Goal: Task Accomplishment & Management: Use online tool/utility

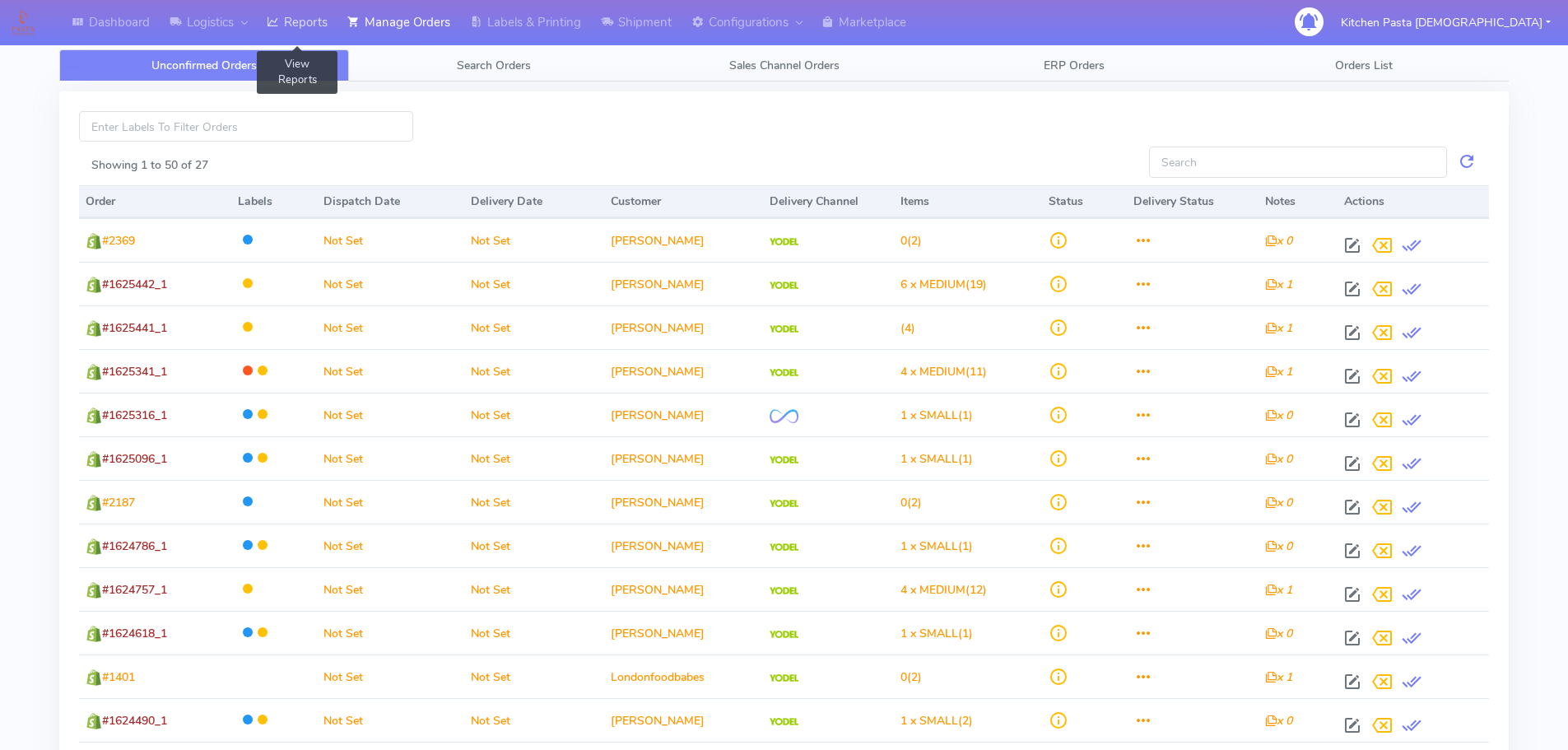
click at [310, 18] on link "Reports" at bounding box center [297, 22] width 80 height 45
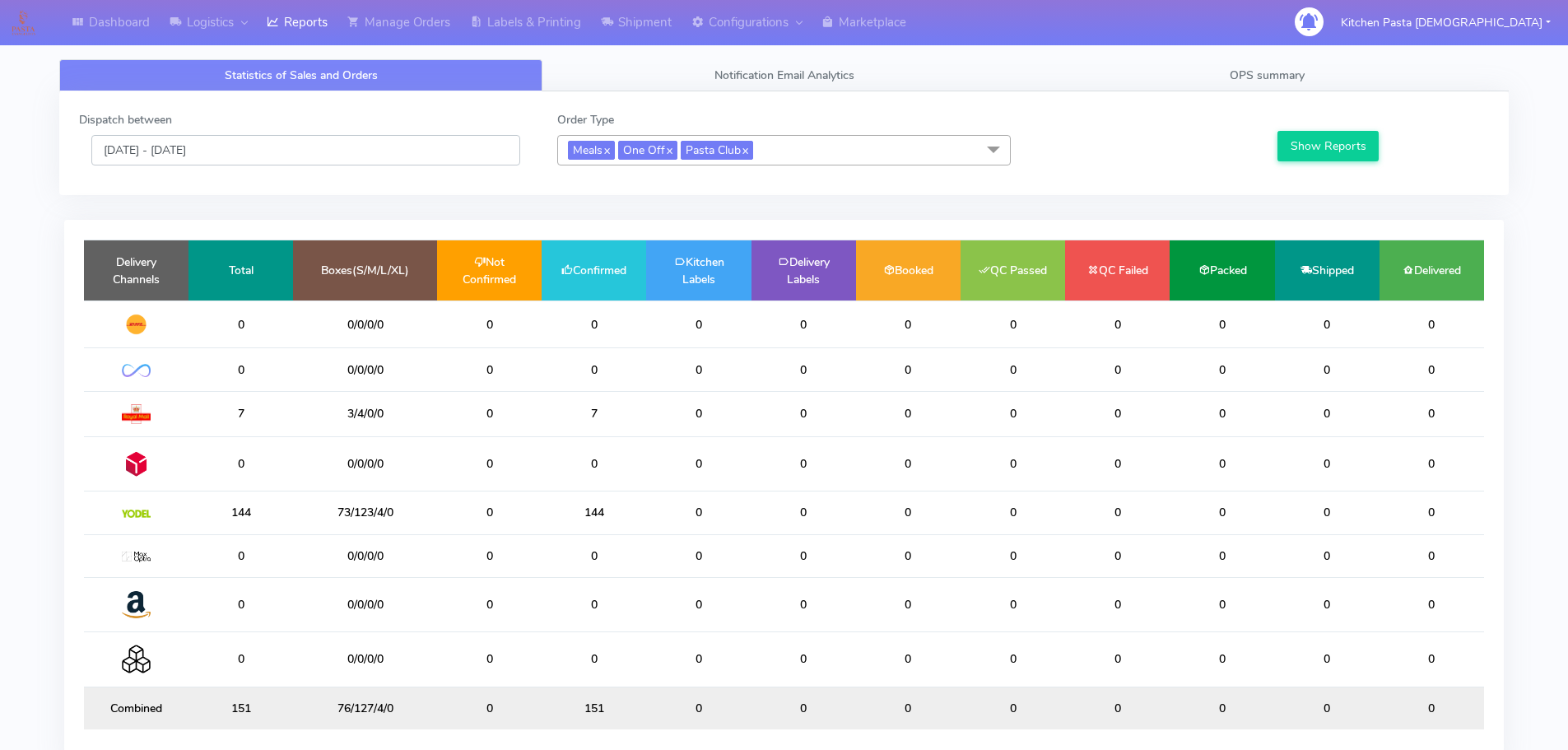
drag, startPoint x: 221, startPoint y: 146, endPoint x: 231, endPoint y: 160, distance: 17.2
click at [221, 146] on input "[DATE] - [DATE]" at bounding box center [306, 150] width 429 height 30
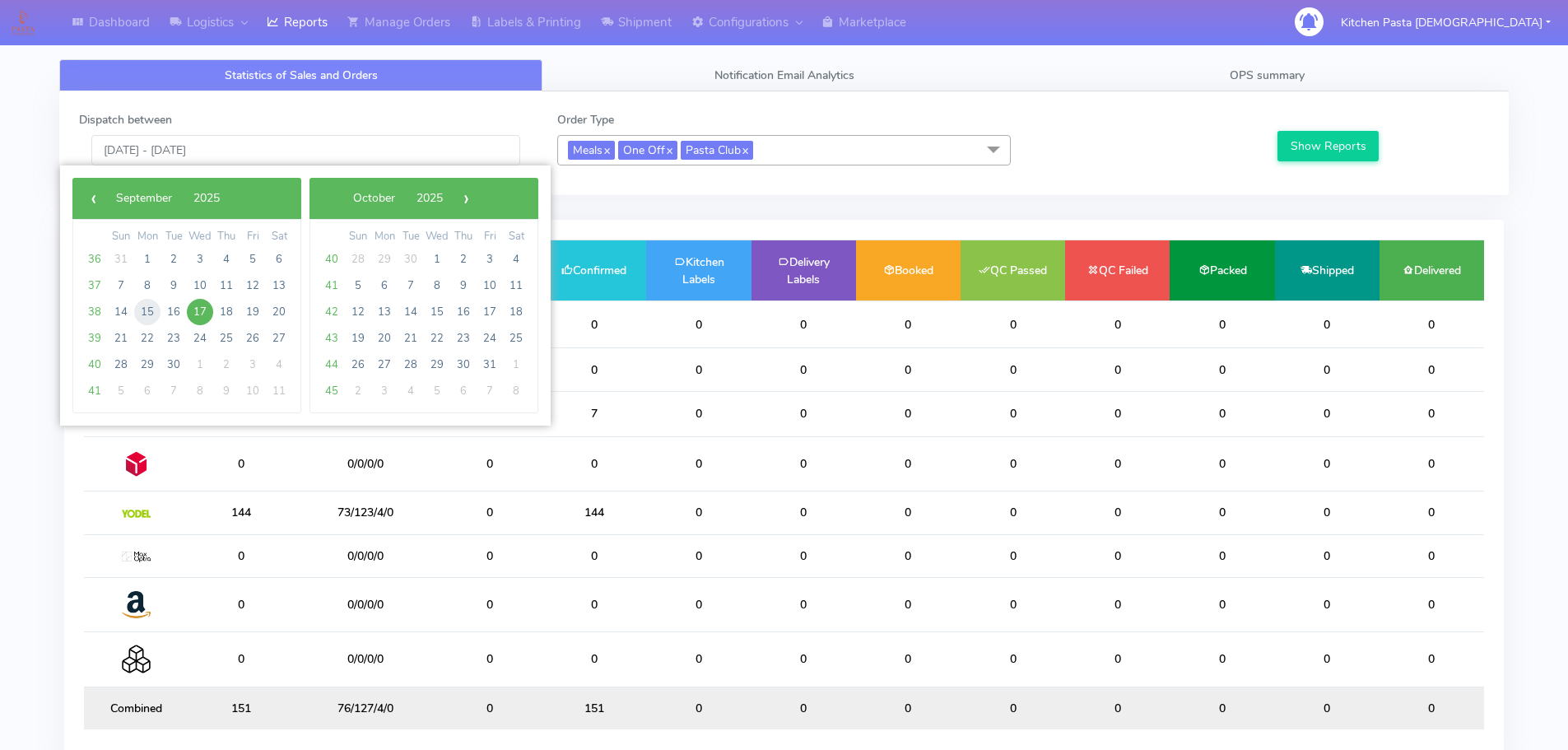
click at [152, 313] on span "15" at bounding box center [147, 311] width 27 height 27
click at [173, 310] on span "16" at bounding box center [174, 311] width 27 height 27
type input "15/09/2025 - 16/09/2025"
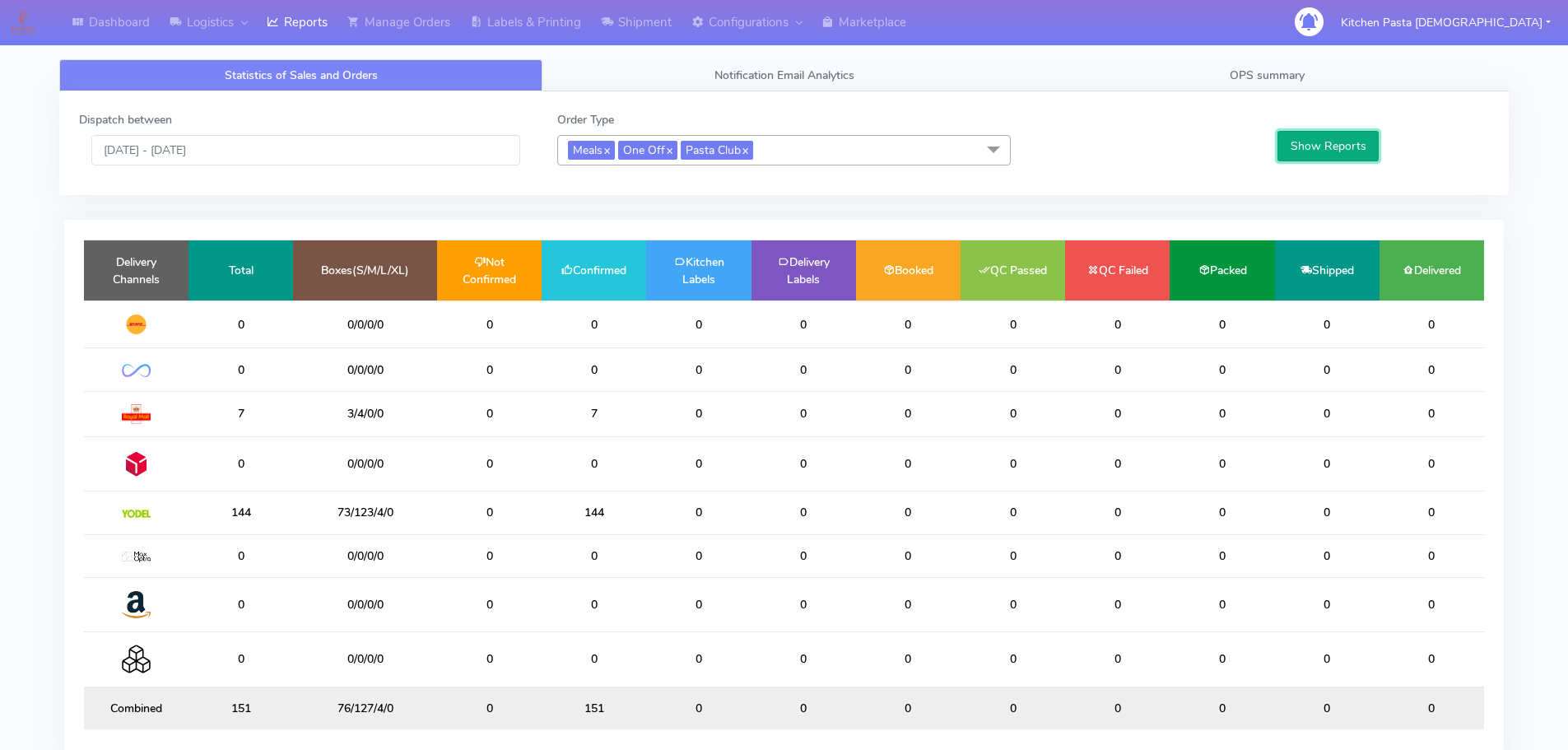
click at [1344, 147] on button "Show Reports" at bounding box center [1329, 146] width 102 height 30
click at [1270, 72] on span "OPS summary" at bounding box center [1267, 75] width 75 height 16
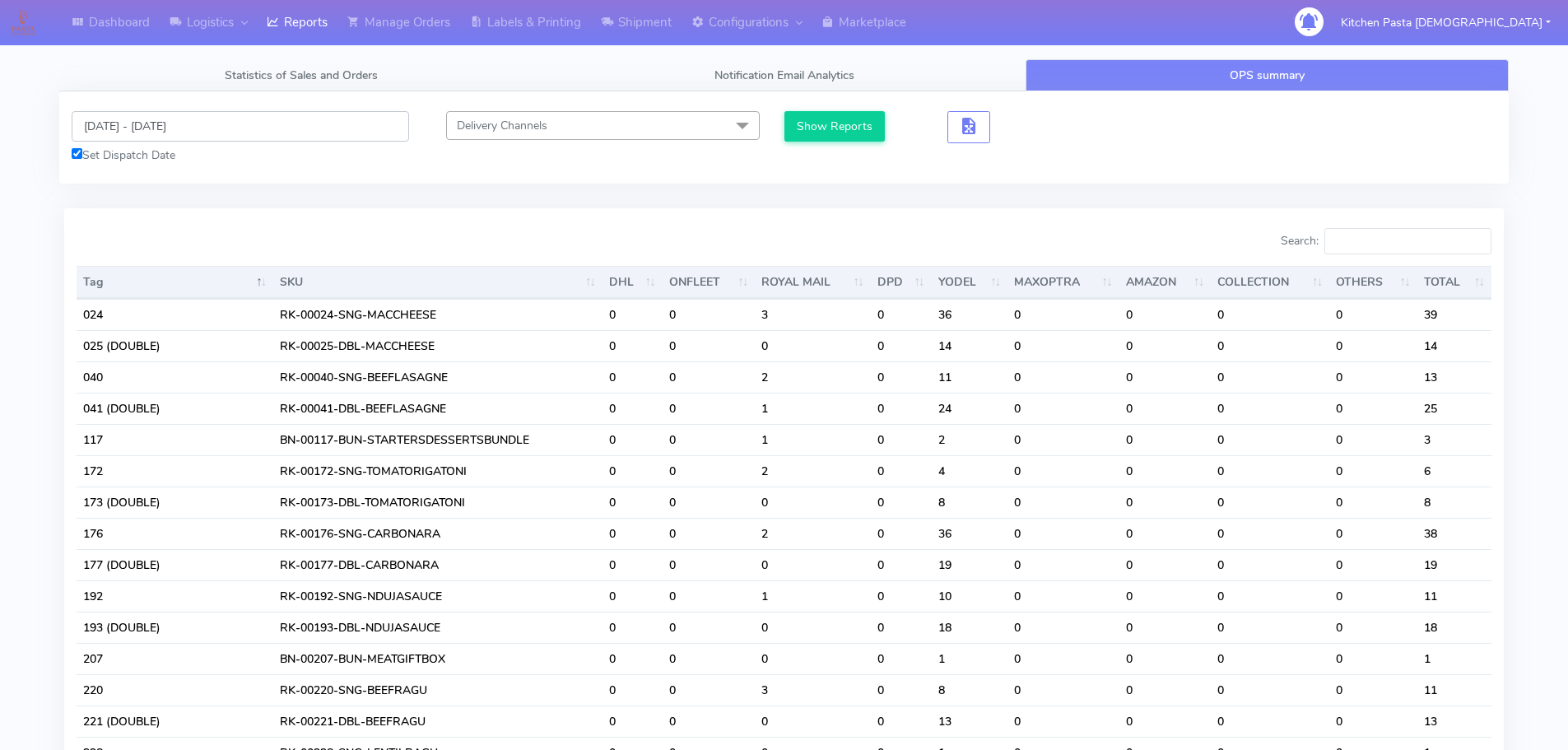
click at [96, 134] on input "[DATE] - [DATE]" at bounding box center [240, 126] width 337 height 30
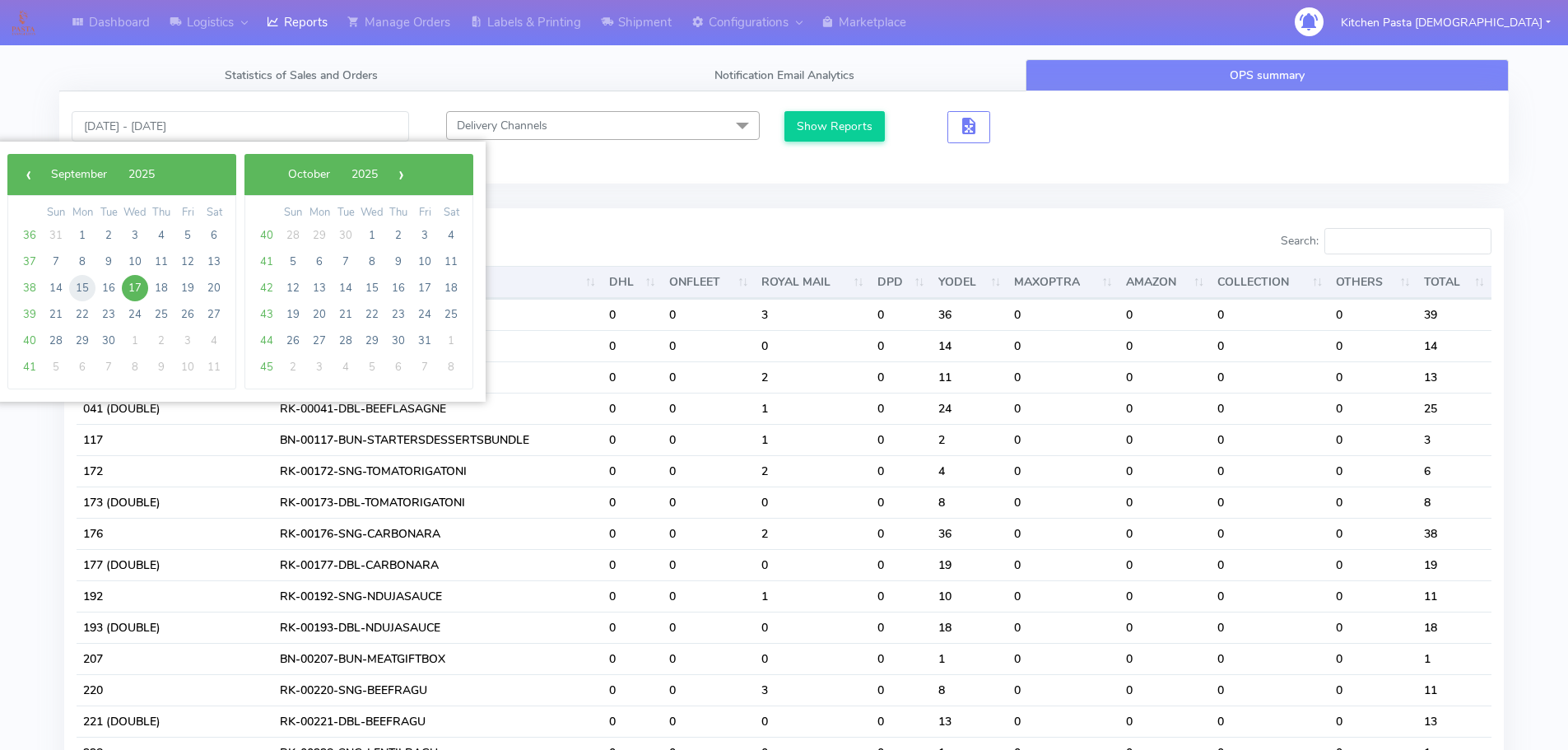
click at [84, 291] on span "15" at bounding box center [82, 288] width 27 height 27
click at [102, 288] on span "16" at bounding box center [108, 288] width 27 height 27
type input "15/09/2025 - 16/09/2025"
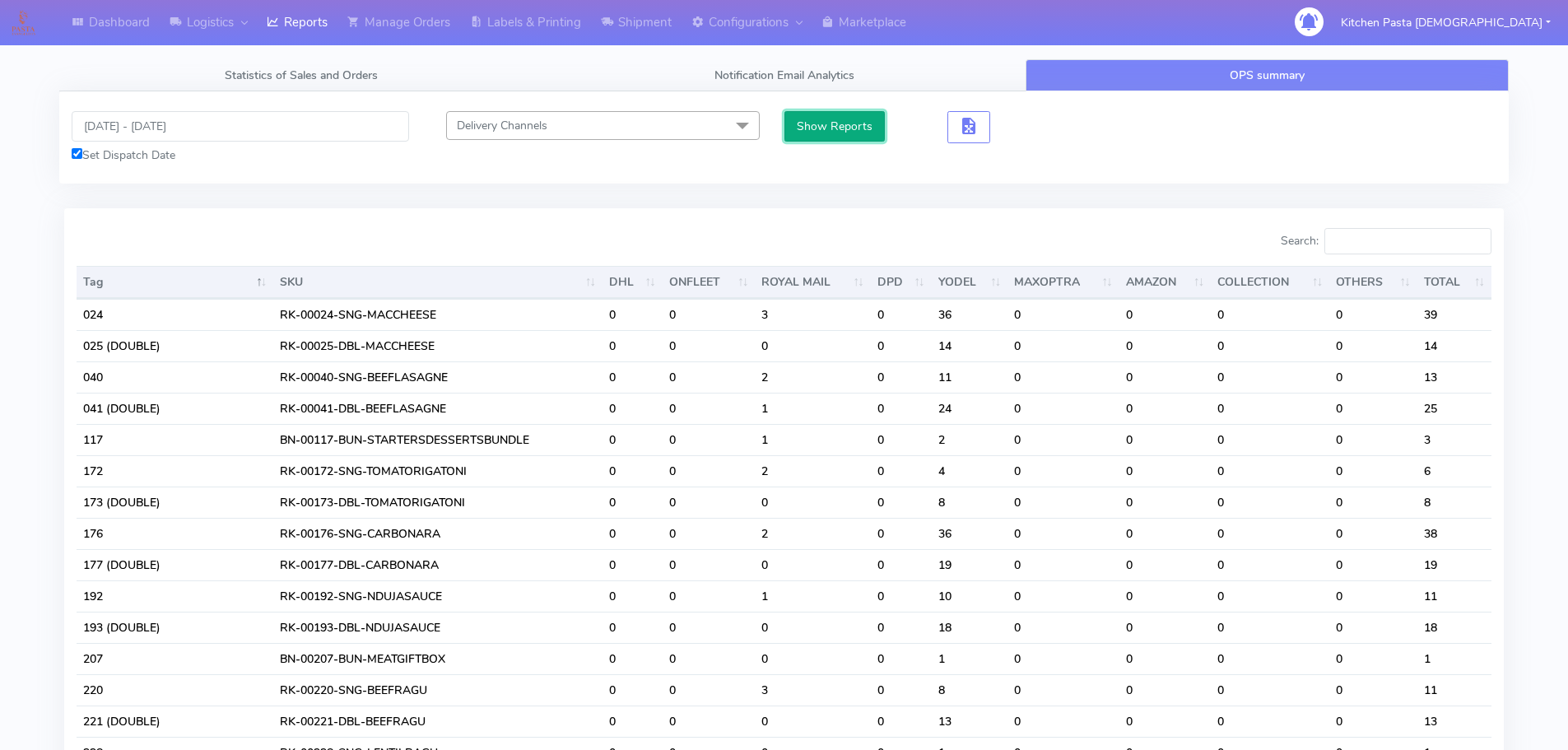
click at [824, 119] on button "Show Reports" at bounding box center [835, 126] width 102 height 30
click at [845, 114] on button "Show Reports" at bounding box center [835, 126] width 102 height 30
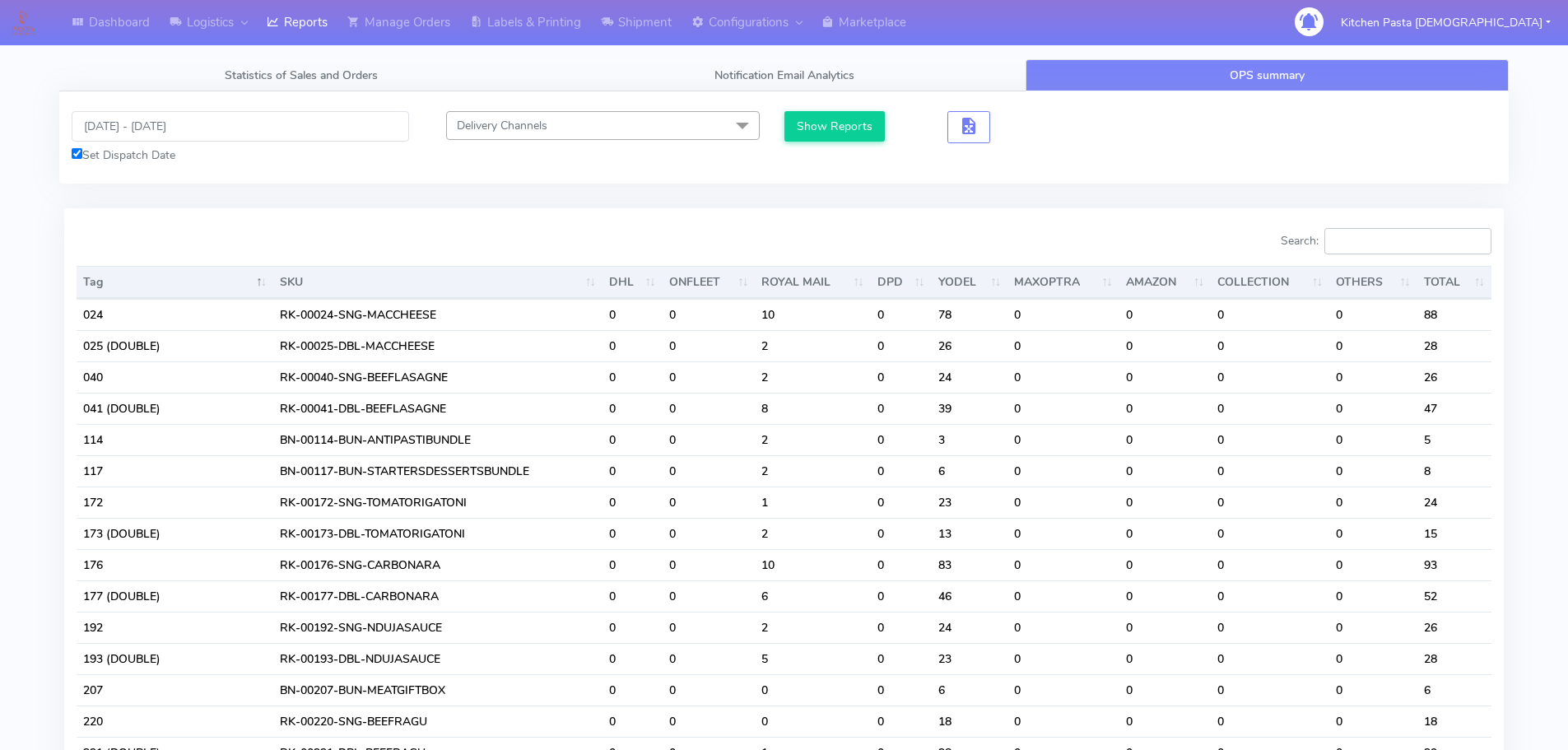
click at [1388, 241] on input "Search:" at bounding box center [1408, 241] width 167 height 27
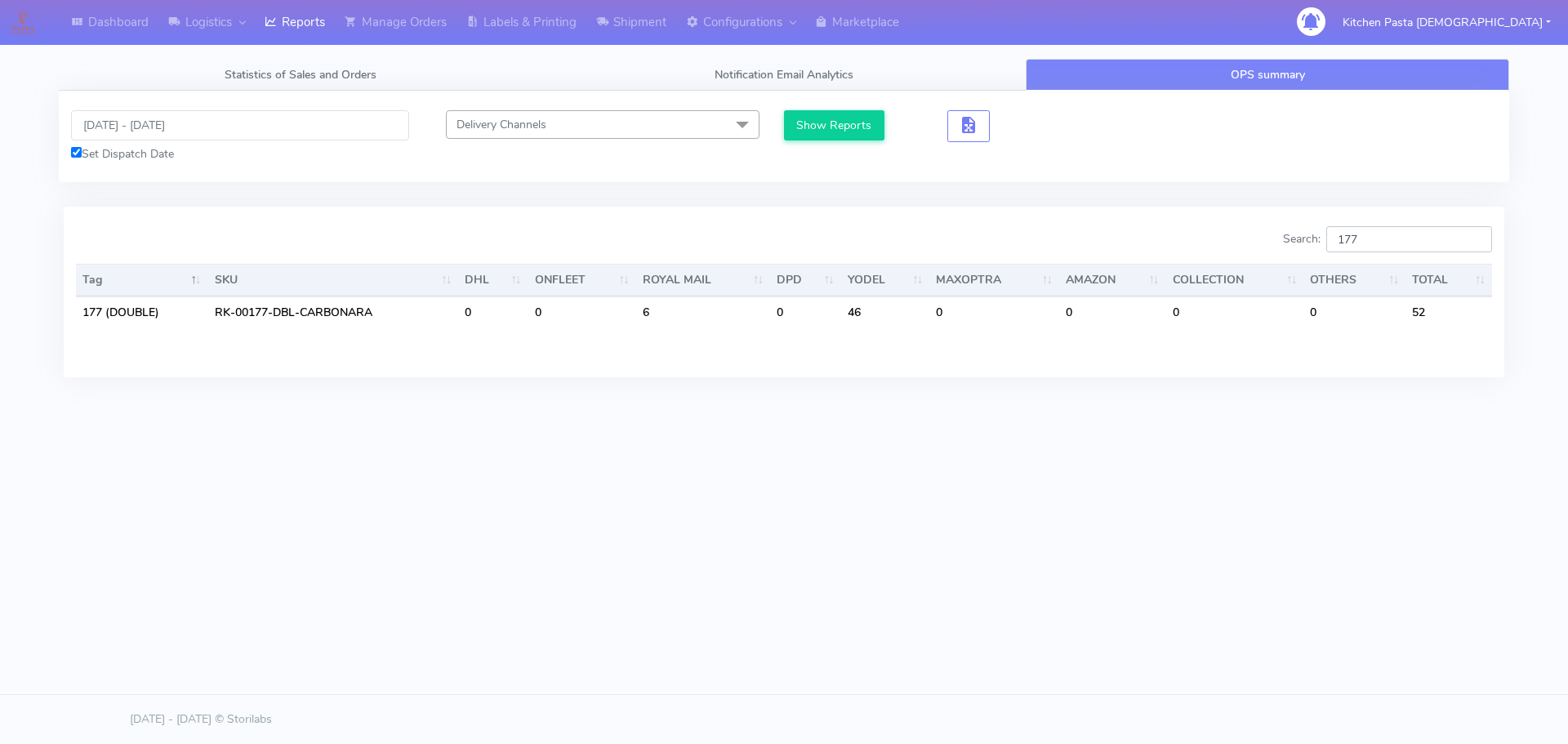
type input "177"
click at [188, 123] on input "15/09/2025 - 16/09/2025" at bounding box center [240, 125] width 338 height 30
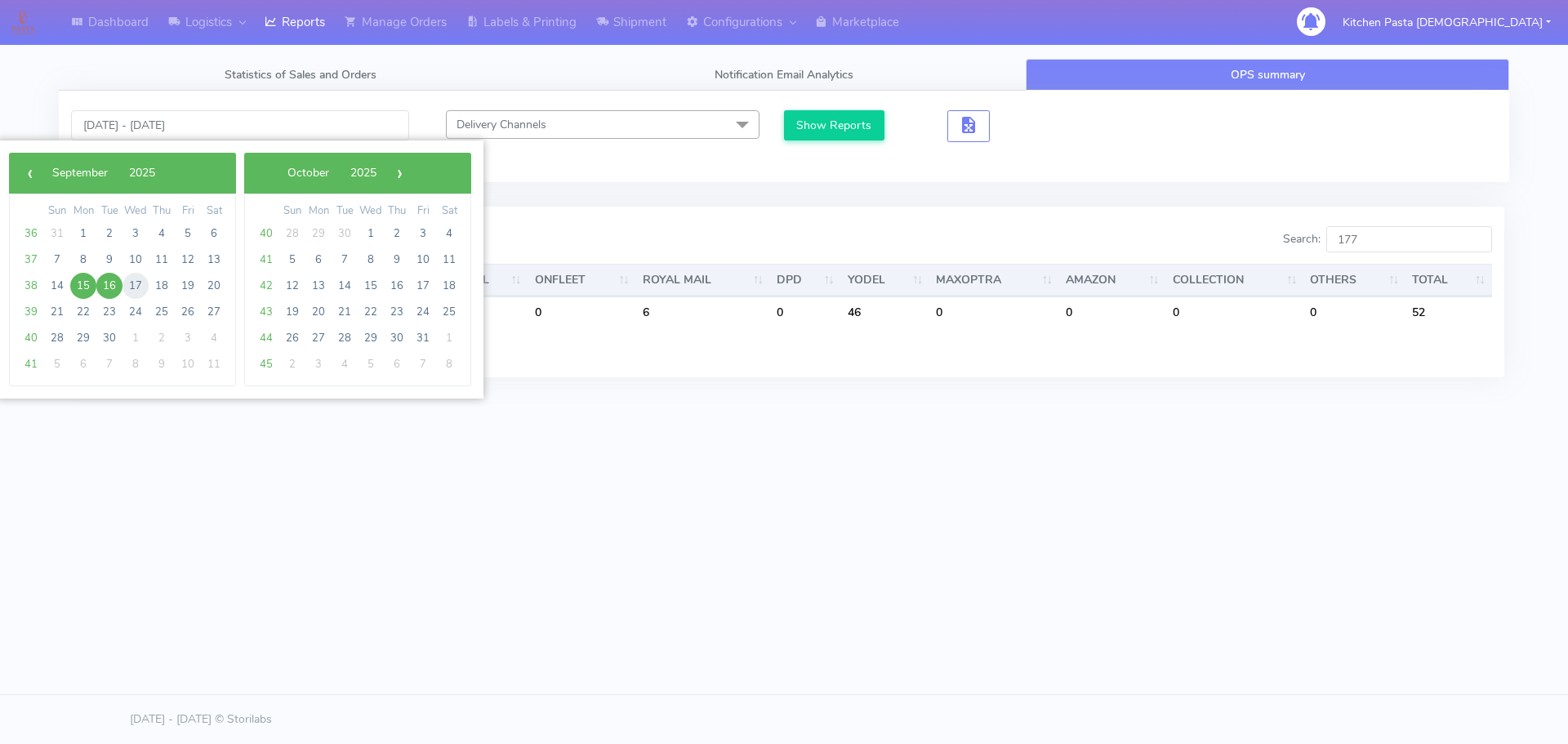
click at [136, 284] on span "17" at bounding box center [136, 286] width 27 height 27
type input "[DATE] - [DATE]"
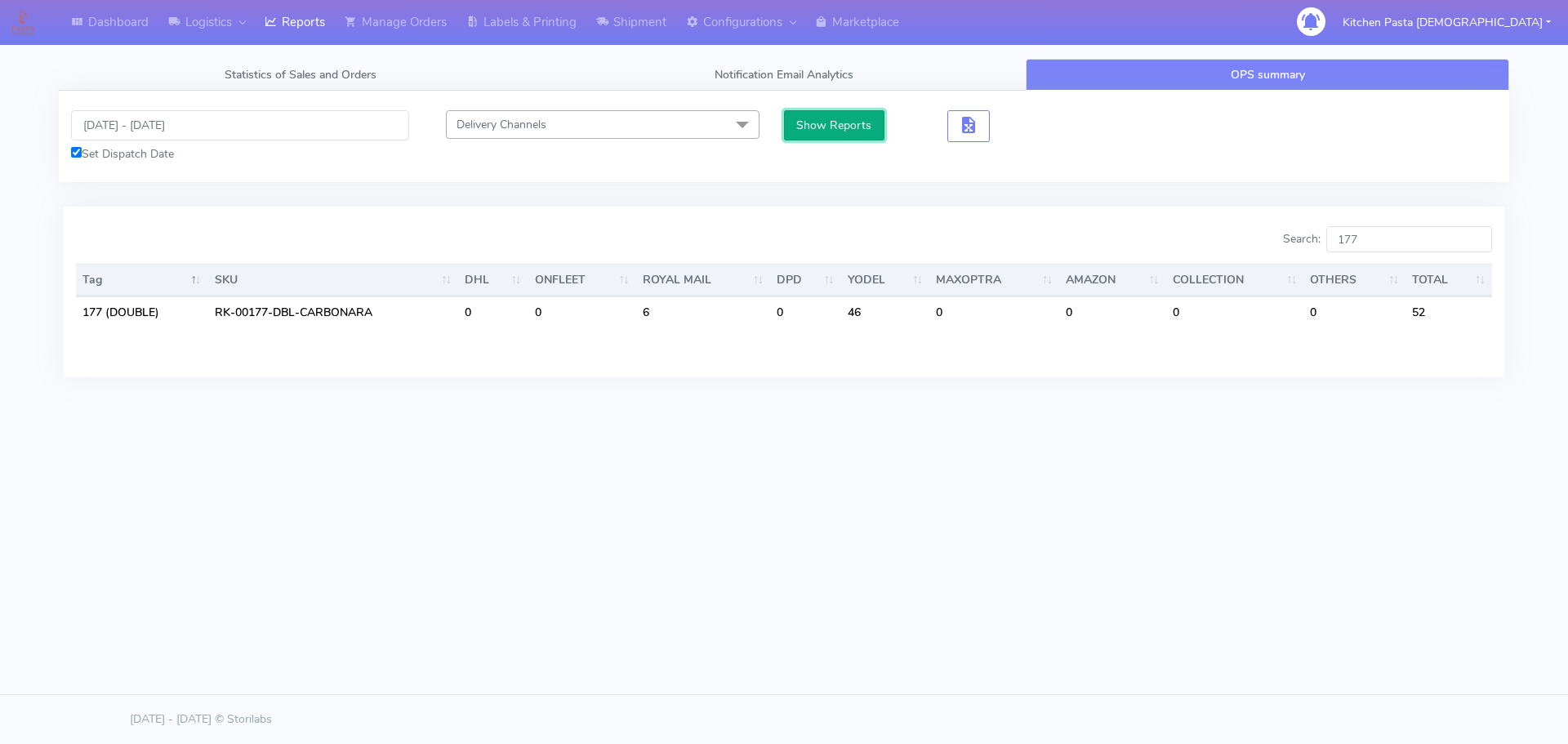
click at [828, 134] on button "Show Reports" at bounding box center [834, 125] width 101 height 30
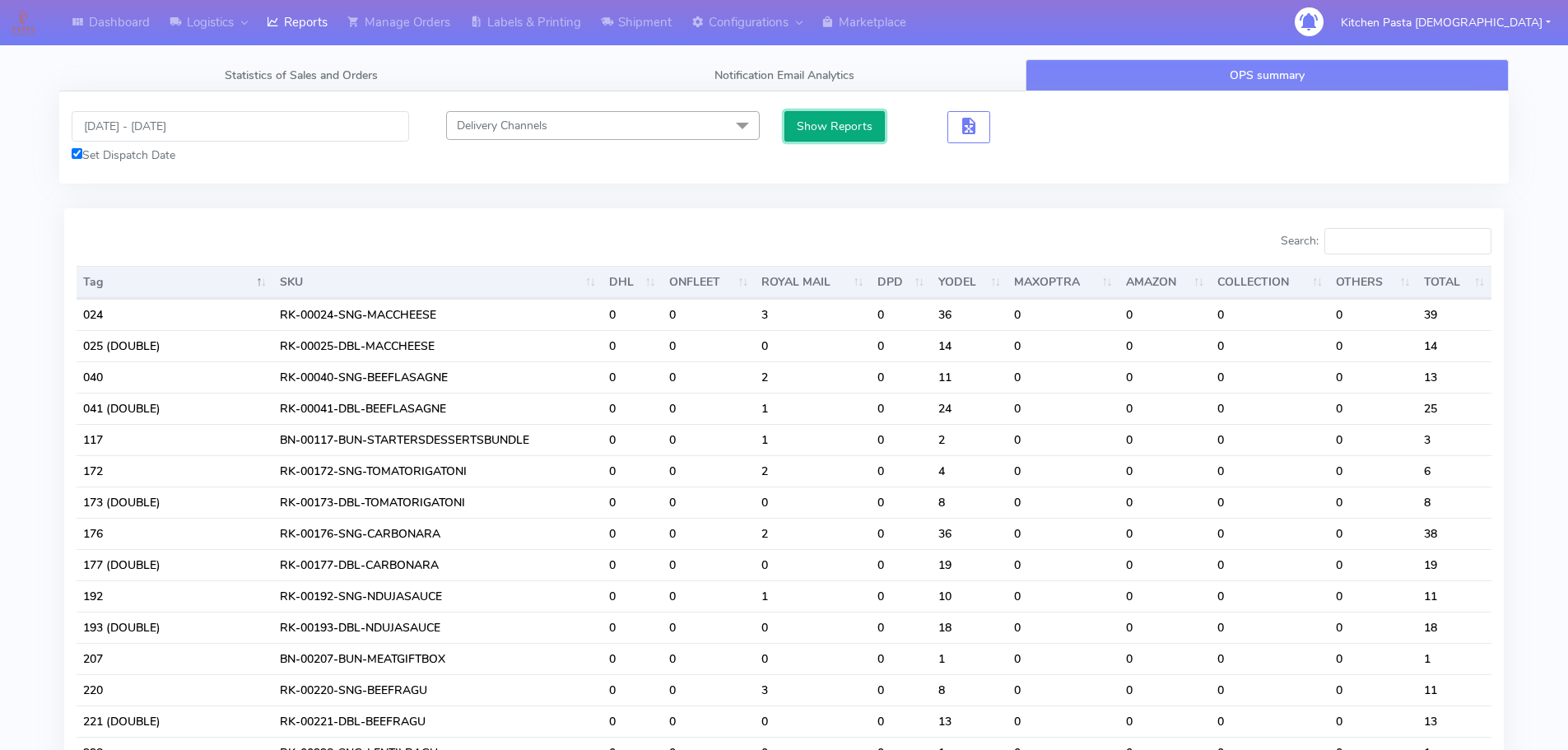
click at [806, 136] on button "Show Reports" at bounding box center [835, 126] width 102 height 30
click at [1416, 229] on input "Search:" at bounding box center [1408, 241] width 167 height 27
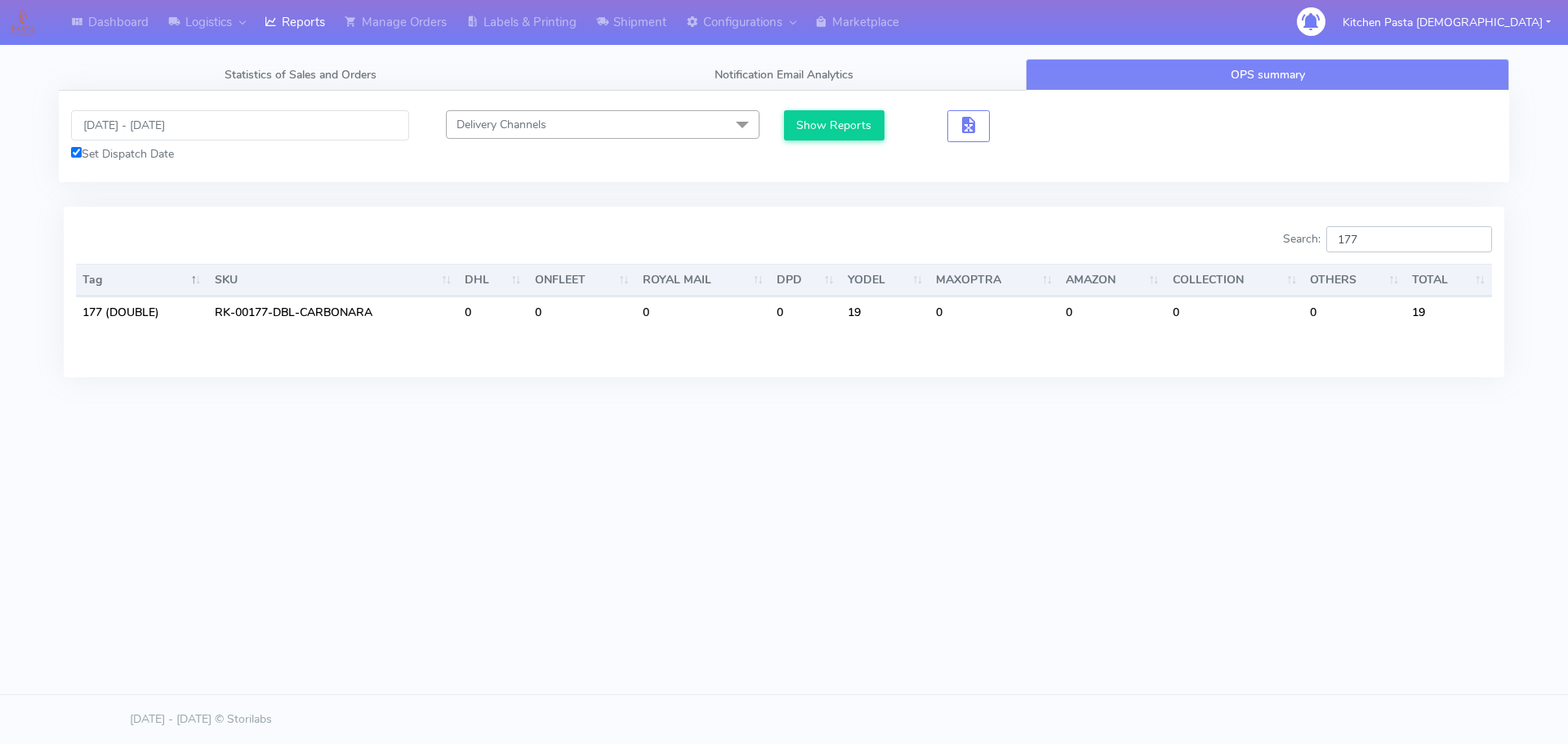
click at [1431, 237] on input "177" at bounding box center [1409, 239] width 166 height 27
type input "176"
click at [190, 126] on input "[DATE] - [DATE]" at bounding box center [240, 125] width 338 height 30
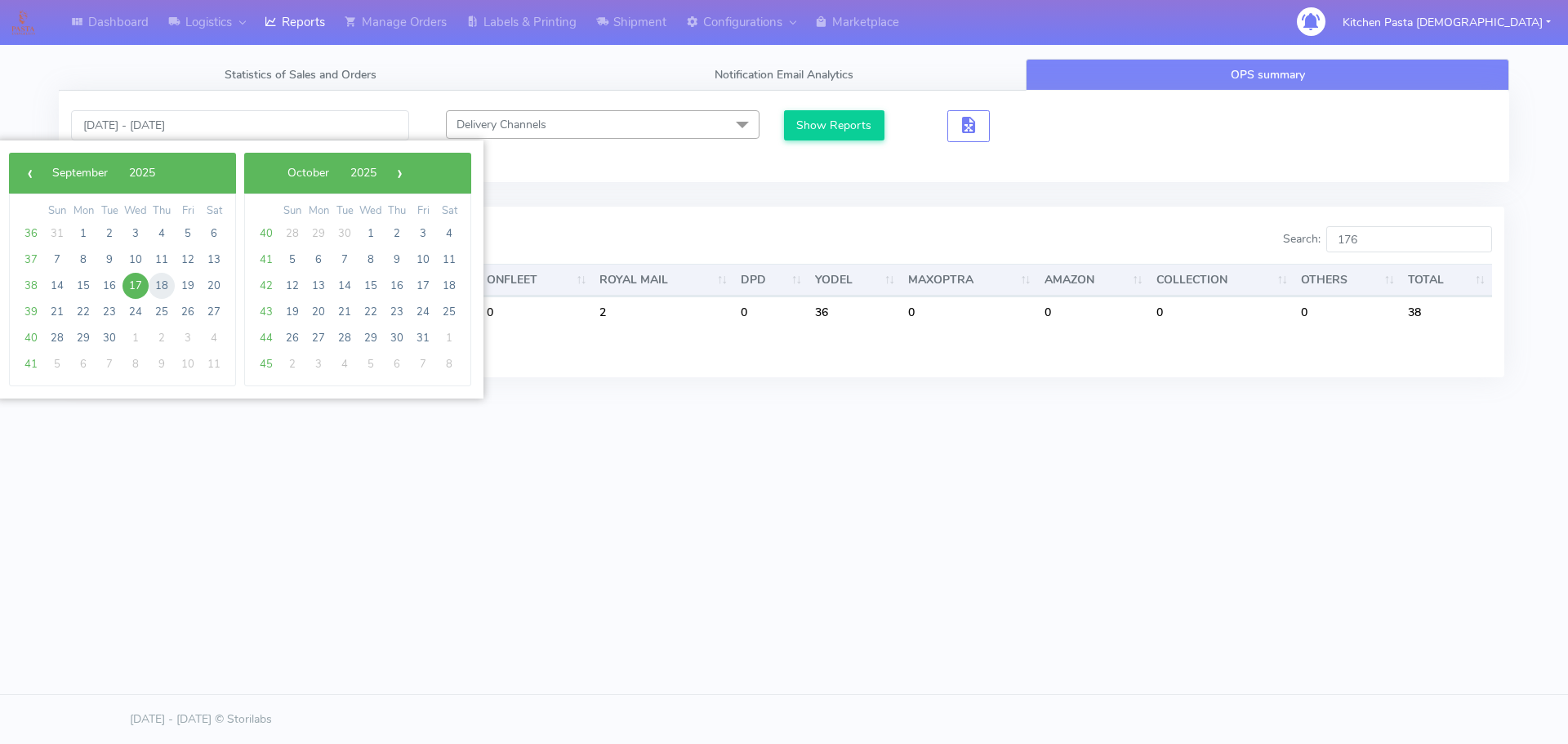
click at [153, 285] on span "18" at bounding box center [161, 286] width 27 height 27
type input "18/09/2025 - 18/09/2025"
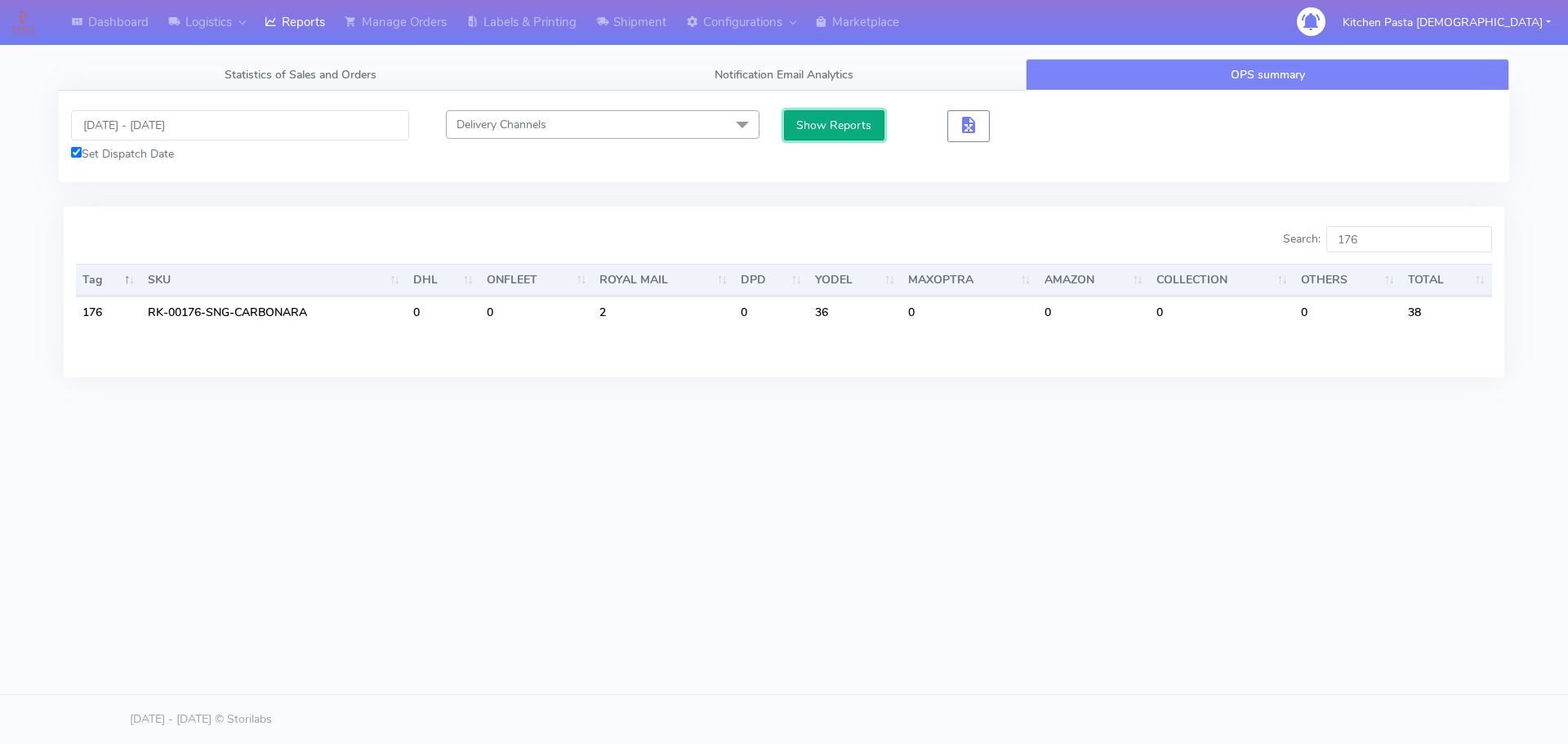
click at [850, 132] on button "Show Reports" at bounding box center [834, 125] width 101 height 30
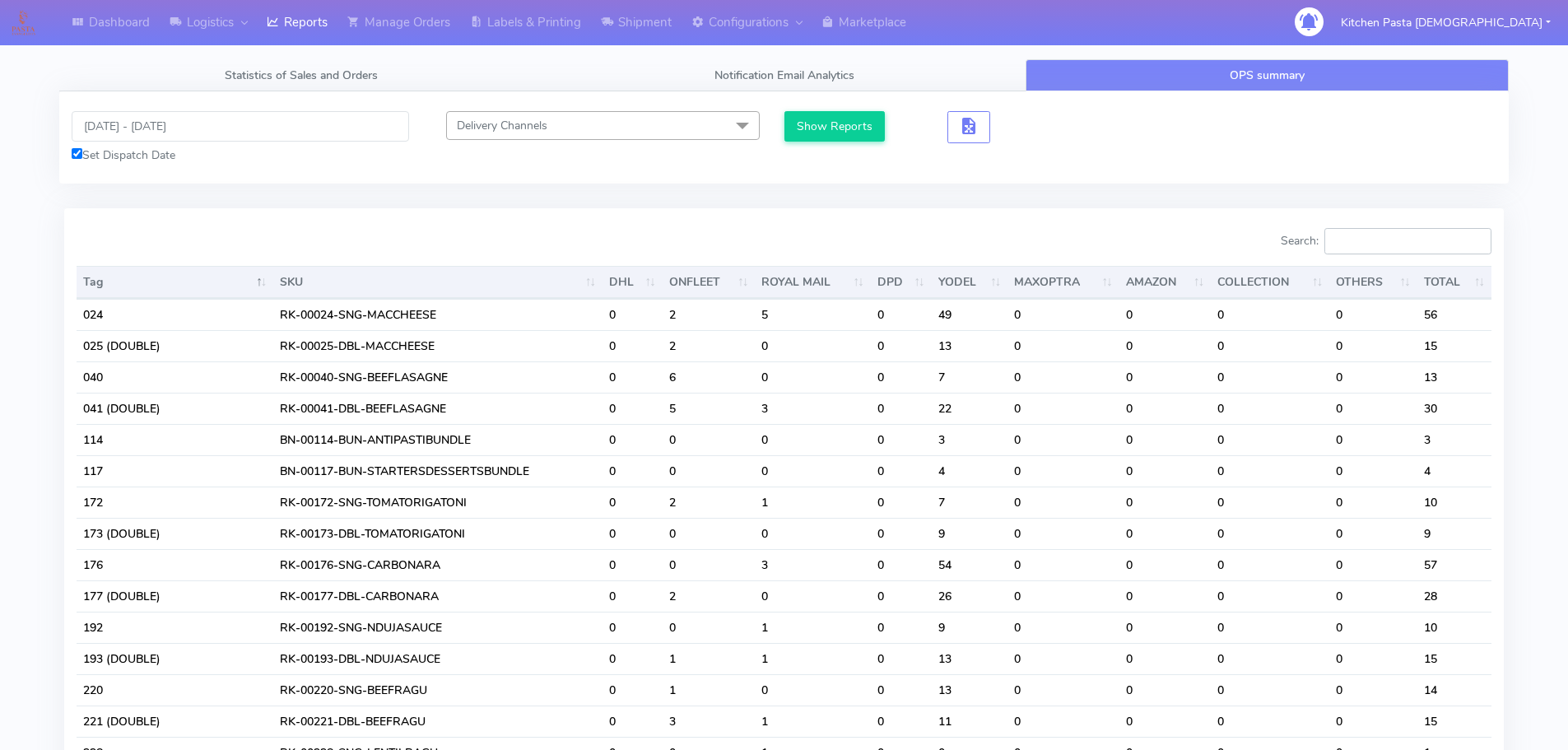
click at [1349, 238] on input "Search:" at bounding box center [1408, 241] width 167 height 27
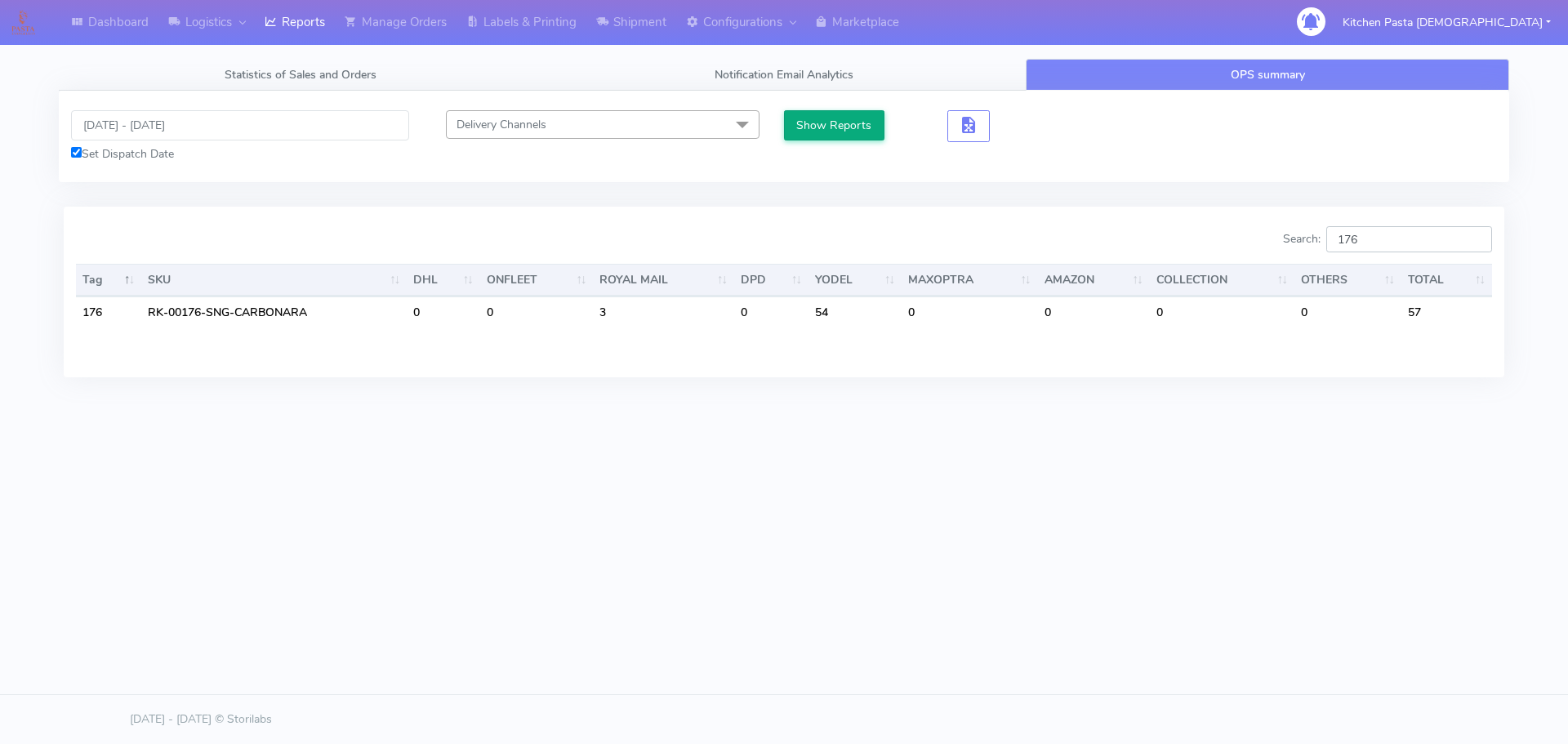
type input "176"
click at [828, 124] on button "Show Reports" at bounding box center [834, 125] width 101 height 30
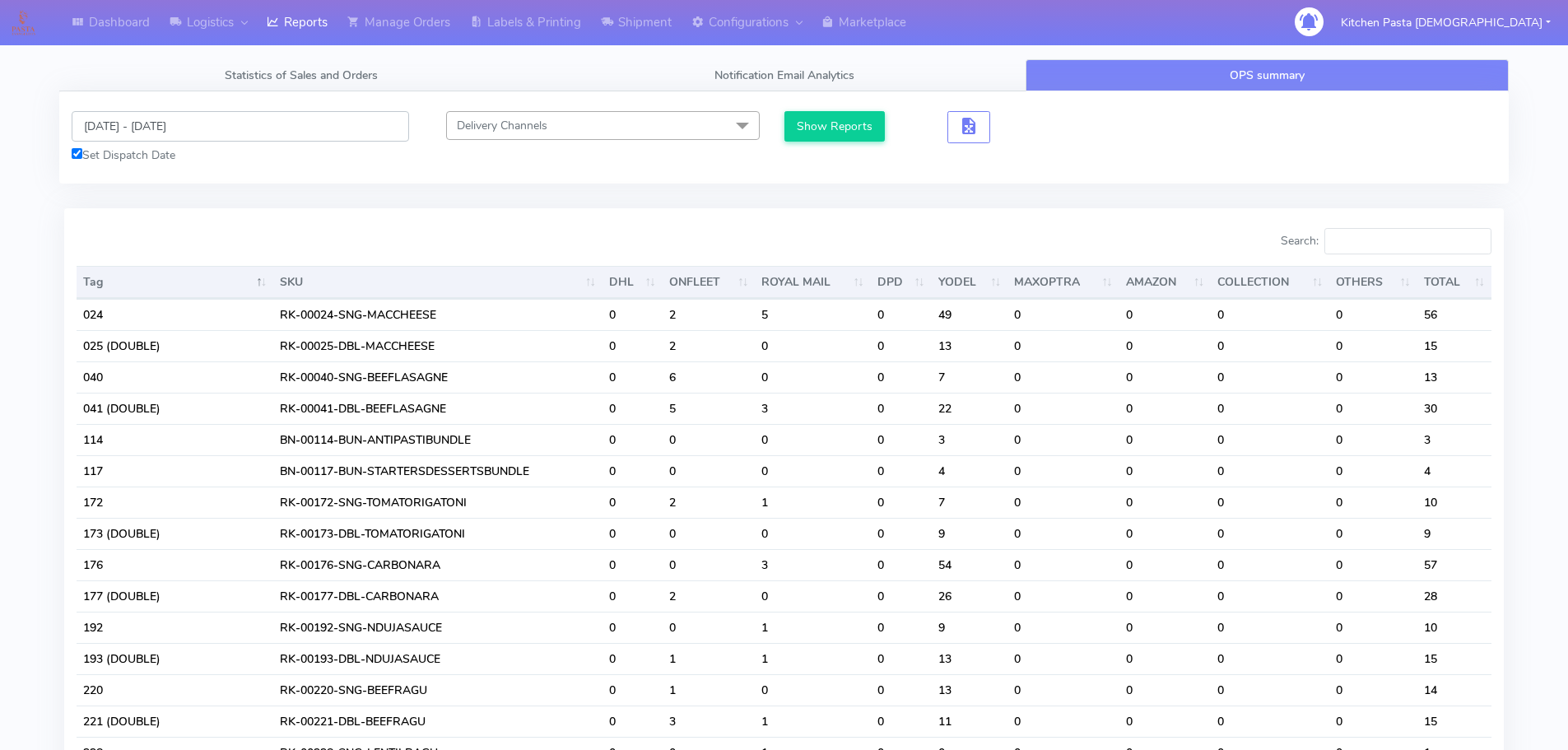
click at [152, 125] on input "18/09/2025 - 18/09/2025" at bounding box center [240, 126] width 337 height 30
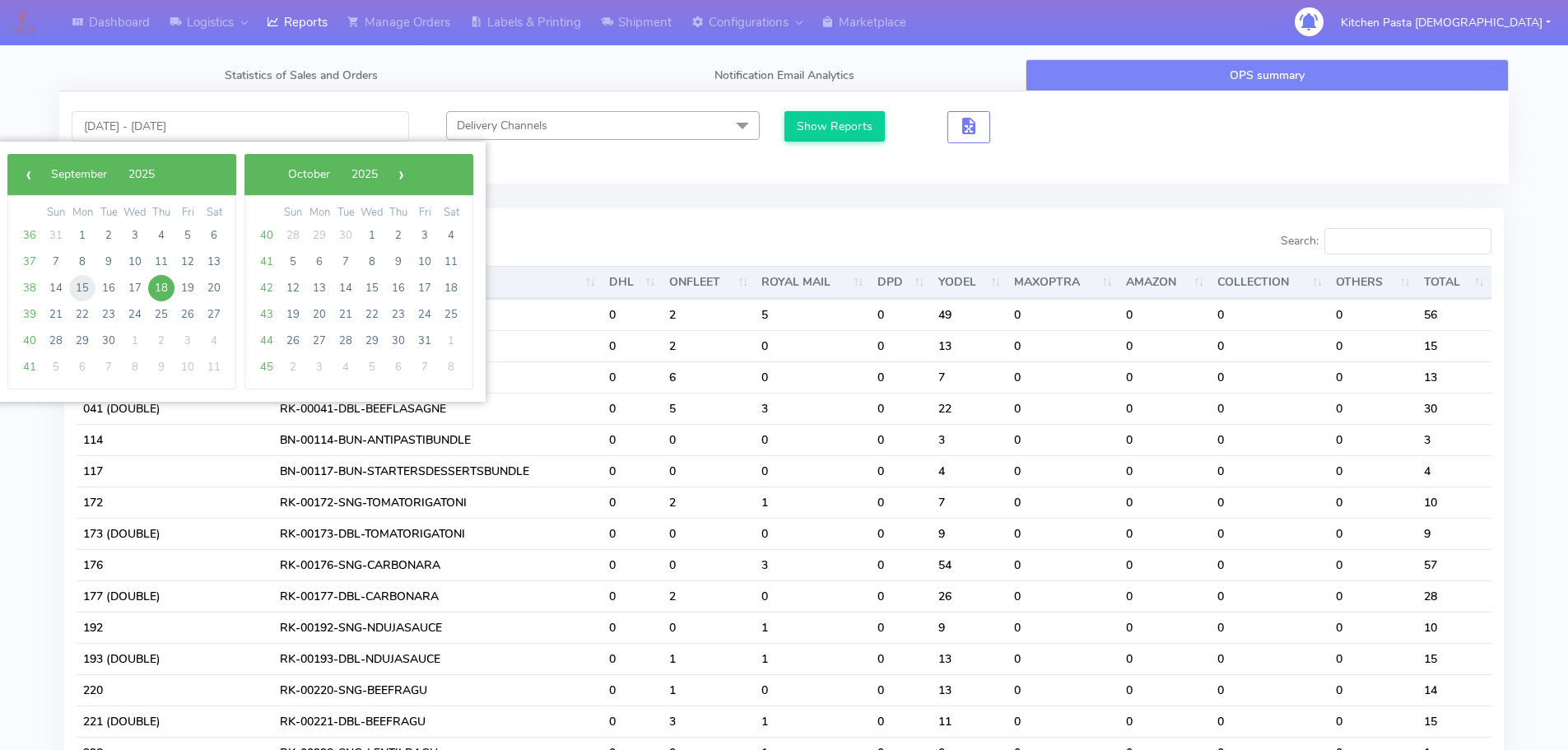
click at [85, 291] on span "15" at bounding box center [82, 288] width 27 height 27
click at [102, 291] on span "16" at bounding box center [108, 288] width 27 height 27
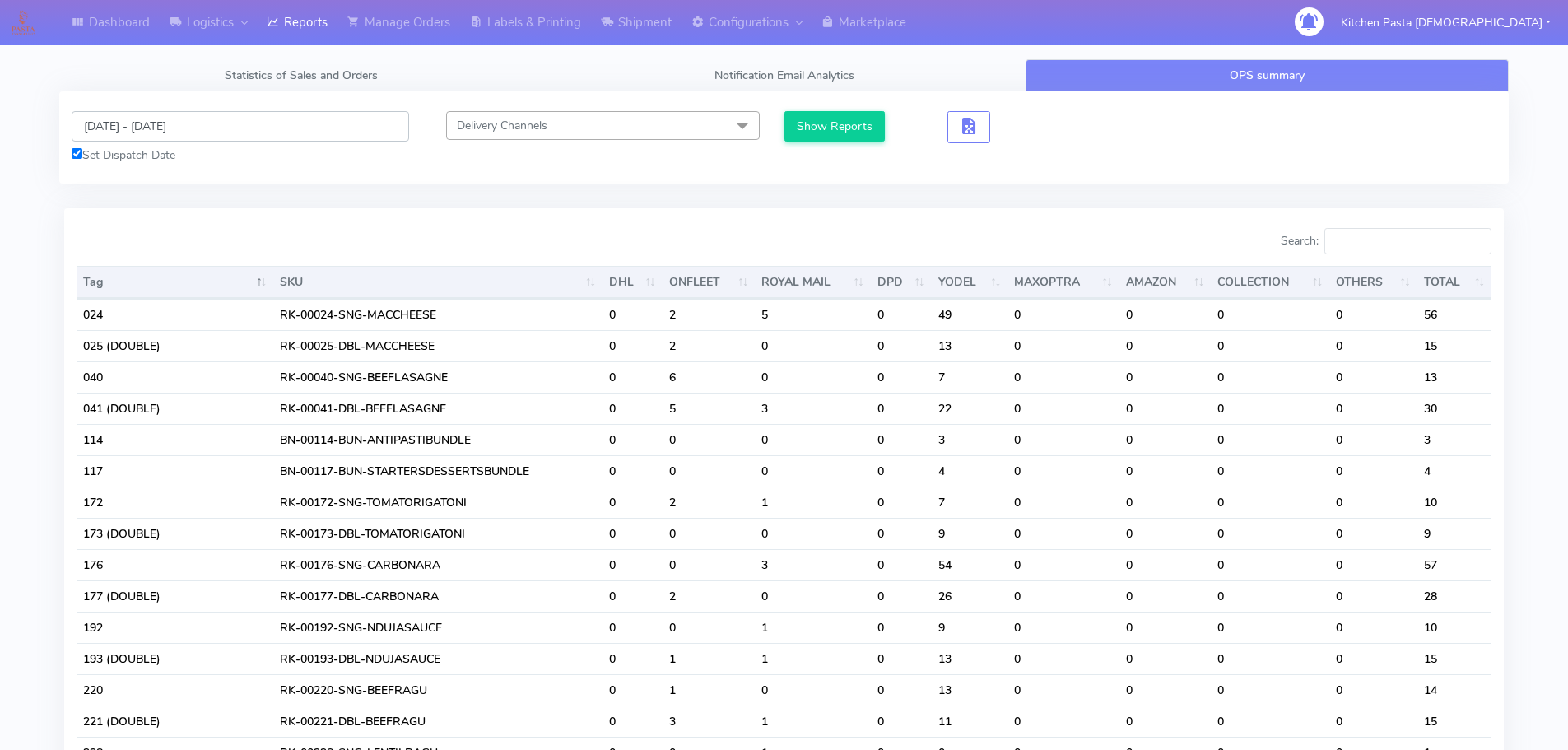
click at [187, 127] on input "15/09/2025 - 16/09/2025" at bounding box center [240, 126] width 337 height 30
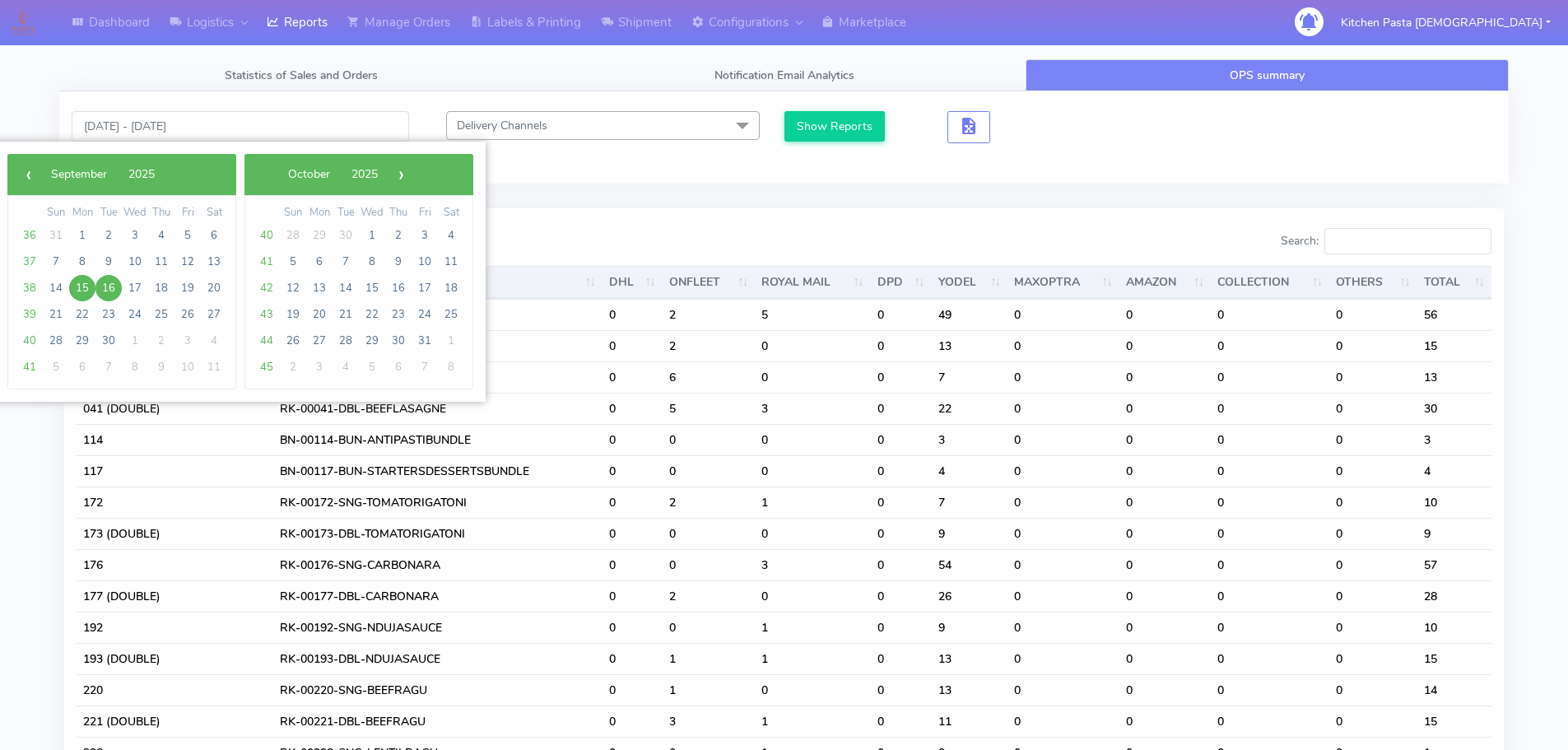
click at [79, 288] on span "15" at bounding box center [82, 288] width 27 height 27
click at [130, 290] on span "17" at bounding box center [135, 288] width 27 height 27
type input "[DATE] - [DATE]"
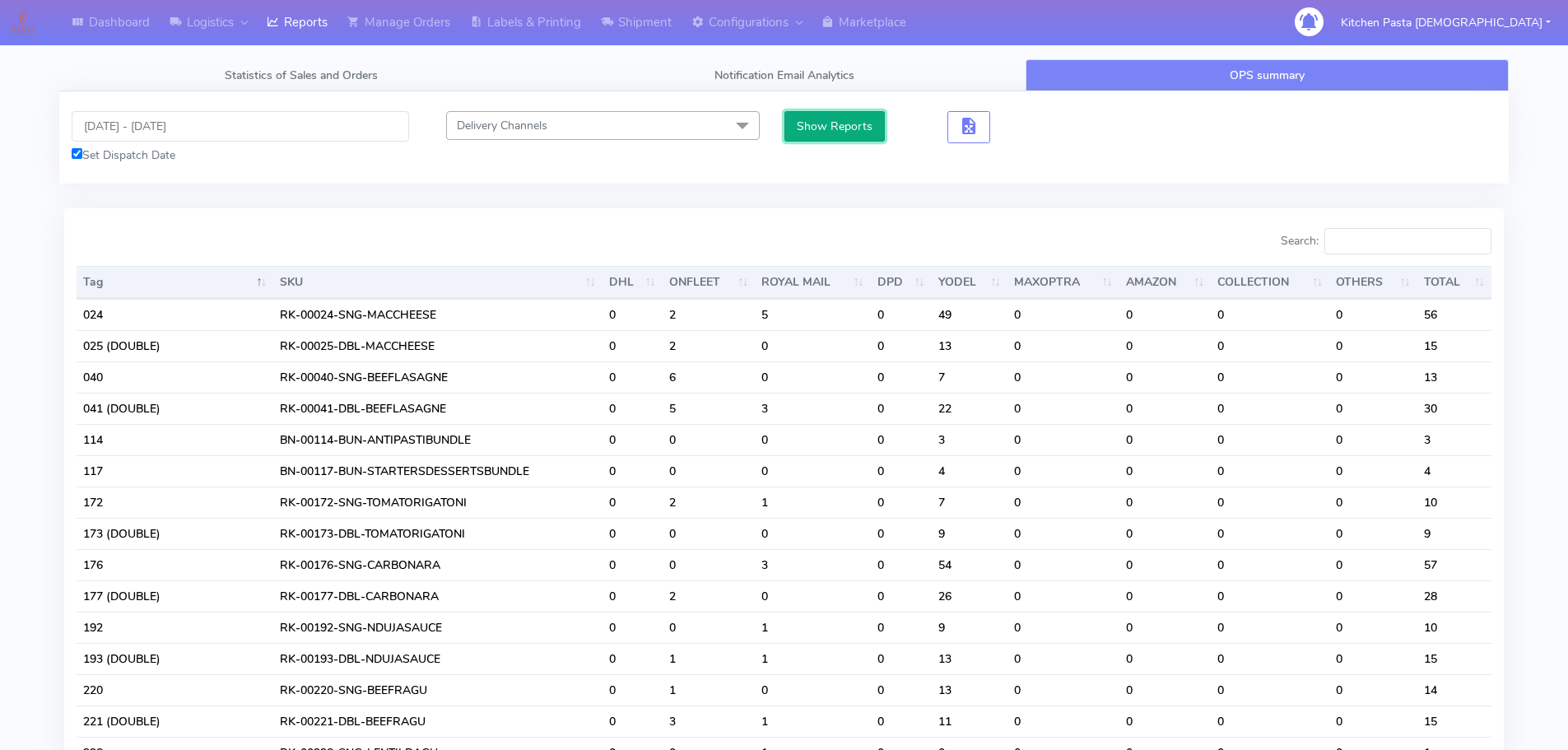
click at [803, 132] on button "Show Reports" at bounding box center [835, 126] width 102 height 30
click at [1409, 234] on input "Search:" at bounding box center [1408, 241] width 167 height 27
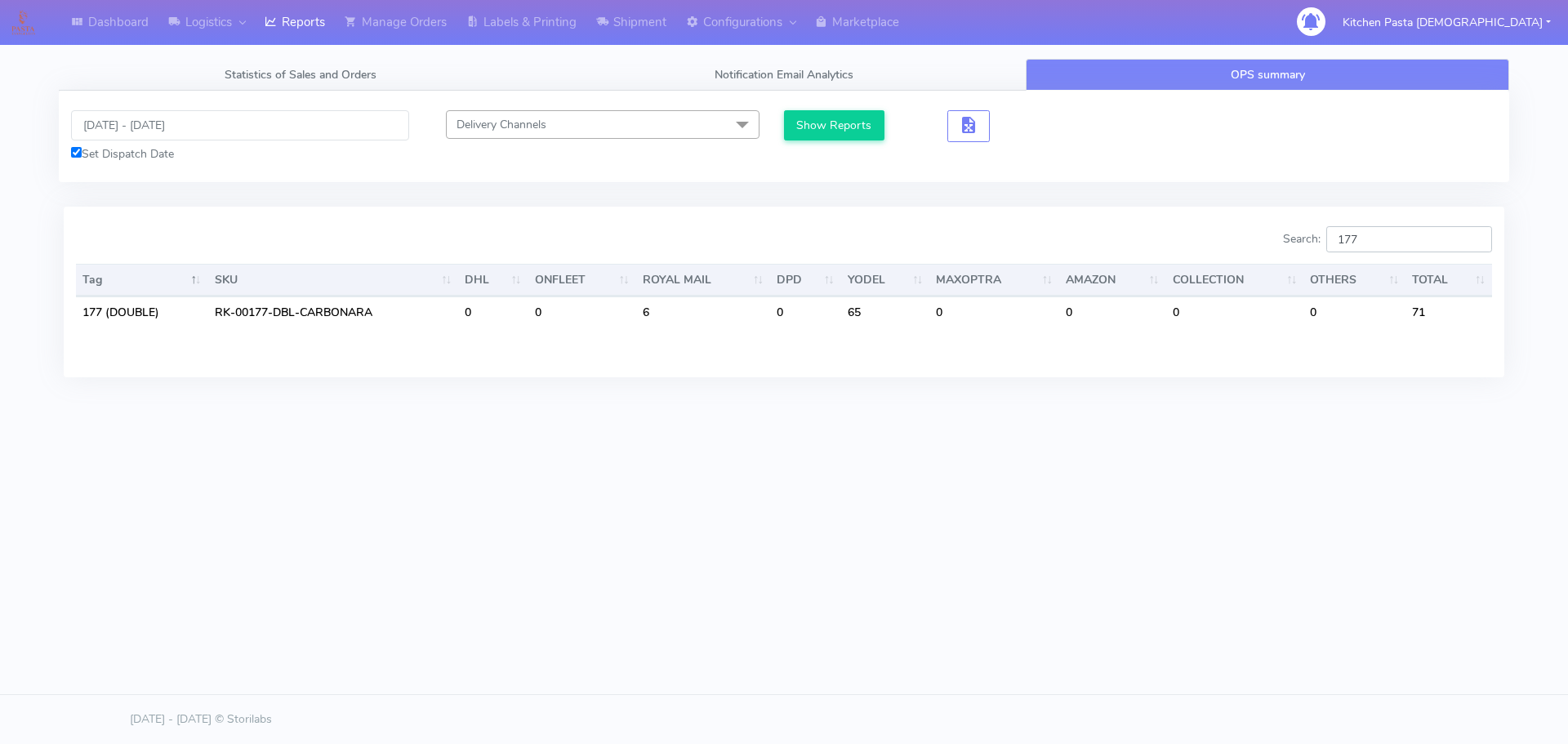
type input "177"
click at [159, 129] on input "[DATE] - [DATE]" at bounding box center [240, 125] width 338 height 30
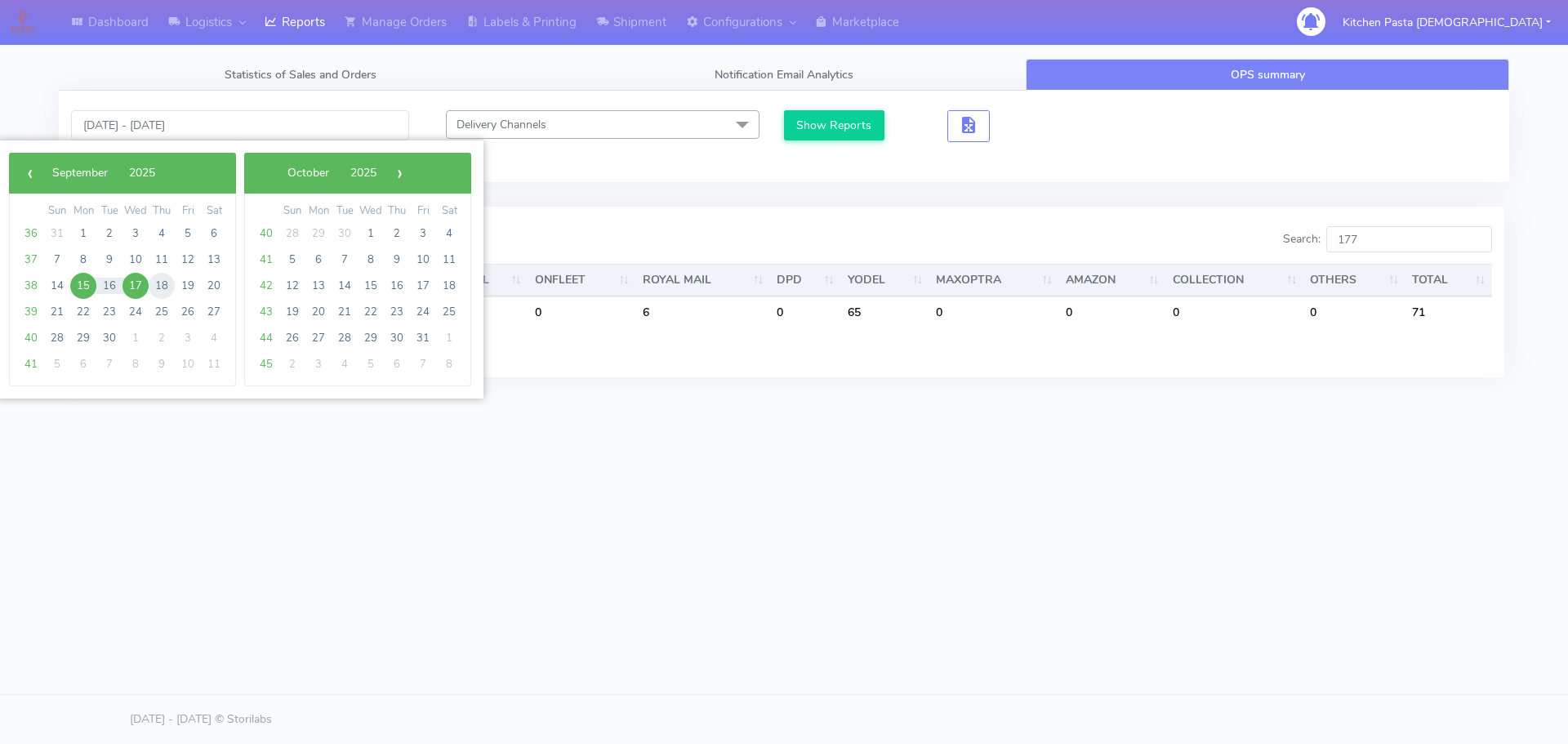
click at [157, 277] on span "18" at bounding box center [161, 286] width 27 height 27
type input "18/09/2025 - 18/09/2025"
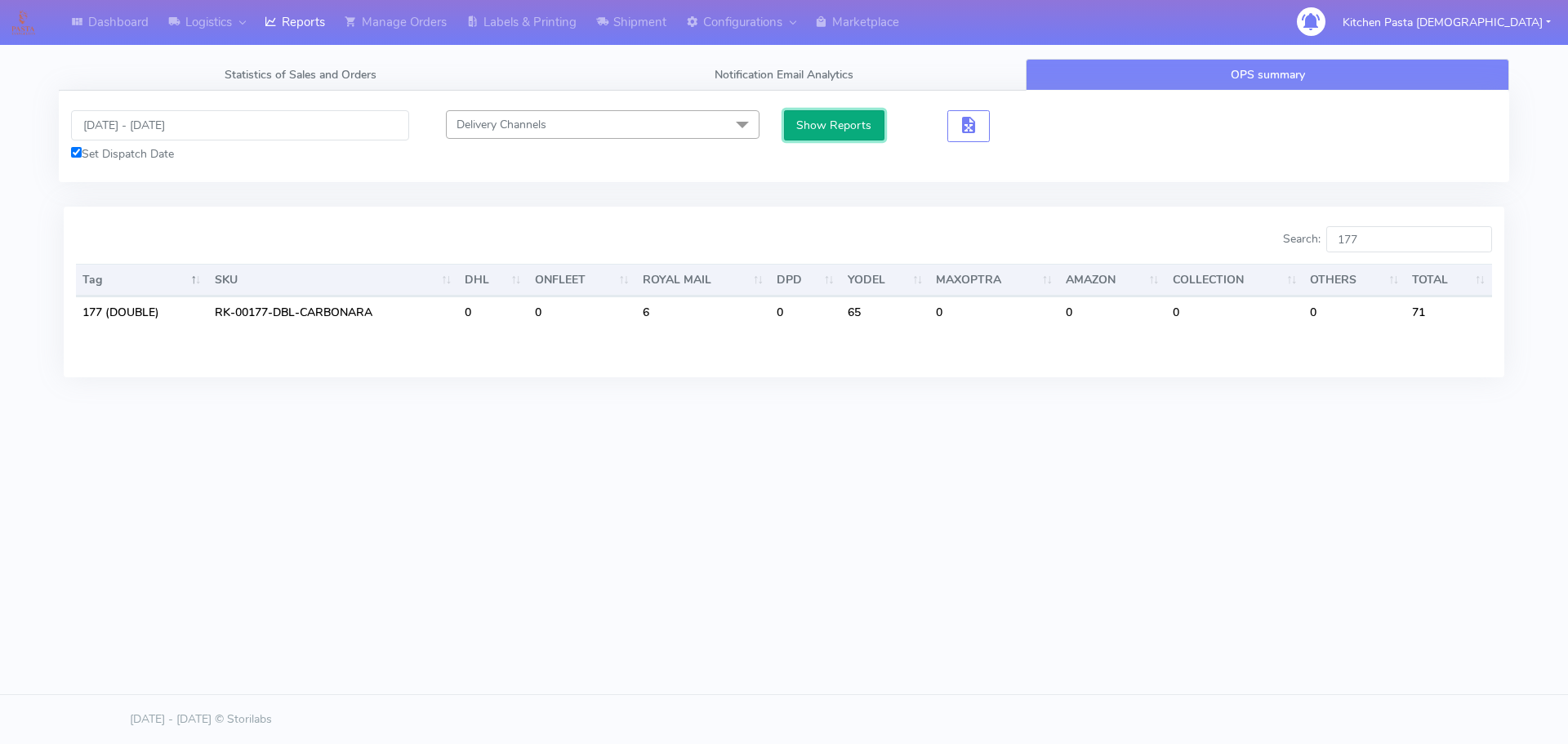
click at [811, 123] on button "Show Reports" at bounding box center [834, 125] width 101 height 30
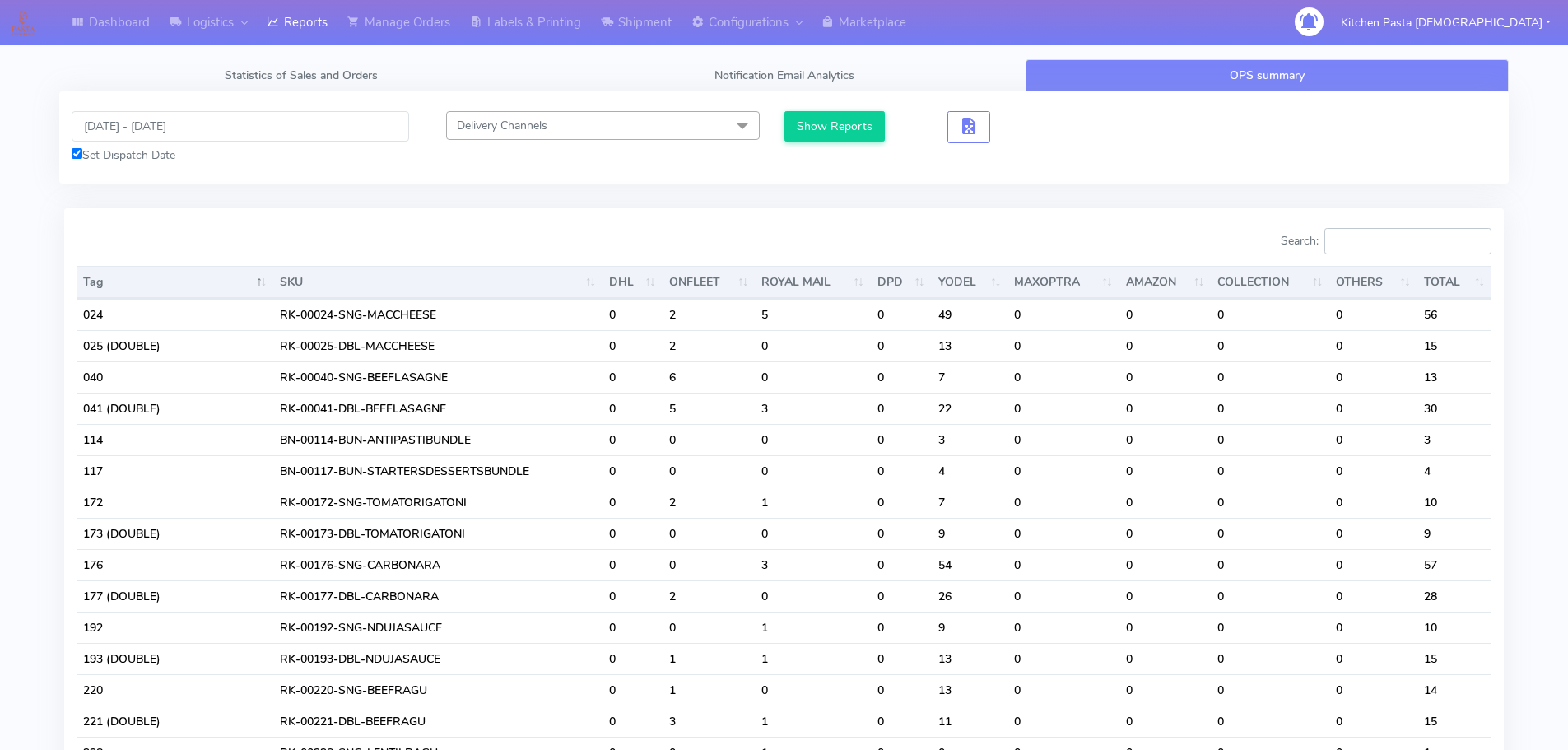
click at [1391, 246] on input "Search:" at bounding box center [1408, 241] width 167 height 27
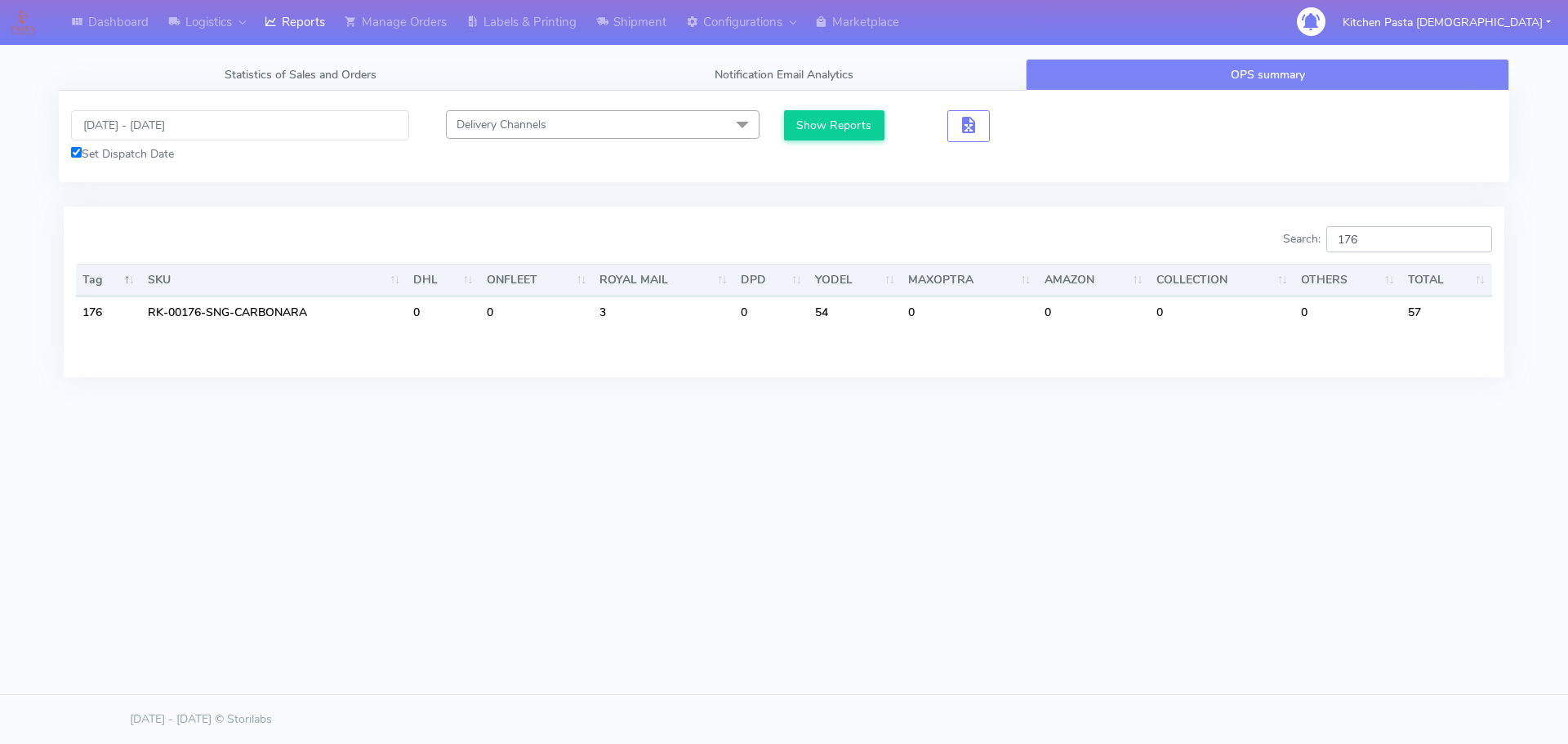
type input "176"
click at [169, 124] on input "18/09/2025 - 18/09/2025" at bounding box center [240, 125] width 338 height 30
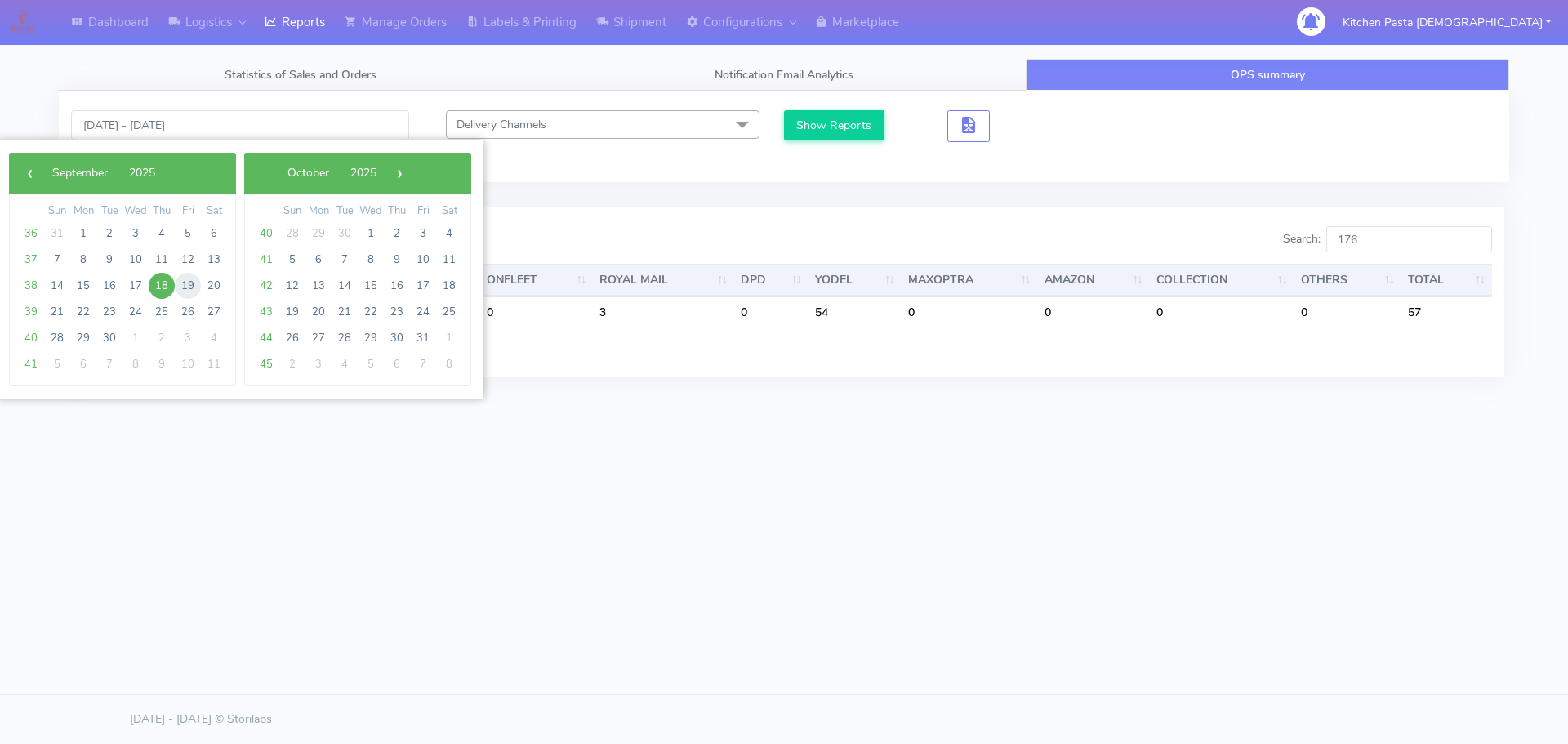
click at [184, 282] on span "19" at bounding box center [188, 286] width 27 height 27
type input "19/09/2025 - 19/09/2025"
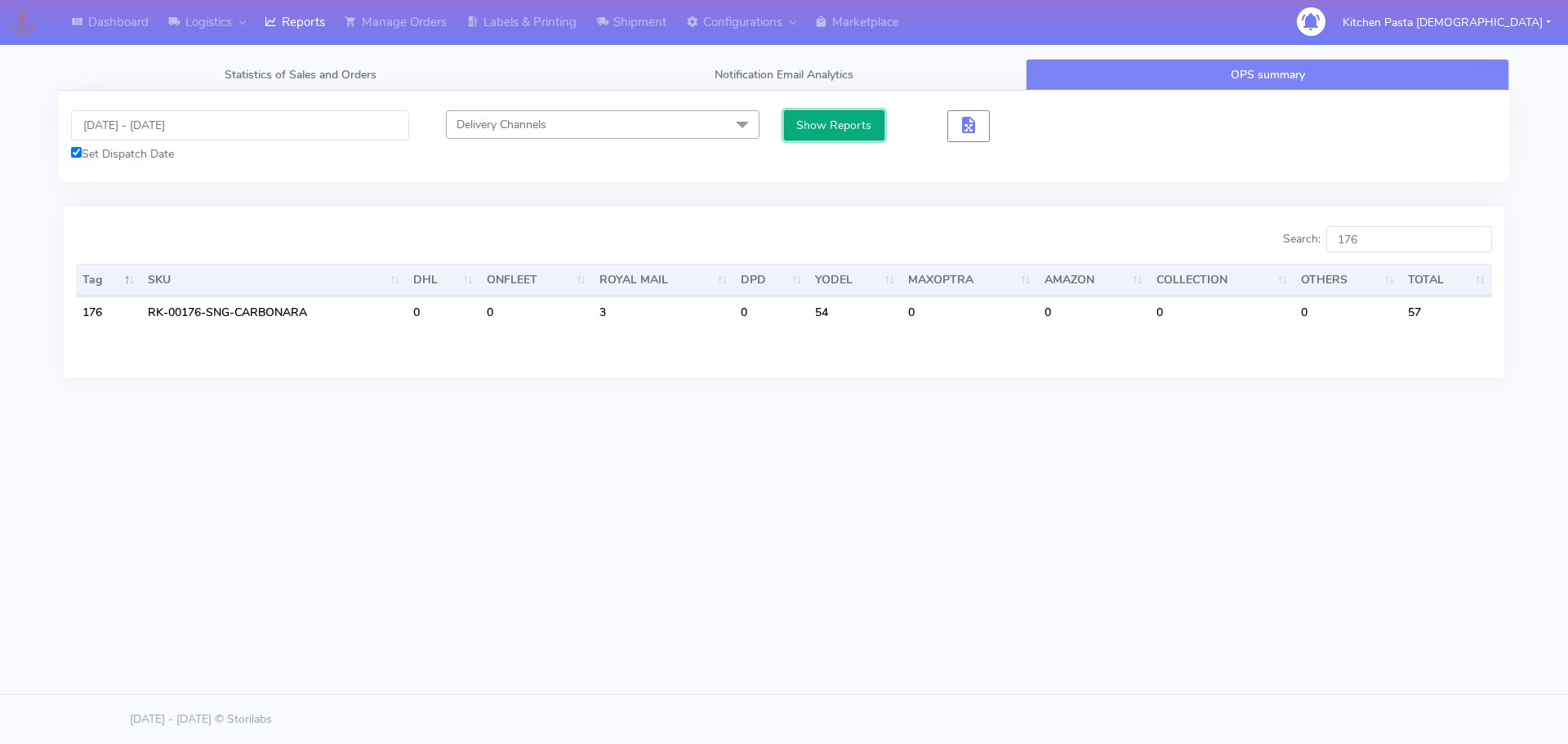
click at [803, 117] on button "Show Reports" at bounding box center [834, 125] width 101 height 30
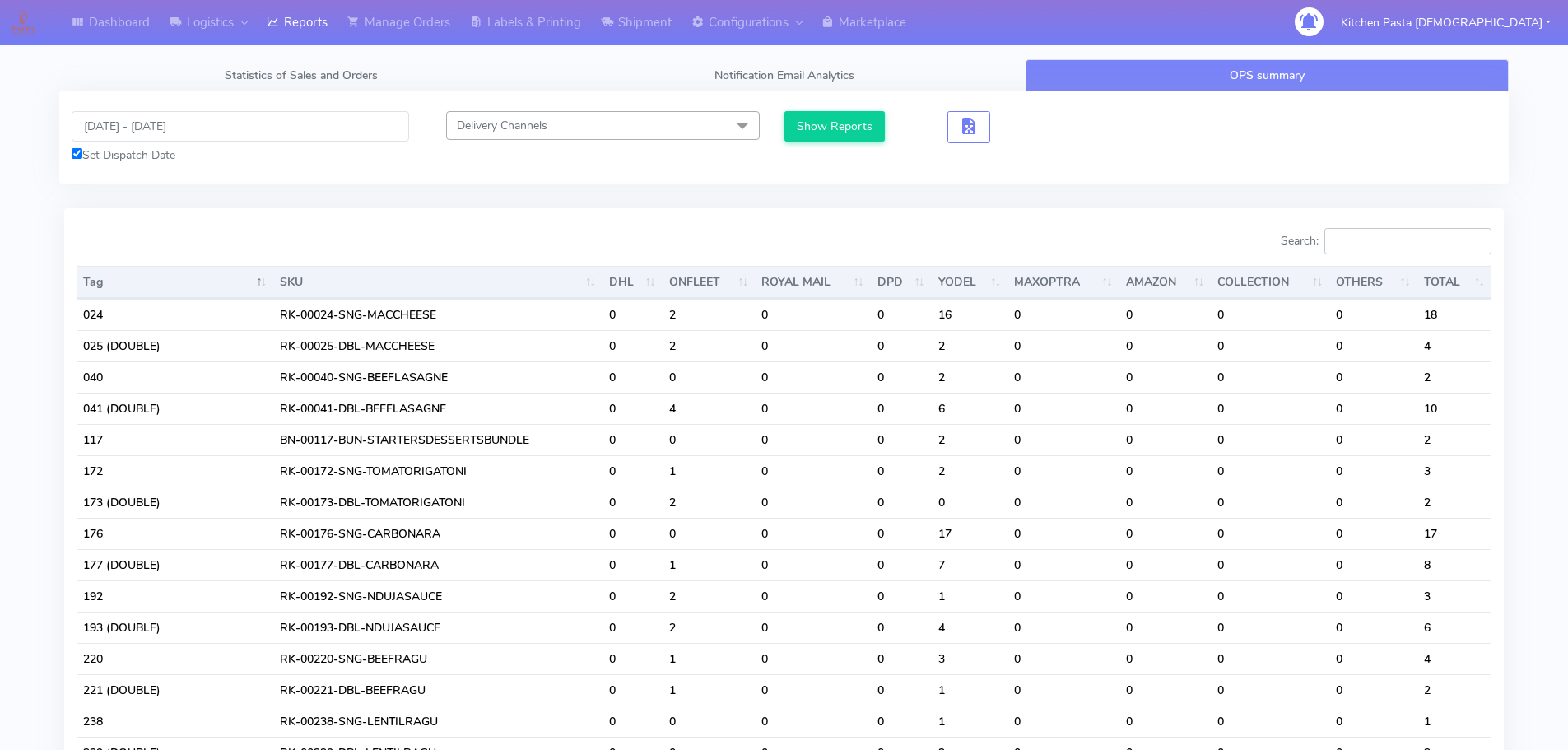
click at [1392, 249] on input "Search:" at bounding box center [1408, 241] width 167 height 27
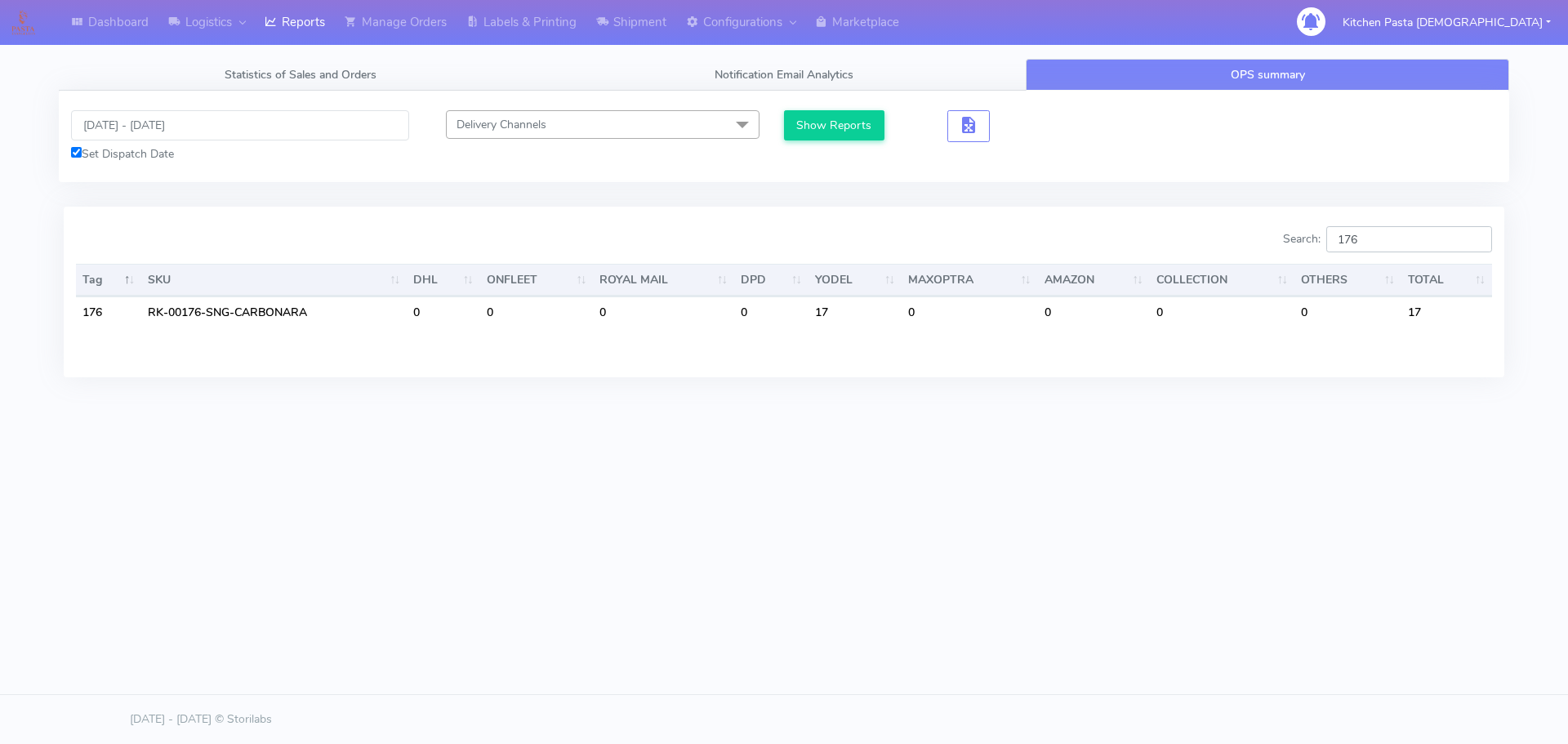
type input "176"
click at [371, 79] on span "Statistics of Sales and Orders" at bounding box center [301, 74] width 152 height 16
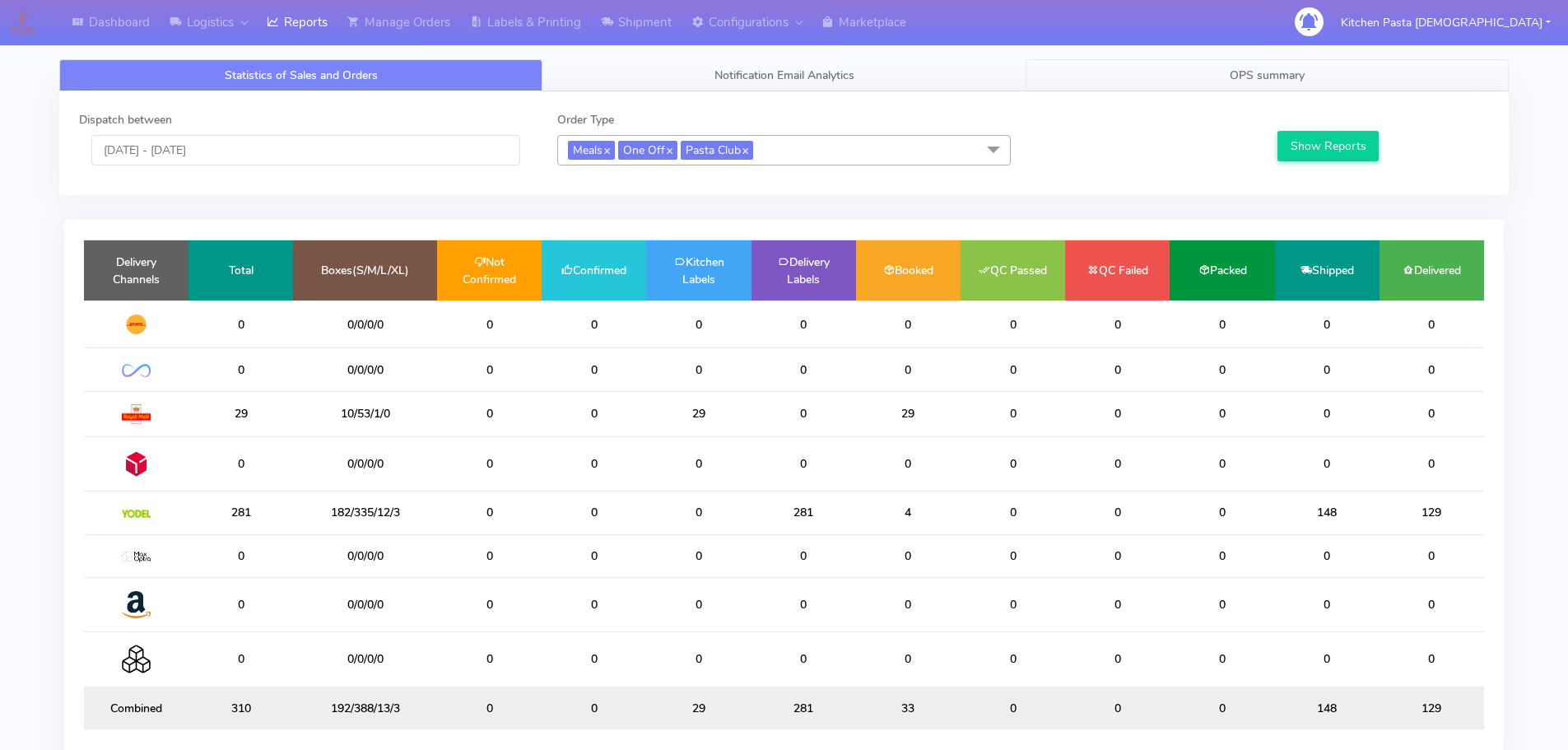
click at [1257, 71] on span "OPS summary" at bounding box center [1267, 75] width 75 height 16
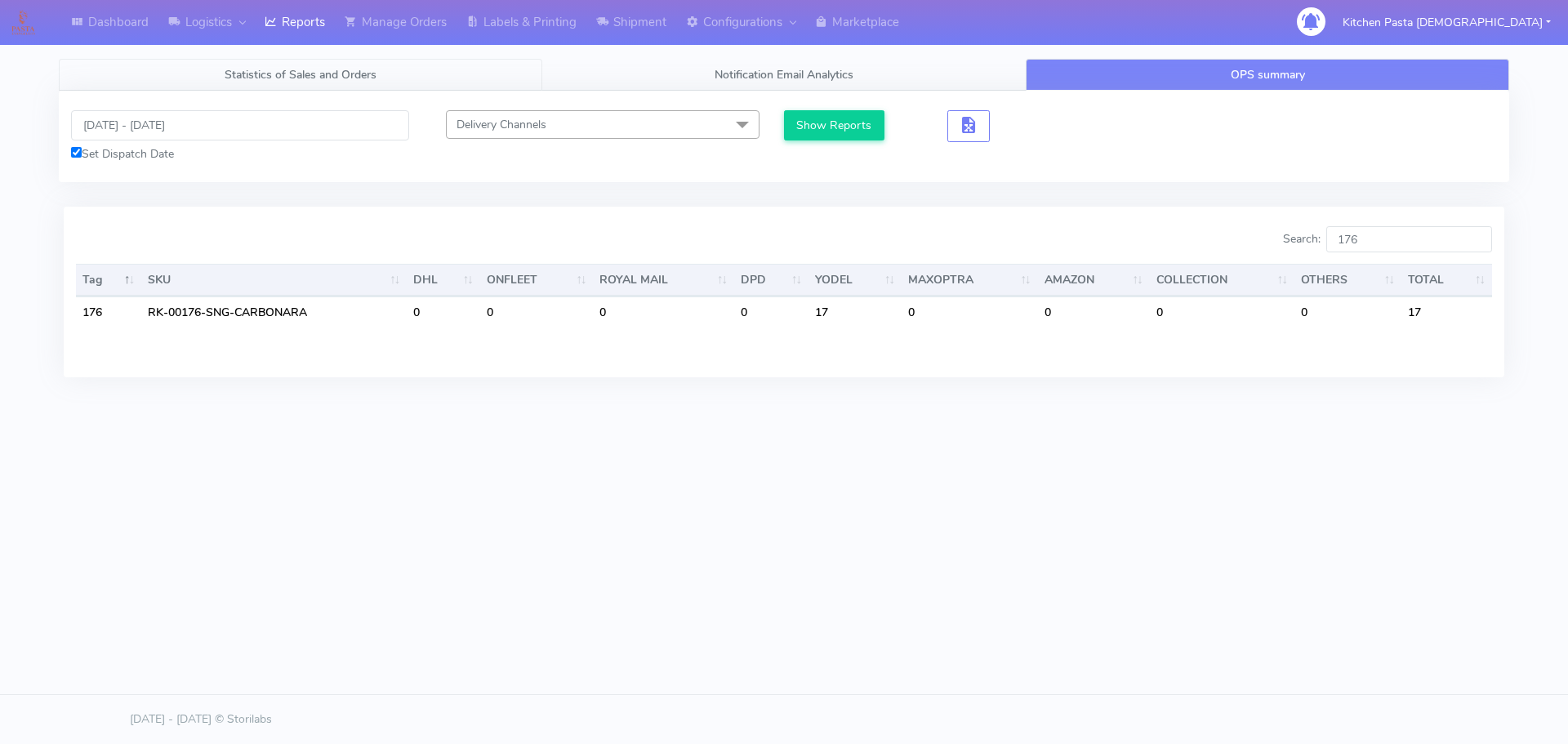
click at [303, 86] on link "Statistics of Sales and Orders" at bounding box center [301, 74] width 484 height 32
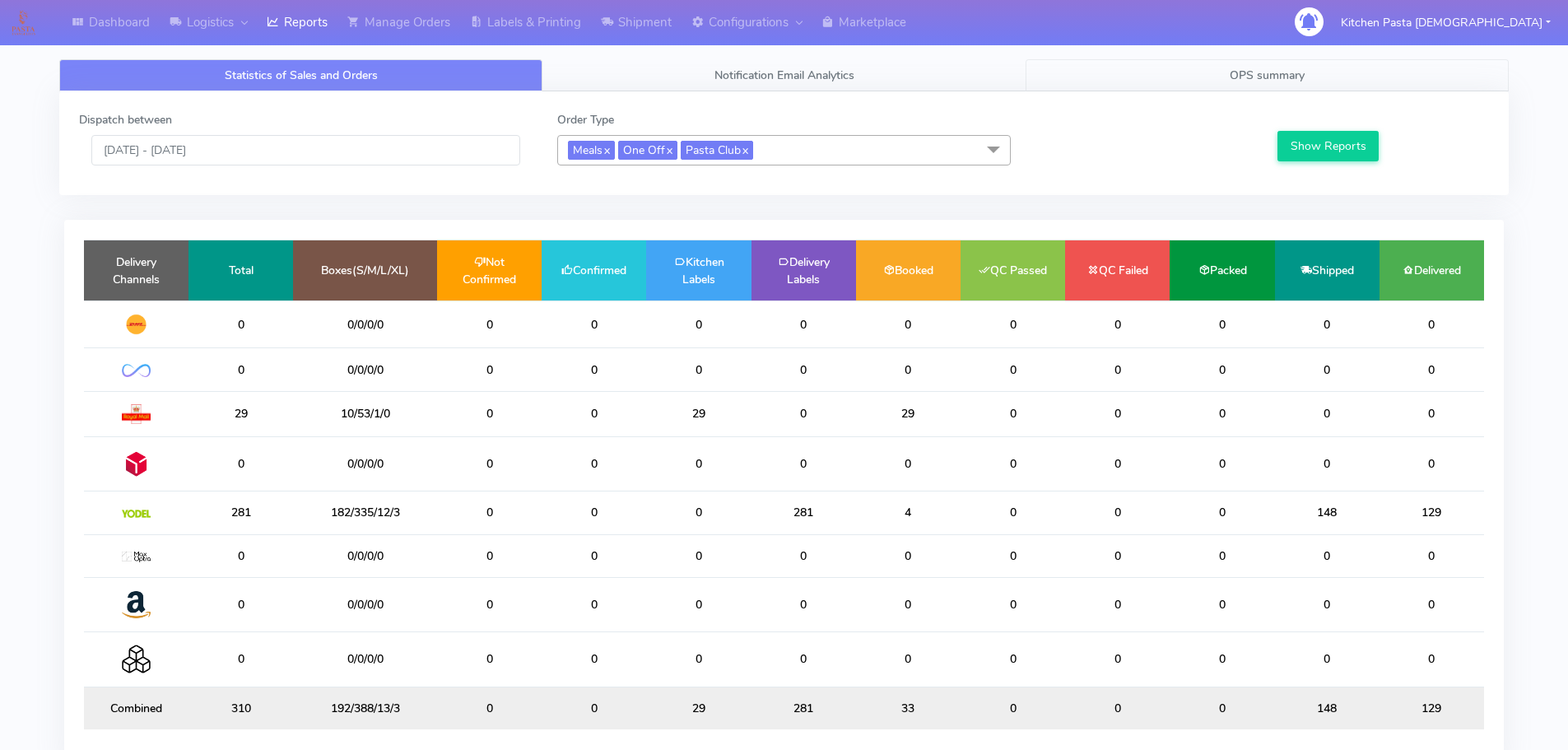
click at [1177, 79] on link "OPS summary" at bounding box center [1267, 75] width 483 height 32
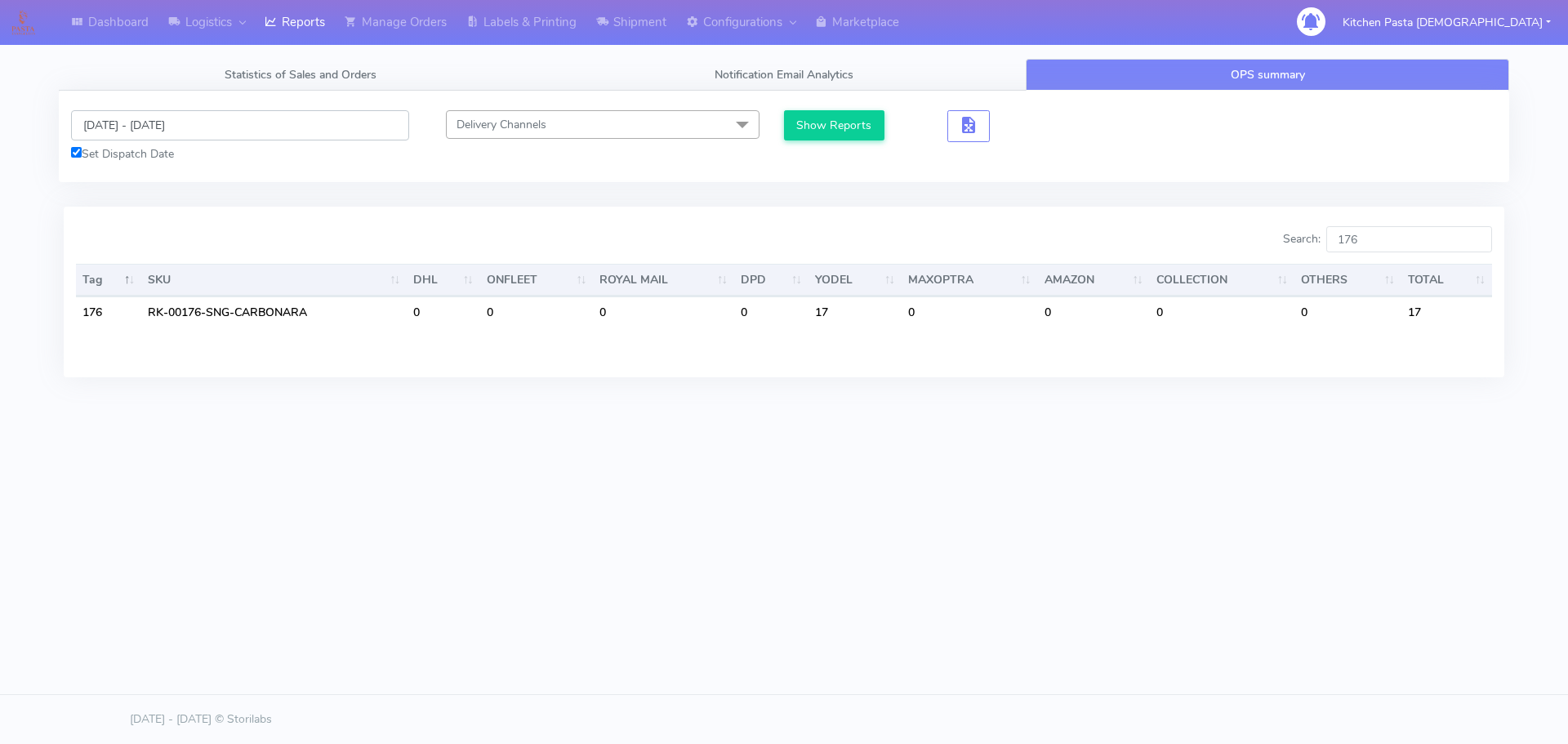
click at [132, 126] on input "19/09/2025 - 19/09/2025" at bounding box center [240, 125] width 338 height 30
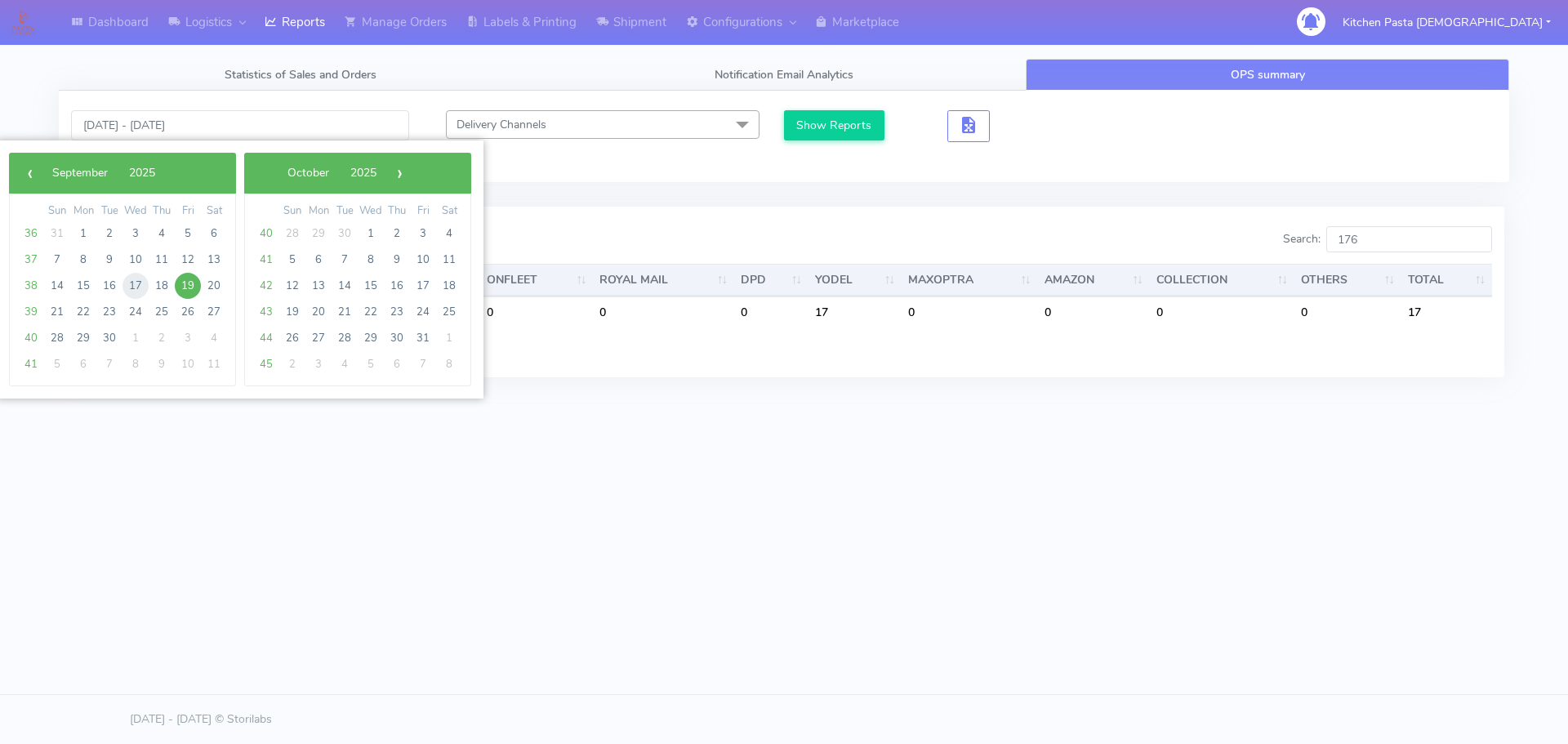
click at [136, 285] on span "17" at bounding box center [136, 286] width 27 height 27
click at [161, 284] on span "18" at bounding box center [161, 286] width 27 height 27
type input "17/09/2025 - 18/09/2025"
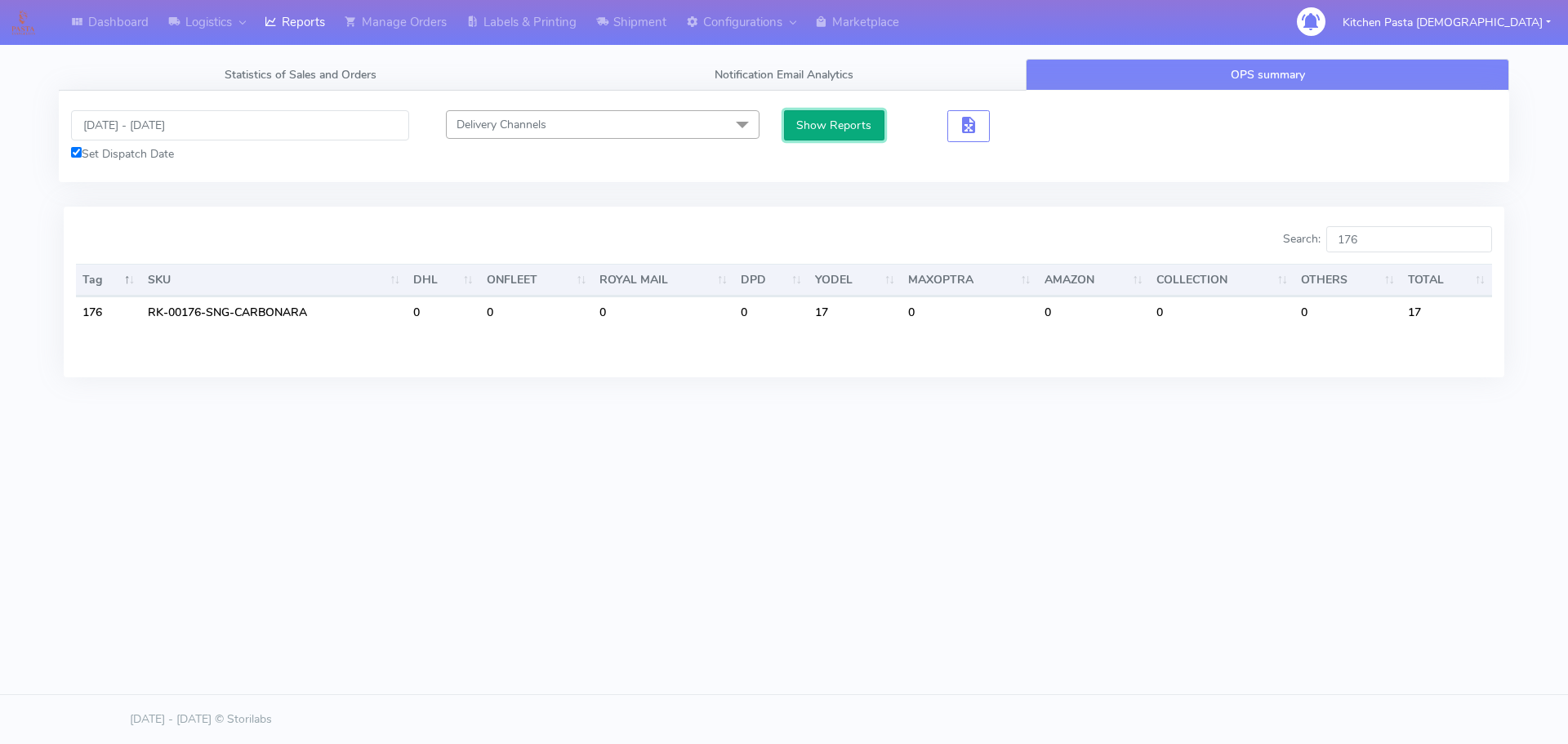
click at [818, 125] on button "Show Reports" at bounding box center [834, 125] width 101 height 30
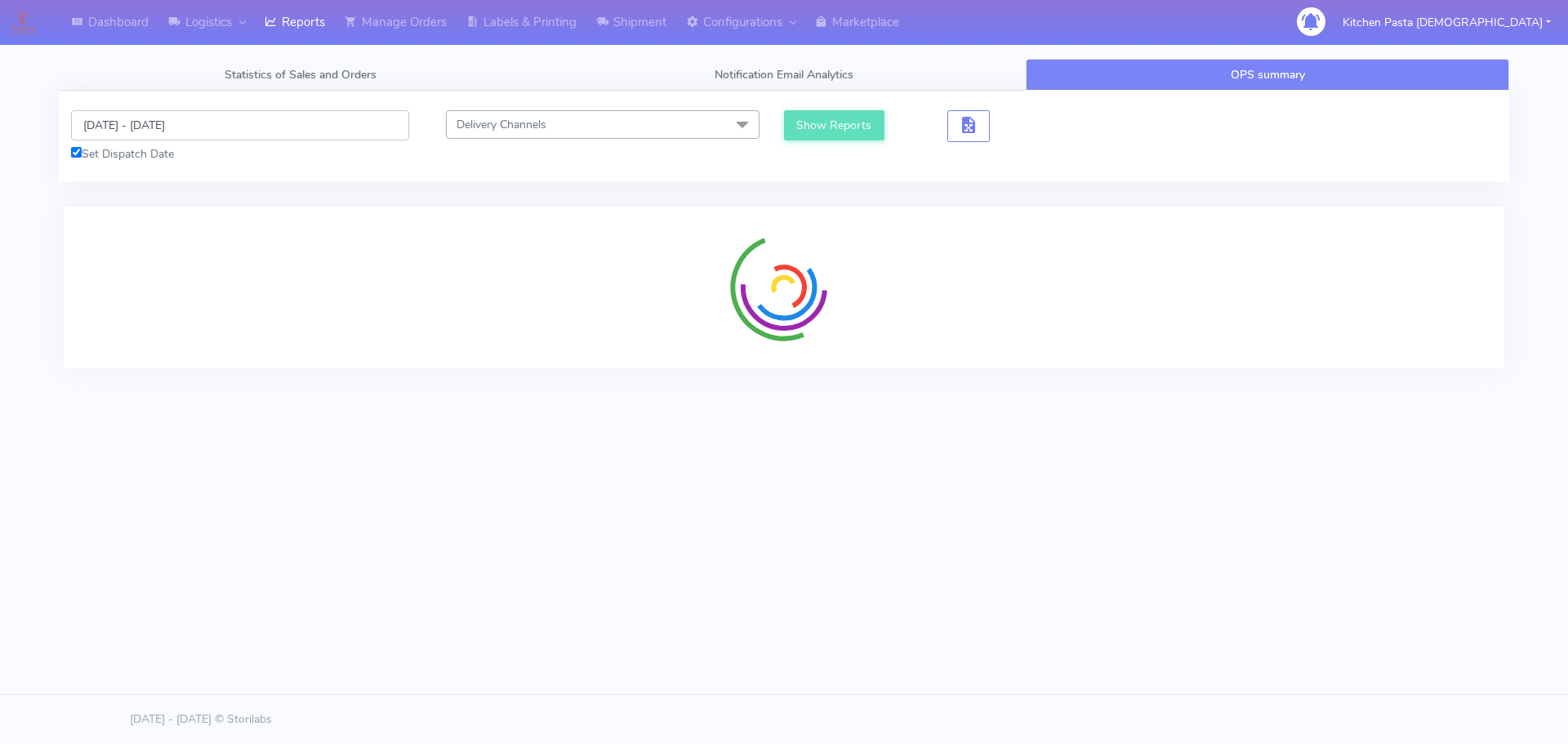
click at [127, 111] on input "17/09/2025 - 18/09/2025" at bounding box center [240, 125] width 338 height 30
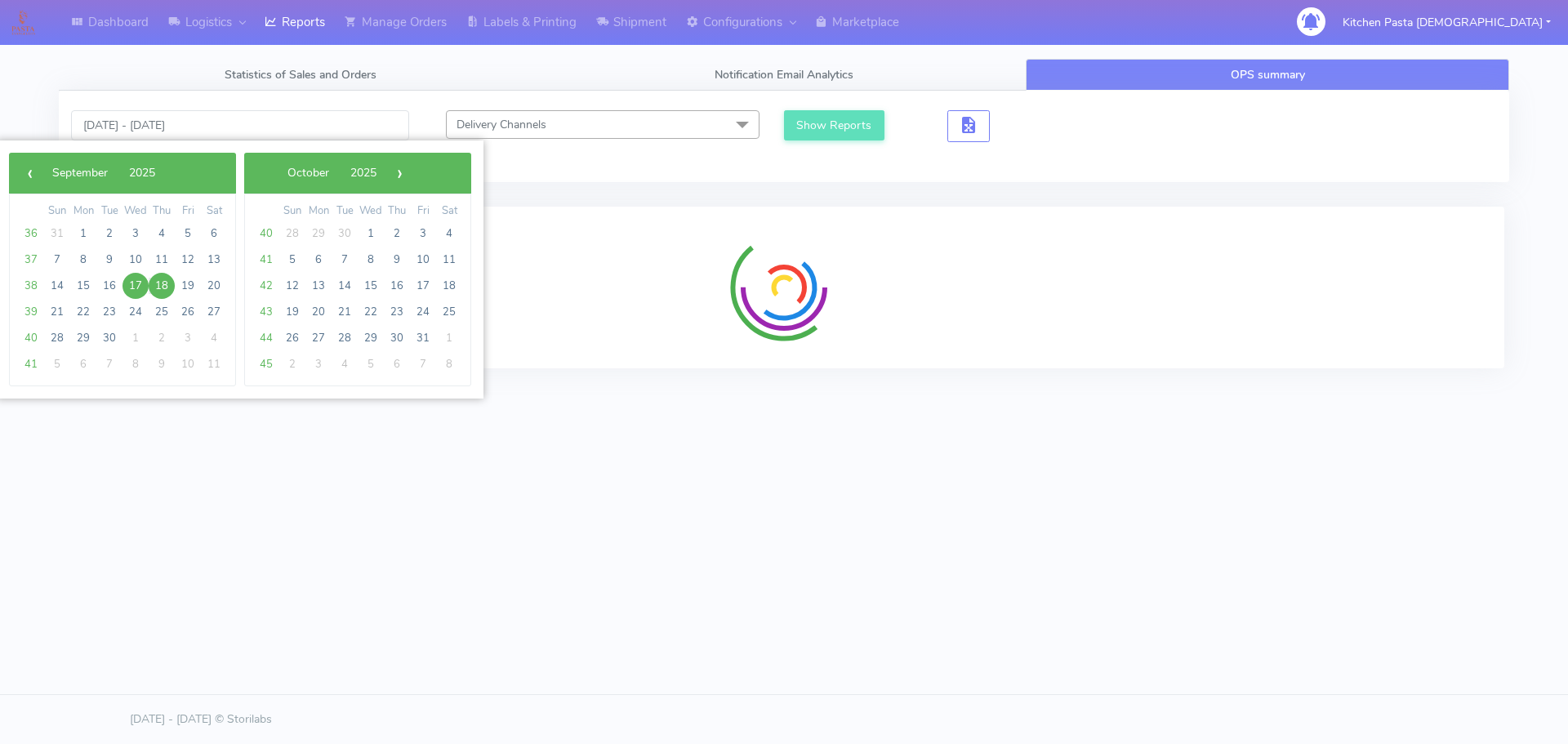
click at [135, 285] on span "17" at bounding box center [136, 286] width 27 height 27
click at [161, 285] on span "18" at bounding box center [161, 286] width 27 height 27
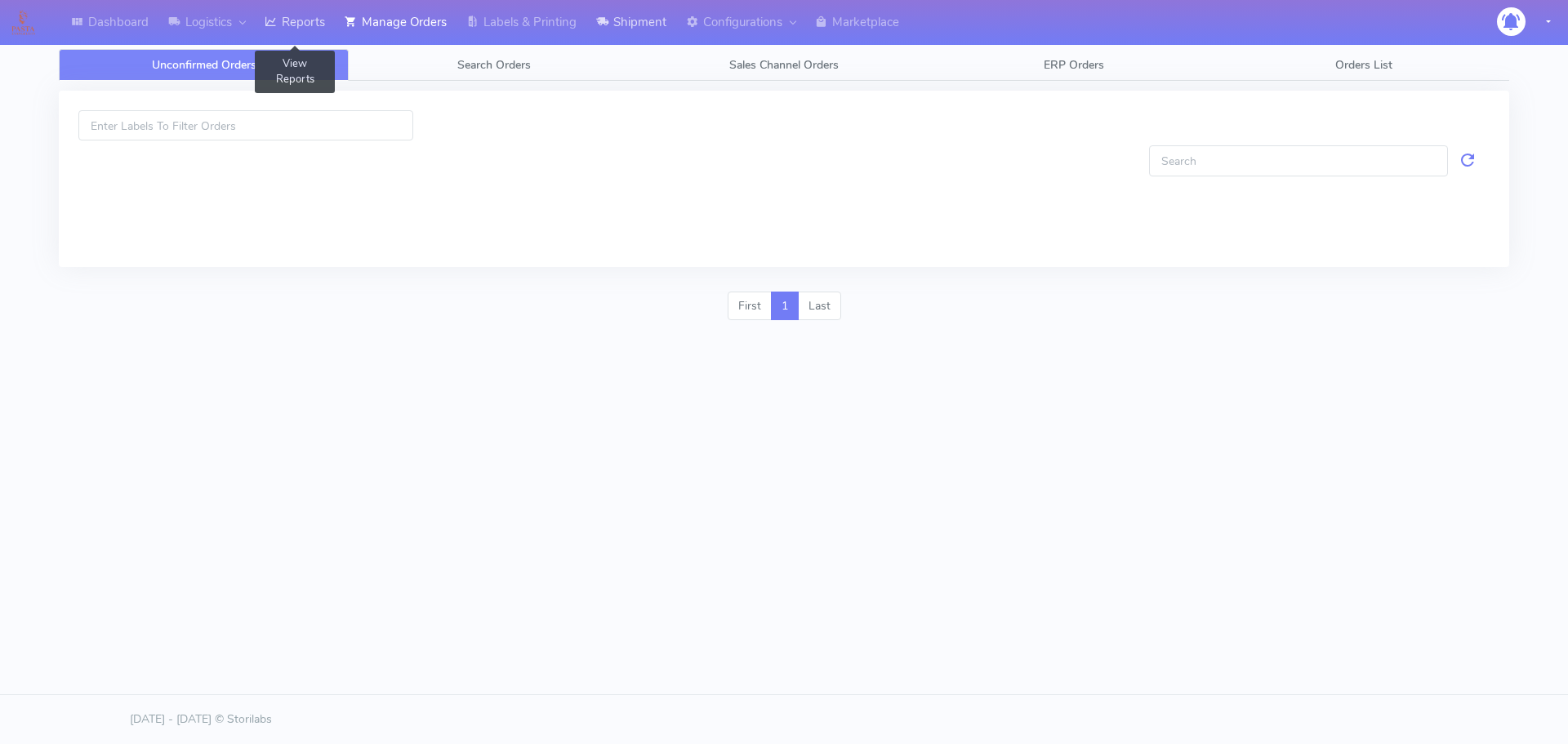
drag, startPoint x: 274, startPoint y: 13, endPoint x: 589, endPoint y: 31, distance: 315.5
click at [274, 14] on icon at bounding box center [270, 22] width 12 height 16
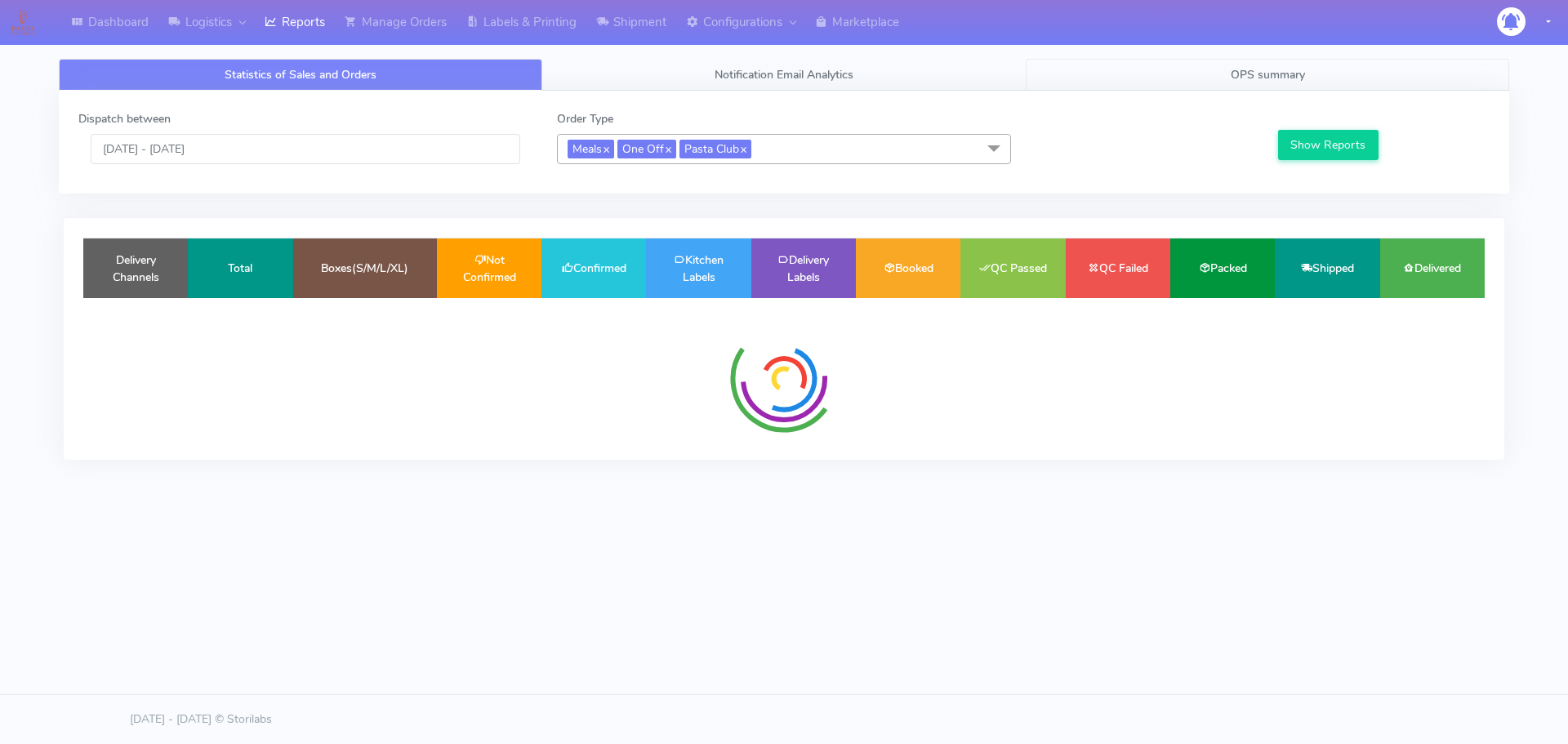
click at [1210, 71] on link "OPS summary" at bounding box center [1267, 74] width 484 height 32
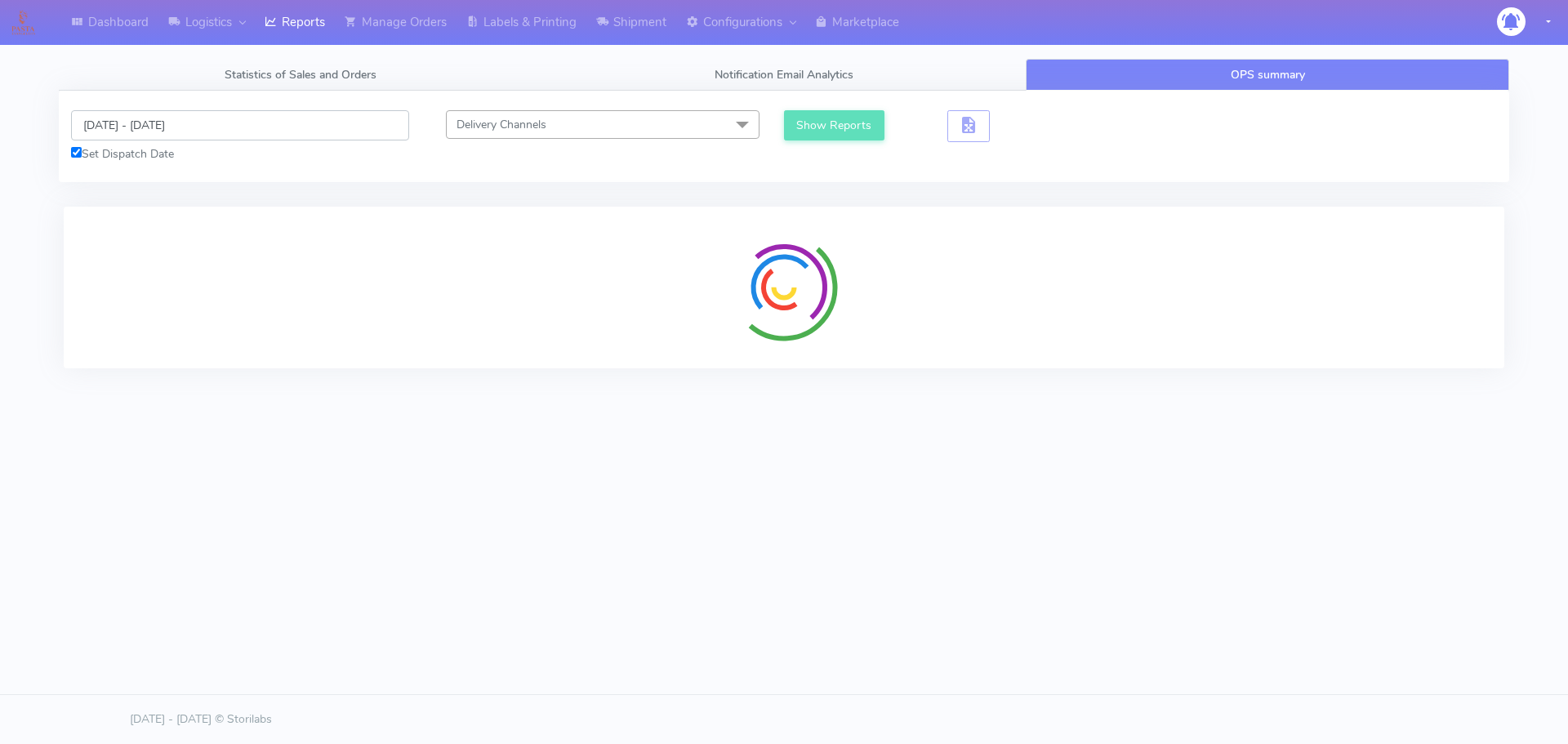
click at [149, 120] on input "[DATE] - [DATE]" at bounding box center [240, 125] width 338 height 30
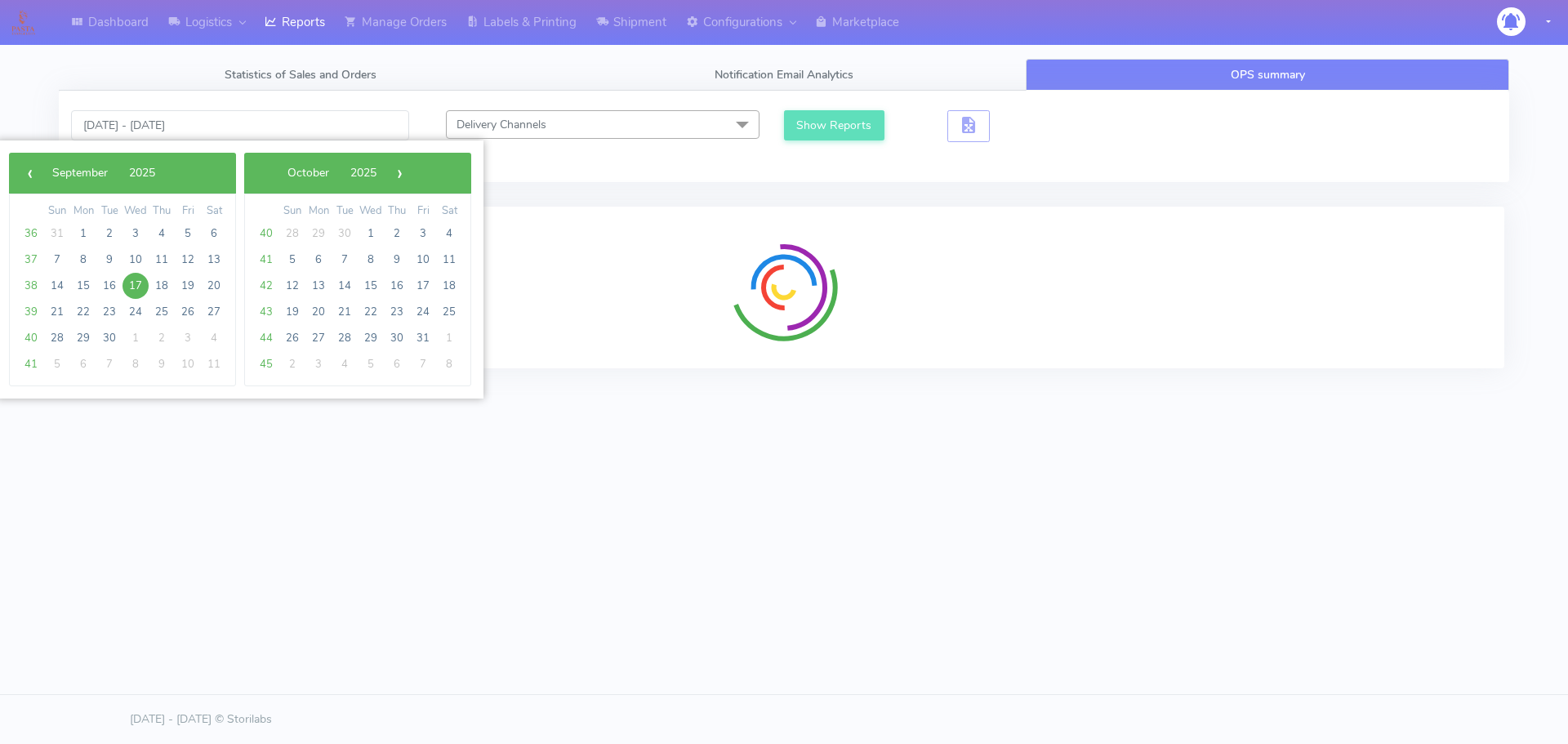
click at [138, 279] on span "17" at bounding box center [136, 286] width 27 height 27
click at [167, 285] on span "18" at bounding box center [161, 286] width 27 height 27
type input "17/09/2025 - 18/09/2025"
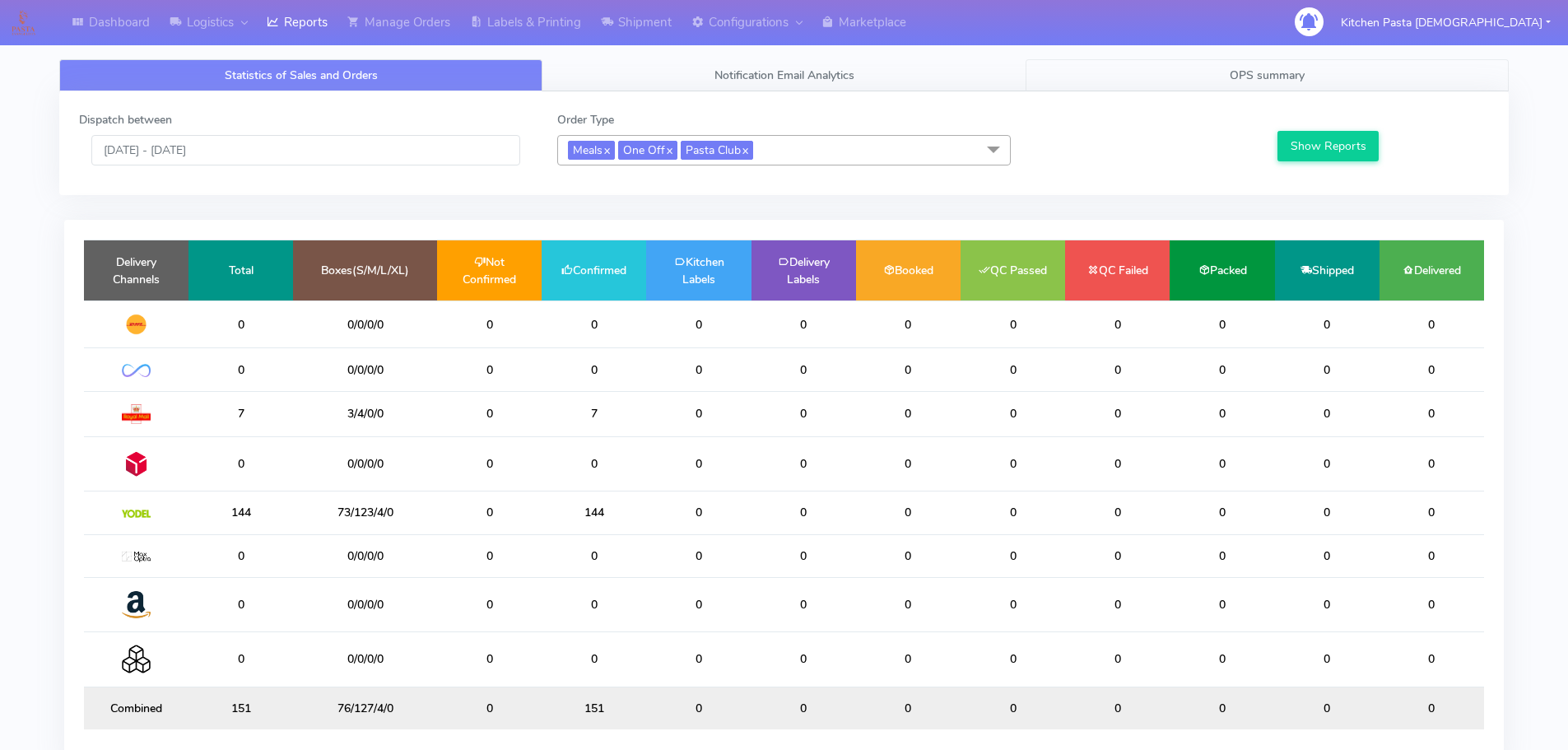
drag, startPoint x: 1304, startPoint y: 70, endPoint x: 1153, endPoint y: 73, distance: 151.0
click at [1304, 70] on span "OPS summary" at bounding box center [1267, 75] width 75 height 16
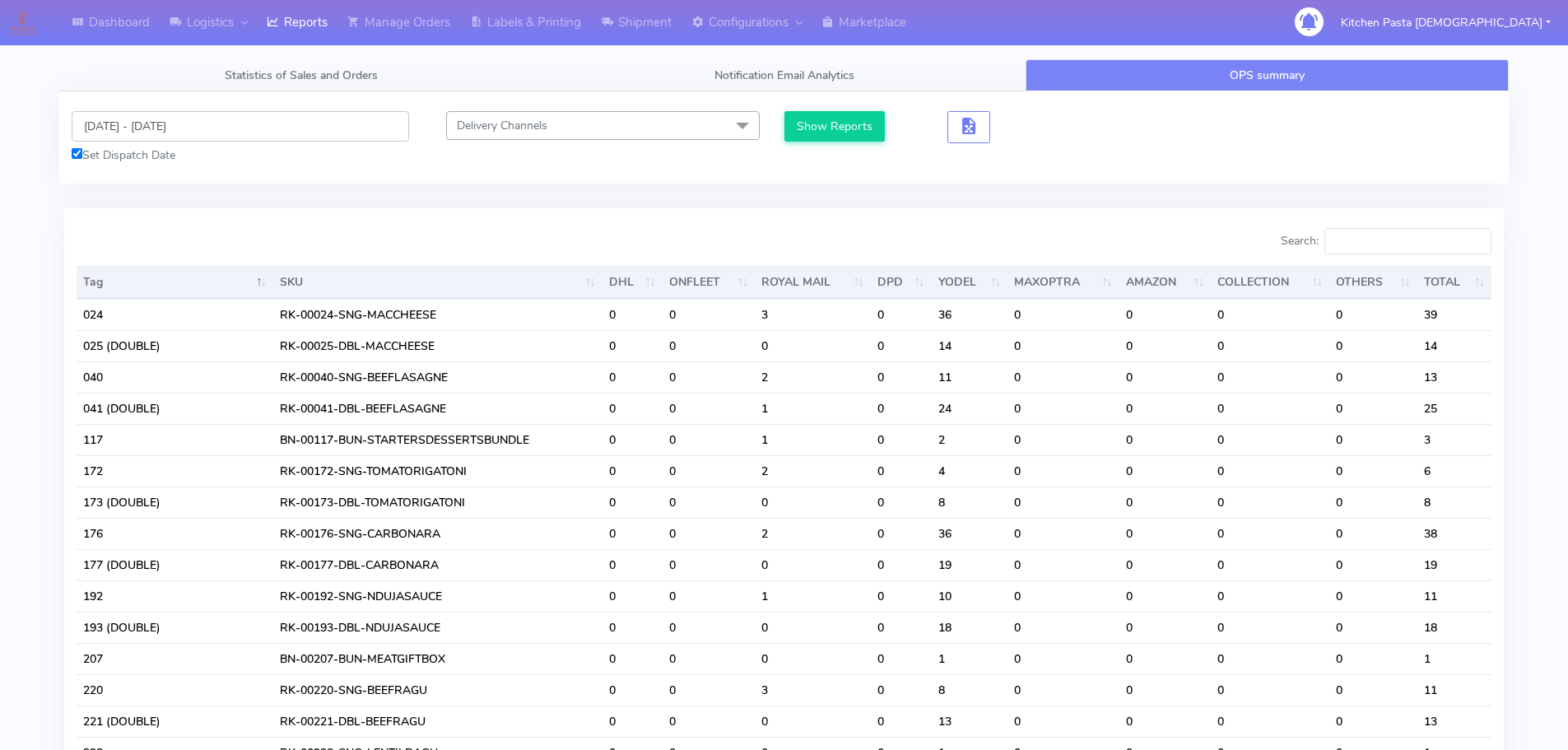
click at [182, 140] on input "[DATE] - [DATE]" at bounding box center [240, 126] width 337 height 30
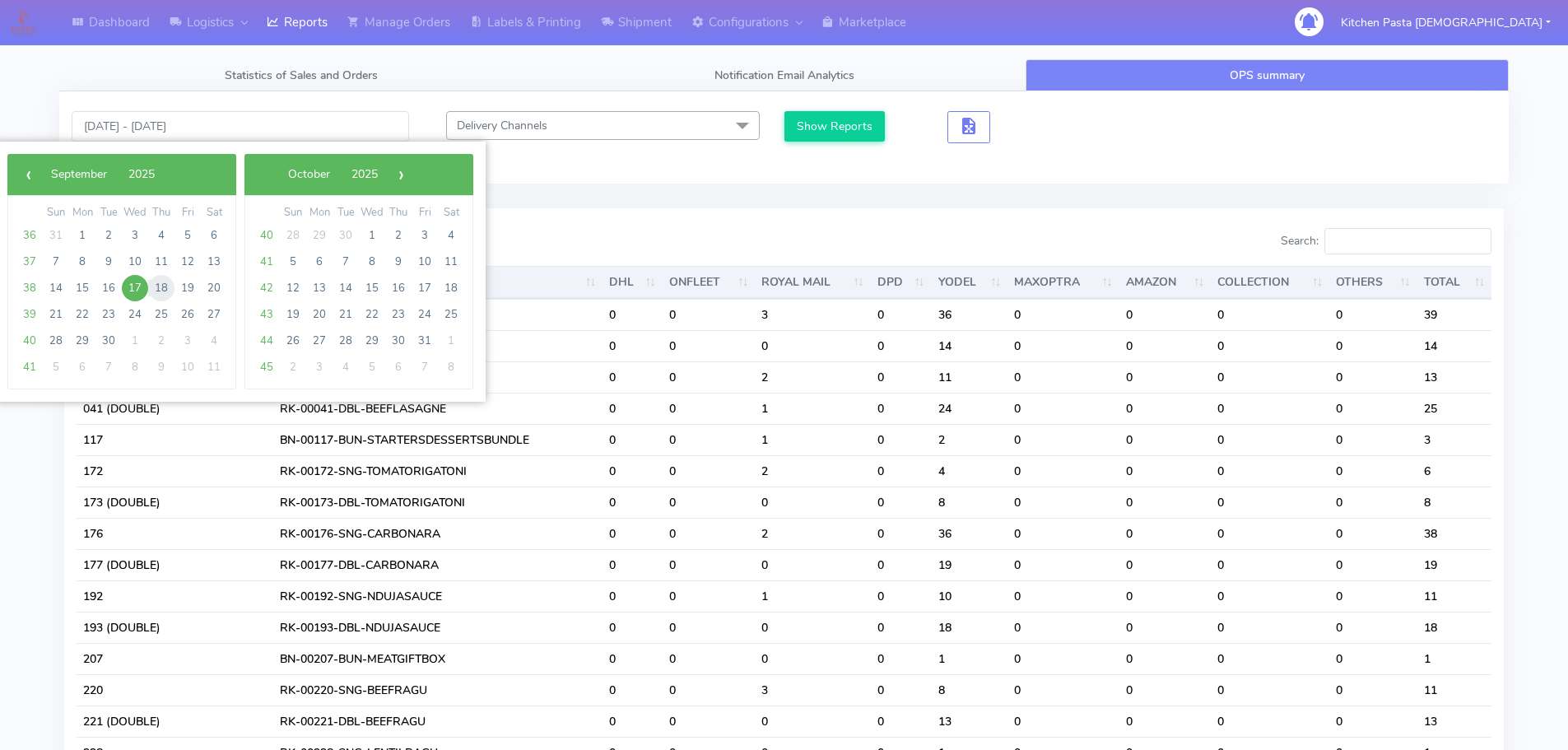
click at [164, 284] on span "18" at bounding box center [161, 288] width 27 height 27
type input "17/09/2025 - 18/09/2025"
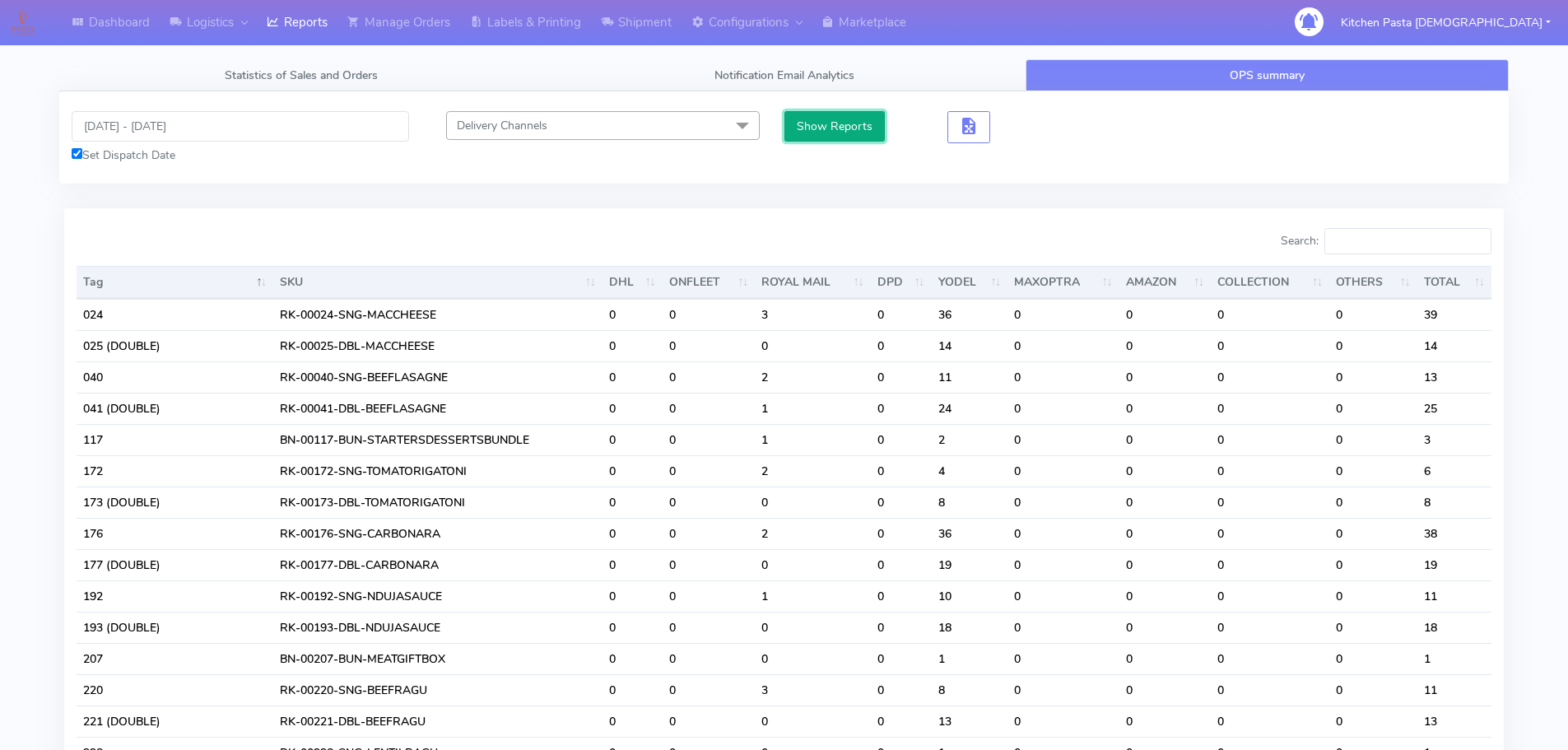
click at [838, 137] on button "Show Reports" at bounding box center [835, 126] width 102 height 30
click at [859, 131] on button "Show Reports" at bounding box center [835, 126] width 102 height 30
click at [876, 115] on button "Show Reports" at bounding box center [835, 126] width 102 height 30
click at [828, 127] on button "Show Reports" at bounding box center [835, 126] width 102 height 30
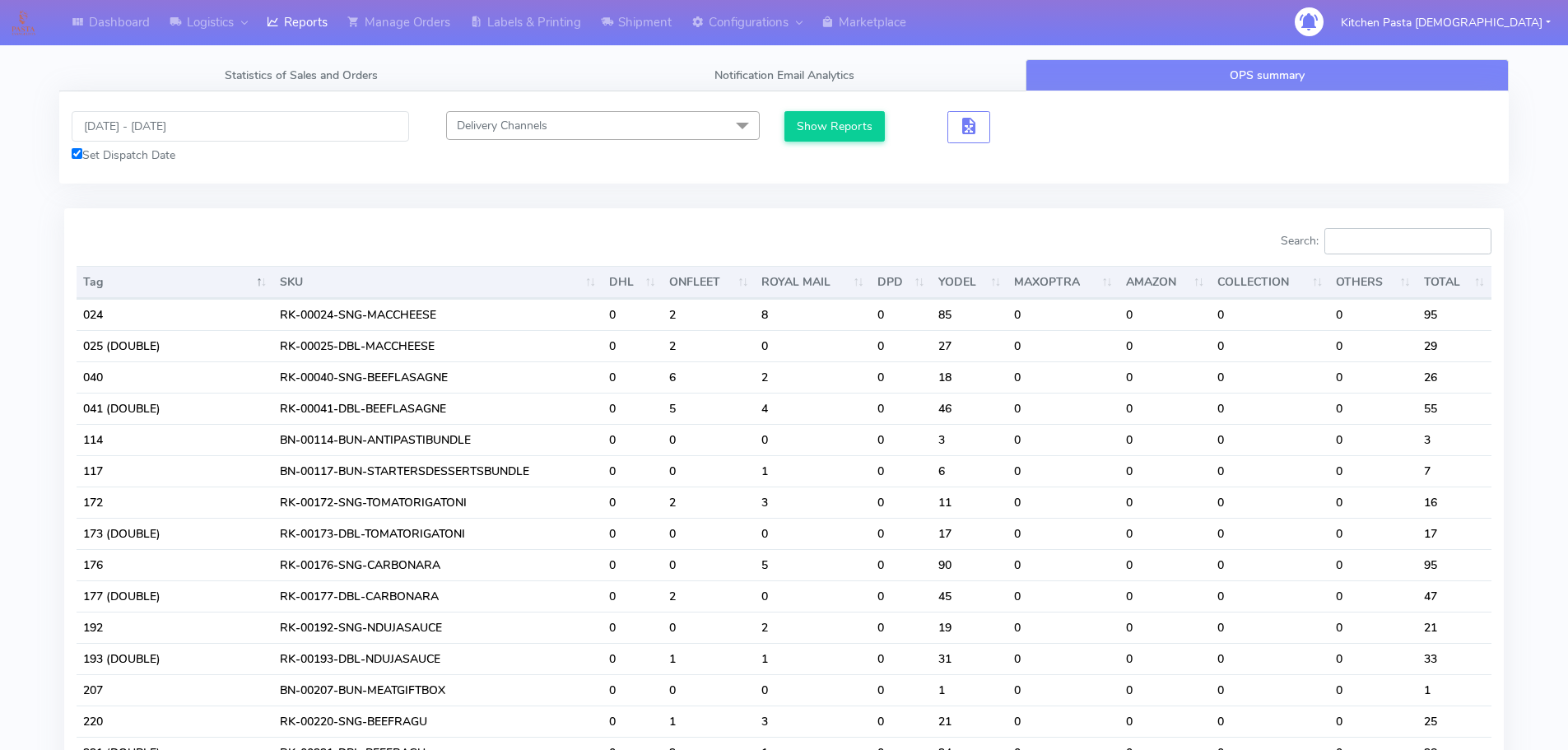
click at [1397, 236] on input "Search:" at bounding box center [1408, 241] width 167 height 27
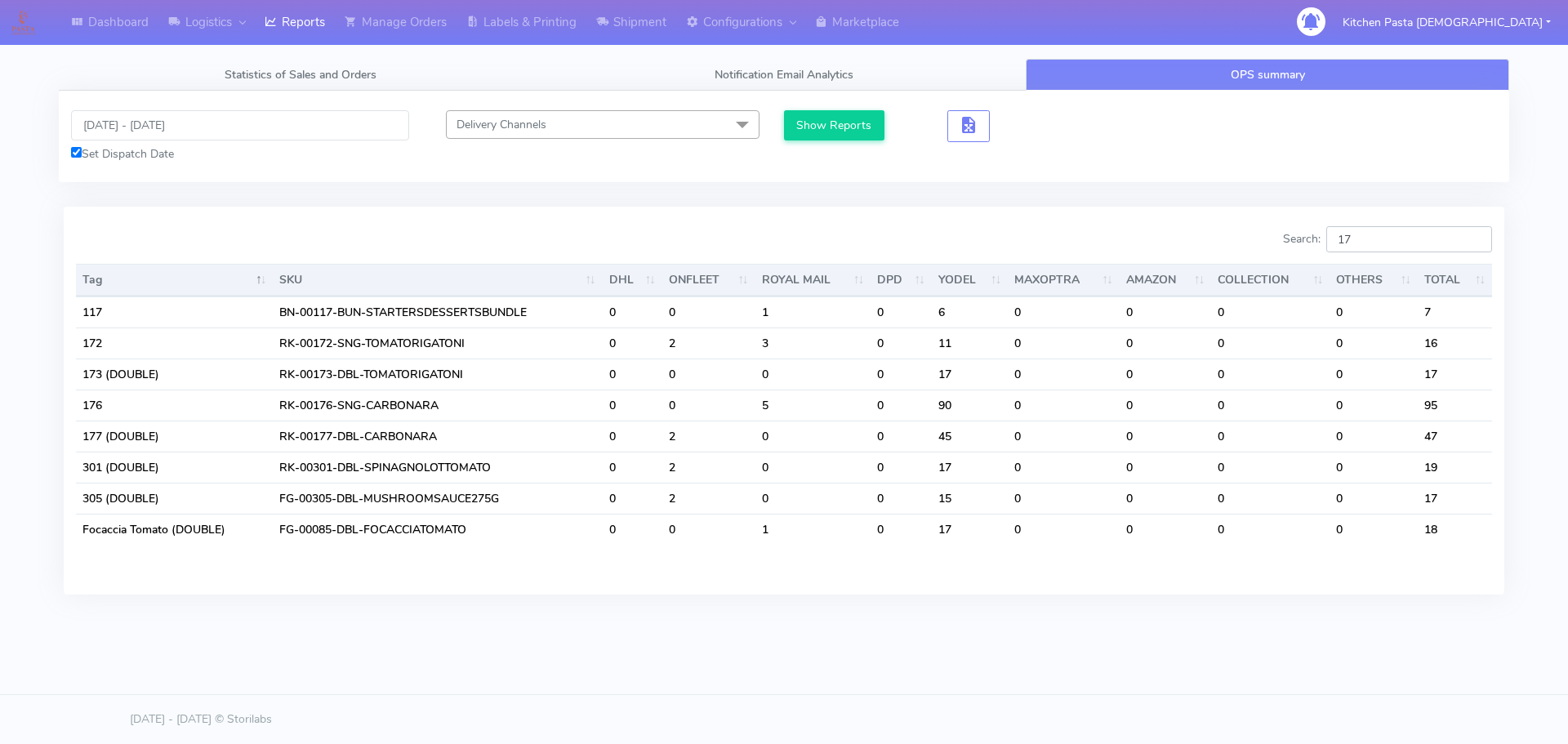
type input "1"
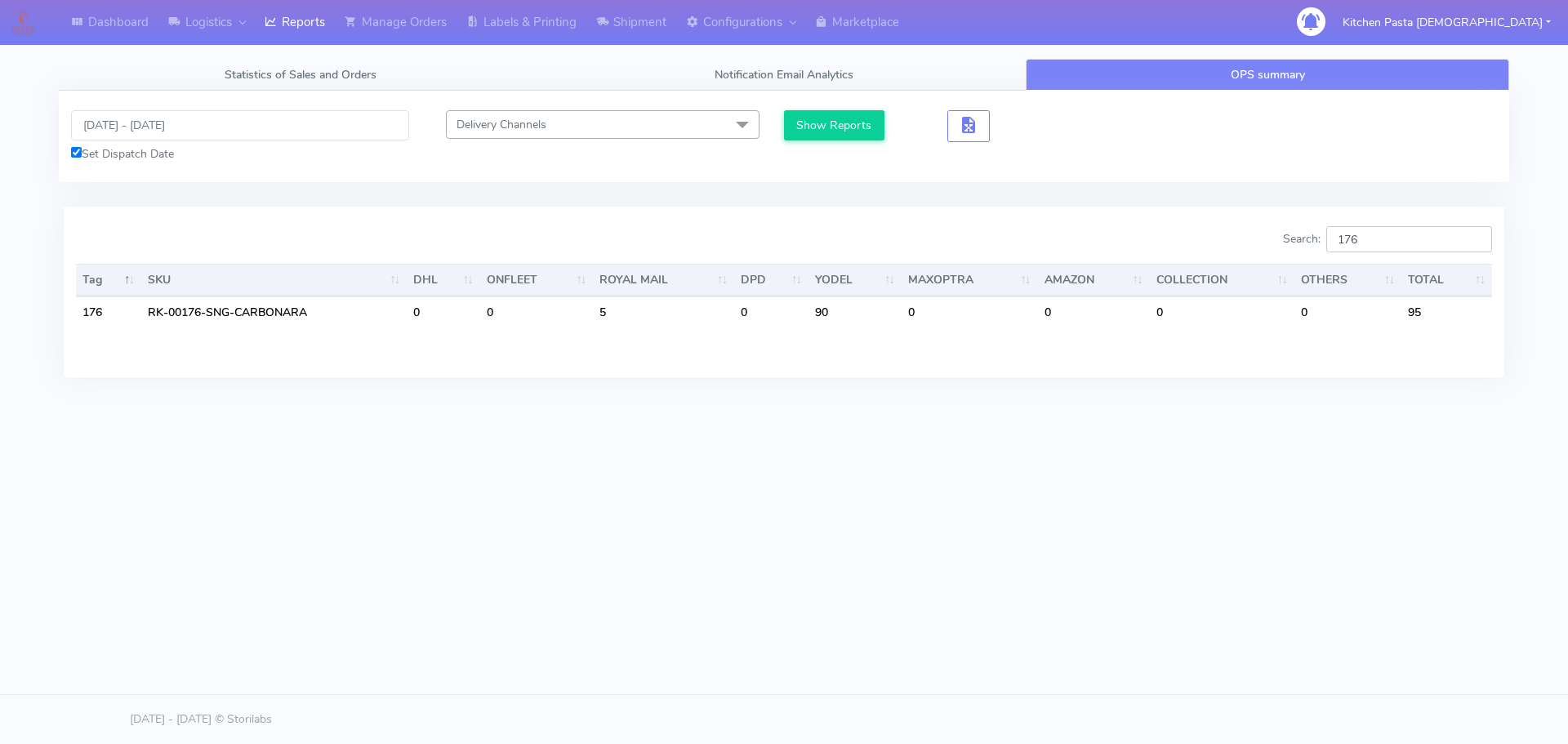
type input "176"
drag, startPoint x: 175, startPoint y: 115, endPoint x: 195, endPoint y: 131, distance: 25.6
click at [176, 116] on input "17/09/2025 - 18/09/2025" at bounding box center [240, 125] width 338 height 30
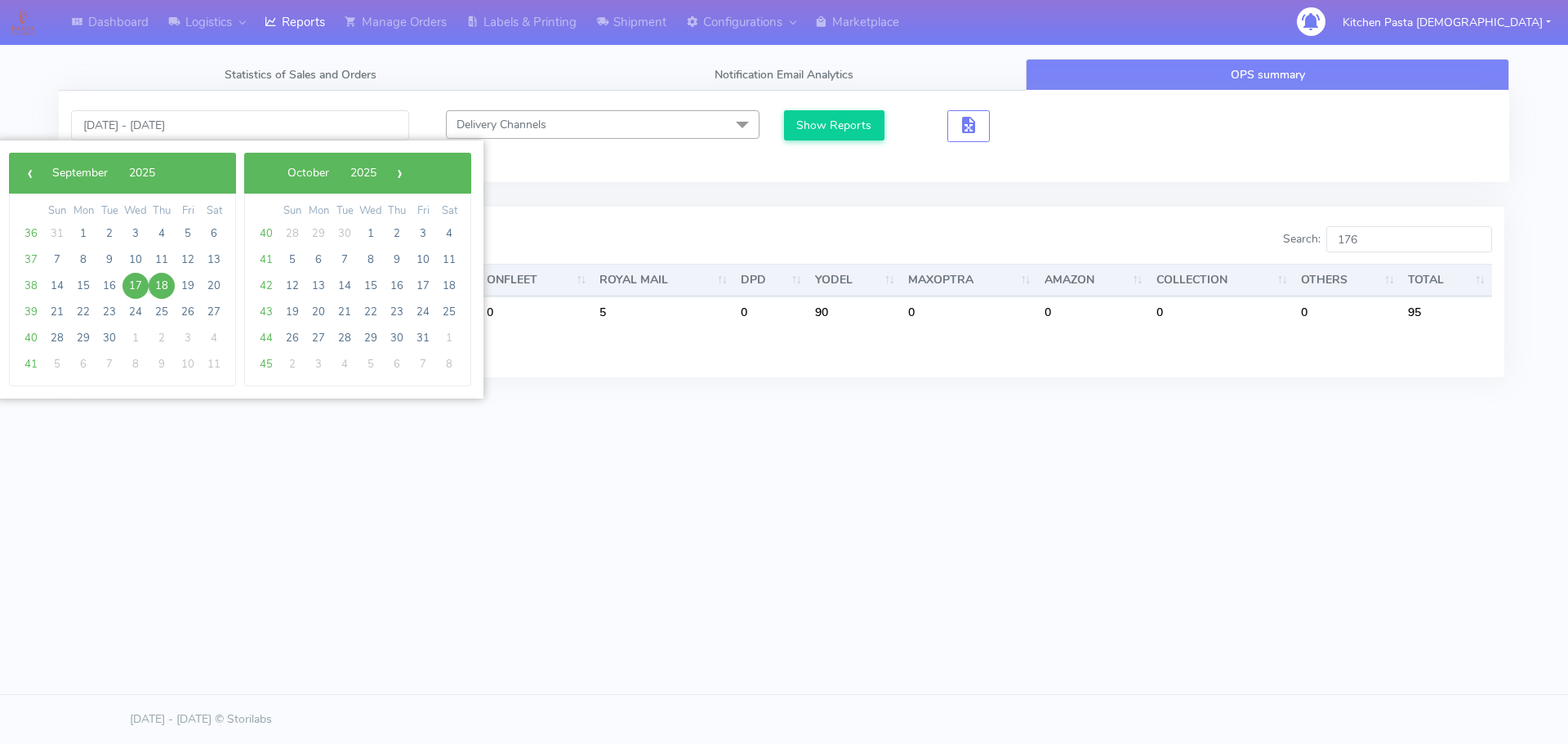
click at [143, 289] on span "17" at bounding box center [136, 286] width 27 height 27
click at [154, 286] on span "18" at bounding box center [161, 286] width 27 height 27
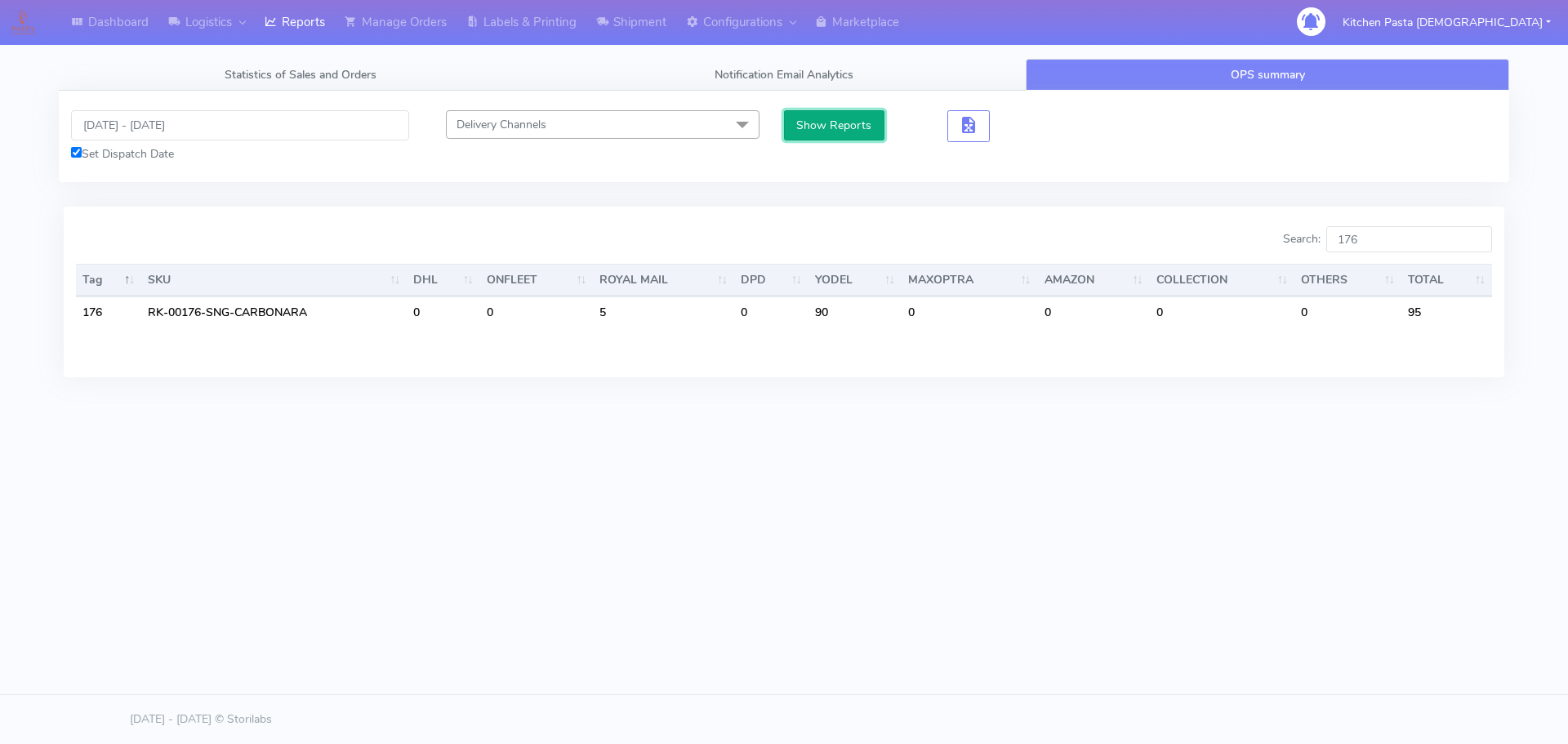
click at [824, 125] on button "Show Reports" at bounding box center [834, 125] width 101 height 30
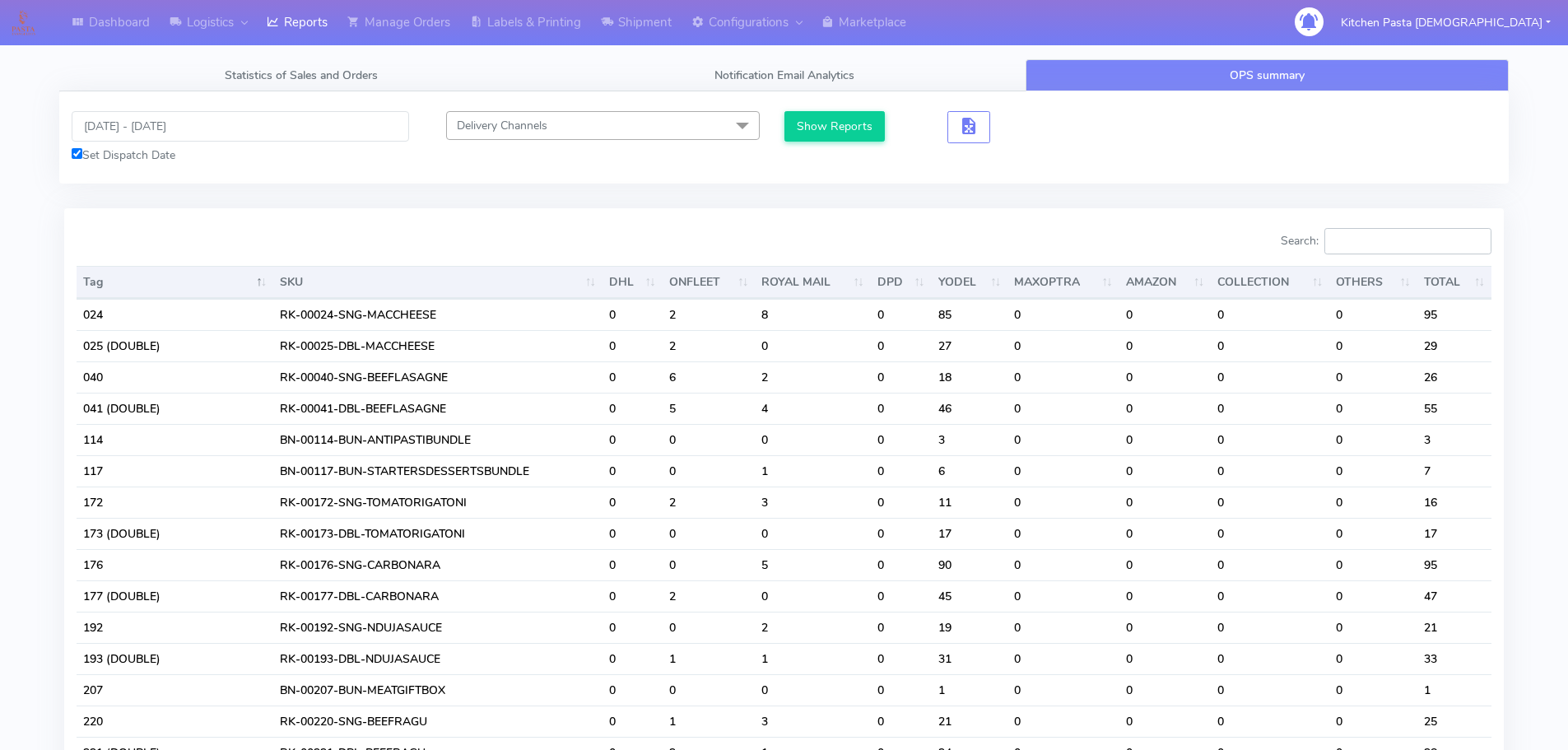
click at [1417, 243] on input "Search:" at bounding box center [1408, 241] width 167 height 27
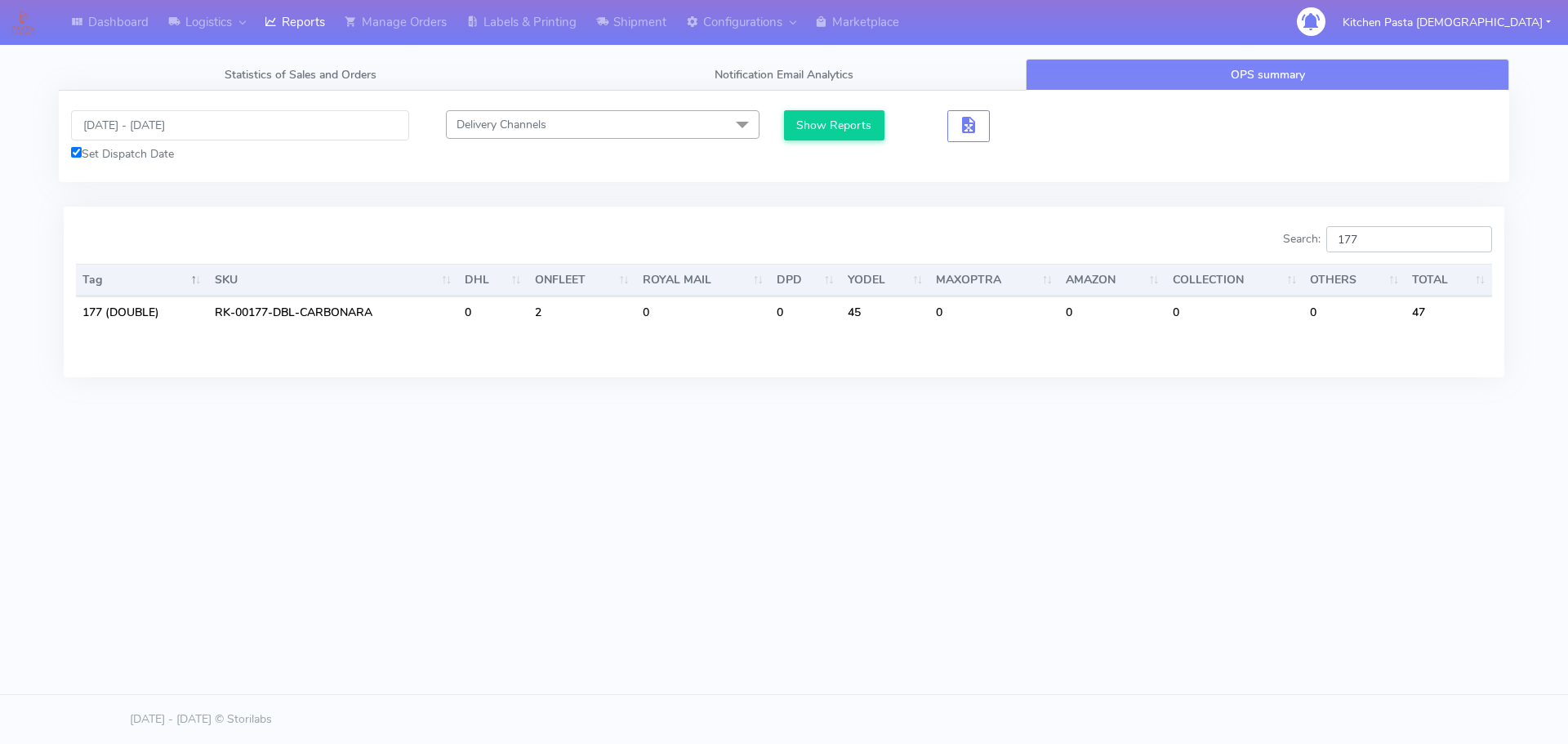
type input "177"
drag, startPoint x: 1413, startPoint y: 235, endPoint x: 1263, endPoint y: 221, distance: 150.7
click at [1266, 235] on div "Search: 177" at bounding box center [1144, 243] width 696 height 33
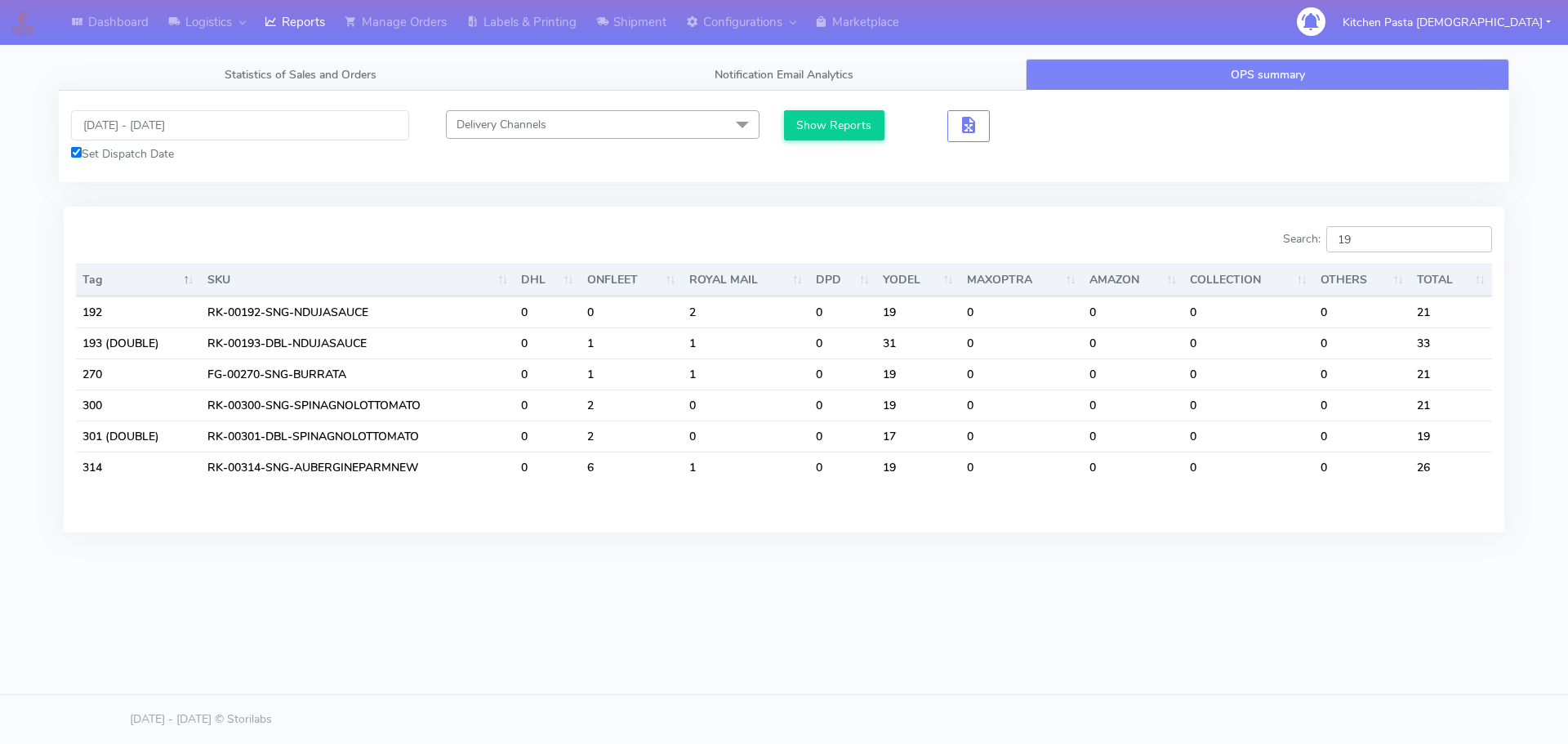
type input "1"
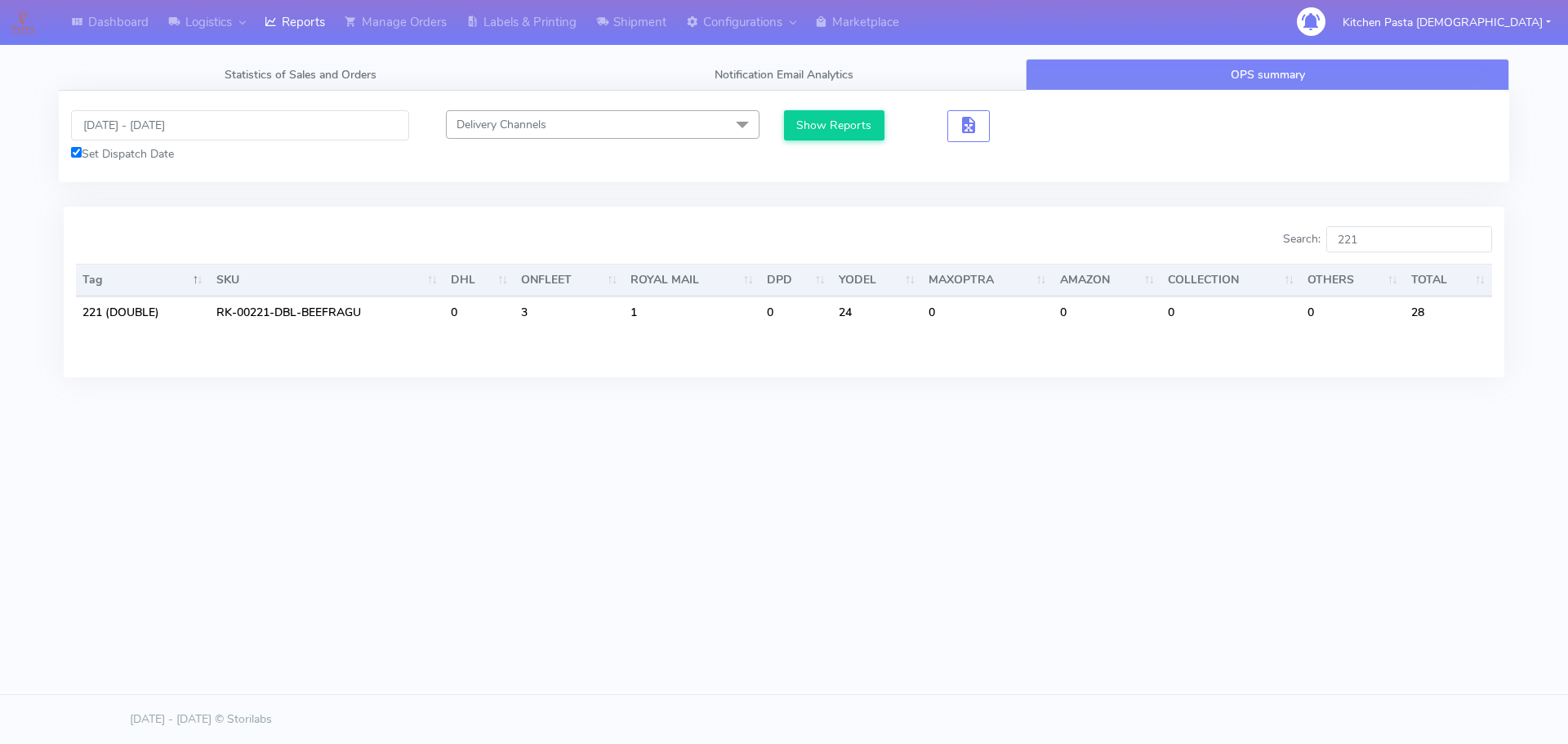
click at [995, 585] on div "Dashboard Logistics [GEOGRAPHIC_DATA] Logistics Reports Manage Orders Labels & …" at bounding box center [784, 298] width 1568 height 596
click at [1401, 233] on input "221" at bounding box center [1409, 239] width 166 height 27
type input "220"
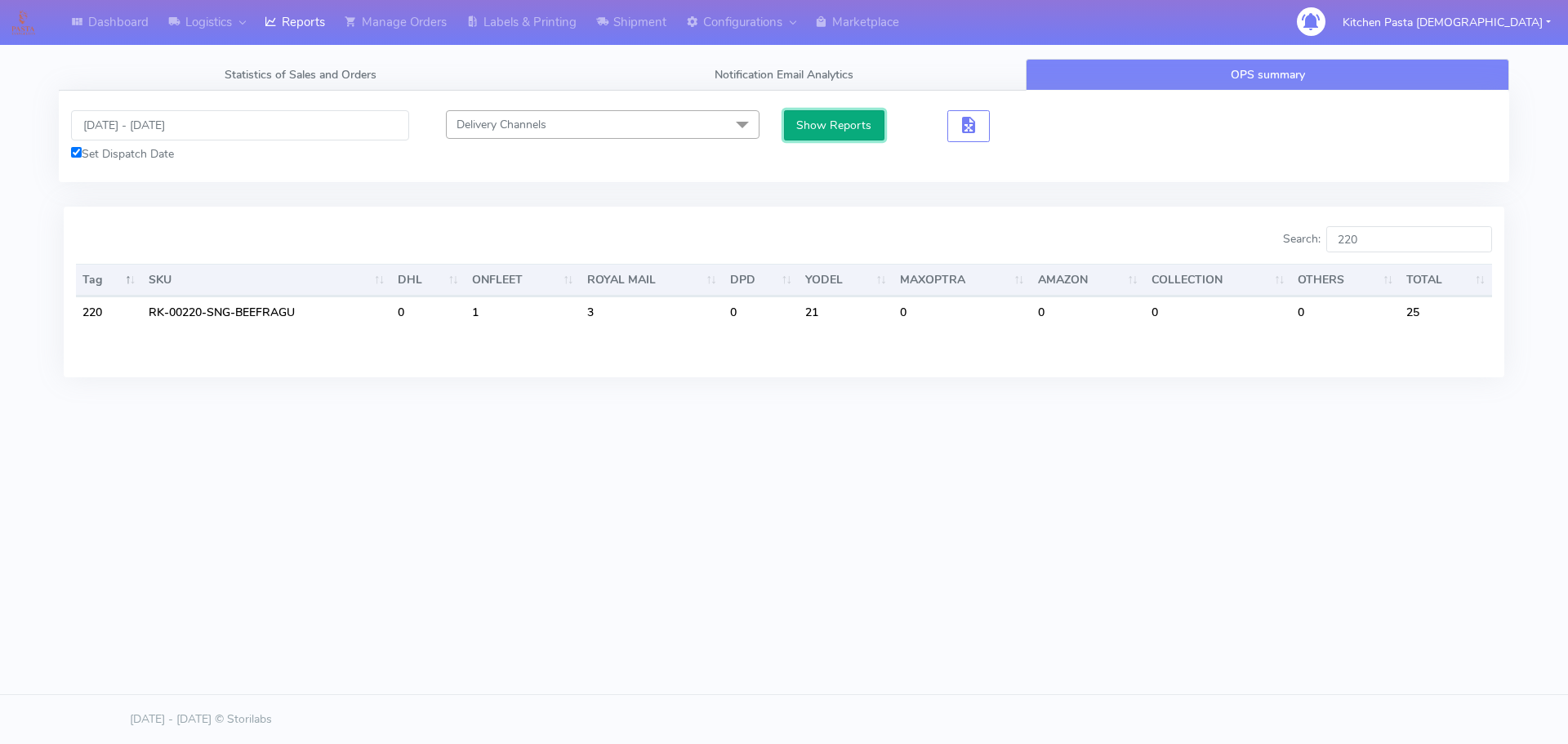
click at [835, 122] on button "Show Reports" at bounding box center [834, 125] width 101 height 30
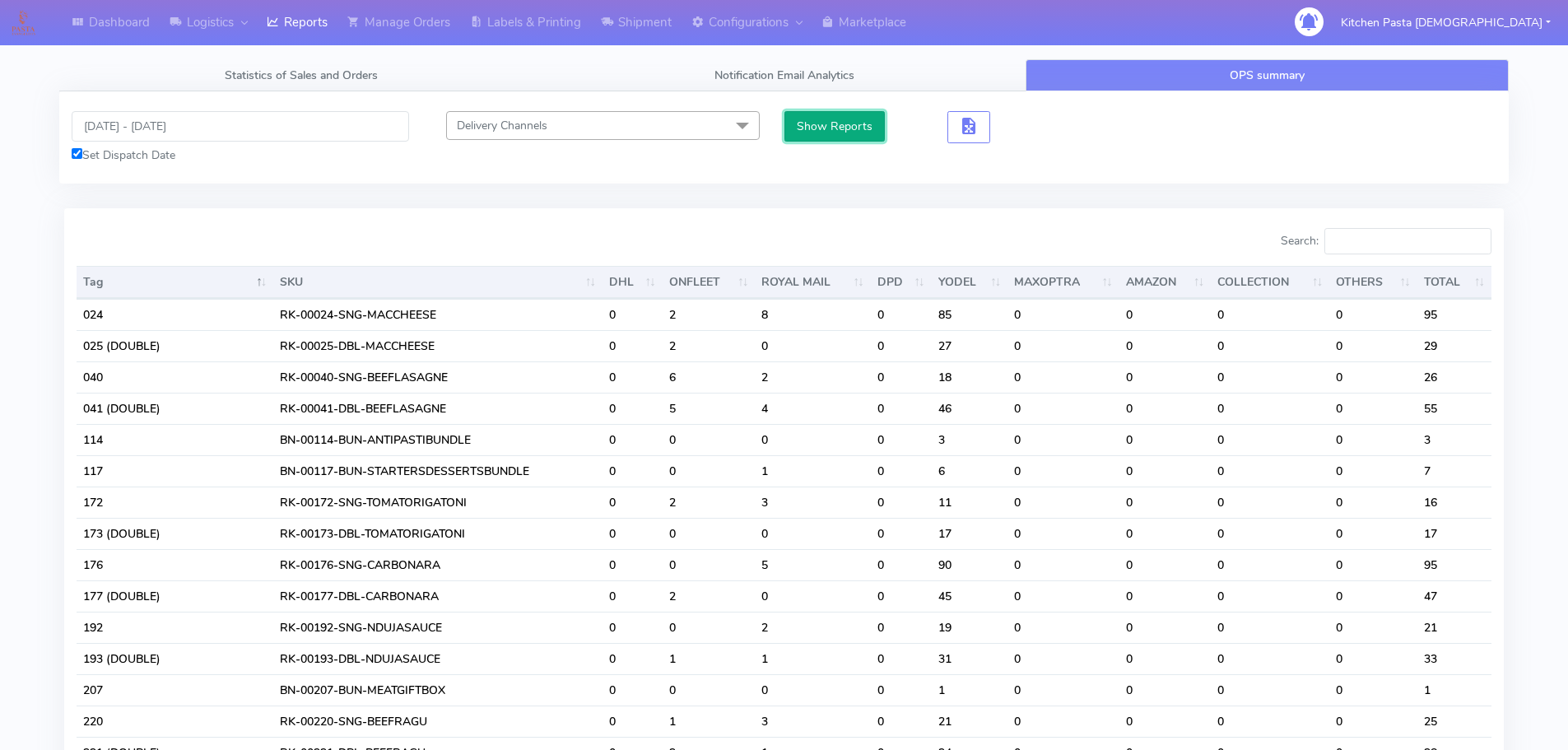
click at [875, 131] on button "Show Reports" at bounding box center [835, 126] width 102 height 30
click at [1352, 236] on input "Search:" at bounding box center [1408, 241] width 167 height 27
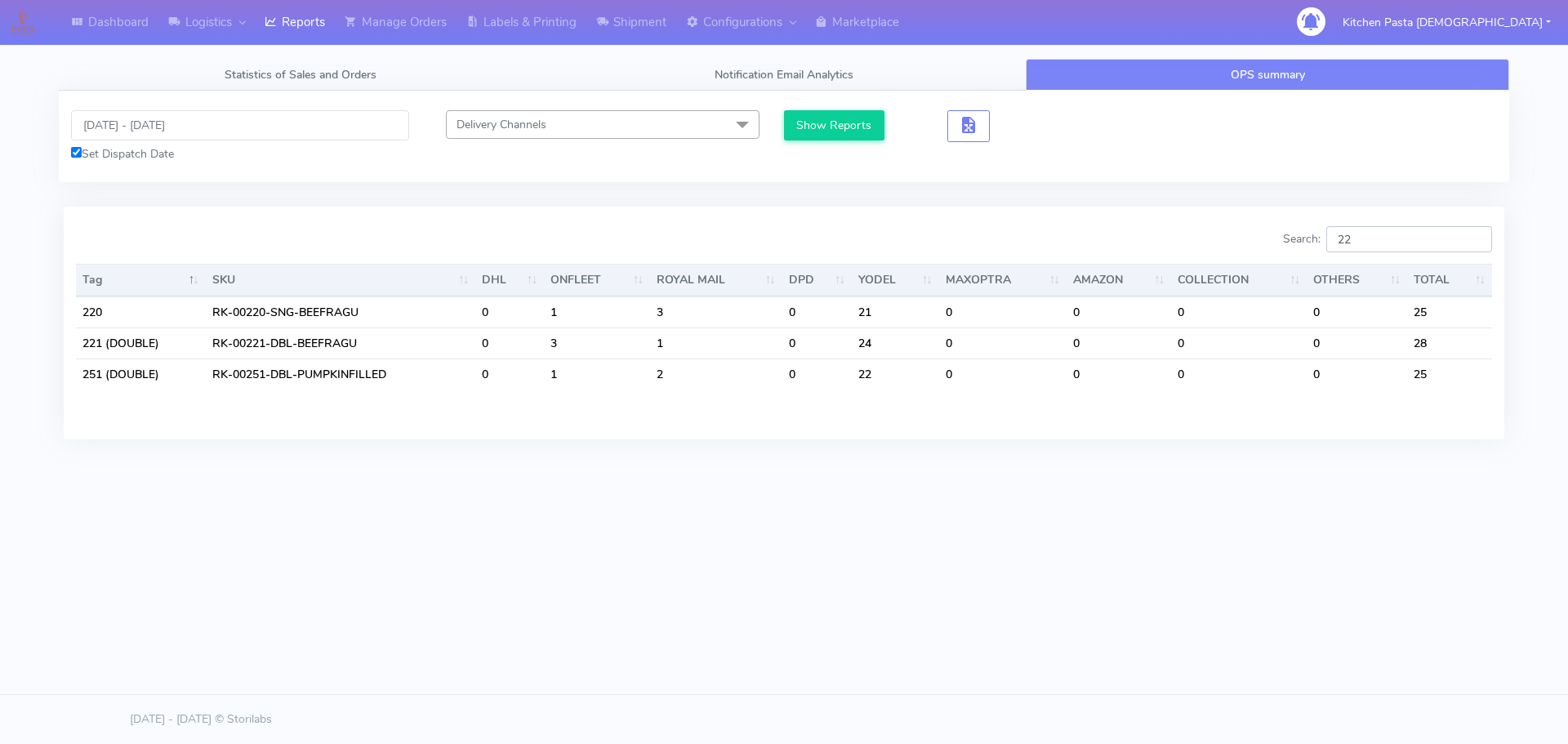
type input "221"
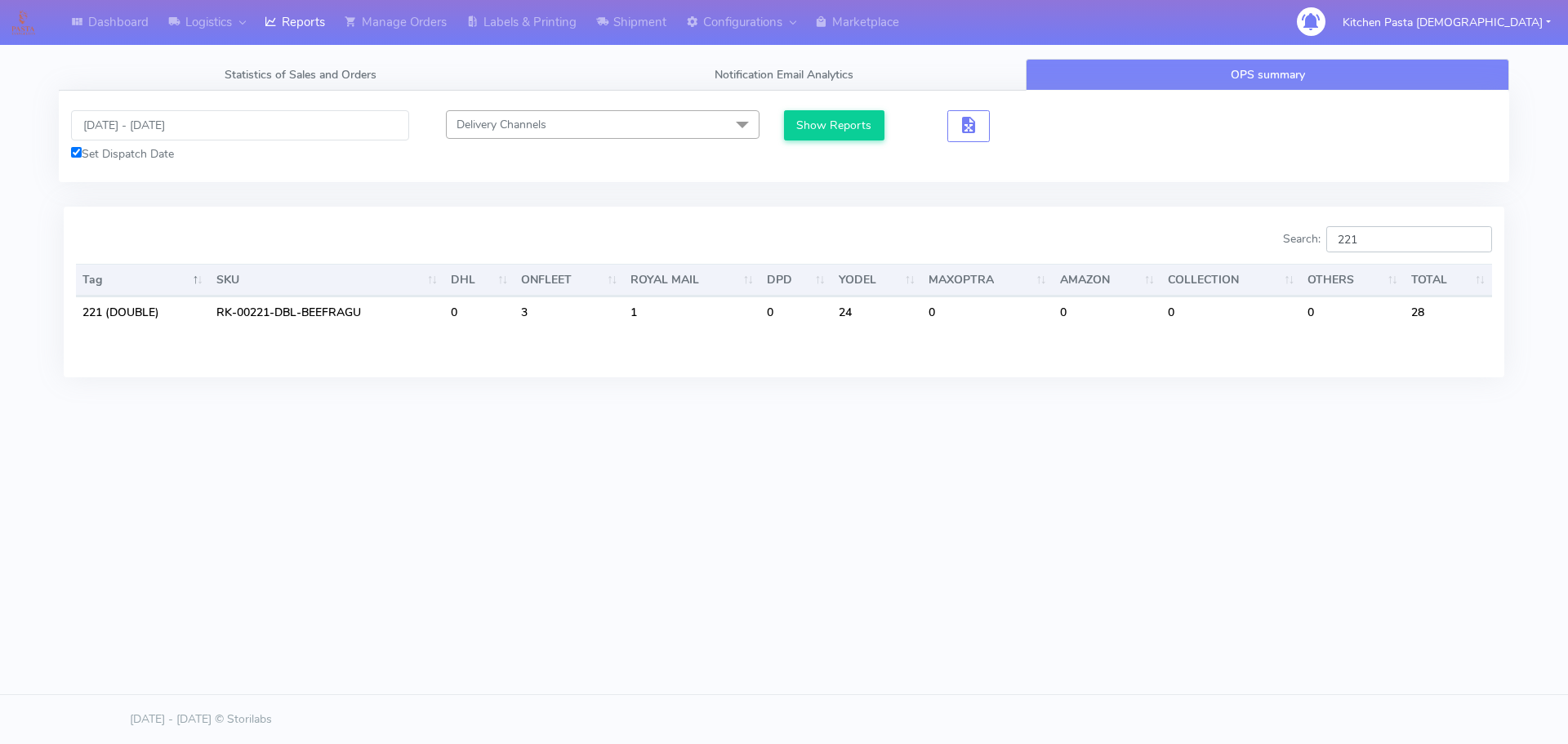
drag, startPoint x: 1387, startPoint y: 240, endPoint x: 1351, endPoint y: 233, distance: 36.7
click at [1351, 233] on input "221" at bounding box center [1409, 239] width 166 height 27
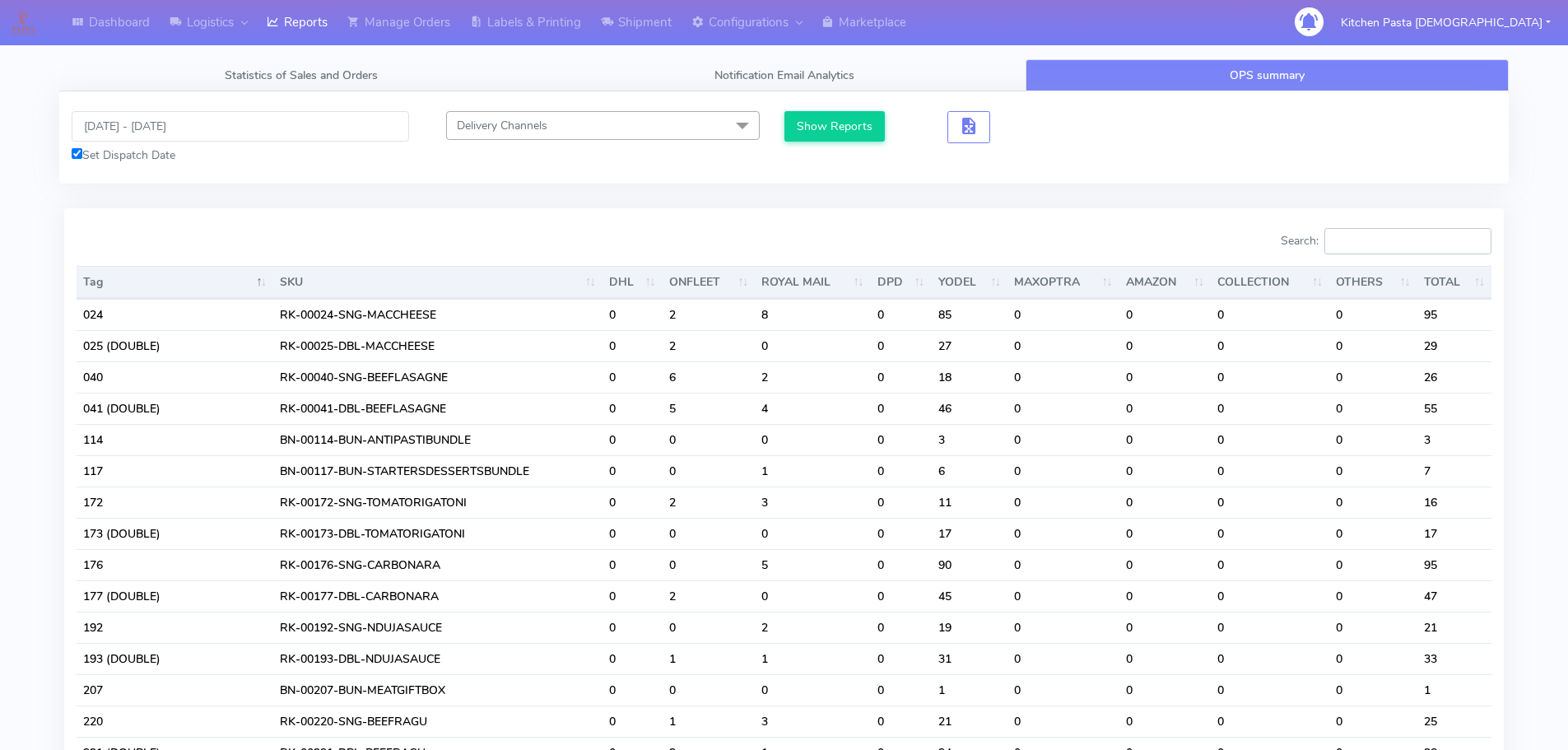
click at [1352, 239] on input "Search:" at bounding box center [1408, 241] width 167 height 27
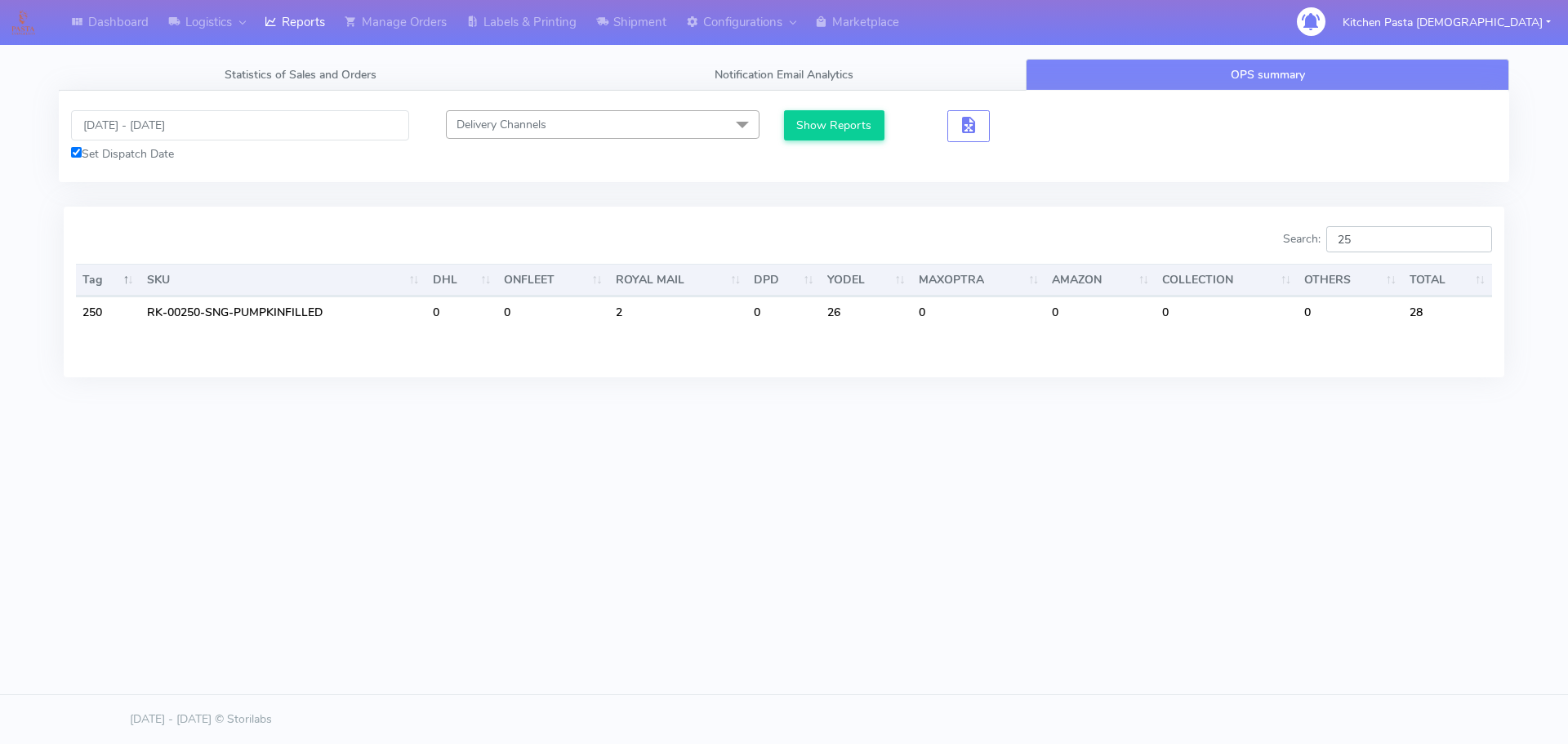
type input "2"
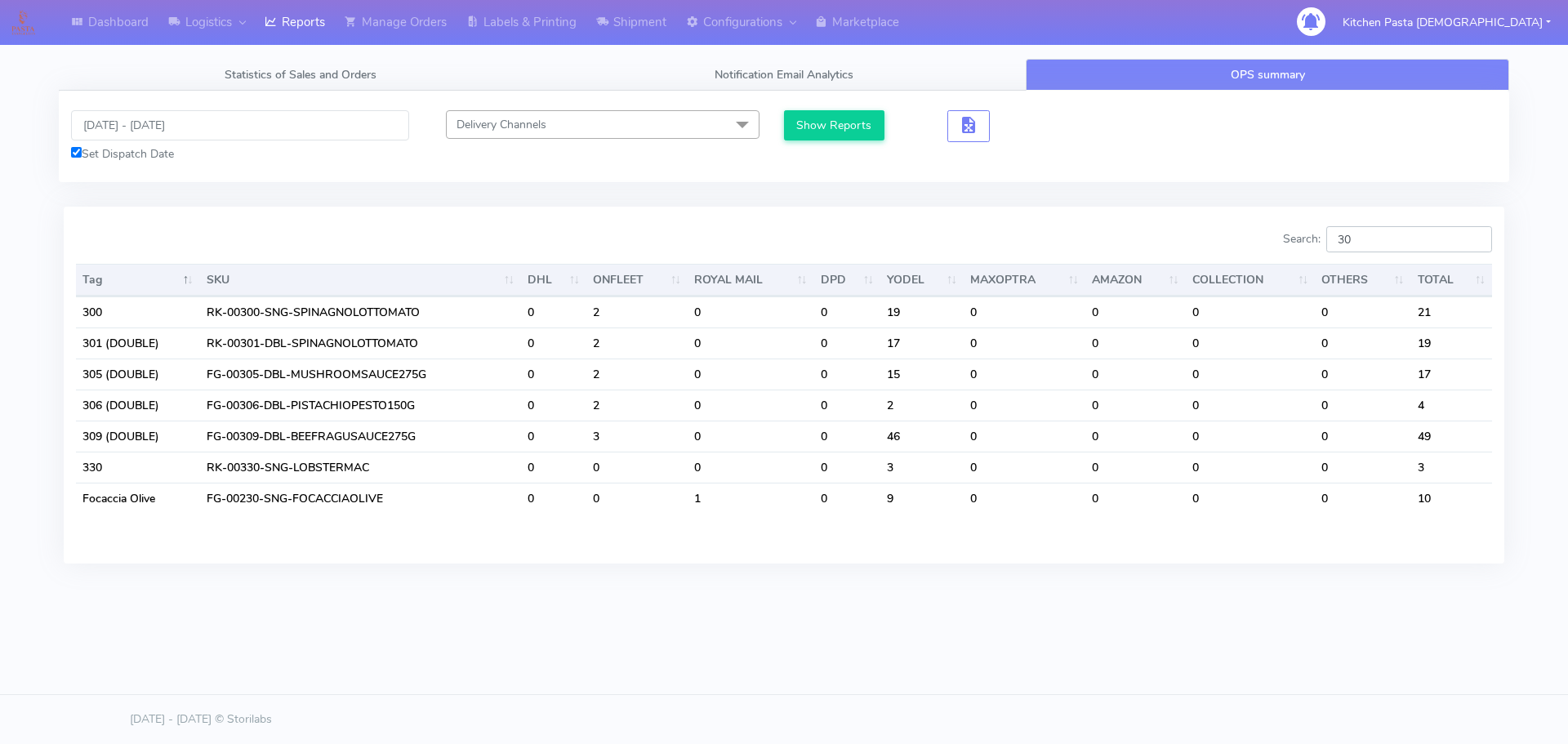
type input "3"
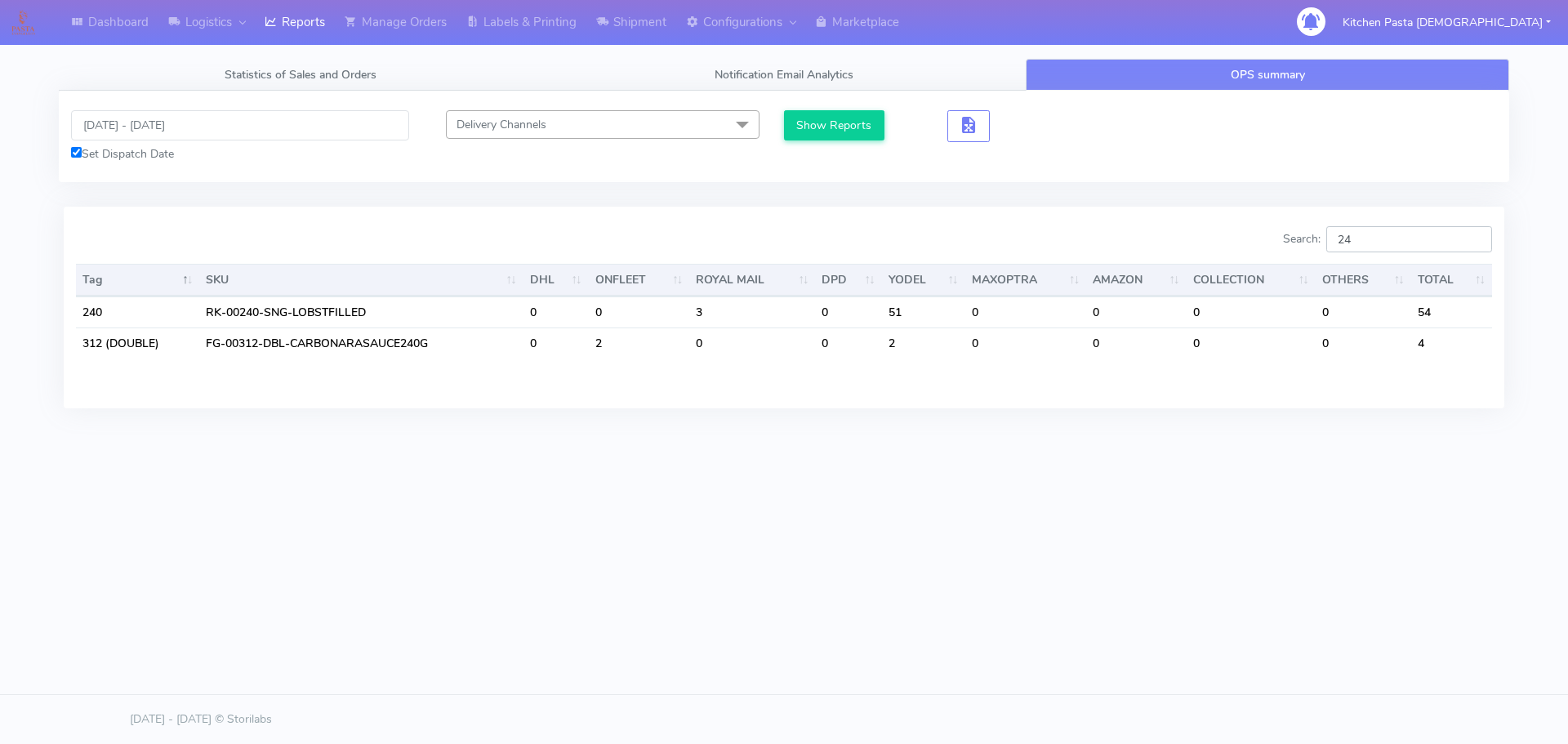
type input "2"
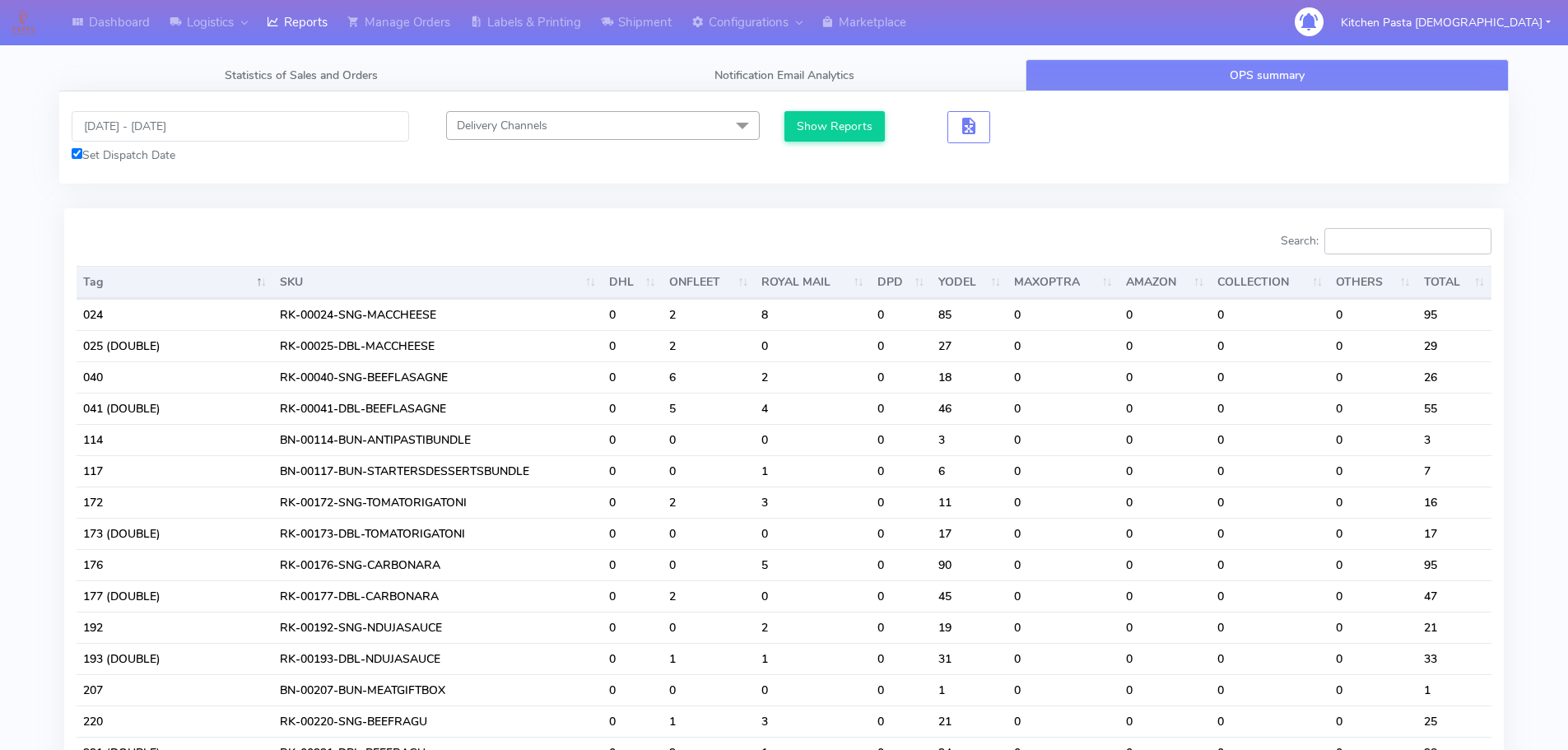
click at [1350, 231] on input "Search:" at bounding box center [1408, 241] width 167 height 27
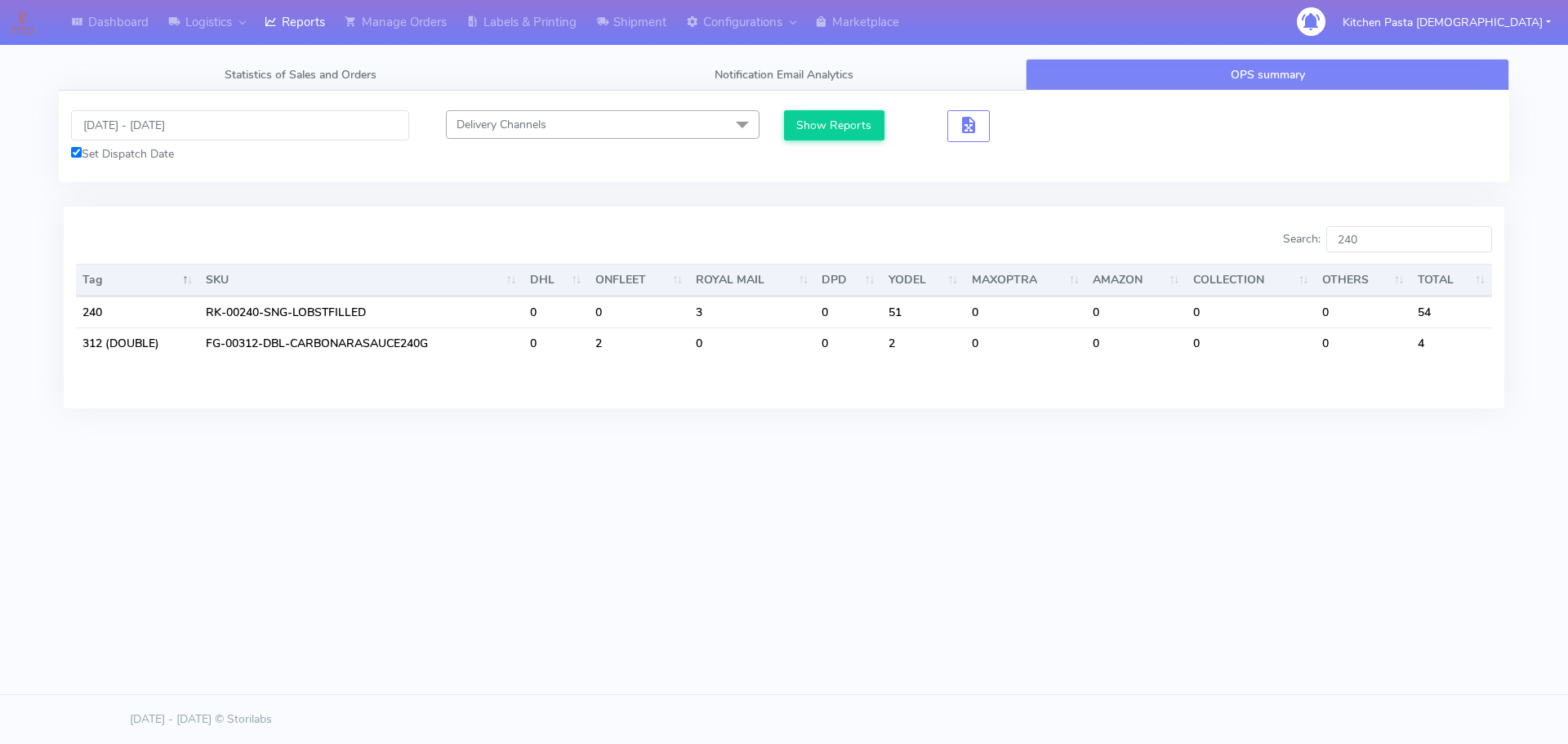
drag, startPoint x: 1497, startPoint y: 435, endPoint x: 1467, endPoint y: 409, distance: 39.7
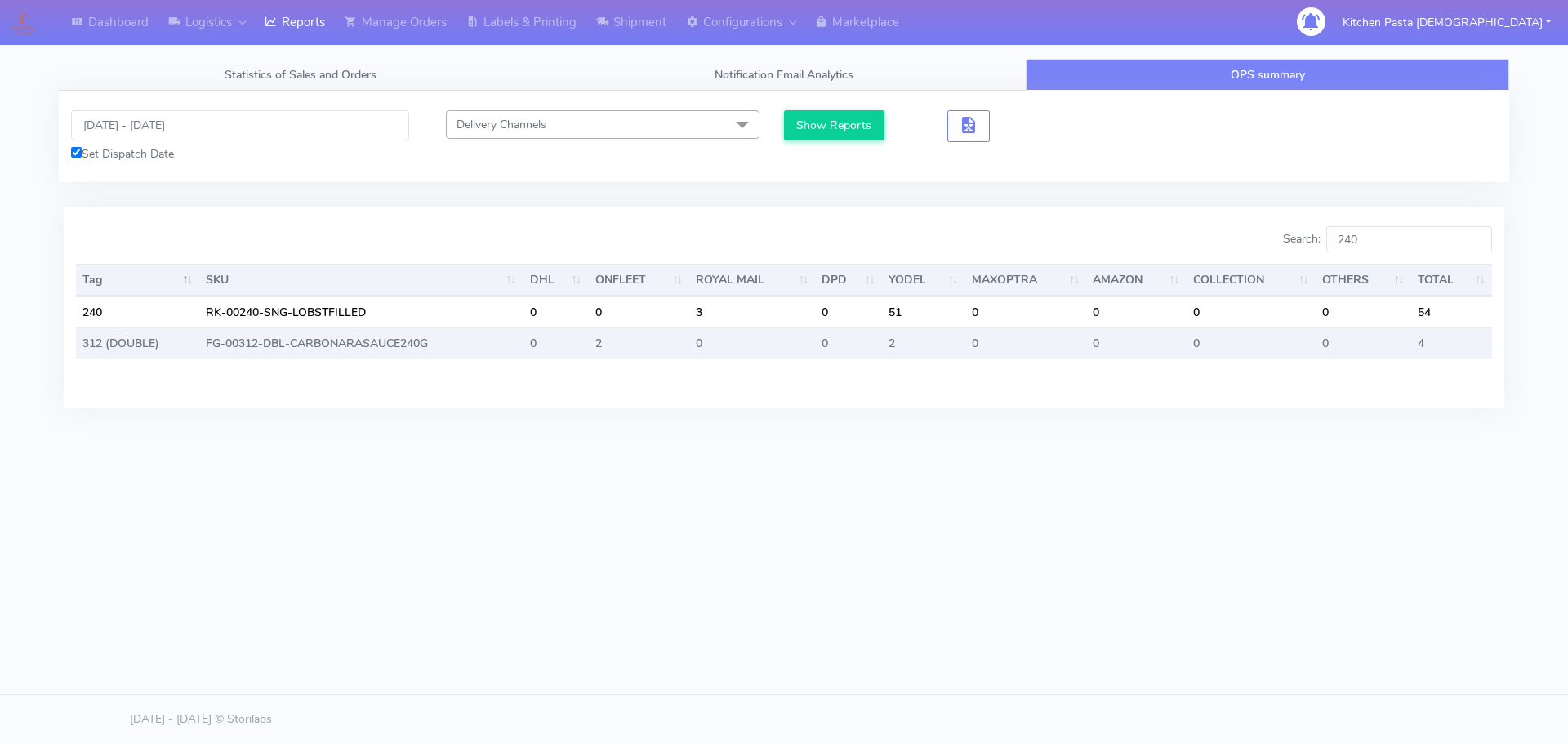
drag, startPoint x: 1467, startPoint y: 409, endPoint x: 1363, endPoint y: 350, distance: 119.6
click at [1359, 366] on caption at bounding box center [784, 370] width 1416 height 25
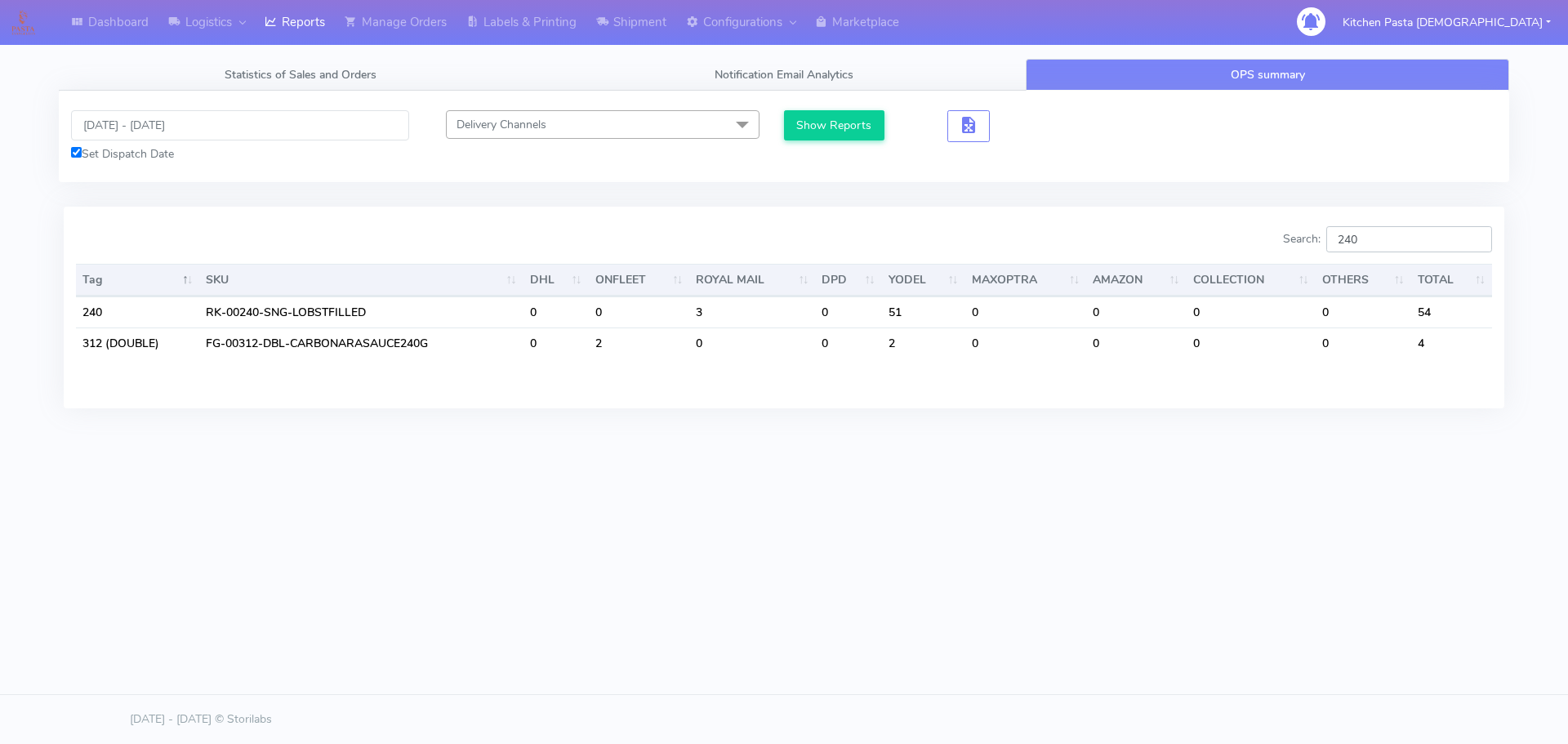
click at [1376, 247] on input "240" at bounding box center [1409, 239] width 166 height 27
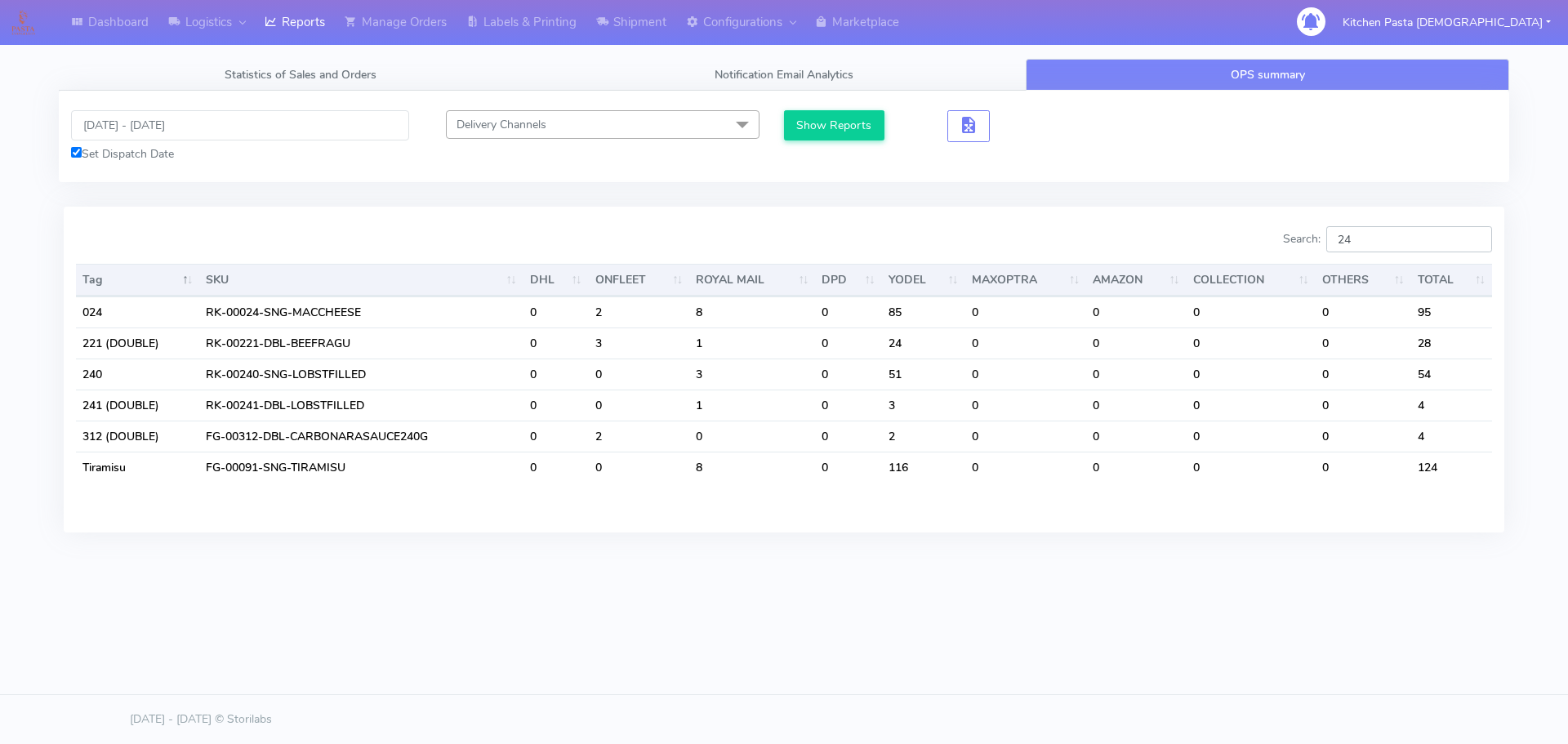
type input "2"
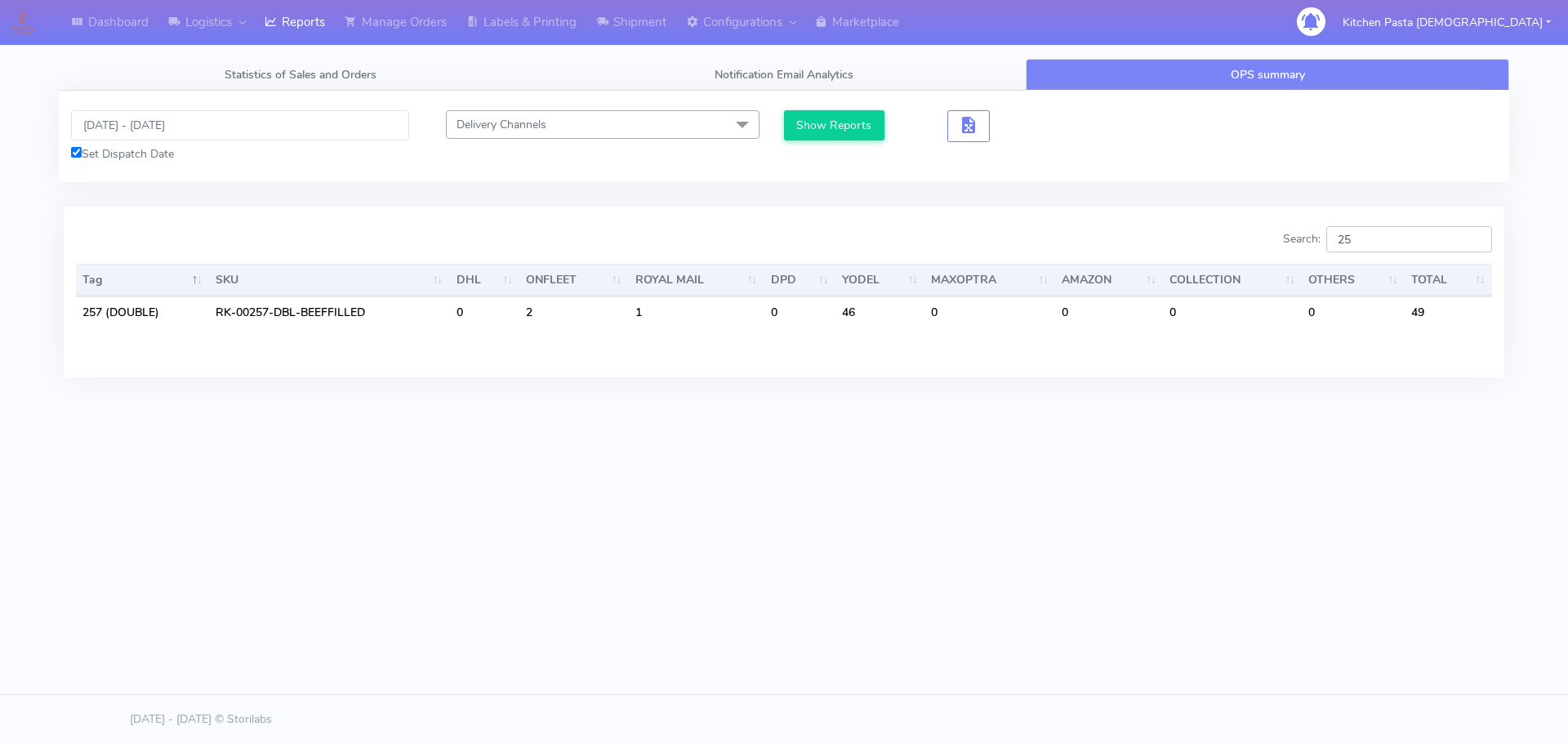
type input "2"
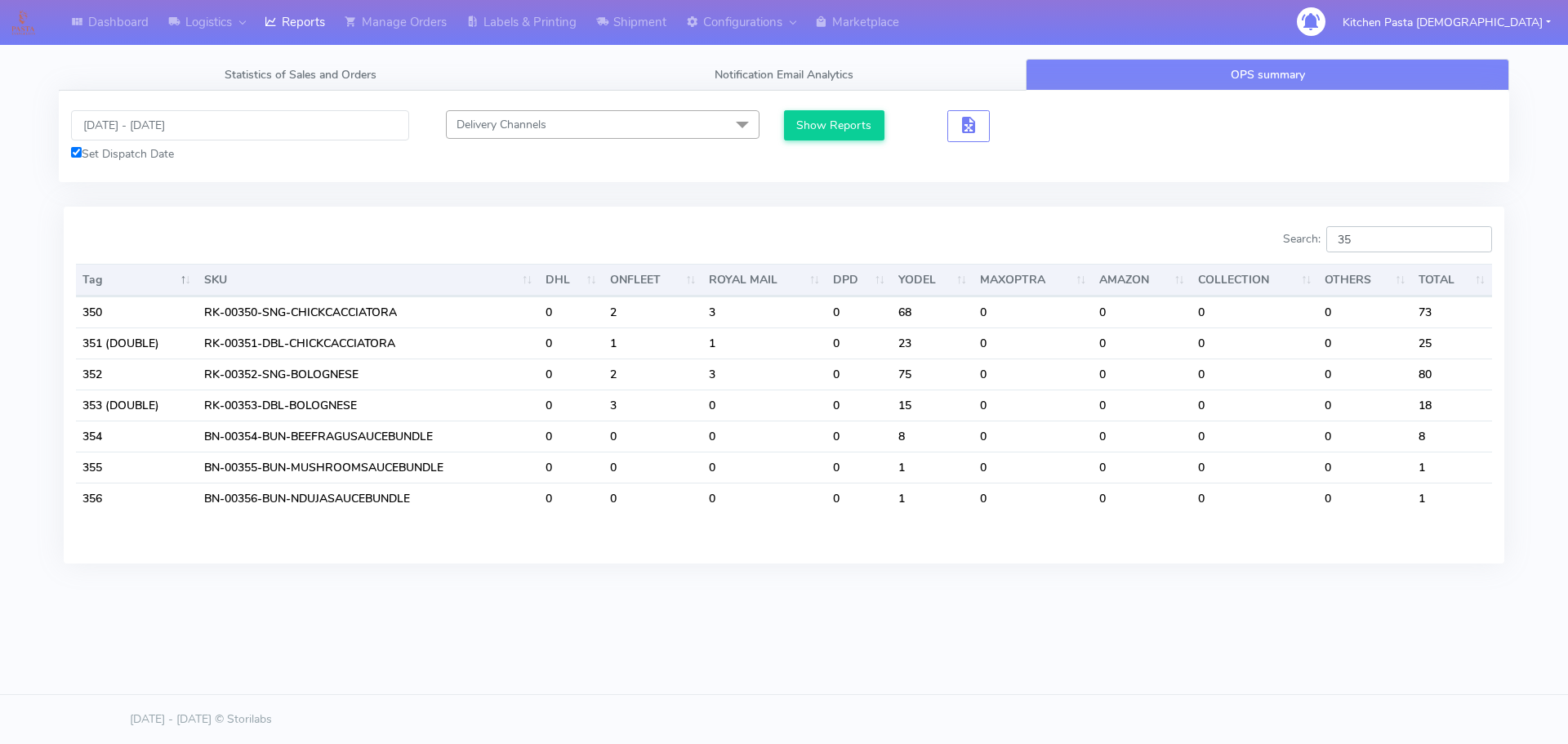
type input "3"
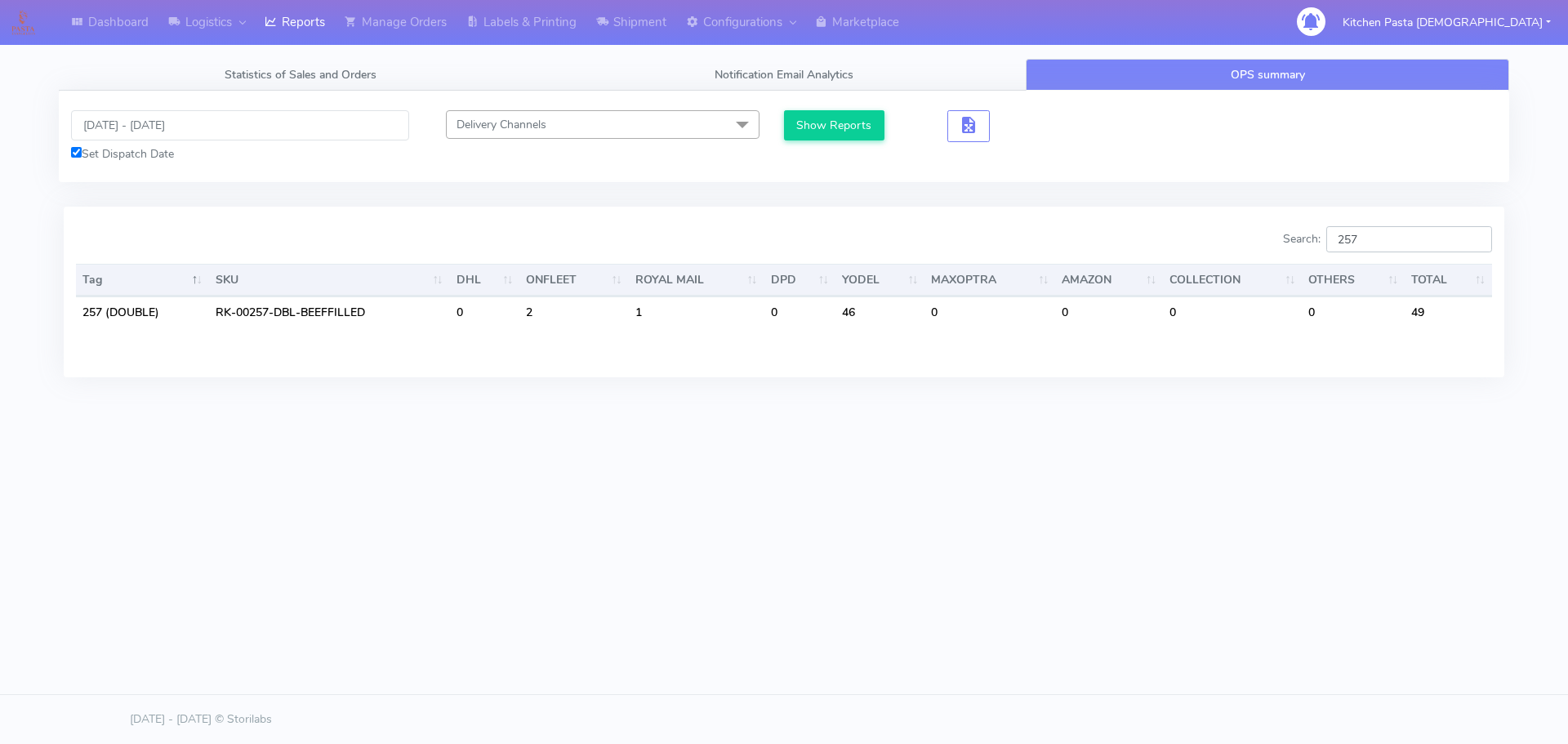
type input "257"
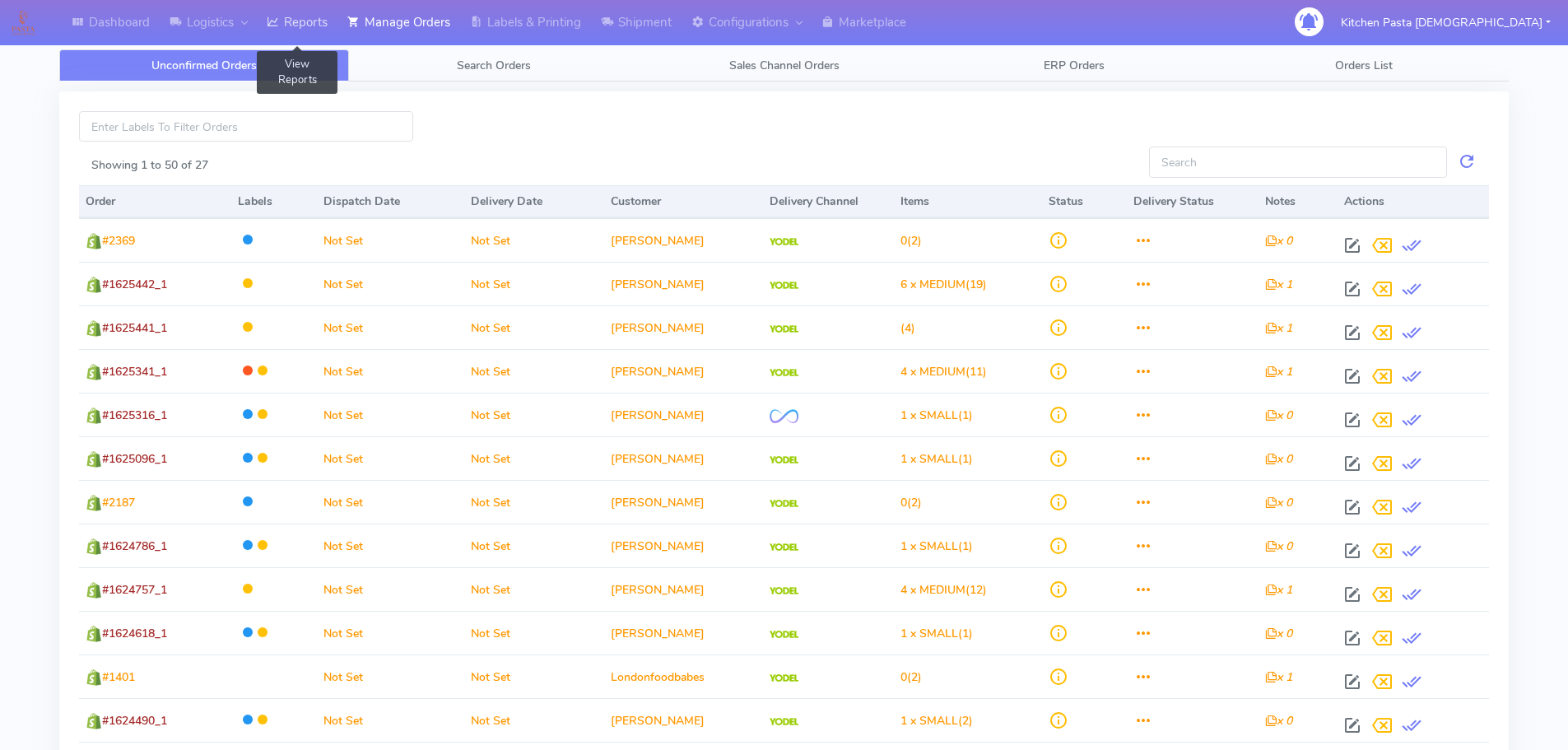
click at [299, 20] on link "Reports" at bounding box center [297, 22] width 80 height 45
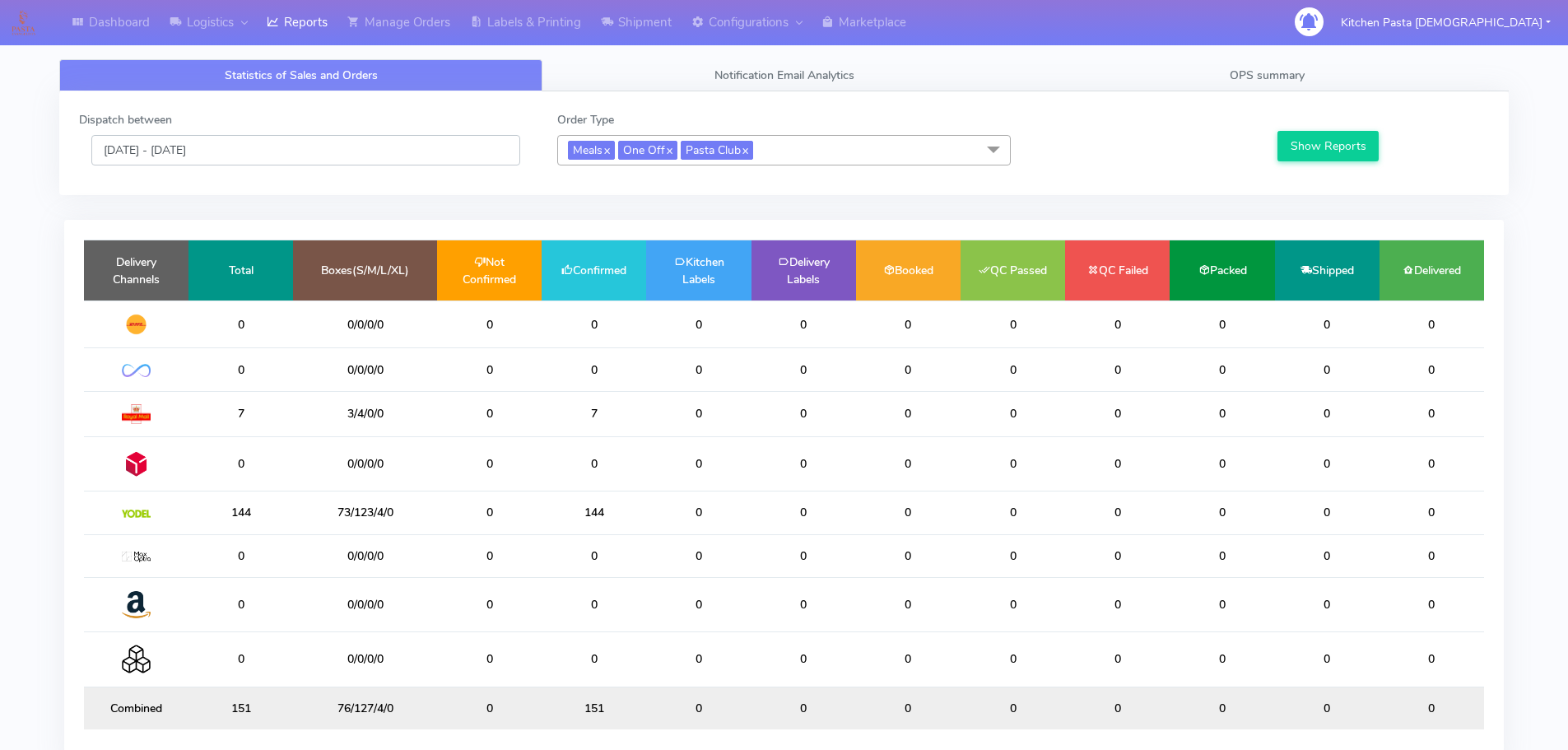
click at [187, 146] on input "[DATE] - [DATE]" at bounding box center [306, 150] width 429 height 30
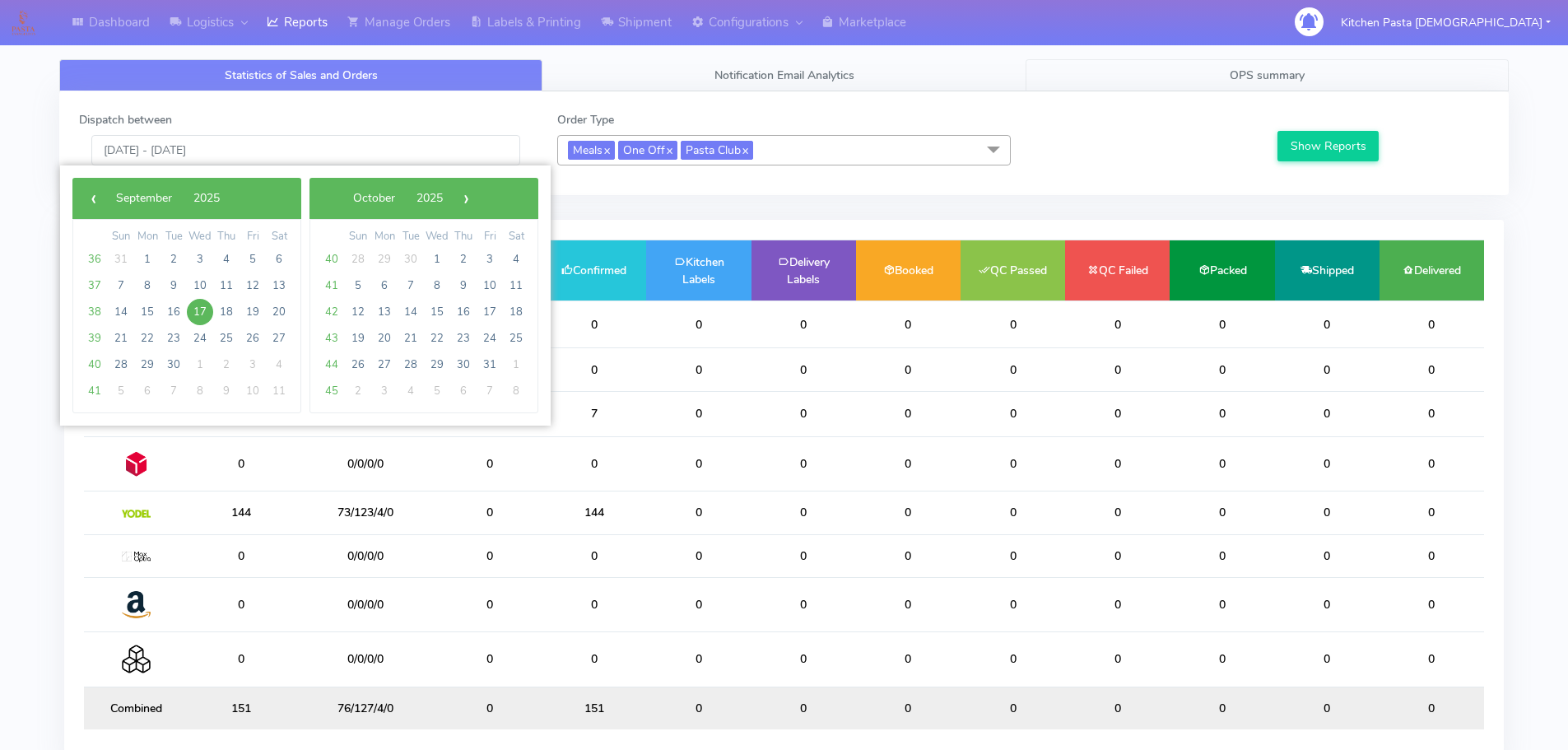
click at [1122, 75] on link "OPS summary" at bounding box center [1267, 75] width 483 height 32
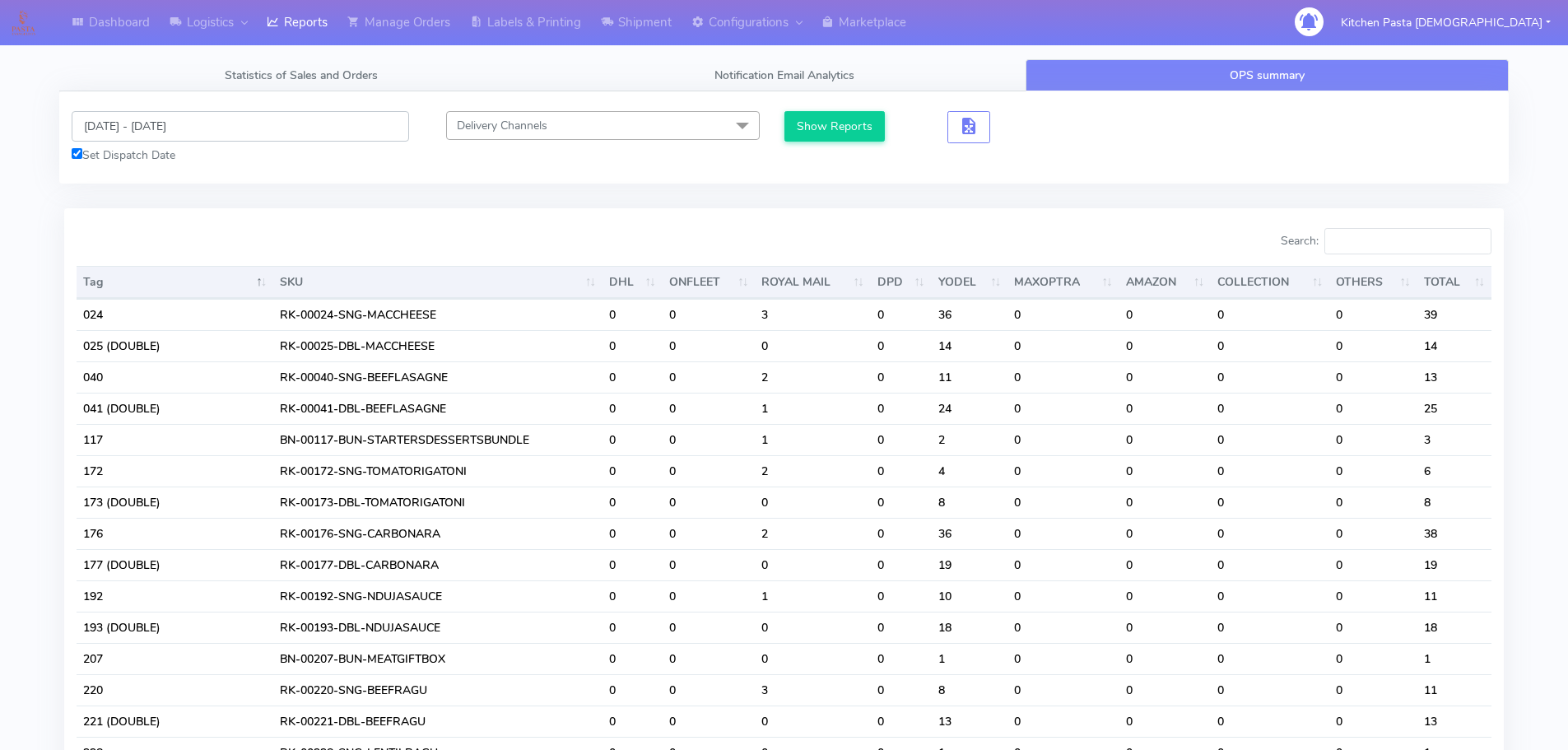
click at [166, 122] on input "[DATE] - [DATE]" at bounding box center [240, 126] width 337 height 30
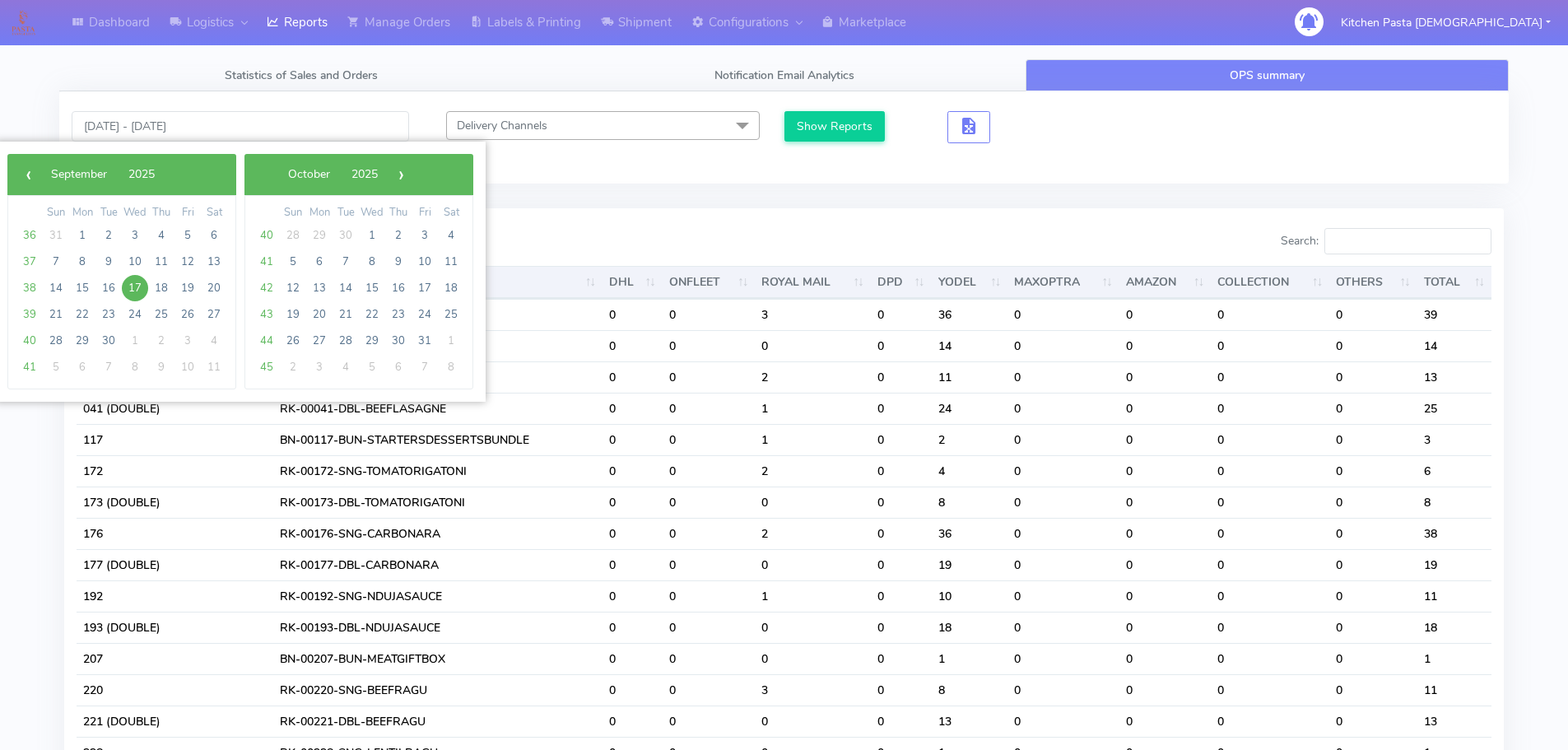
click at [136, 284] on span "17" at bounding box center [135, 288] width 27 height 27
click at [53, 313] on span "21" at bounding box center [55, 314] width 27 height 27
type input "[DATE] - [DATE]"
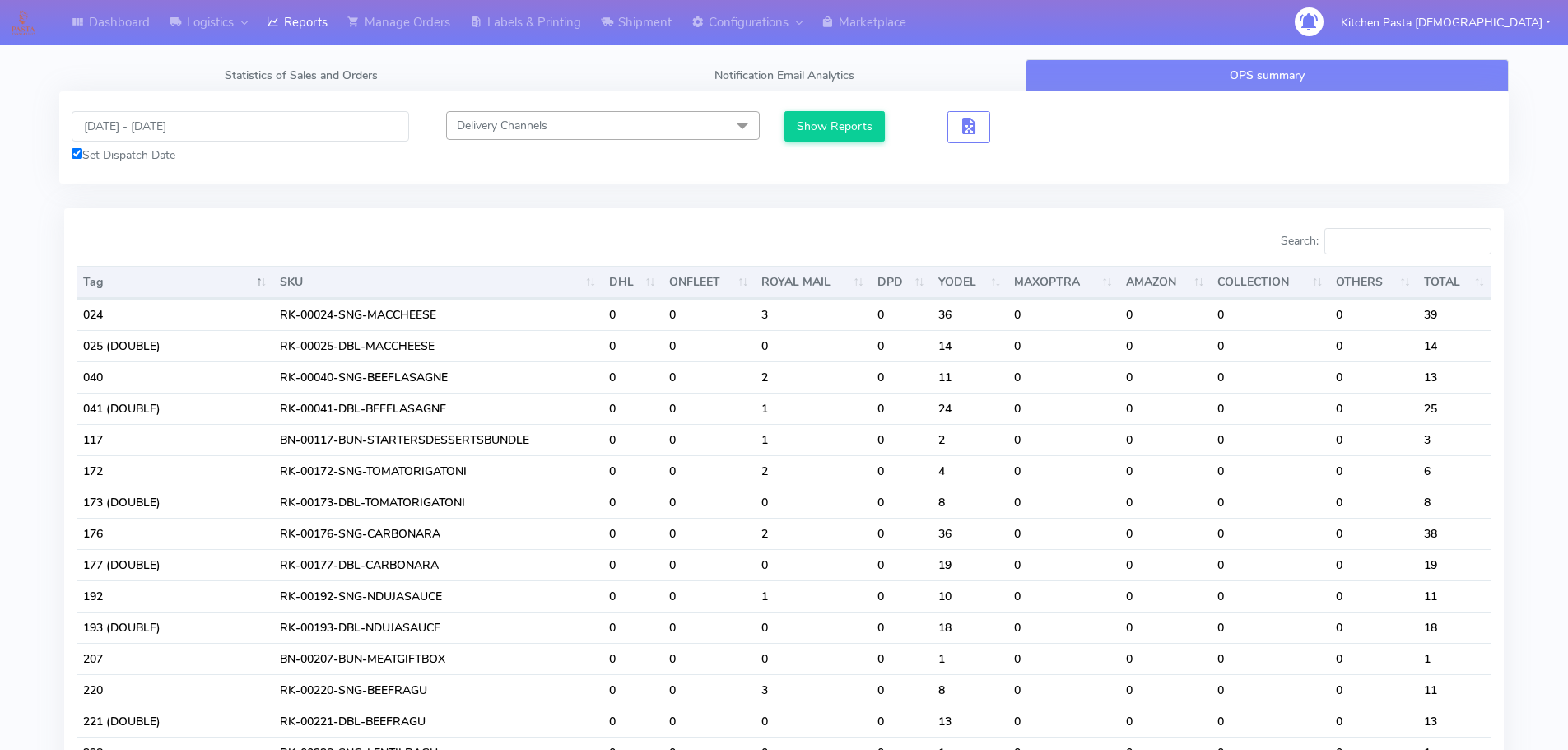
click at [857, 110] on div "[DATE] - [DATE] Set Dispatch Date Delivery Channels Select All DHL OnFleet Roya…" at bounding box center [784, 138] width 1450 height 92
click at [857, 118] on button "Show Reports" at bounding box center [835, 126] width 102 height 30
click at [1382, 238] on input "Search:" at bounding box center [1408, 241] width 167 height 27
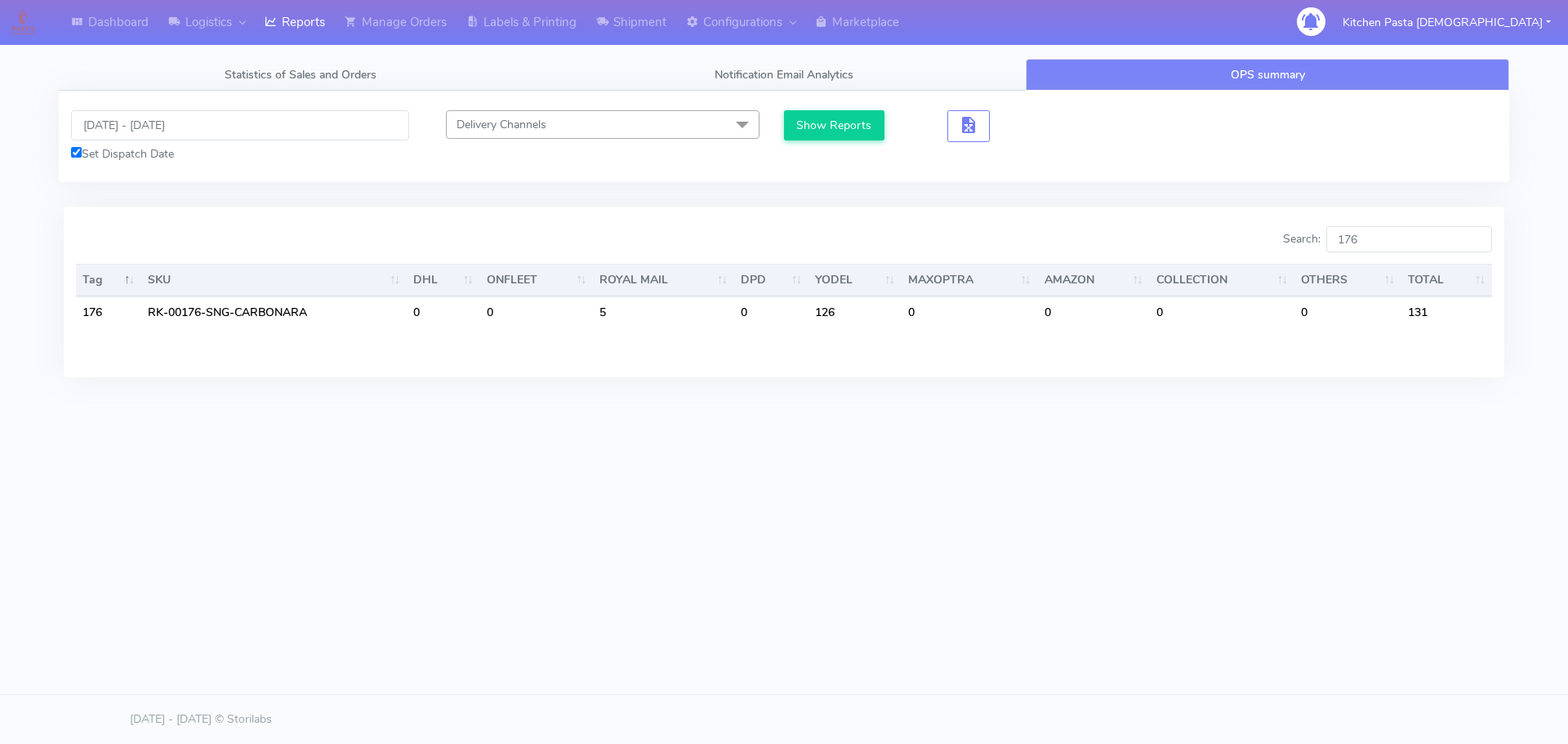
click at [1222, 436] on div "Dashboard Logistics [GEOGRAPHIC_DATA] Logistics Reports Manage Orders Labels & …" at bounding box center [784, 298] width 1568 height 596
click at [1399, 236] on input "176" at bounding box center [1409, 239] width 166 height 27
click at [1429, 237] on input "177" at bounding box center [1409, 239] width 166 height 27
type input "193"
click at [169, 135] on input "[DATE] - [DATE]" at bounding box center [240, 125] width 338 height 30
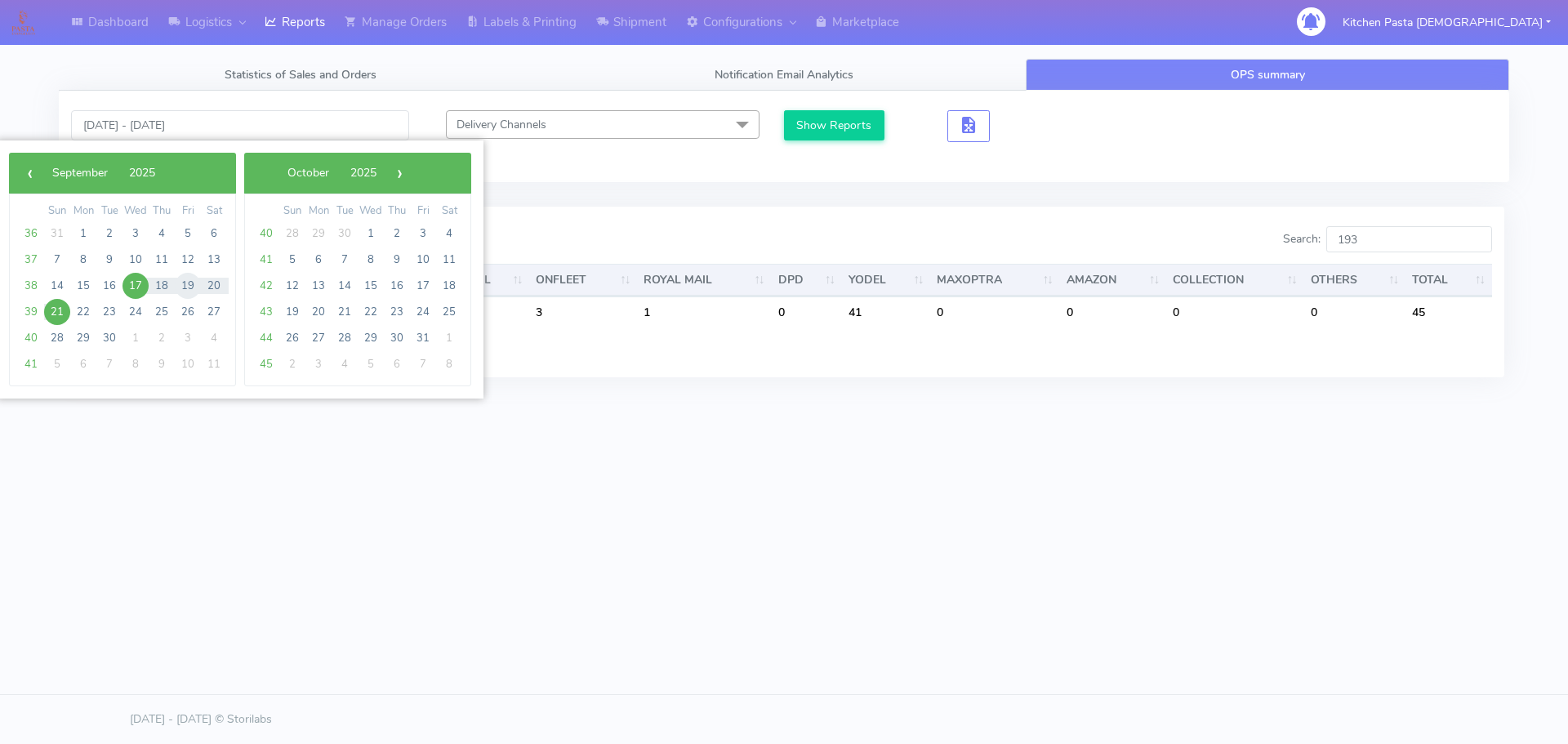
click at [192, 282] on span "19" at bounding box center [188, 286] width 27 height 27
click at [51, 311] on span "21" at bounding box center [57, 312] width 27 height 27
type input "[DATE] - [DATE]"
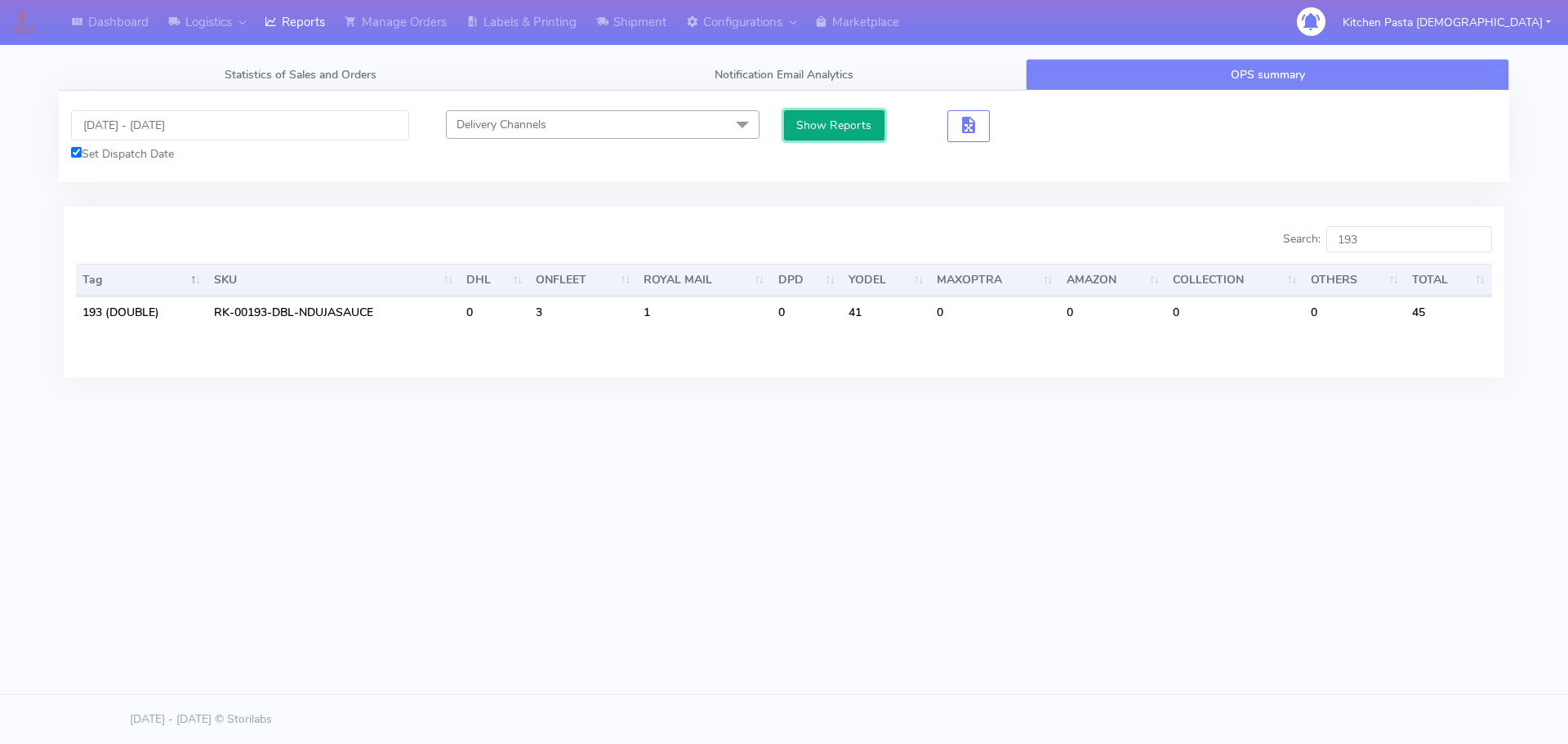
click at [833, 124] on button "Show Reports" at bounding box center [834, 125] width 101 height 30
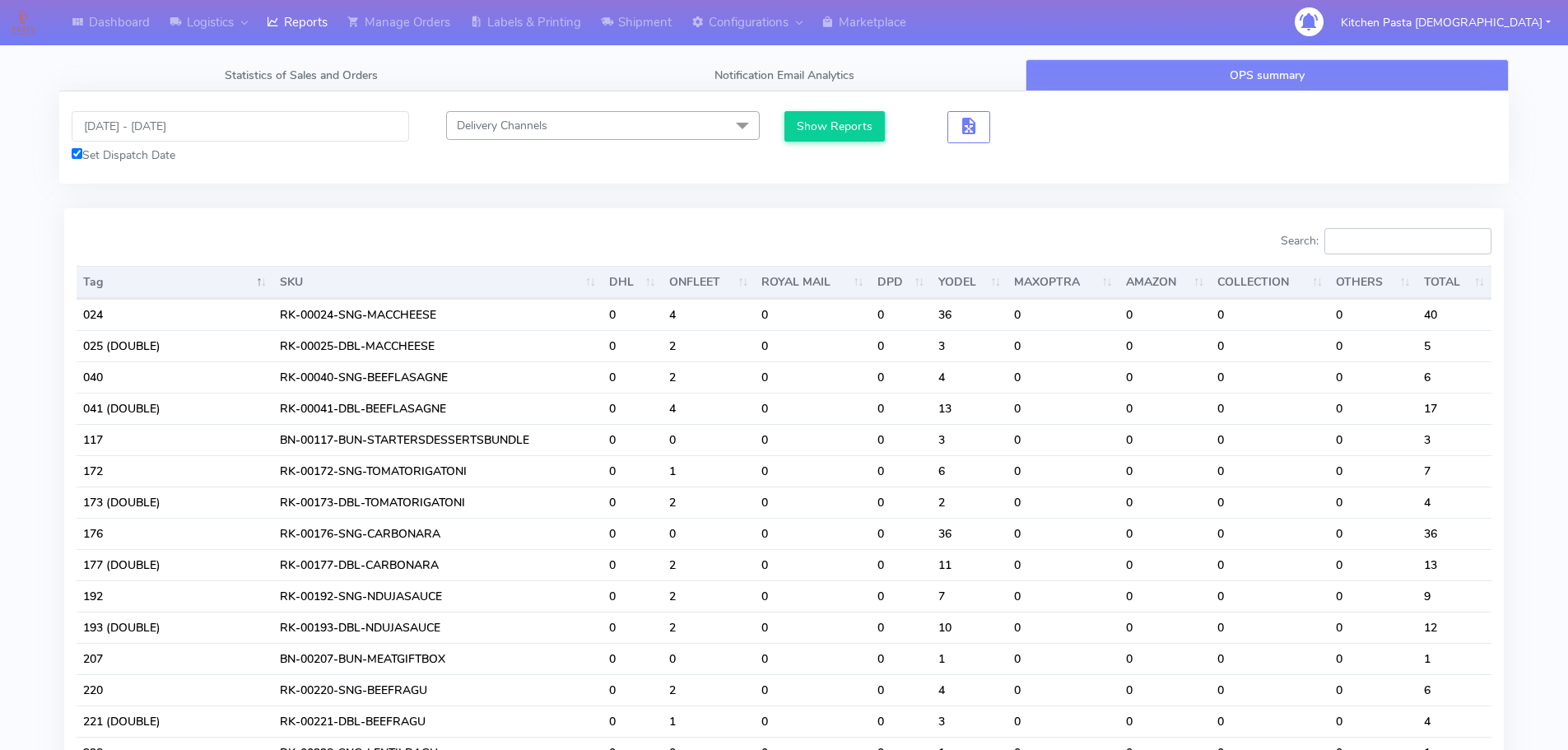
click at [1409, 238] on input "Search:" at bounding box center [1408, 241] width 167 height 27
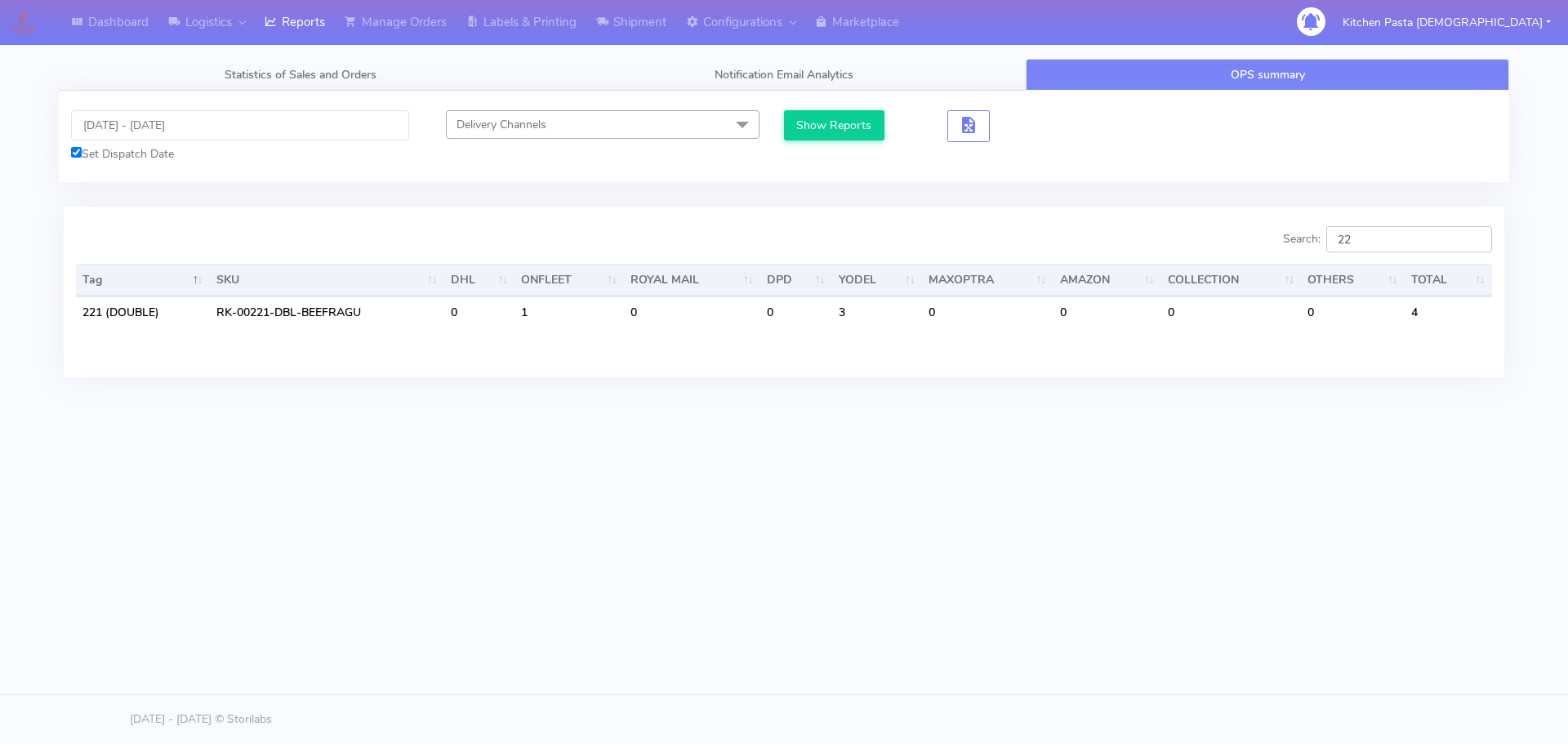
type input "2"
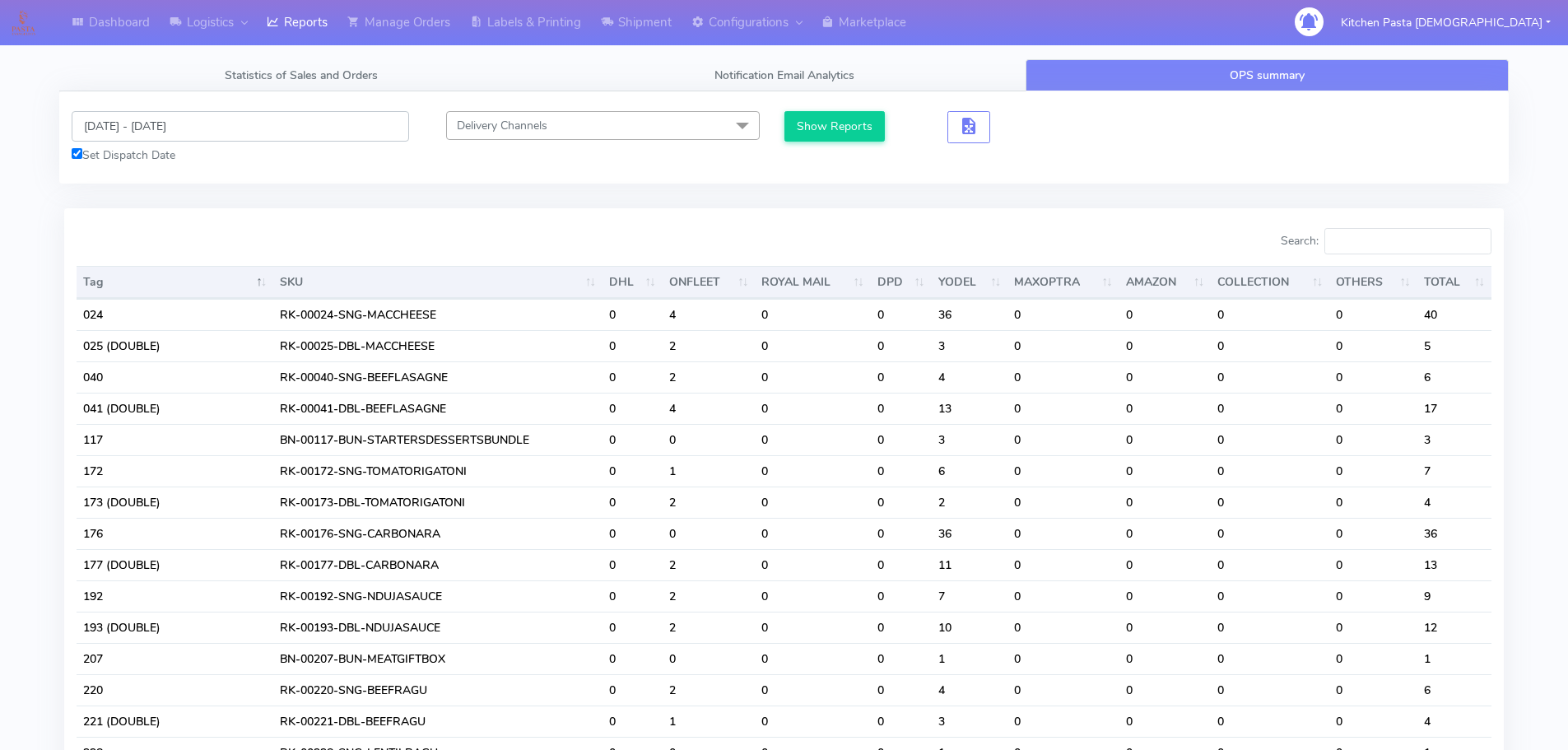
click at [122, 126] on input "[DATE] - [DATE]" at bounding box center [240, 126] width 337 height 30
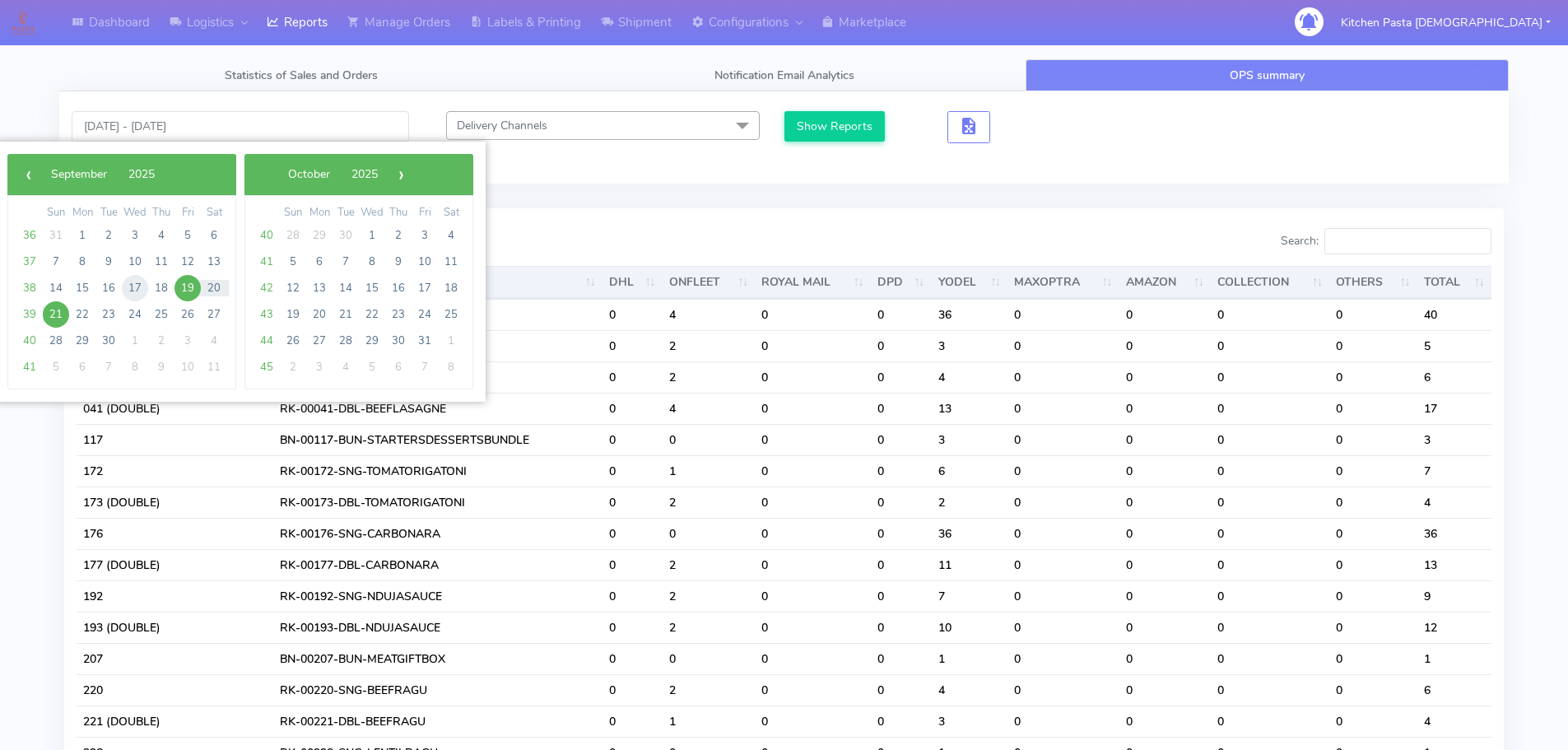
click at [140, 284] on span "17" at bounding box center [135, 288] width 27 height 27
click at [63, 313] on span "21" at bounding box center [55, 314] width 27 height 27
type input "[DATE] - [DATE]"
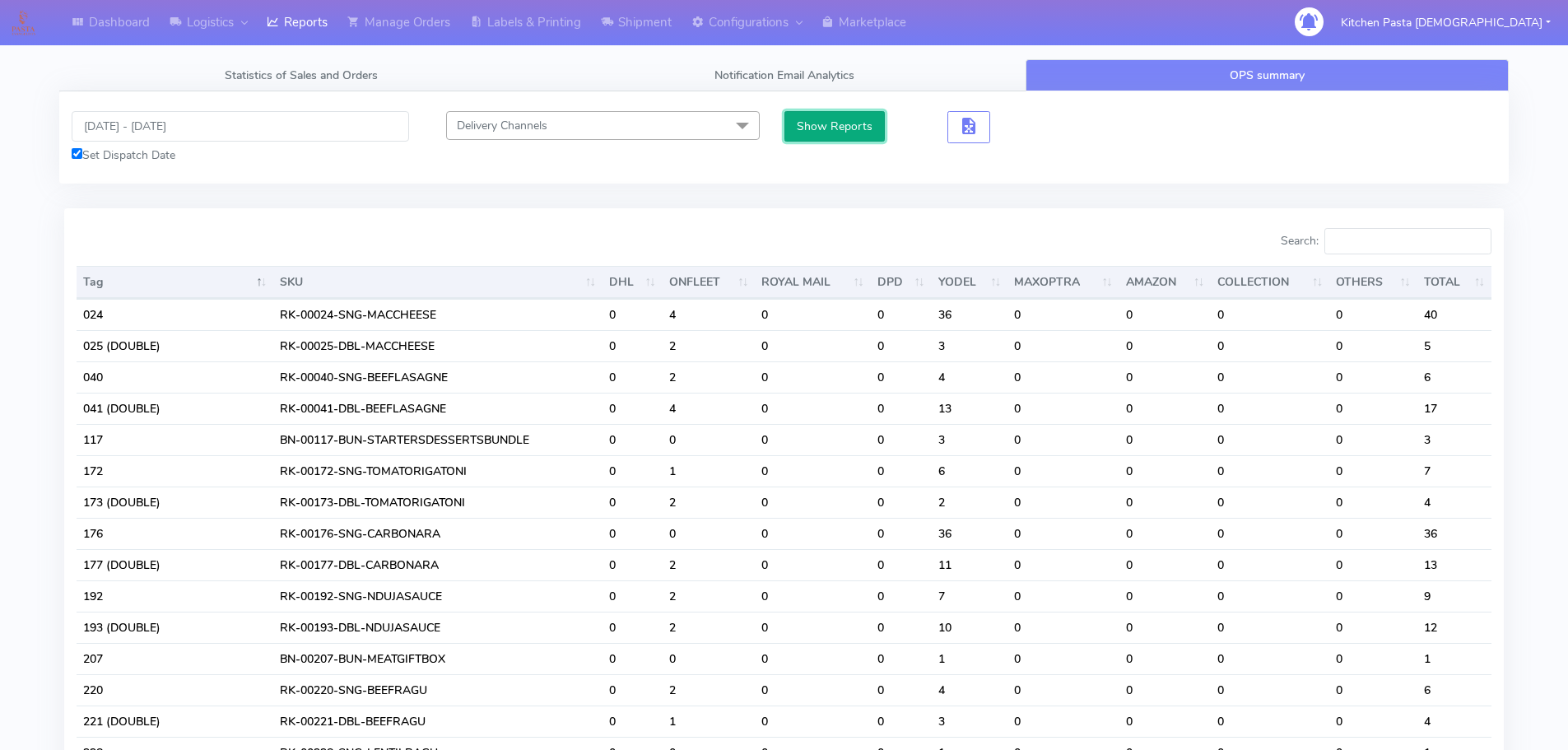
click at [841, 124] on button "Show Reports" at bounding box center [835, 126] width 102 height 30
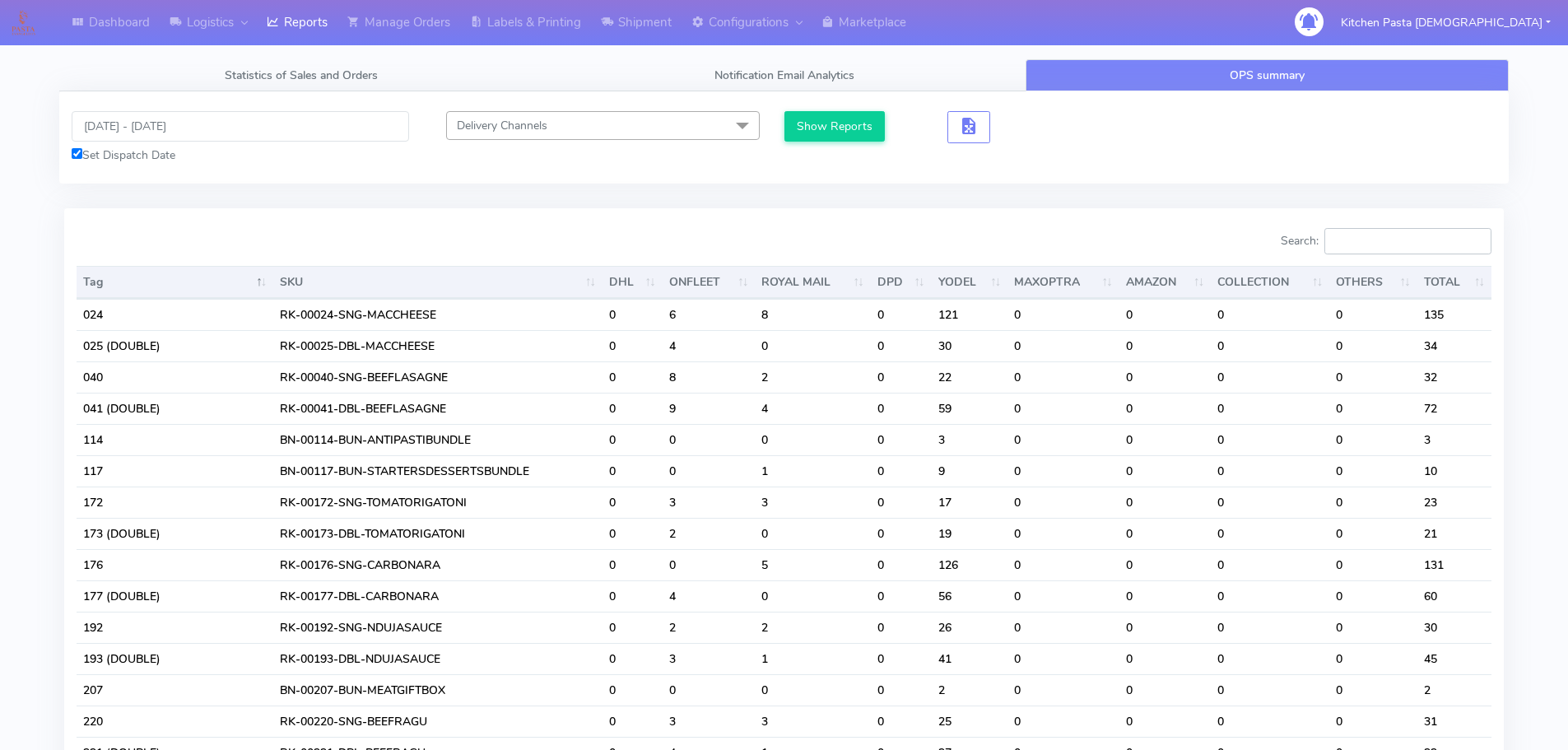
click at [1373, 241] on input "Search:" at bounding box center [1408, 241] width 167 height 27
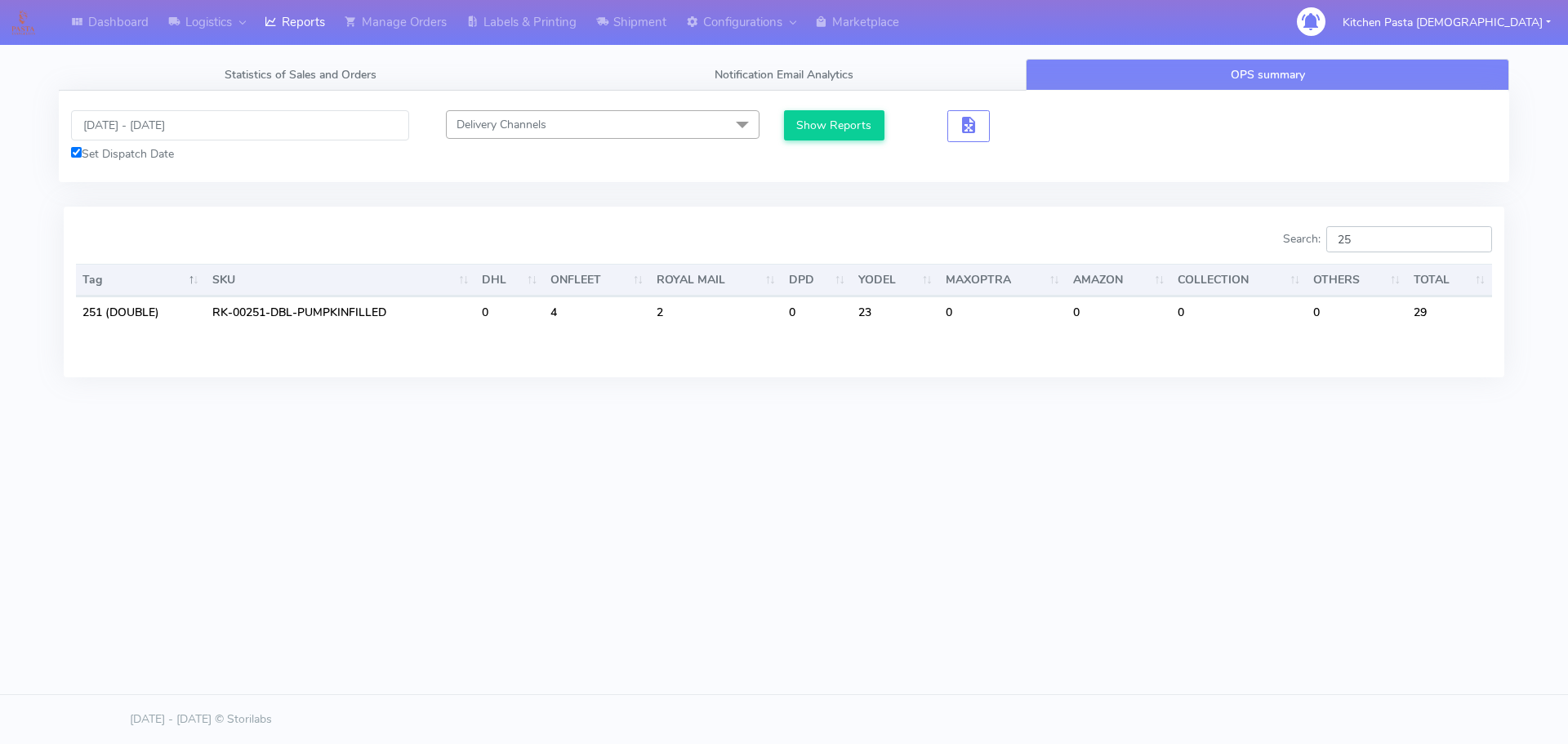
type input "2"
type input "300"
click at [1100, 610] on body "Dashboard Logistics [GEOGRAPHIC_DATA] Logistics Reports Manage Orders Labels & …" at bounding box center [784, 322] width 1568 height 644
drag, startPoint x: 183, startPoint y: 123, endPoint x: 181, endPoint y: 136, distance: 13.2
click at [183, 123] on input "[DATE] - [DATE]" at bounding box center [240, 125] width 338 height 30
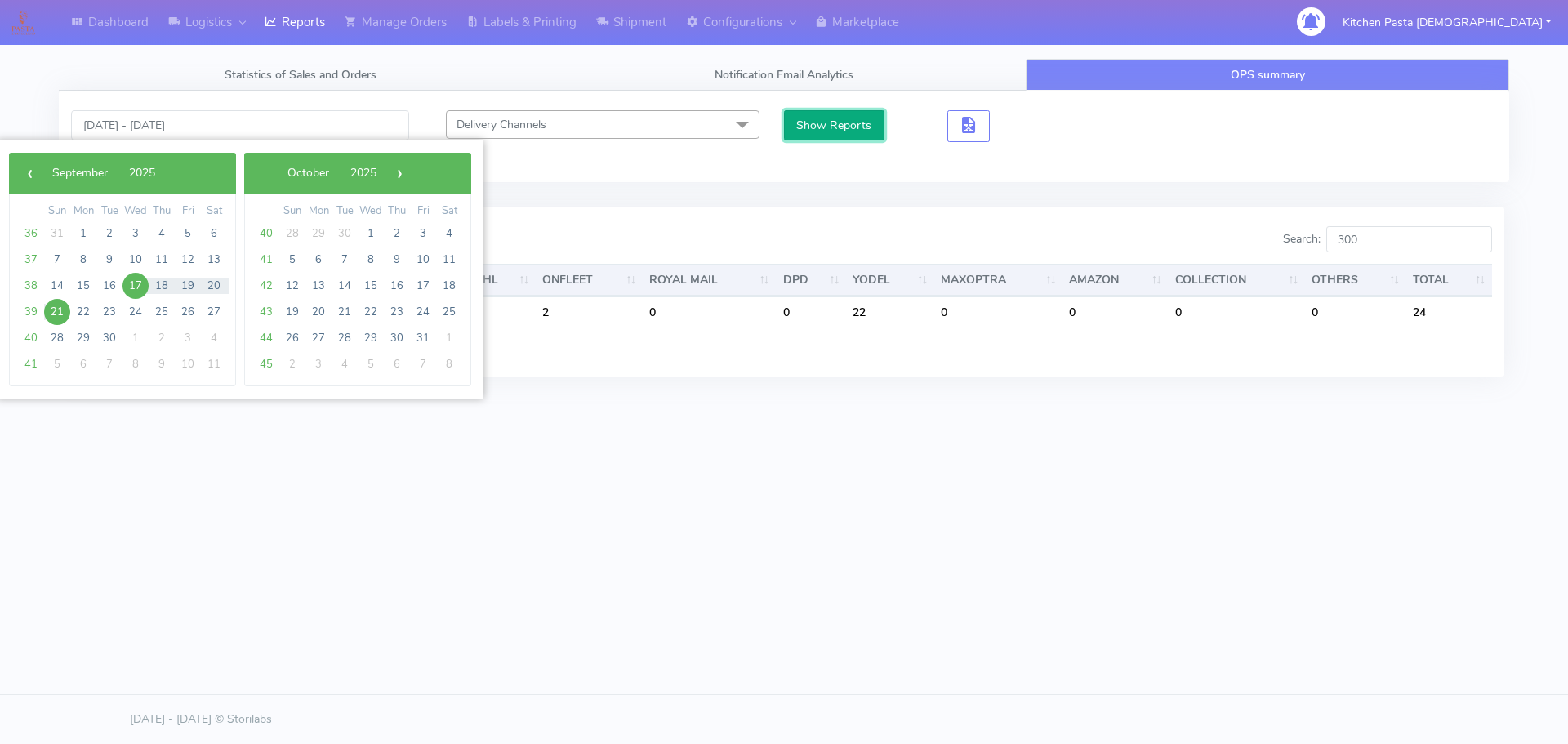
click at [805, 124] on button "Show Reports" at bounding box center [834, 125] width 101 height 30
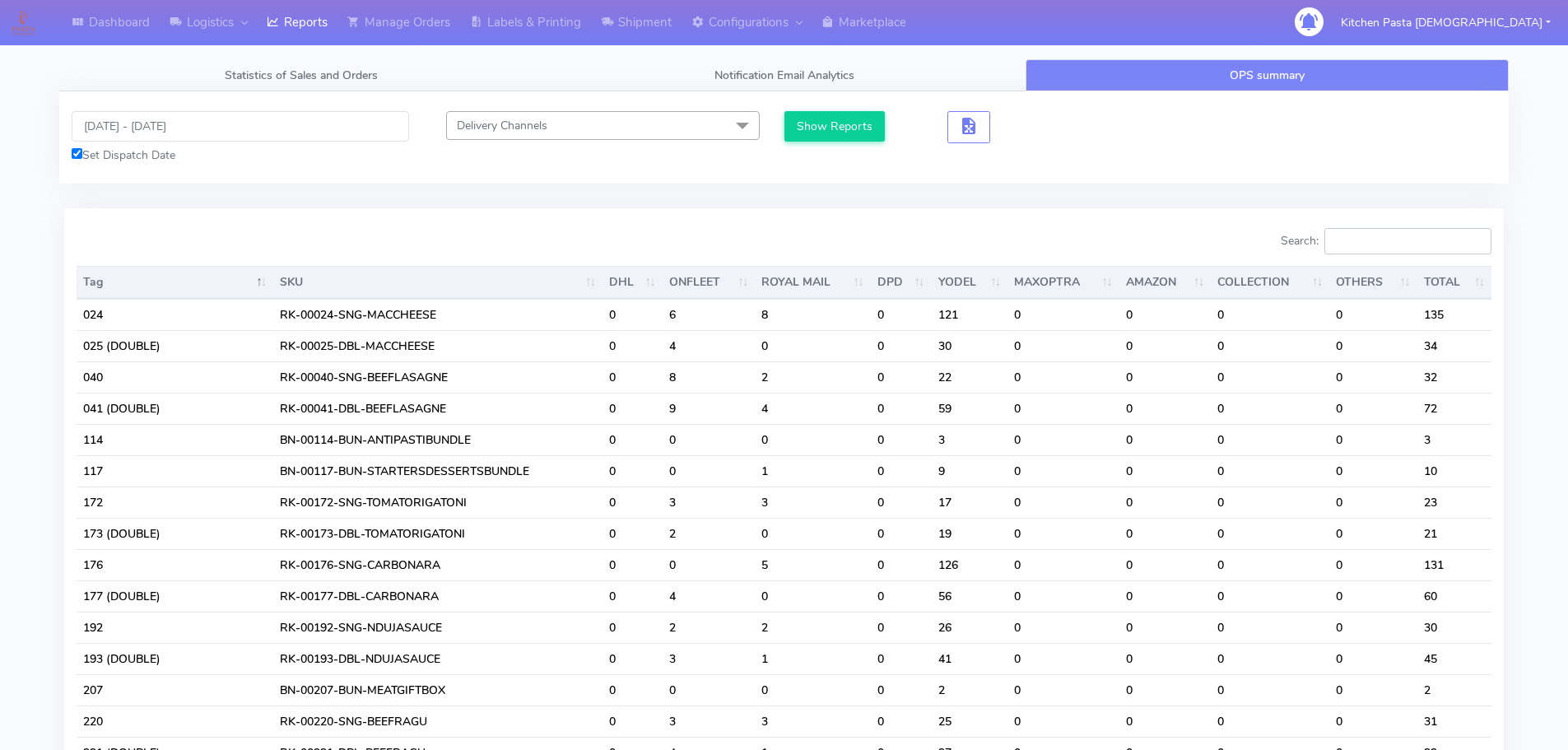
click at [1390, 234] on input "Search:" at bounding box center [1408, 241] width 167 height 27
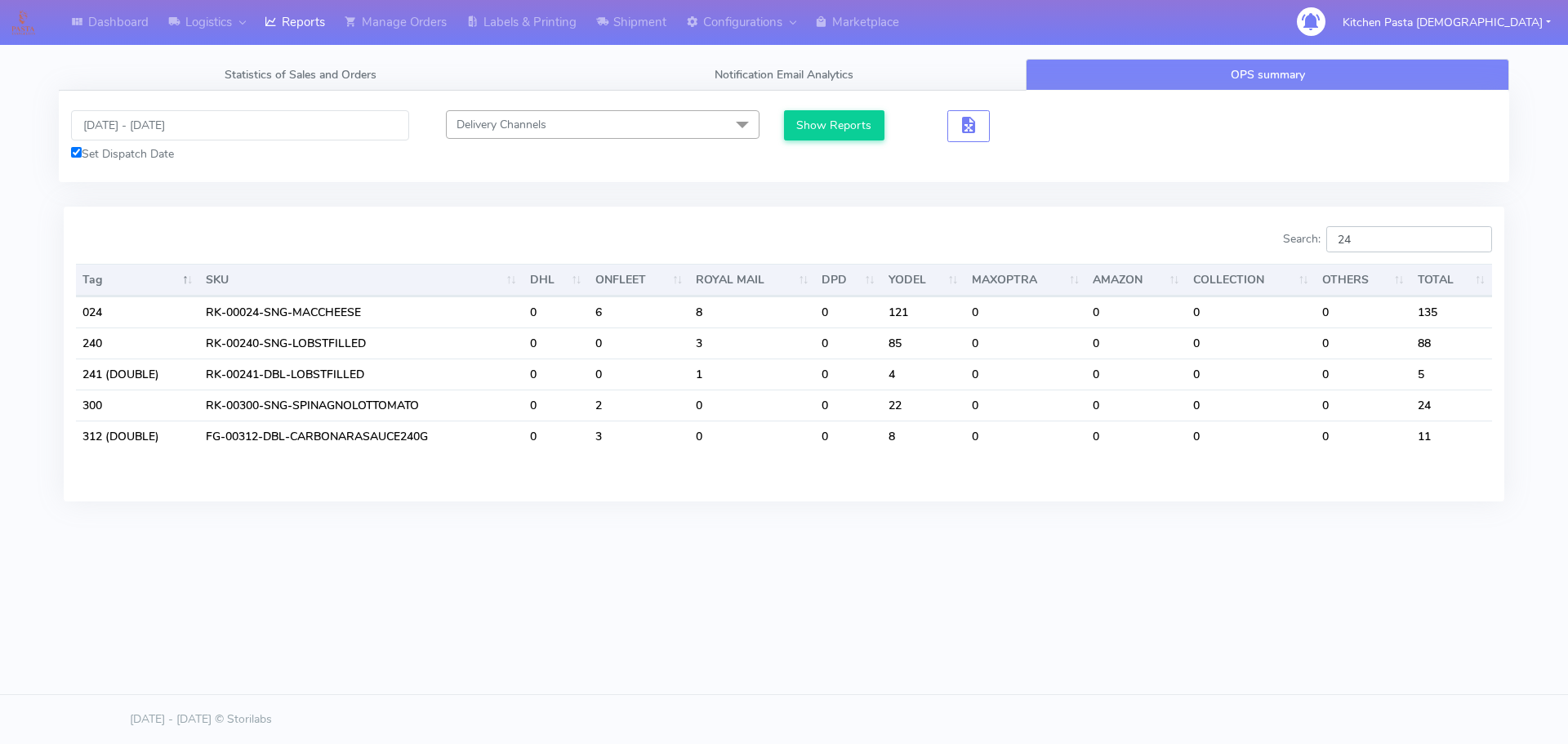
type input "2"
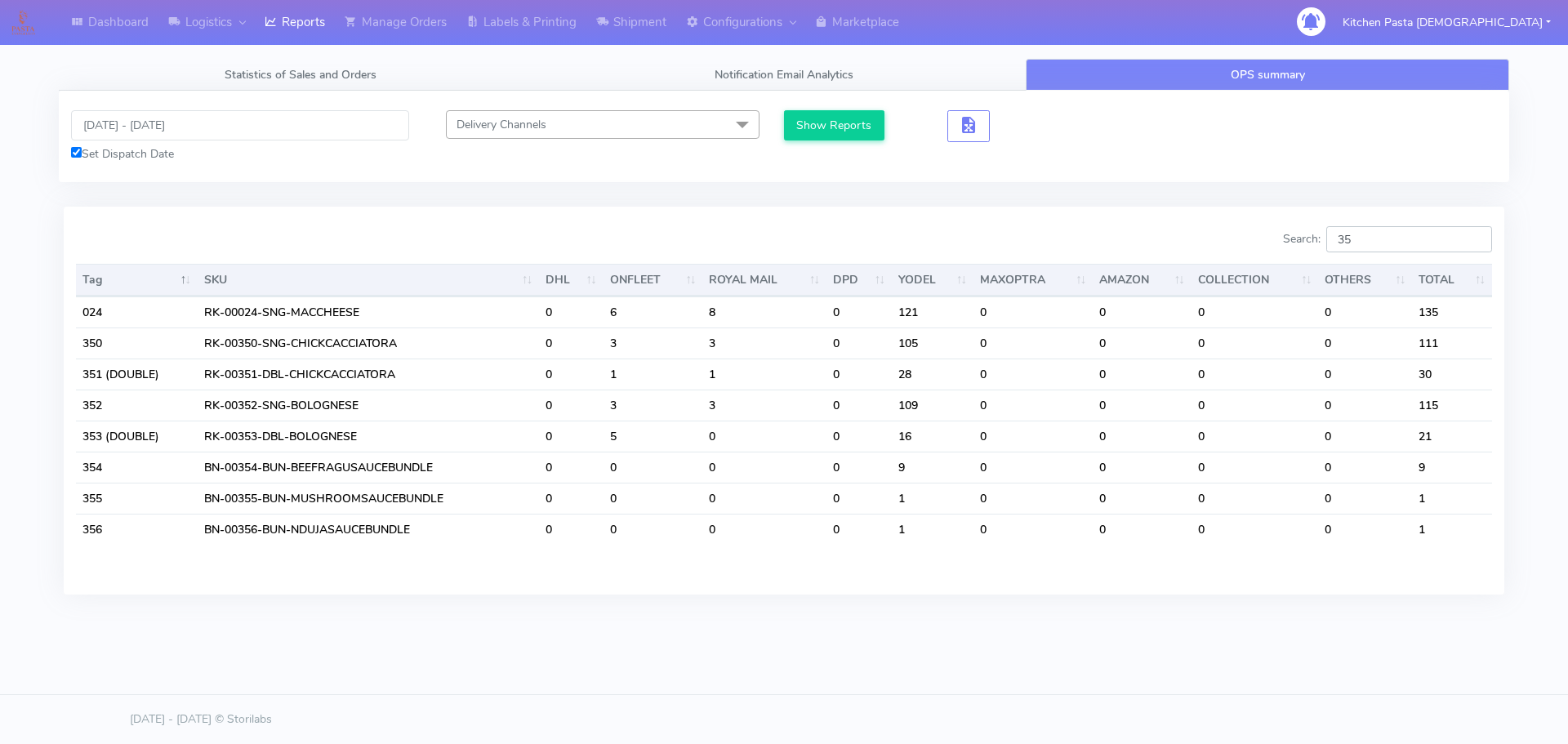
type input "3"
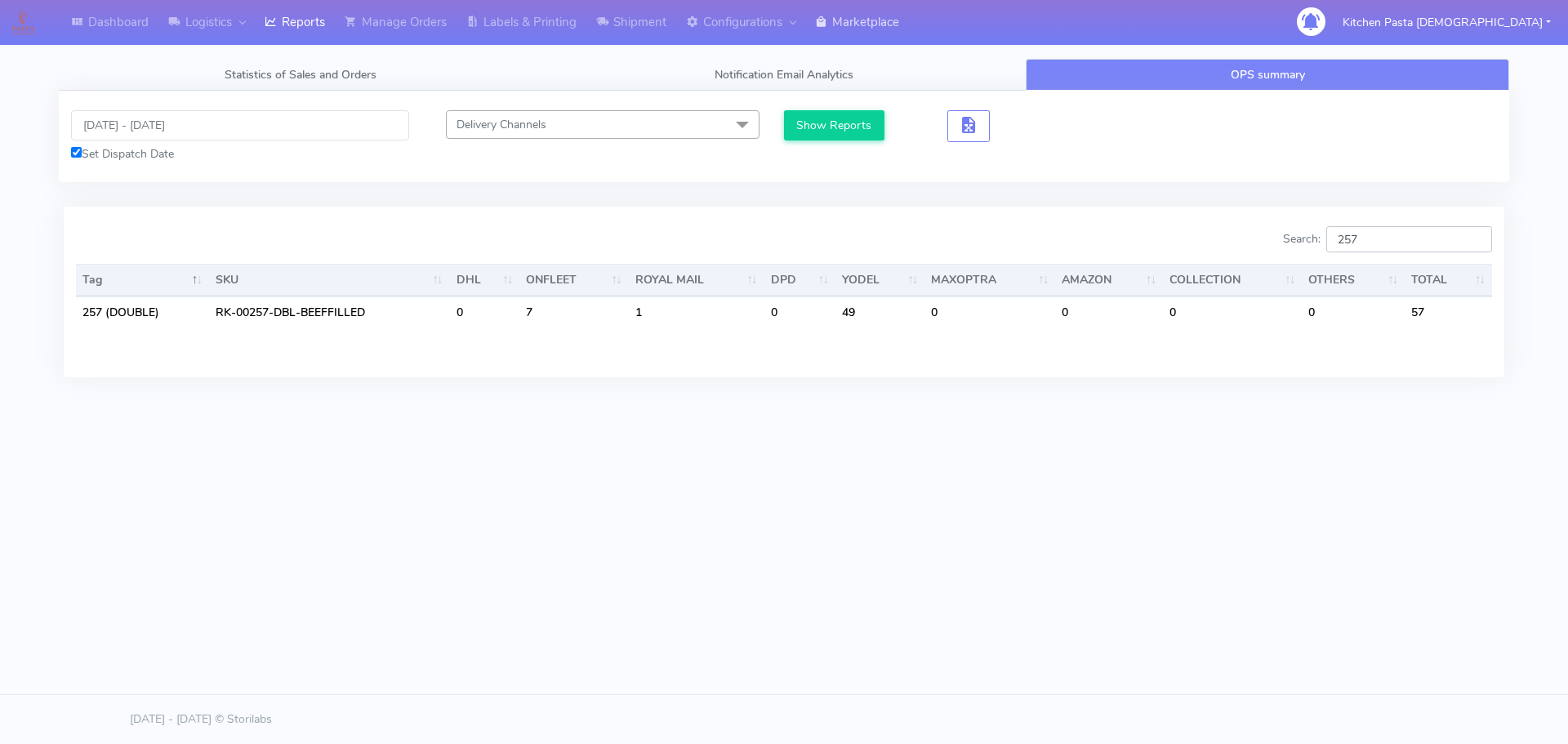
type input "257"
click at [159, 138] on input "[DATE] - [DATE]" at bounding box center [240, 125] width 338 height 30
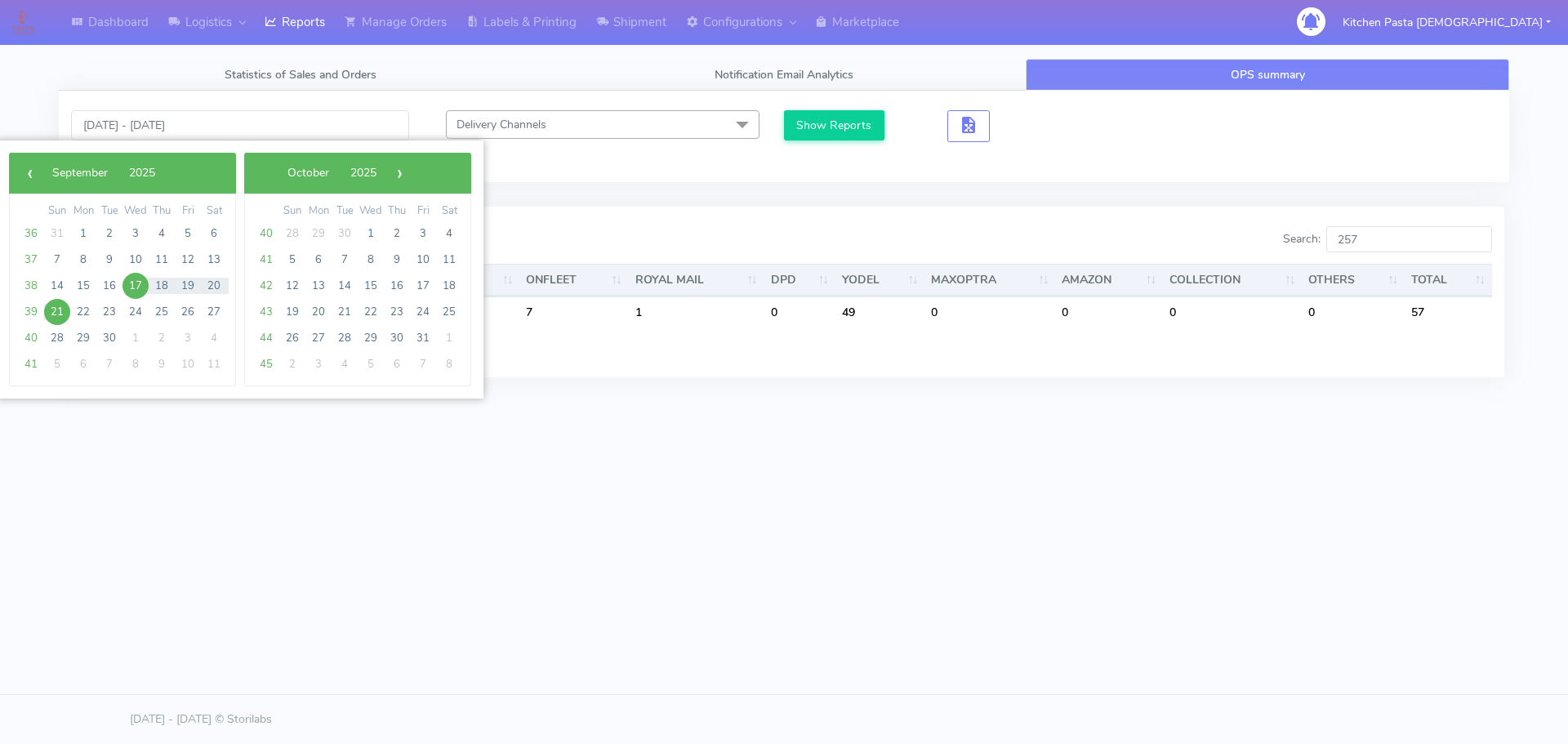
click at [143, 284] on span "17" at bounding box center [136, 286] width 27 height 27
click at [56, 312] on span "21" at bounding box center [57, 312] width 27 height 27
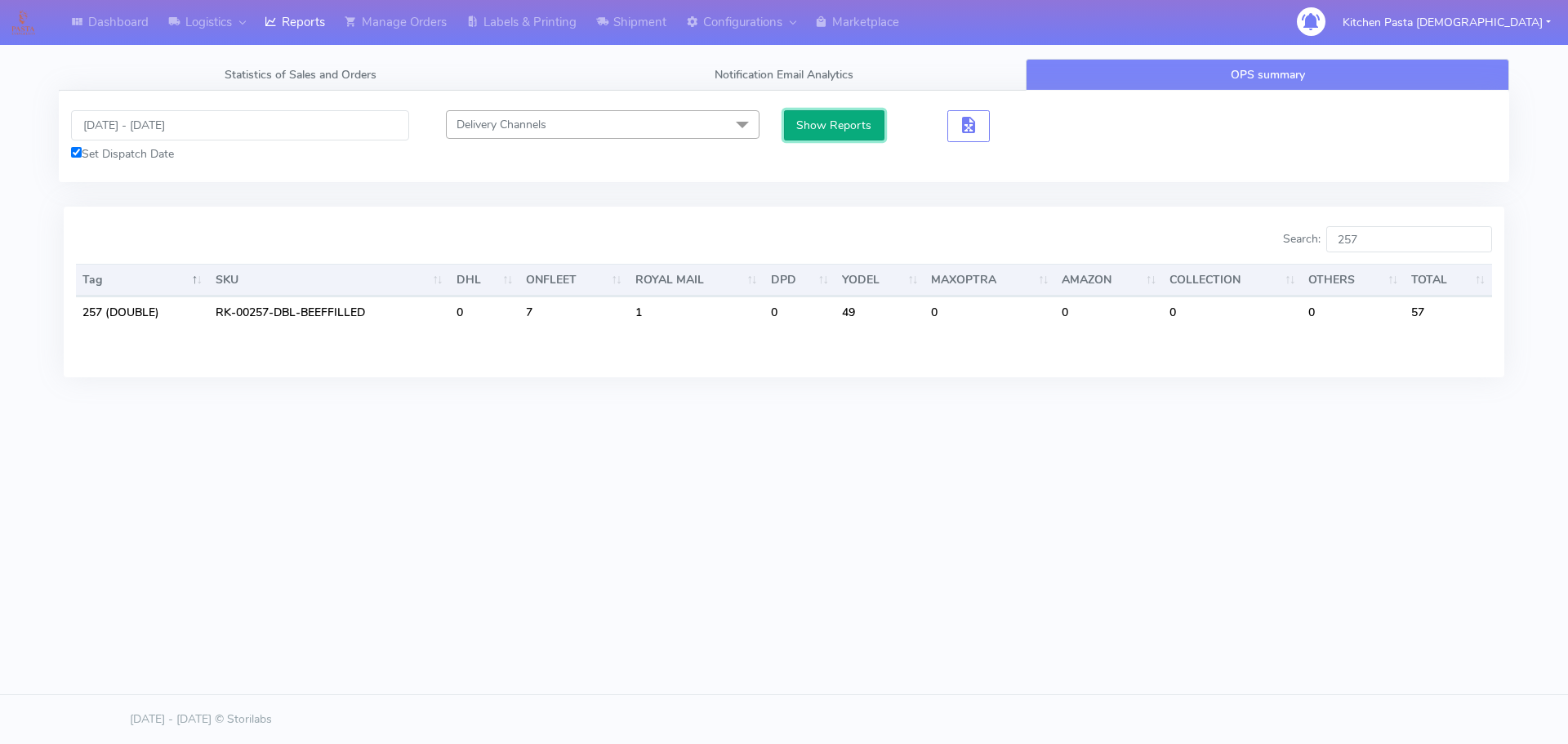
click at [817, 125] on button "Show Reports" at bounding box center [834, 125] width 101 height 30
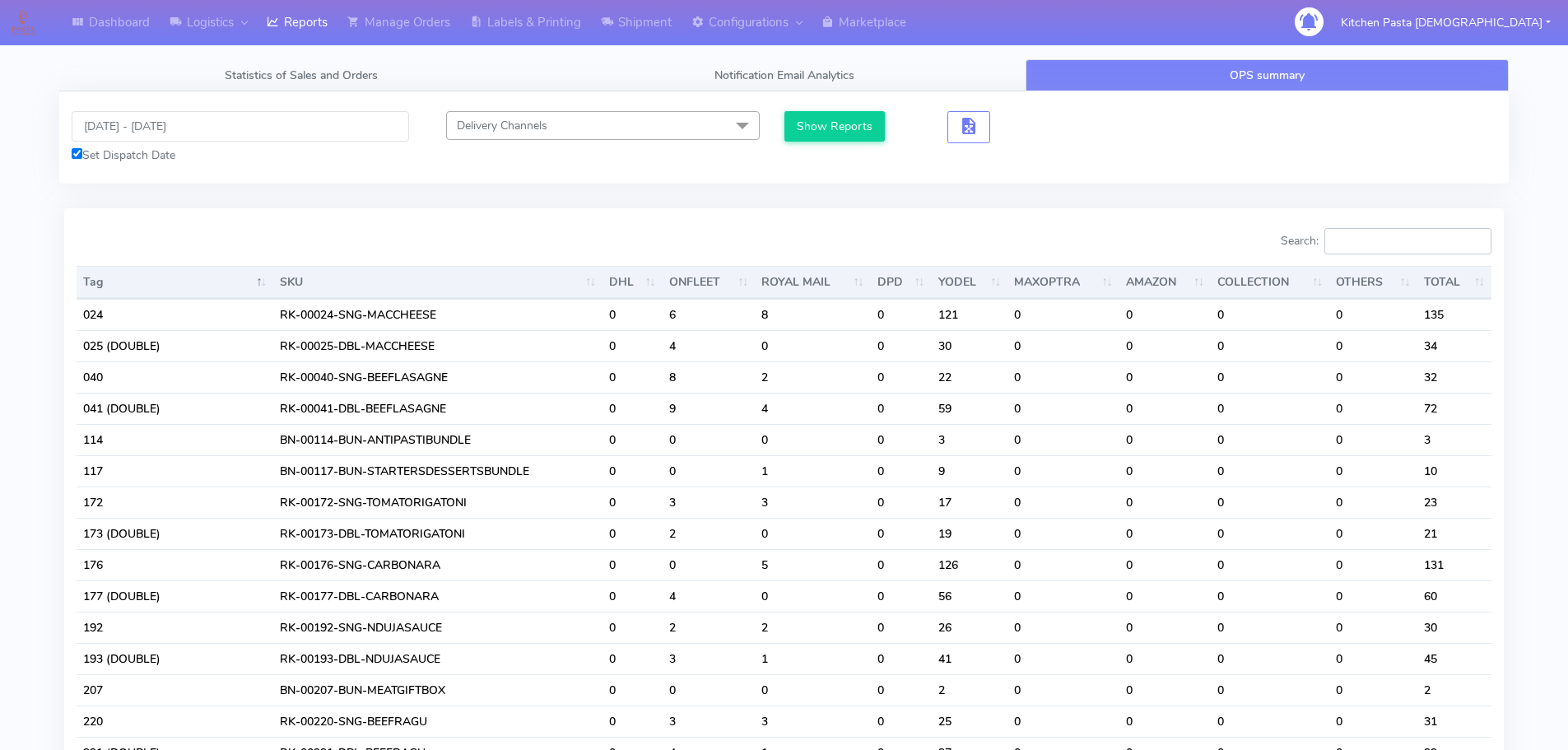
click at [1428, 236] on input "Search:" at bounding box center [1408, 241] width 167 height 27
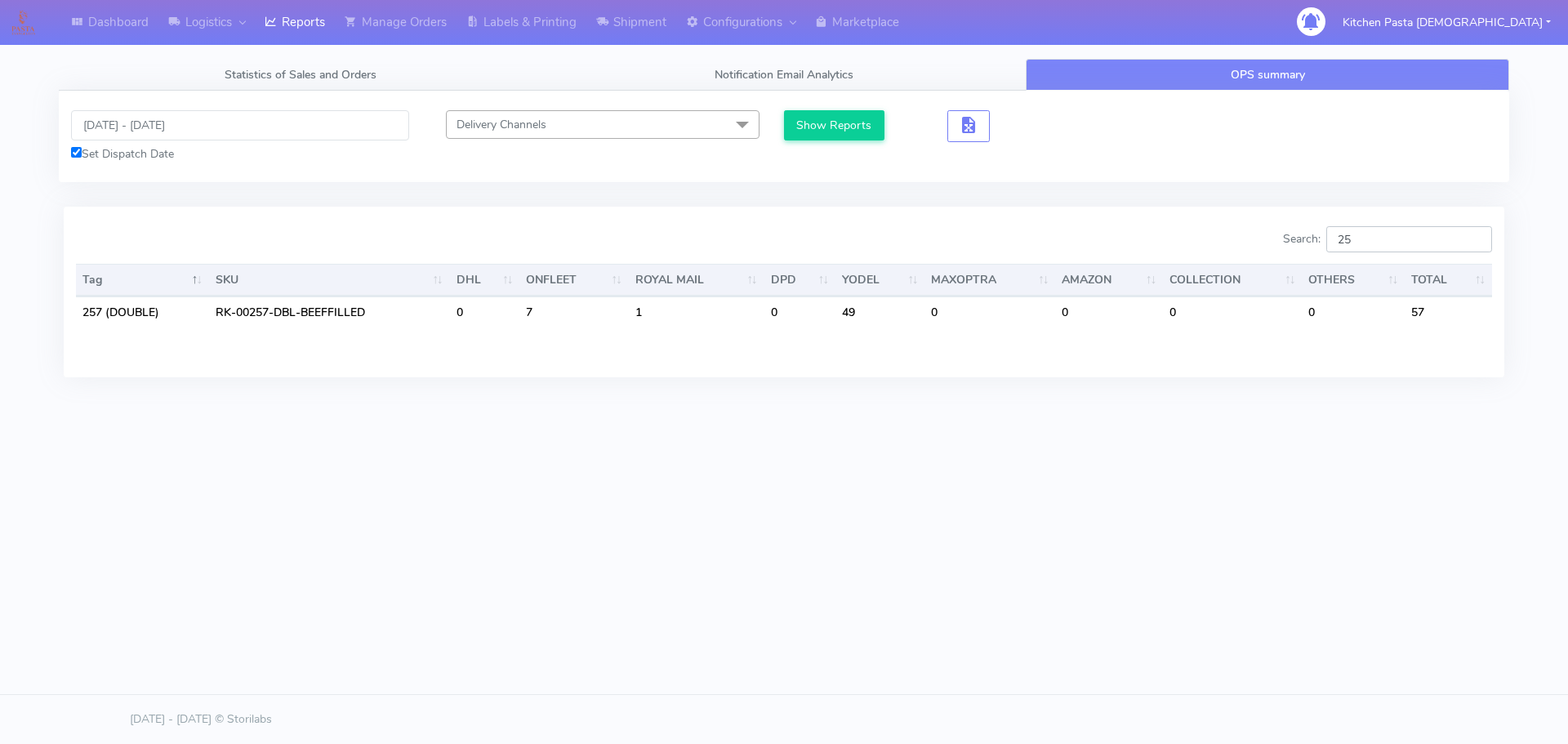
type input "2"
type input "177"
drag, startPoint x: 491, startPoint y: 21, endPoint x: 500, endPoint y: 22, distance: 9.1
click at [491, 21] on link "Labels & Printing" at bounding box center [521, 22] width 130 height 45
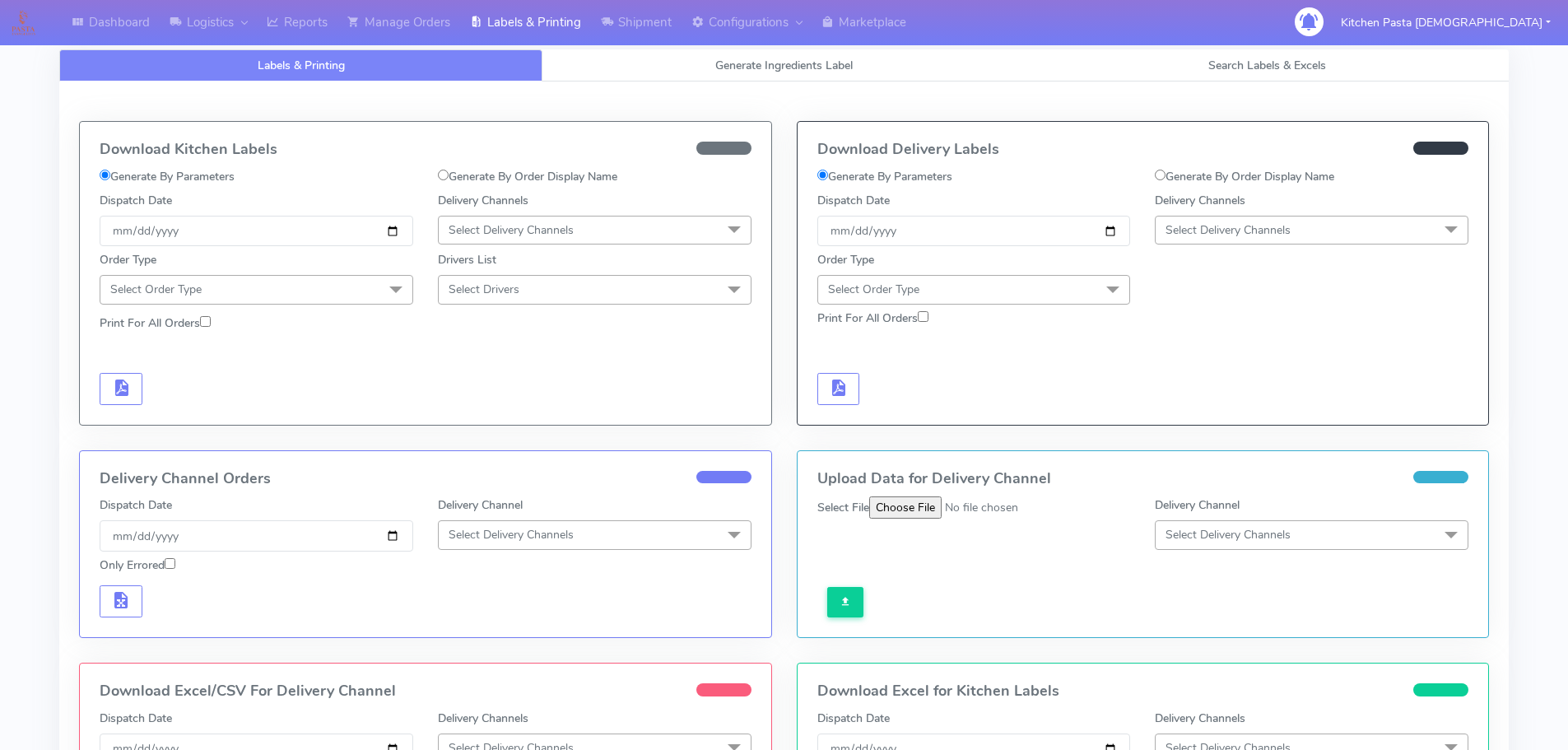
click at [1289, 223] on span "Select Delivery Channels" at bounding box center [1228, 230] width 125 height 16
click at [1197, 418] on div "Yodel" at bounding box center [1312, 415] width 296 height 18
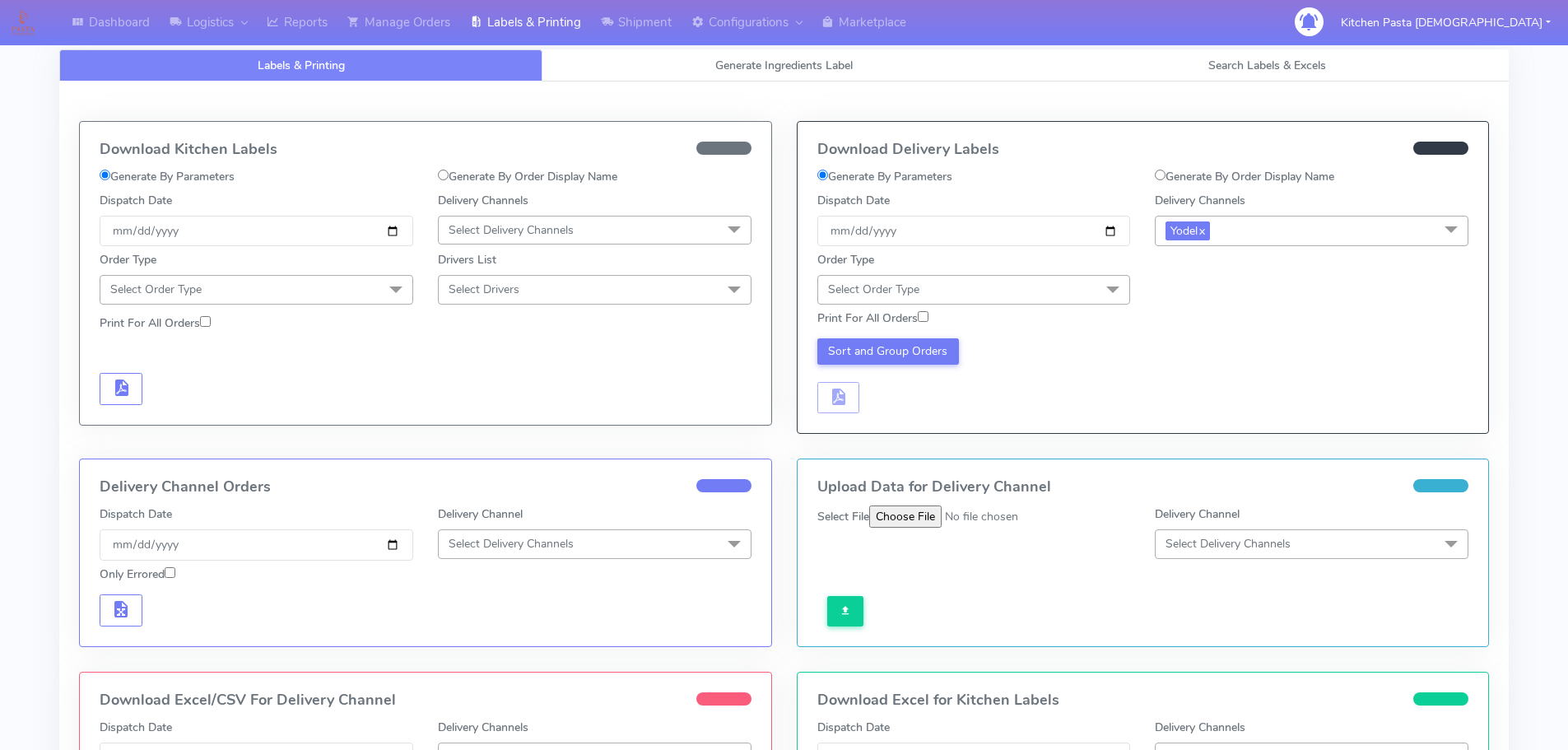
drag, startPoint x: 1099, startPoint y: 284, endPoint x: 843, endPoint y: 343, distance: 262.7
click at [1099, 284] on span at bounding box center [1113, 291] width 33 height 31
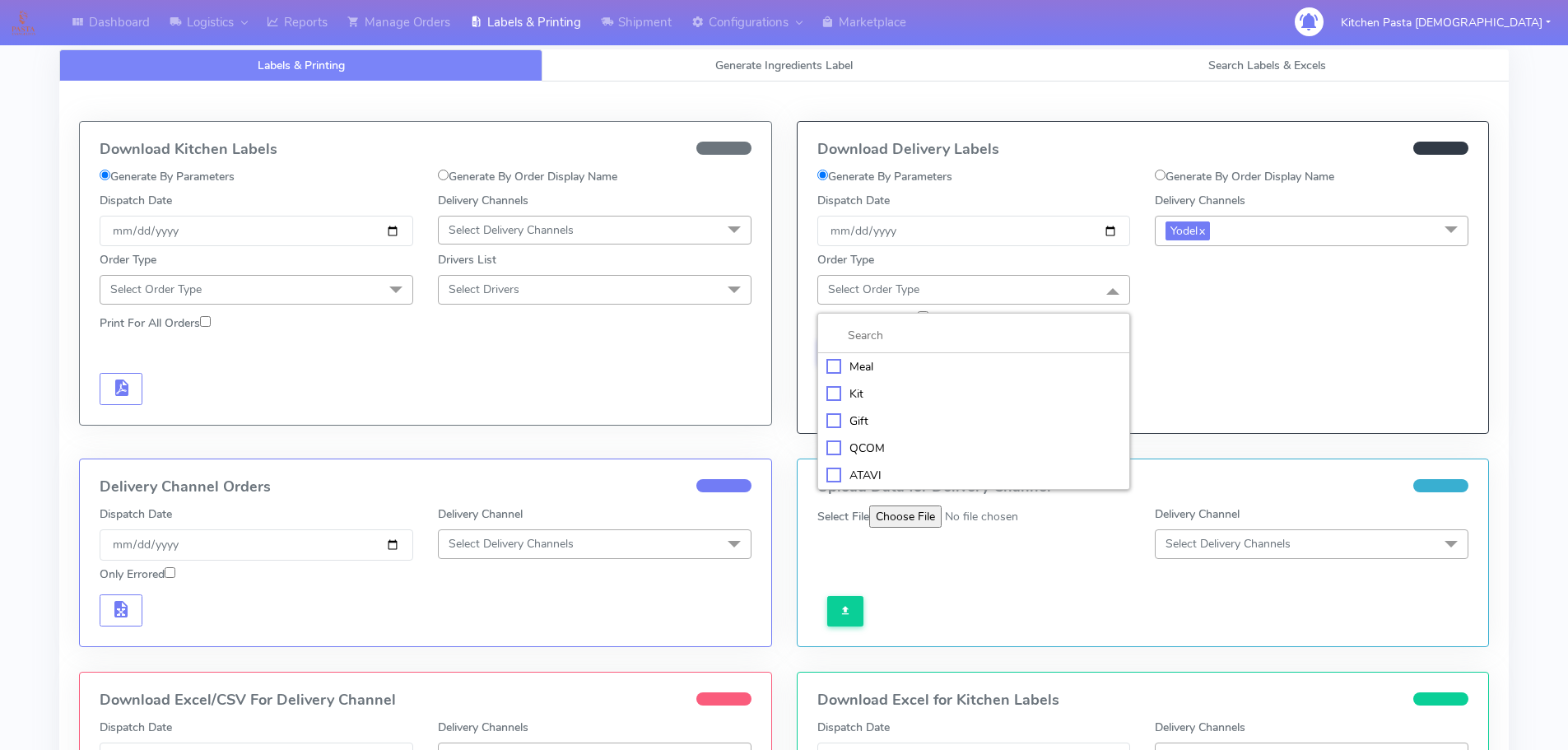
click at [881, 367] on div "Meal" at bounding box center [975, 367] width 296 height 18
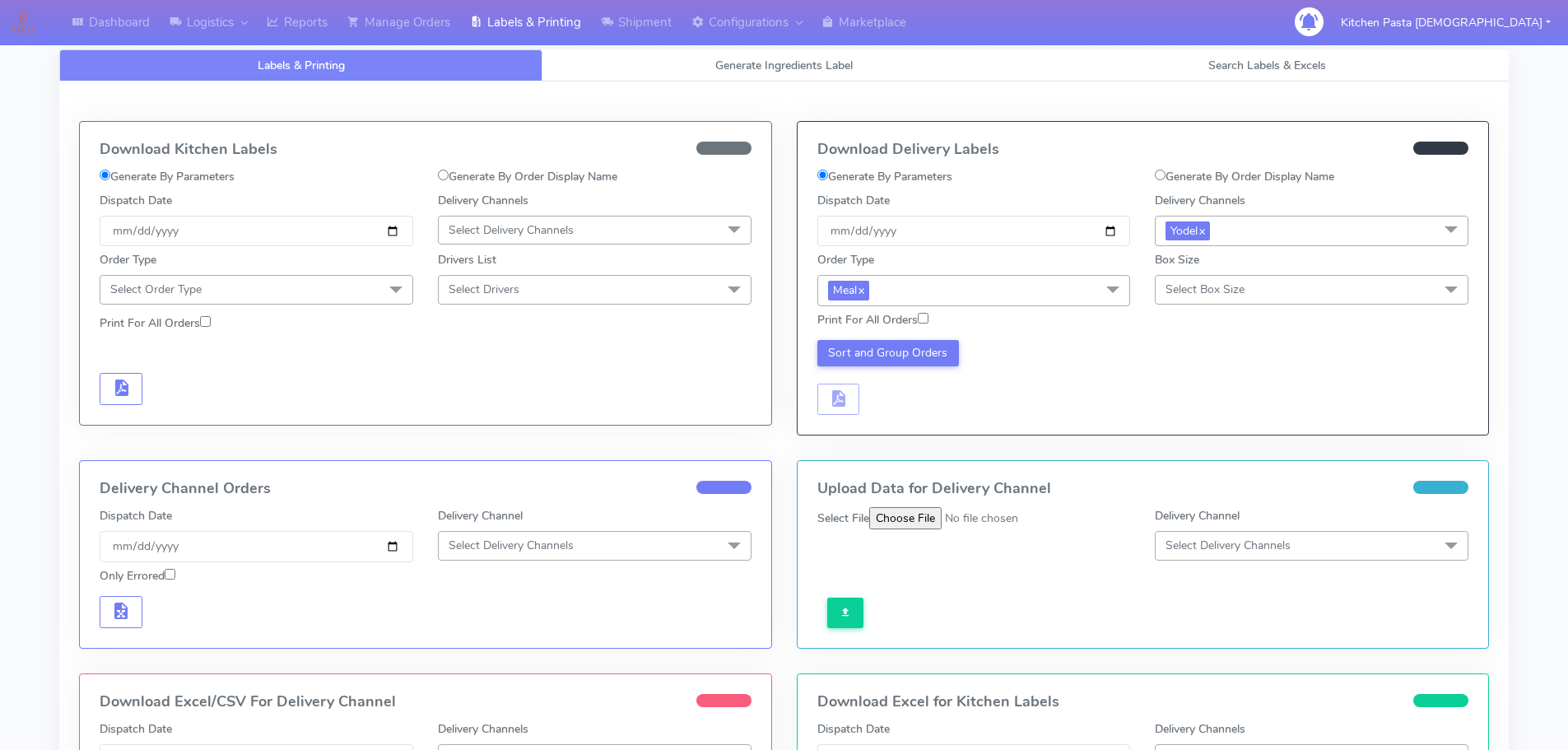
click at [1235, 279] on span "Select Box Size" at bounding box center [1311, 289] width 313 height 29
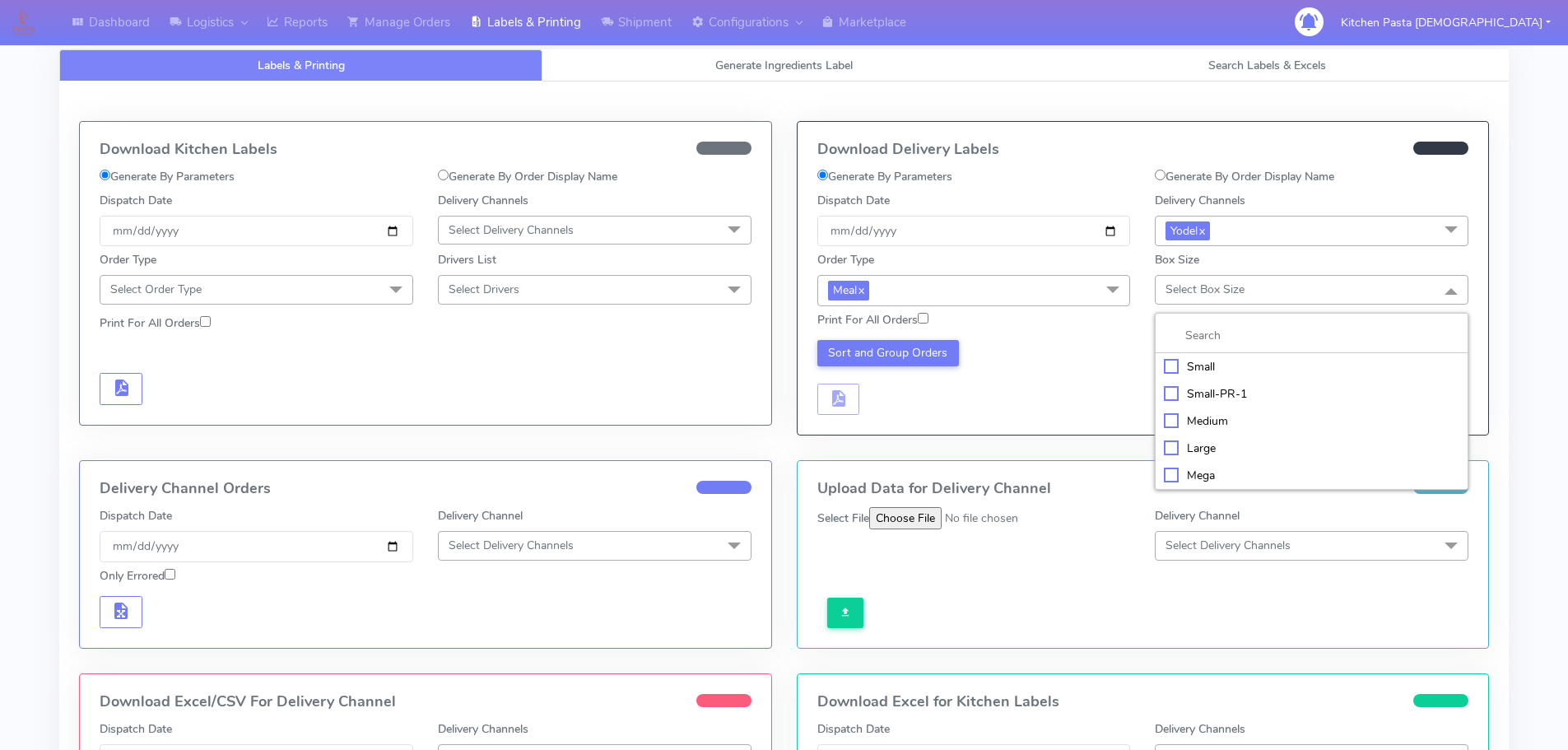
click at [1196, 478] on div "Mega" at bounding box center [1312, 475] width 296 height 18
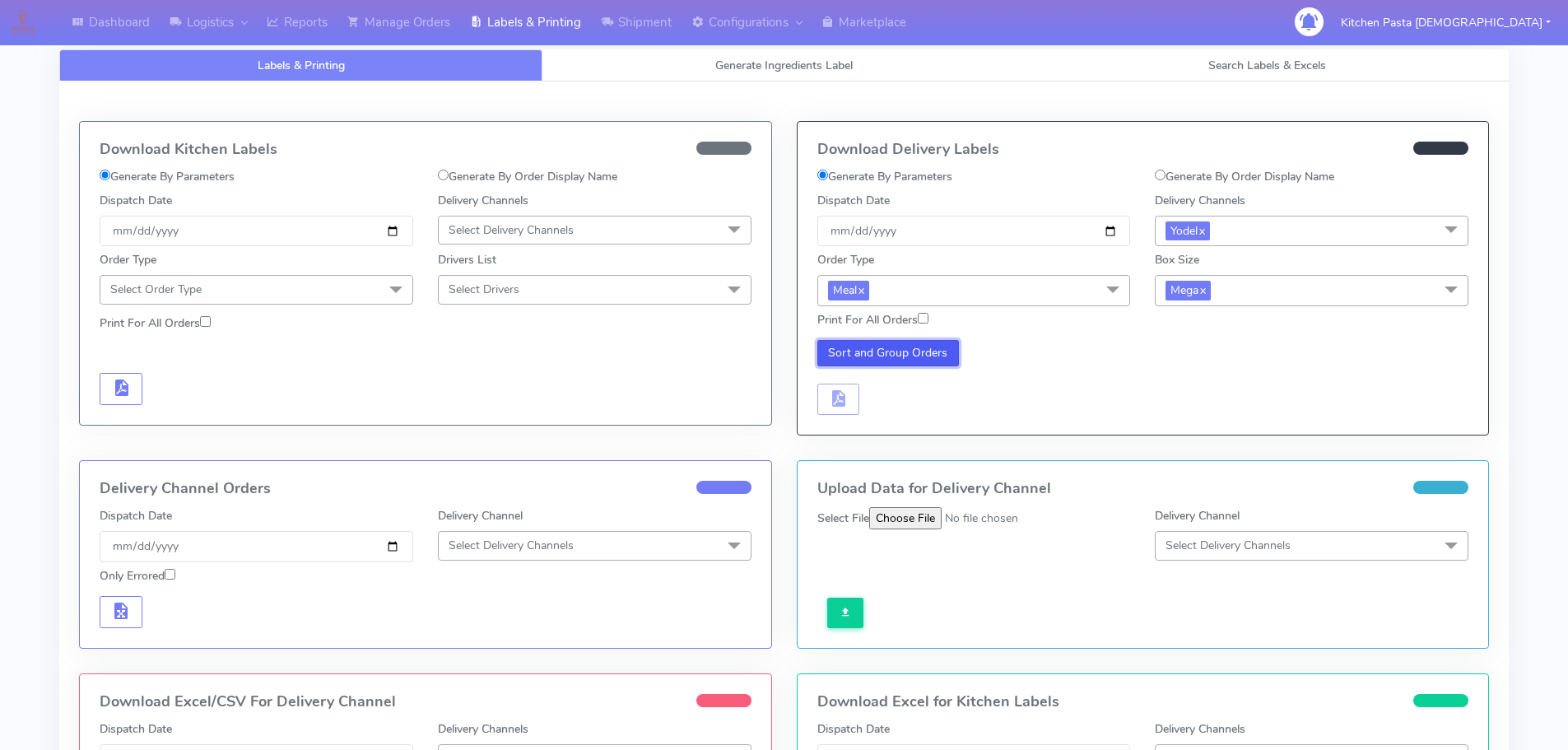
click at [881, 347] on button "Sort and Group Orders" at bounding box center [889, 353] width 142 height 27
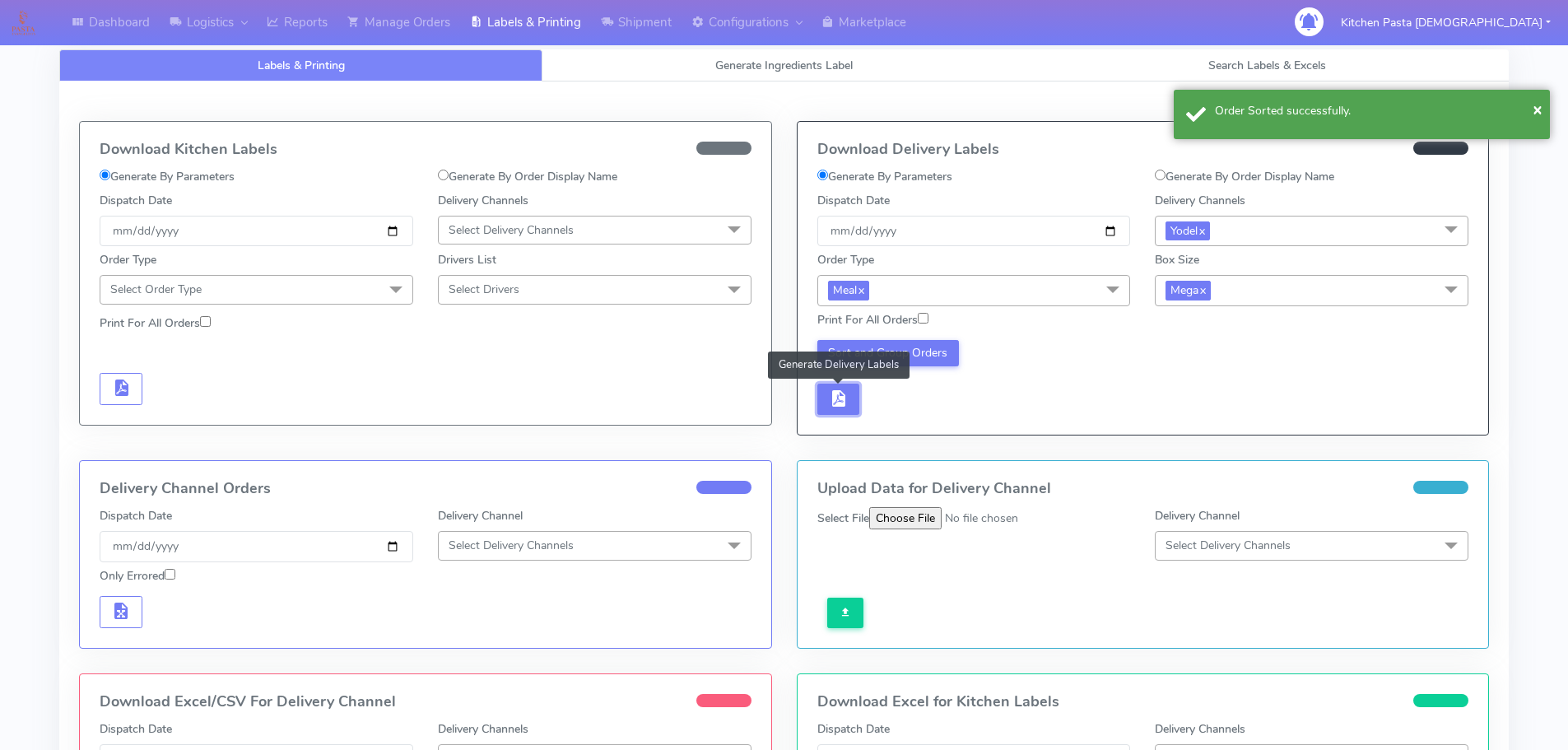
click at [820, 411] on button "button" at bounding box center [839, 399] width 43 height 32
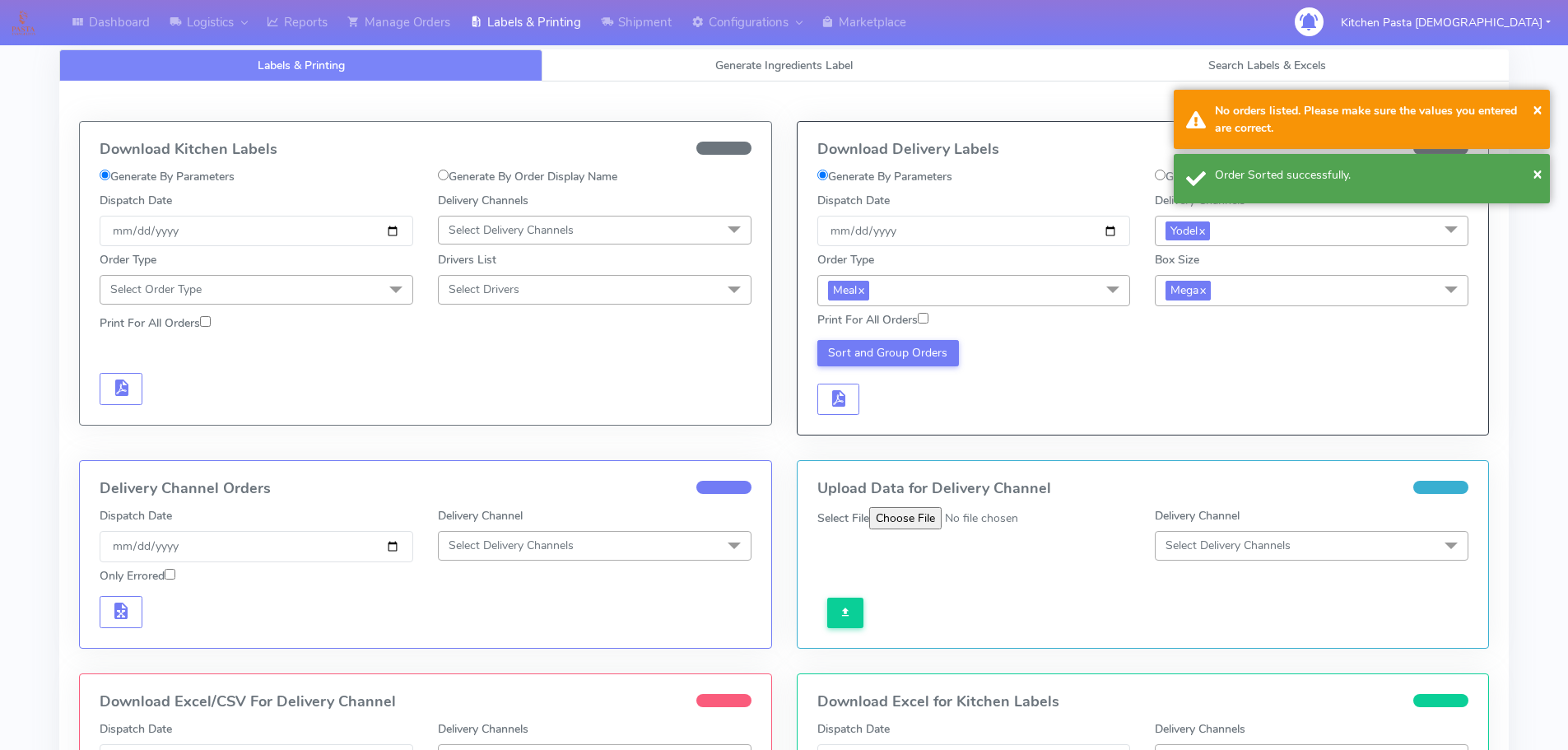
click at [923, 320] on input "Print For All Orders" at bounding box center [924, 319] width 11 height 11
checkbox input "true"
click at [899, 354] on button "Sort and Group Orders" at bounding box center [889, 353] width 142 height 27
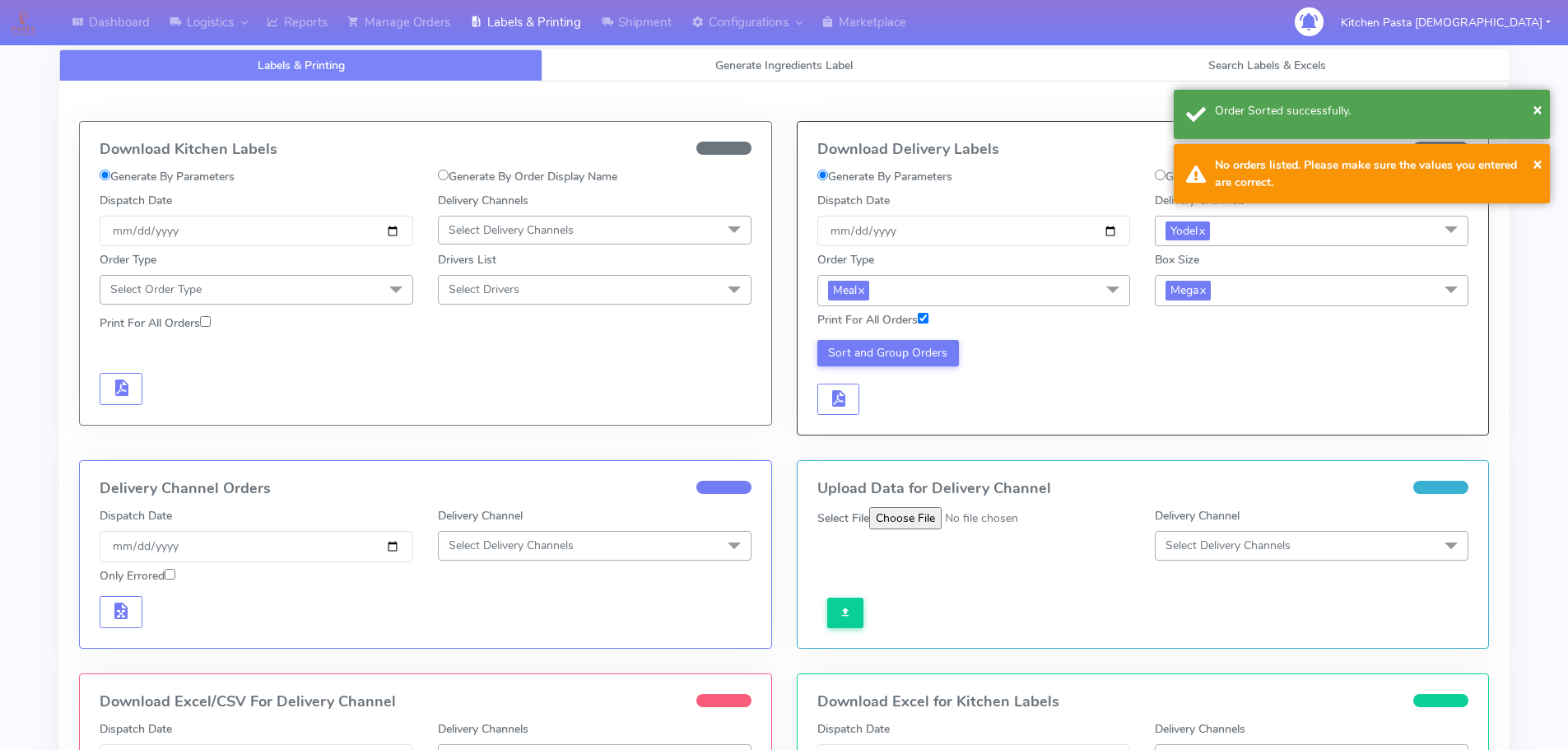
click at [851, 381] on div "Sort and Group Orders" at bounding box center [974, 378] width 338 height 76
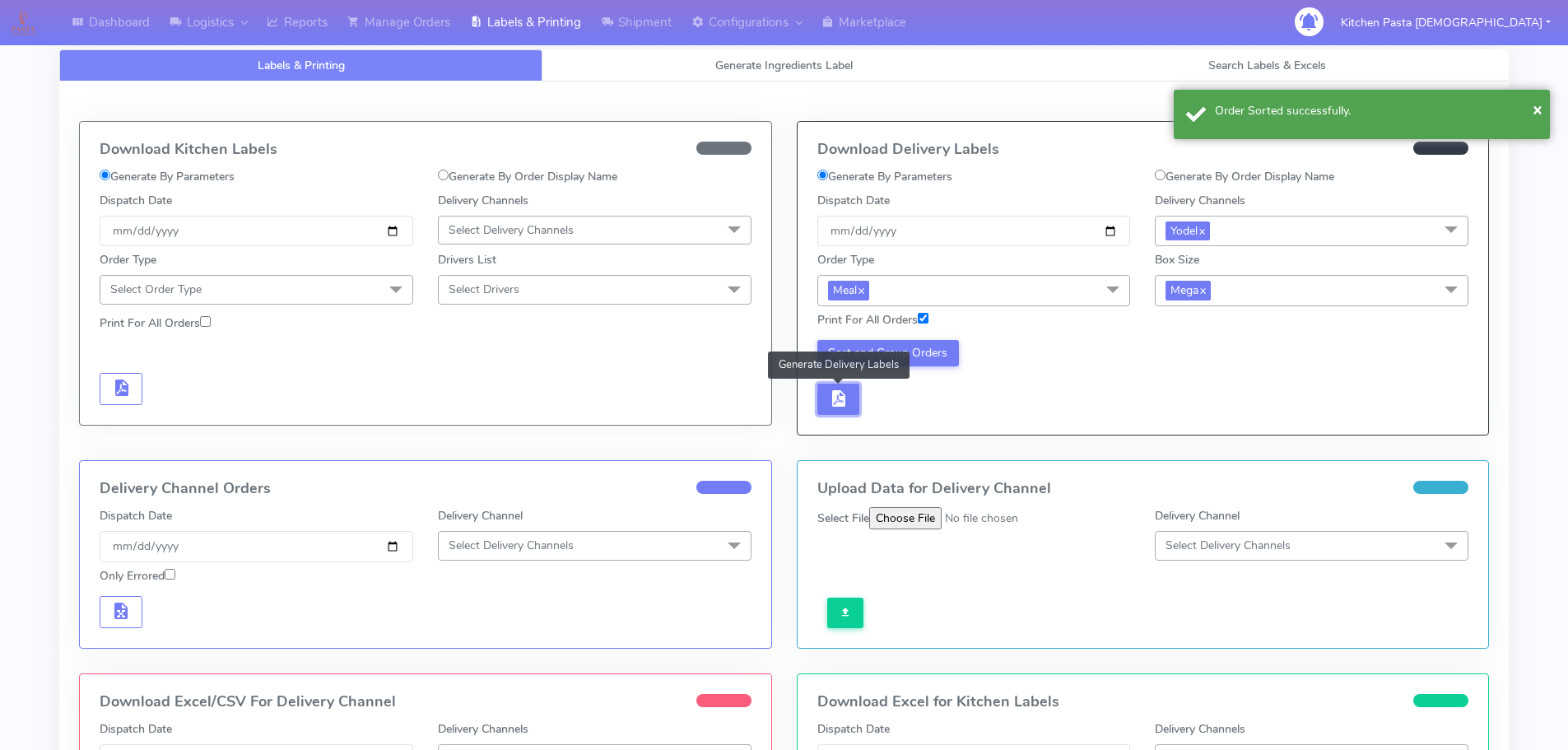
click at [855, 393] on button "button" at bounding box center [839, 399] width 43 height 32
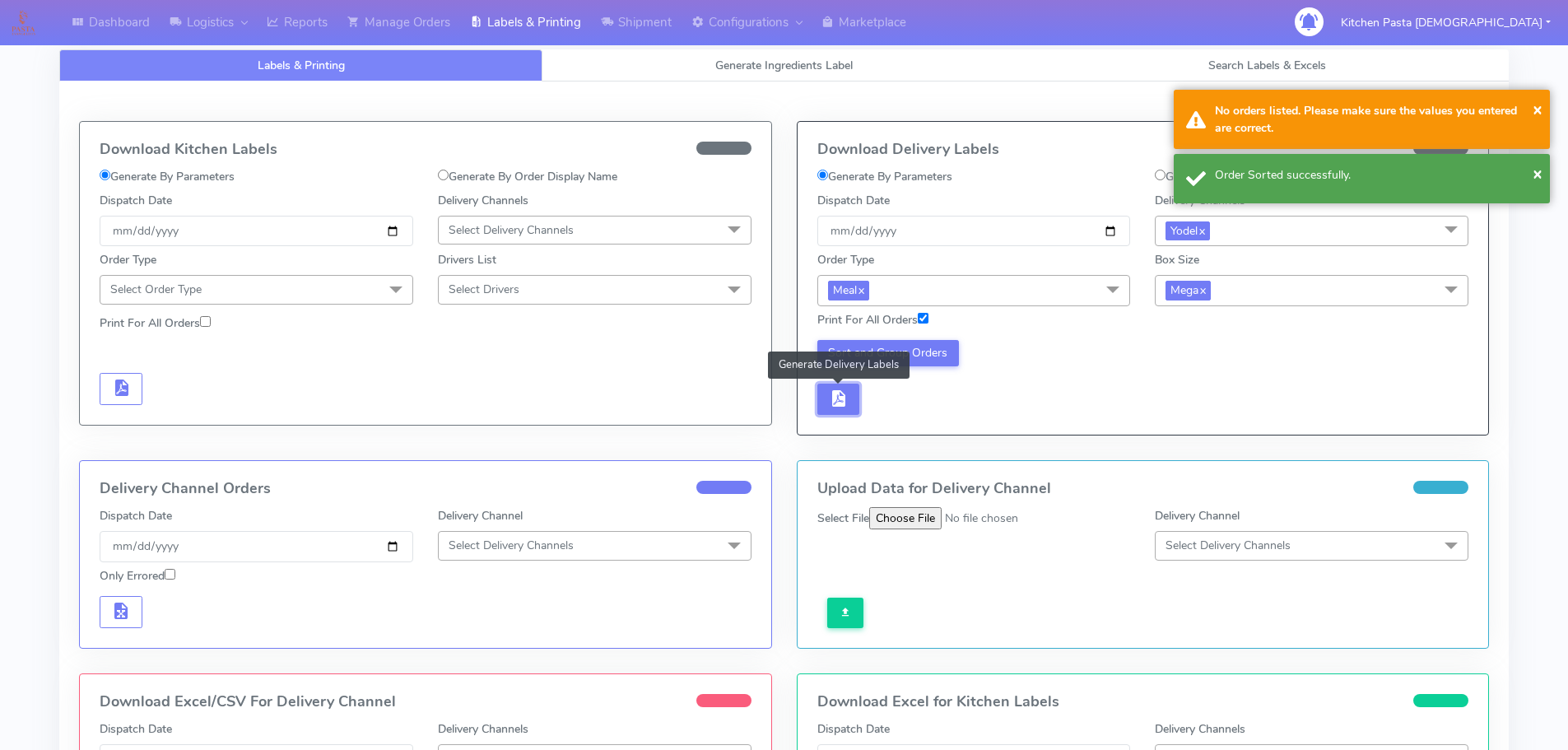
click at [851, 399] on button "button" at bounding box center [839, 399] width 43 height 32
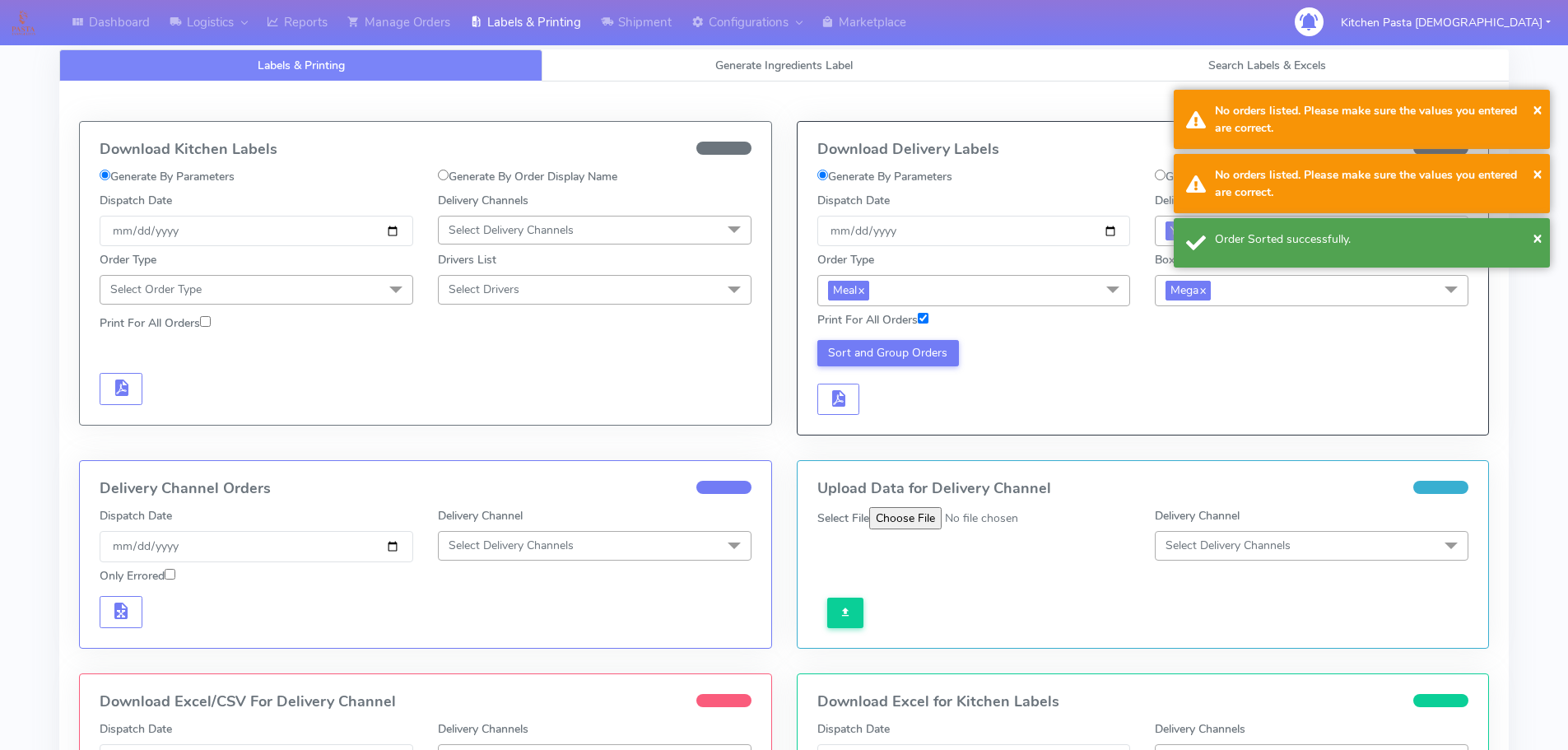
click at [897, 400] on div "Sort and Group Orders" at bounding box center [974, 378] width 338 height 76
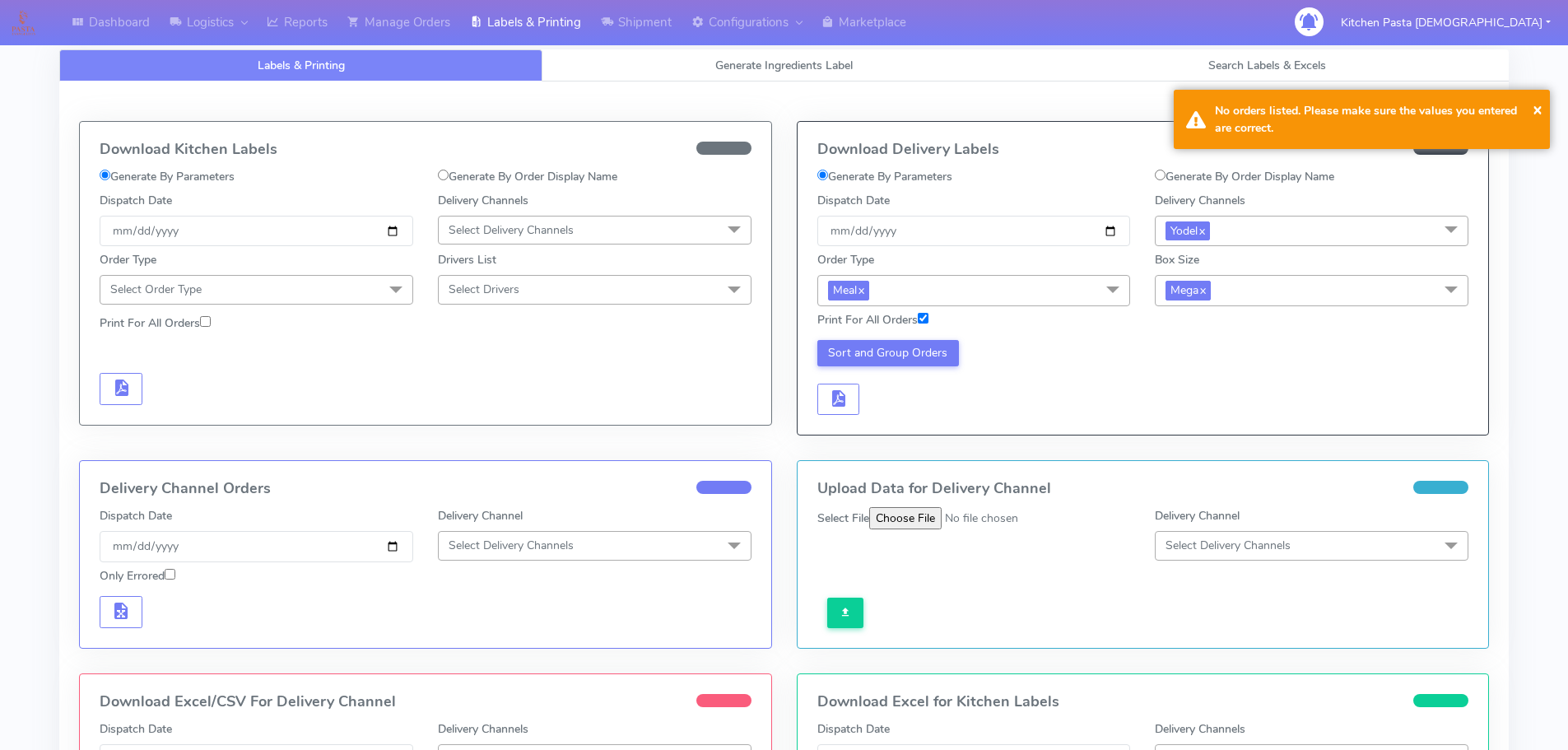
click at [1268, 291] on span "Mega x" at bounding box center [1311, 290] width 313 height 30
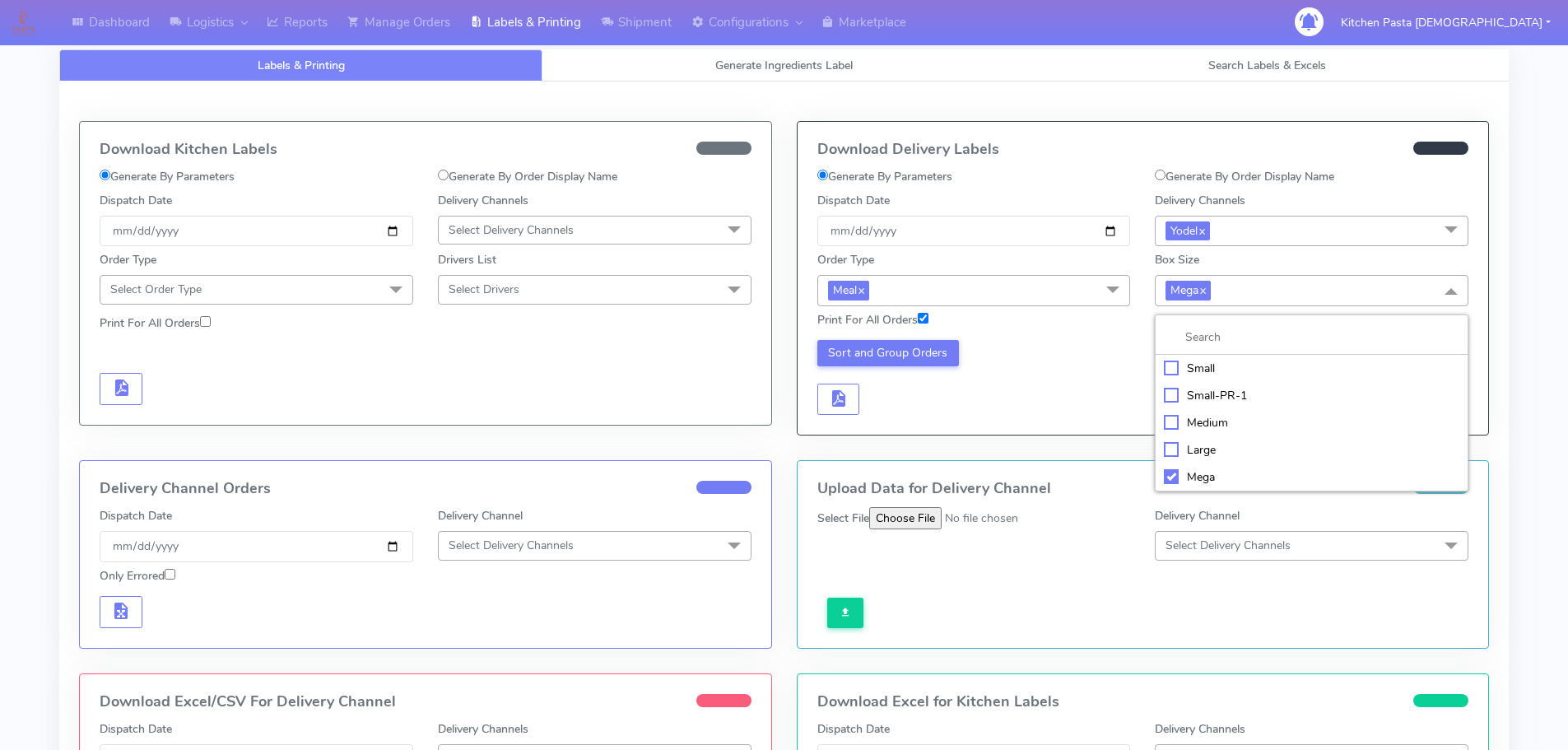
click at [1177, 450] on div "Large" at bounding box center [1312, 450] width 296 height 18
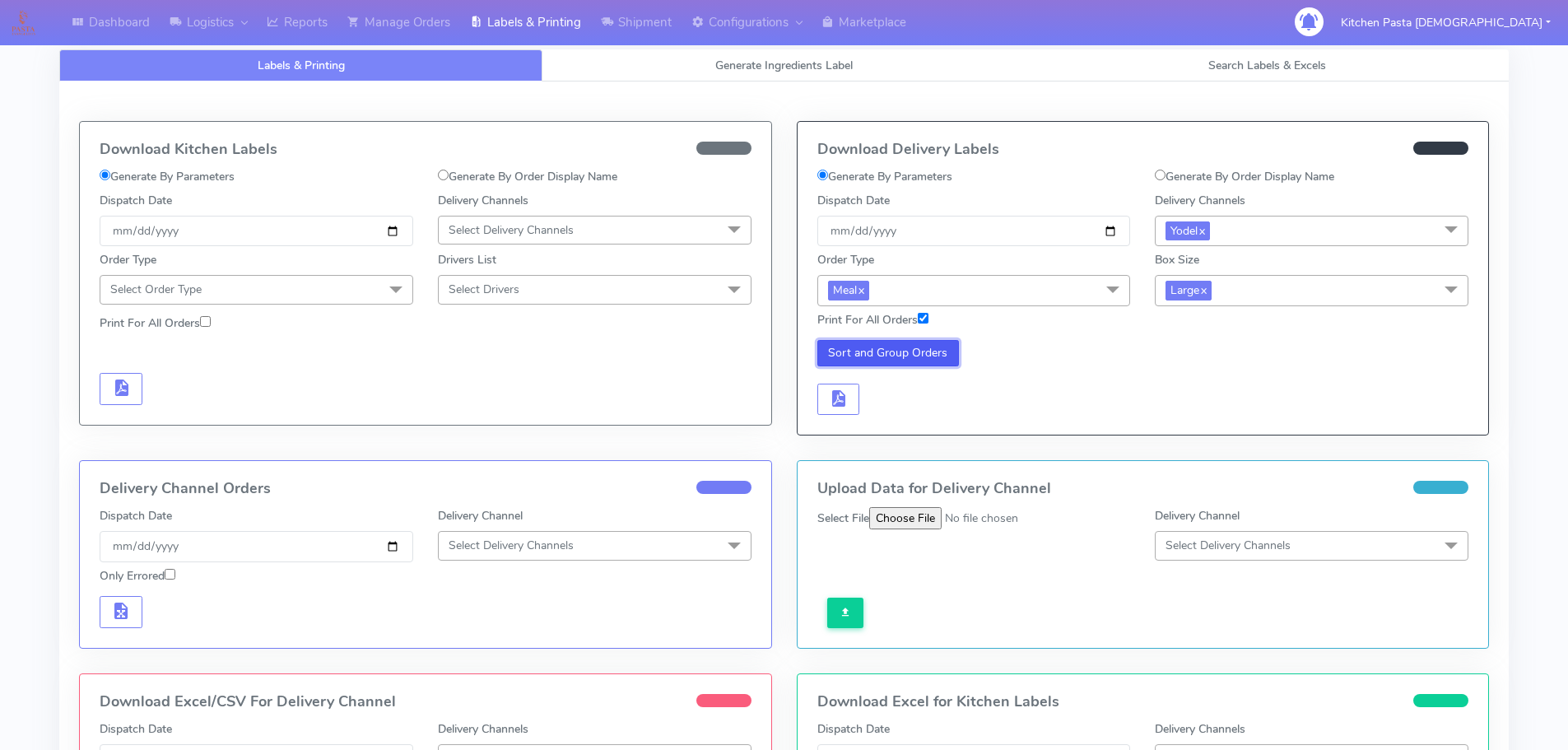
click at [909, 353] on button "Sort and Group Orders" at bounding box center [889, 353] width 142 height 27
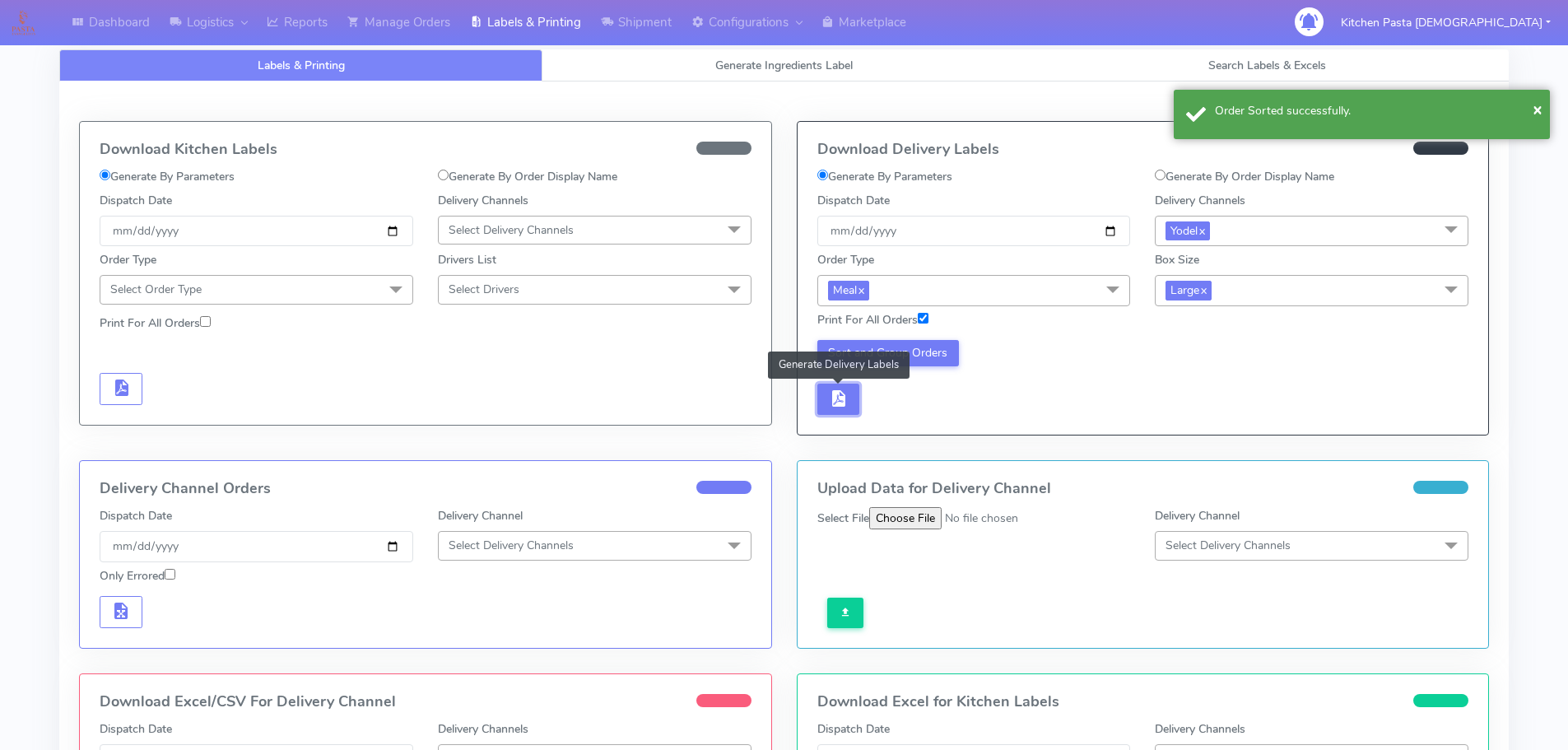
click at [829, 412] on button "button" at bounding box center [839, 399] width 43 height 32
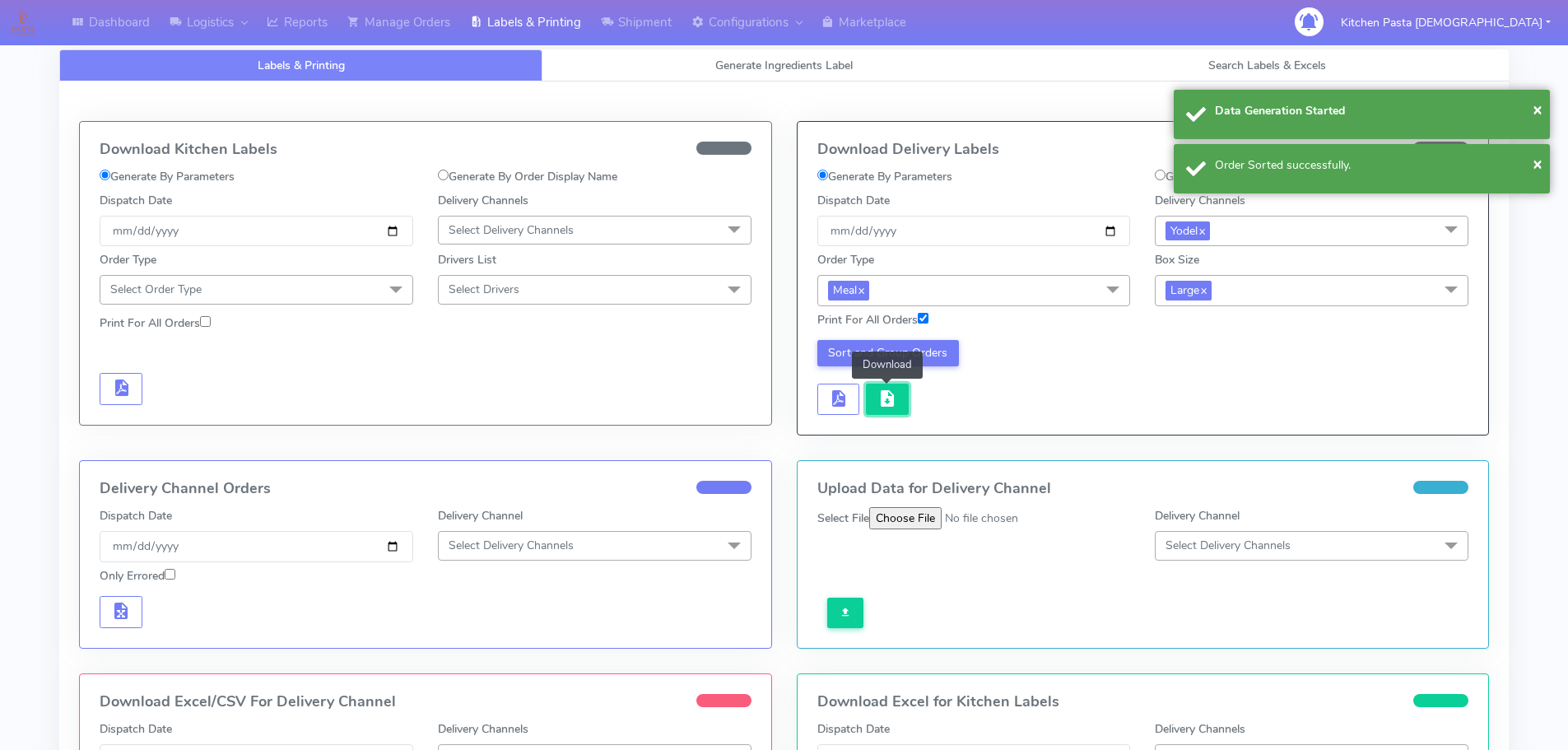
click at [884, 401] on span "button" at bounding box center [887, 402] width 19 height 16
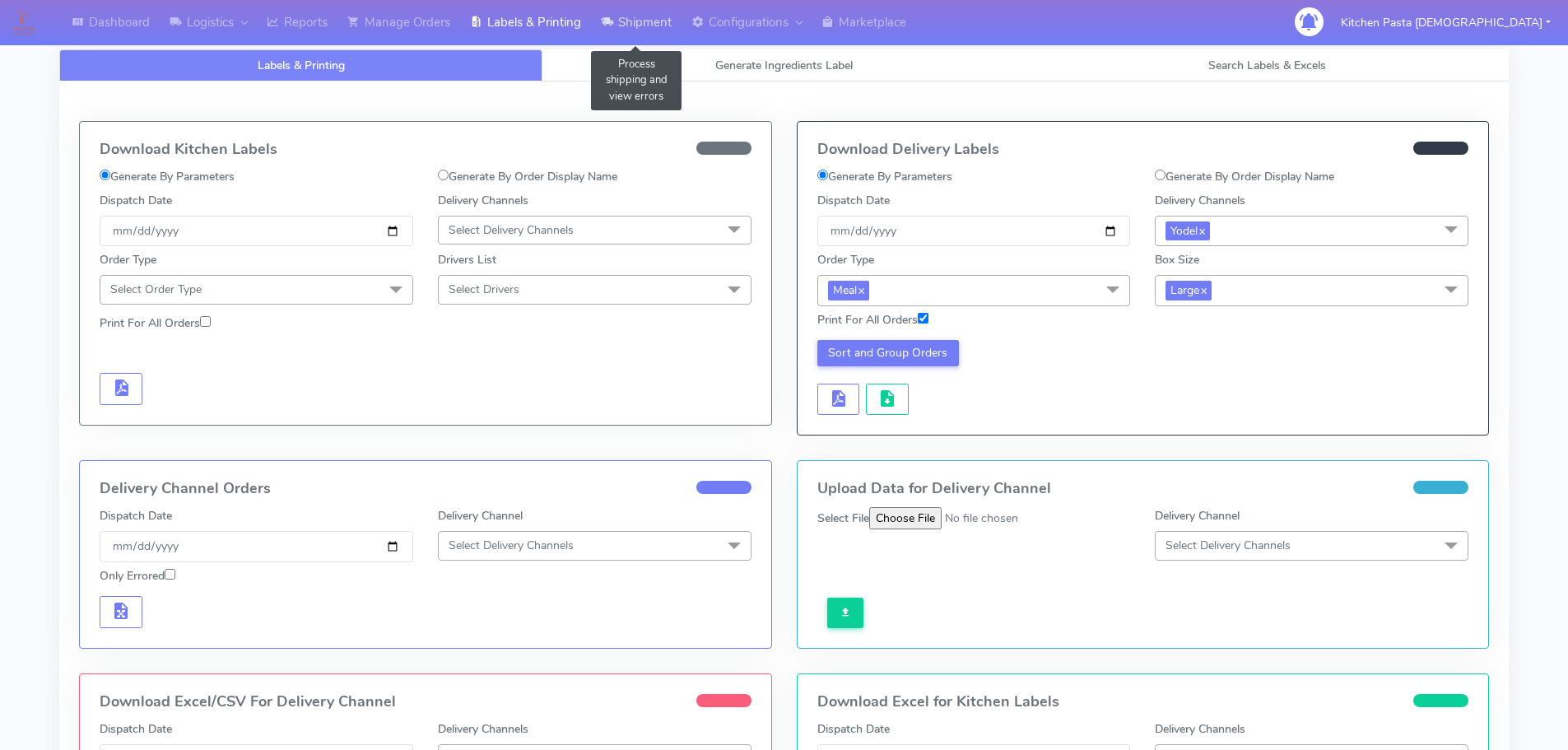
click at [639, 32] on link "Shipment" at bounding box center [637, 22] width 91 height 45
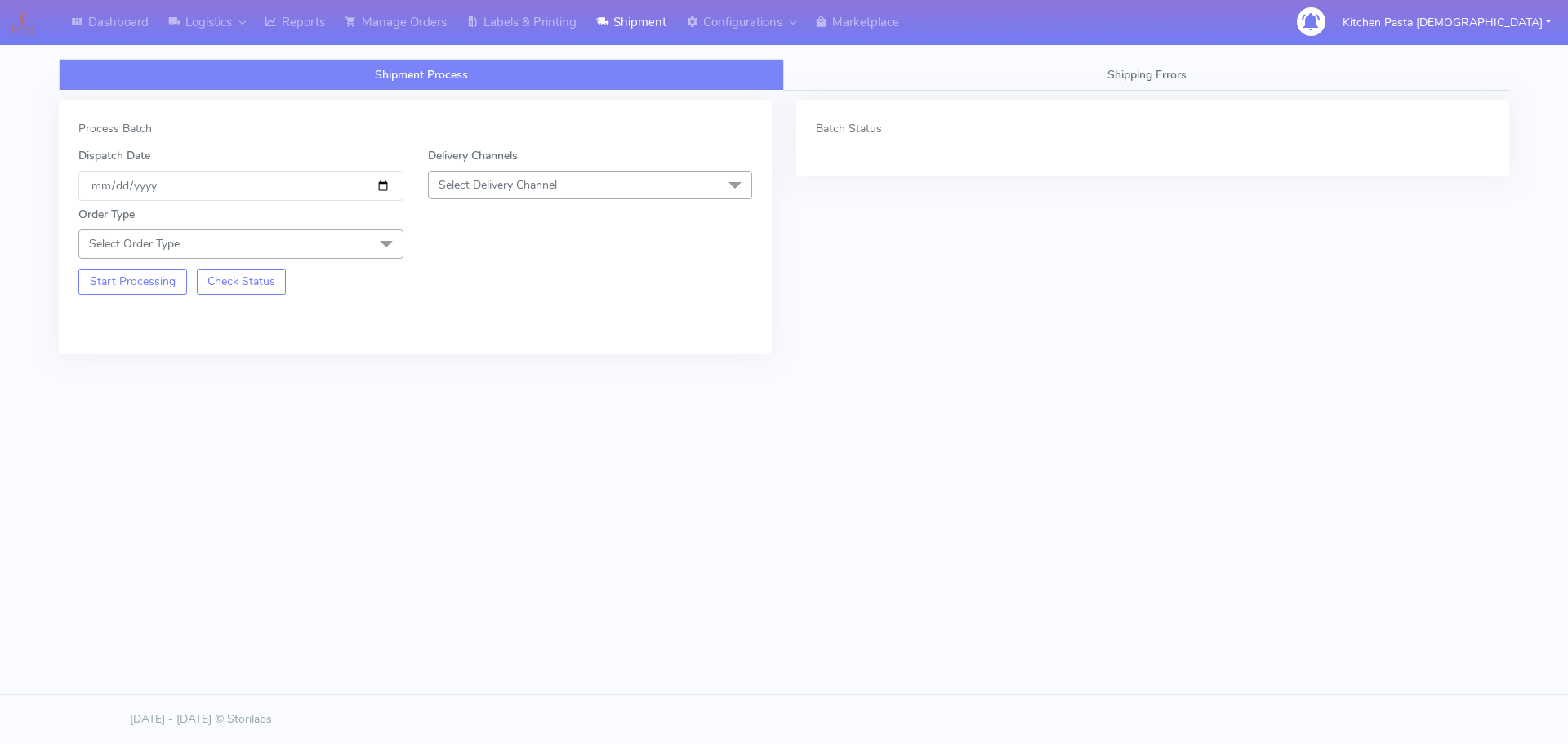
click at [557, 191] on span "Select Delivery Channel" at bounding box center [497, 184] width 118 height 16
click at [476, 357] on li "Yodel" at bounding box center [590, 368] width 323 height 27
click at [378, 235] on span at bounding box center [387, 245] width 33 height 31
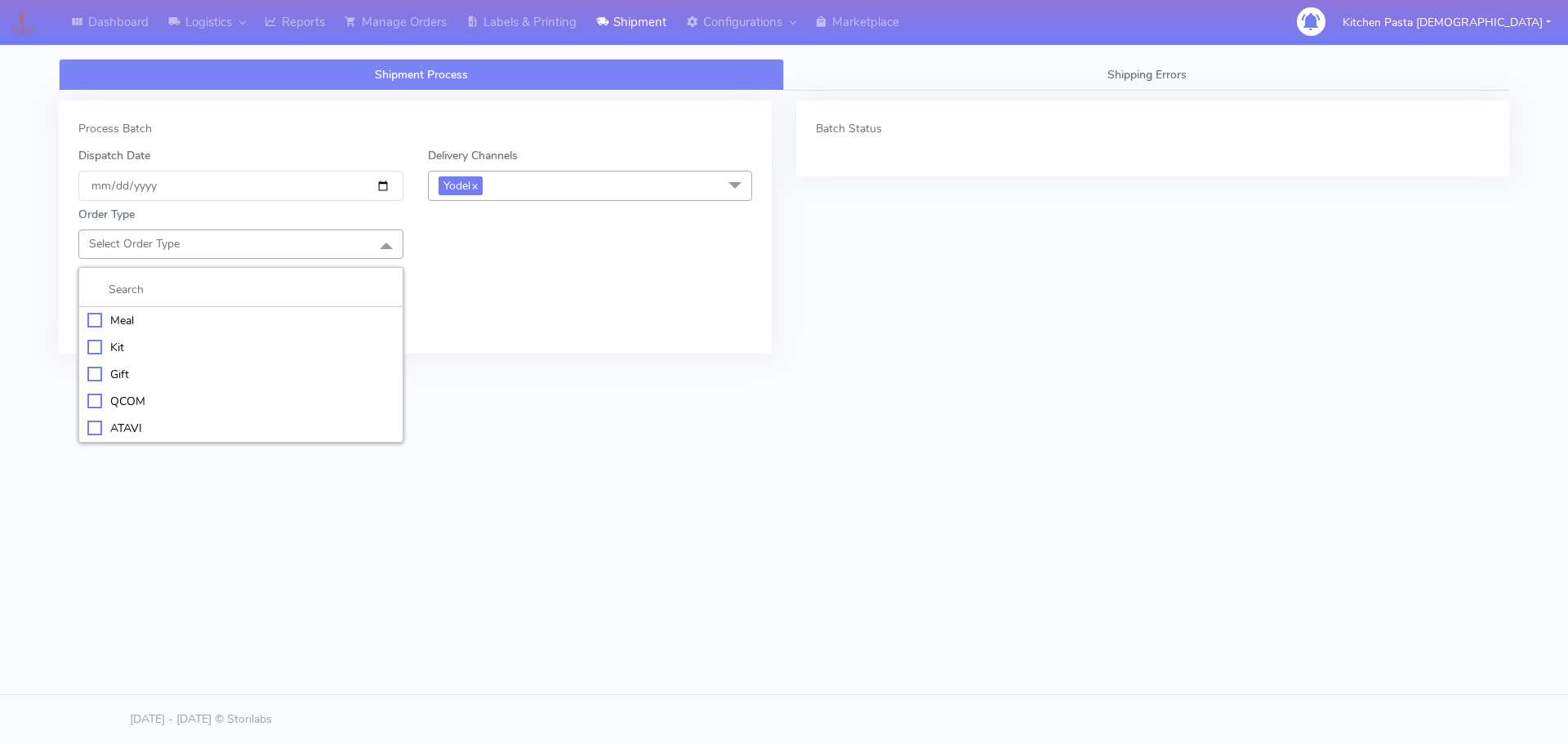
click at [214, 326] on div "Meal" at bounding box center [240, 320] width 307 height 17
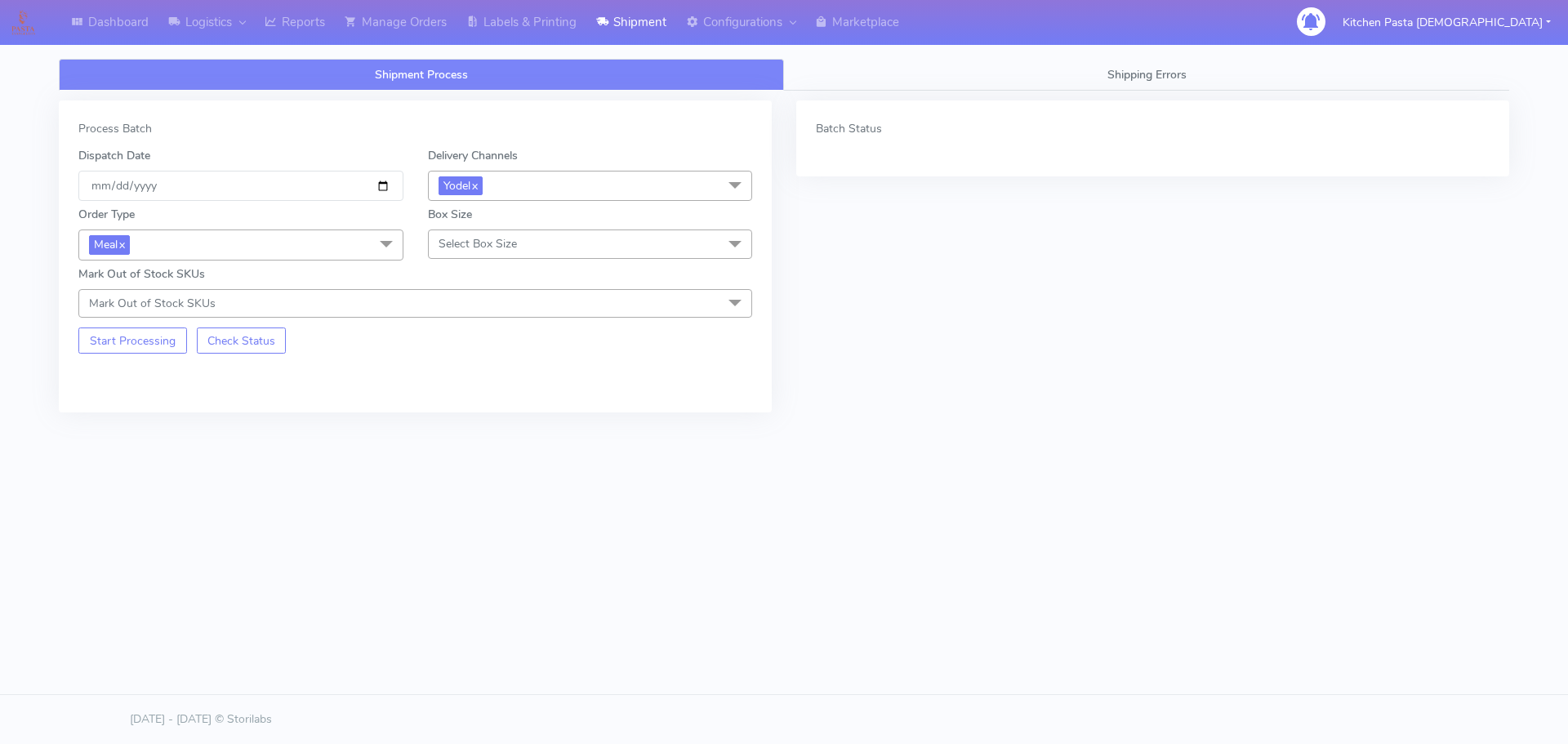
click at [466, 250] on span "Select Box Size" at bounding box center [477, 244] width 79 height 16
click at [487, 329] on li "Small" at bounding box center [590, 320] width 323 height 27
click at [125, 346] on button "Start Processing" at bounding box center [133, 340] width 109 height 27
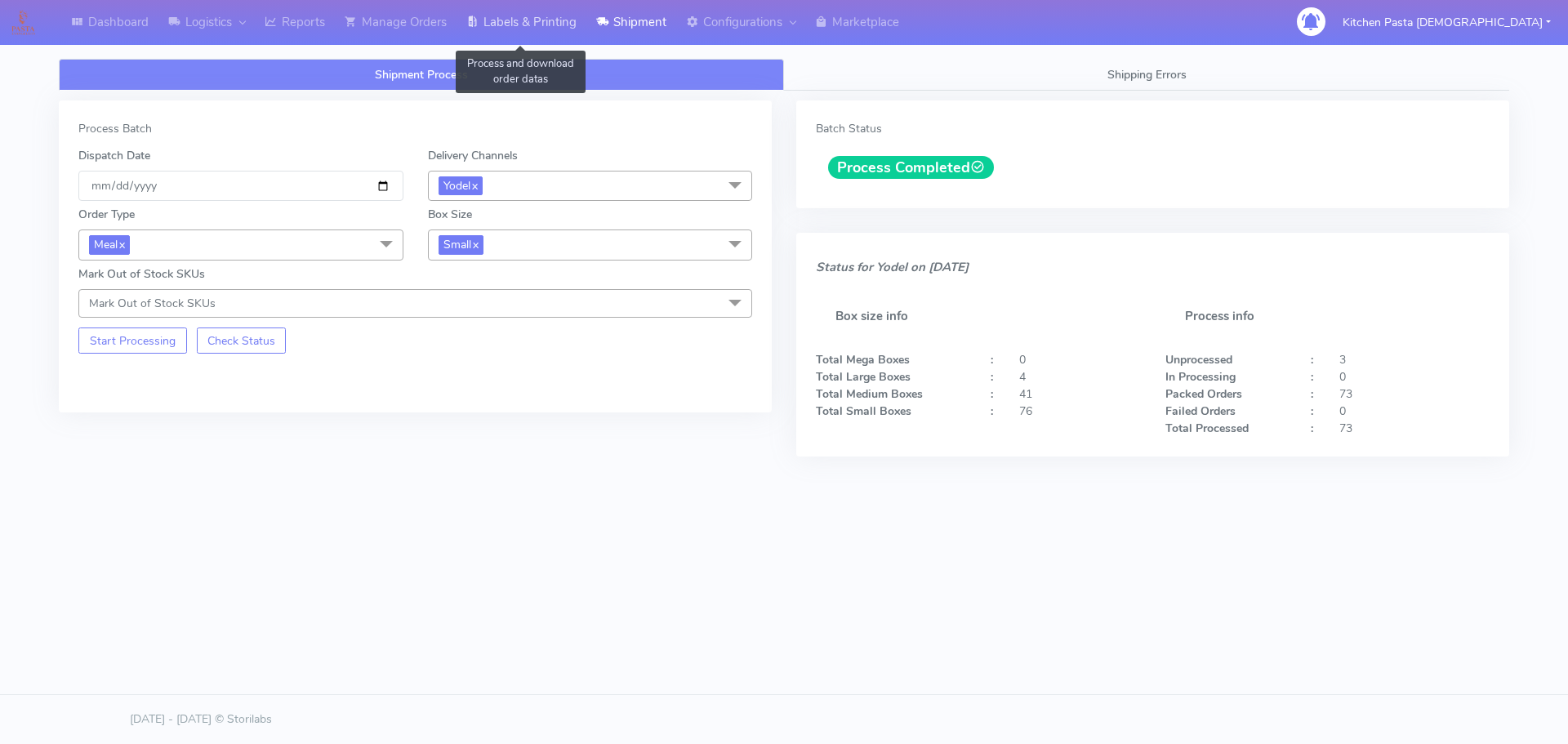
click at [526, 30] on link "Labels & Printing" at bounding box center [521, 22] width 130 height 45
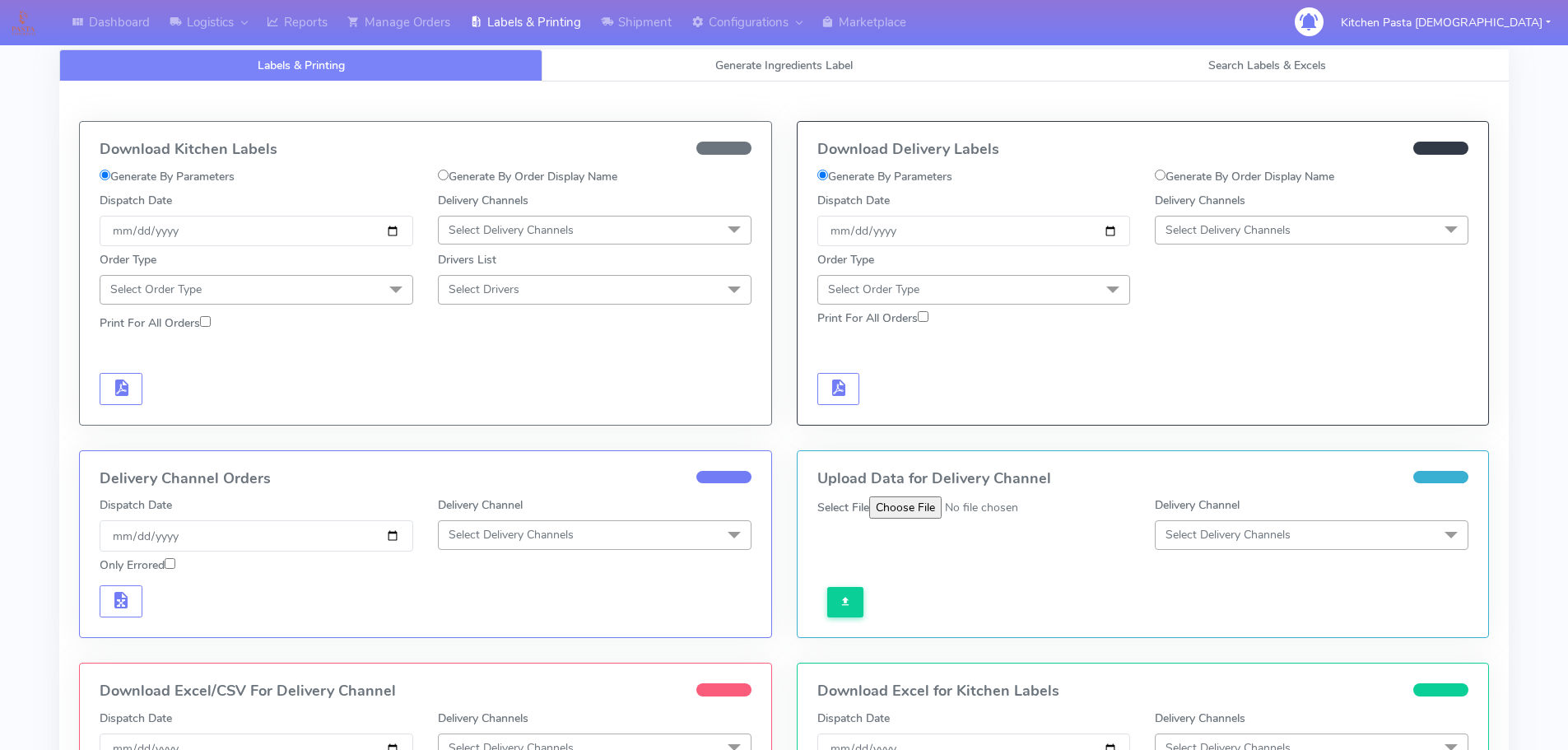
click at [1262, 224] on span "Select Delivery Channels" at bounding box center [1228, 230] width 125 height 16
click at [1211, 421] on div "Yodel" at bounding box center [1312, 415] width 296 height 18
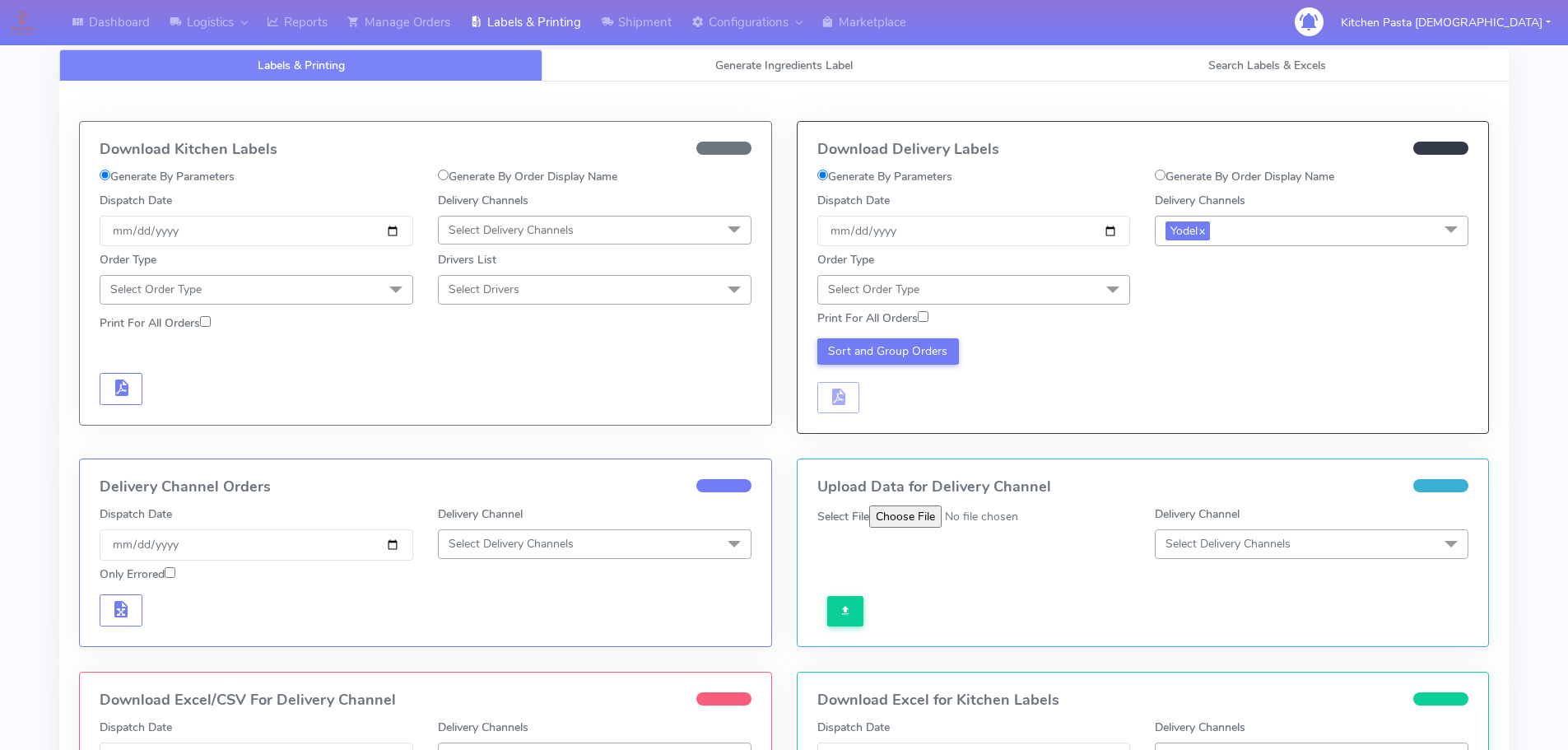
click at [1082, 287] on span "Select Order Type" at bounding box center [974, 289] width 313 height 29
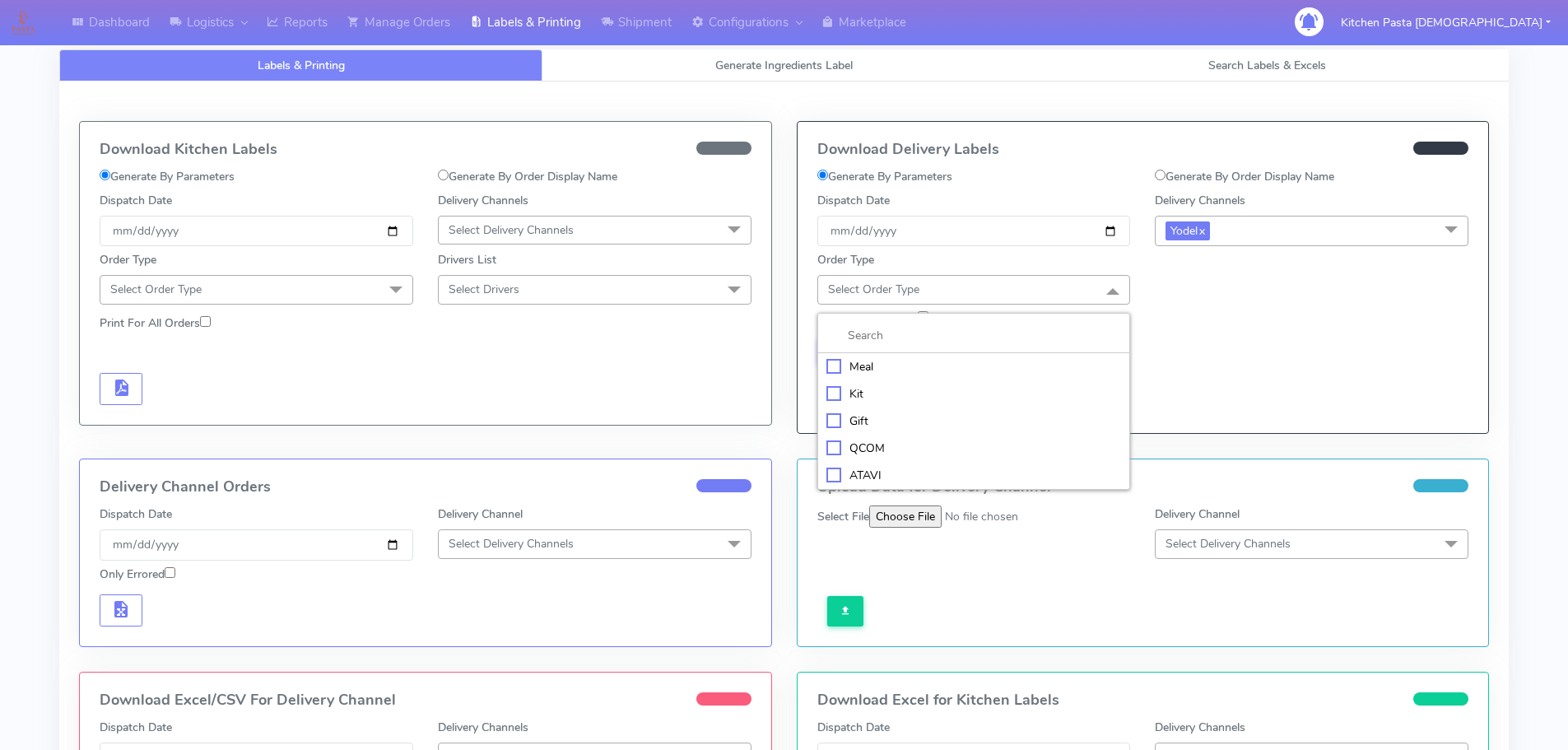
click at [931, 362] on div "Meal" at bounding box center [975, 367] width 296 height 18
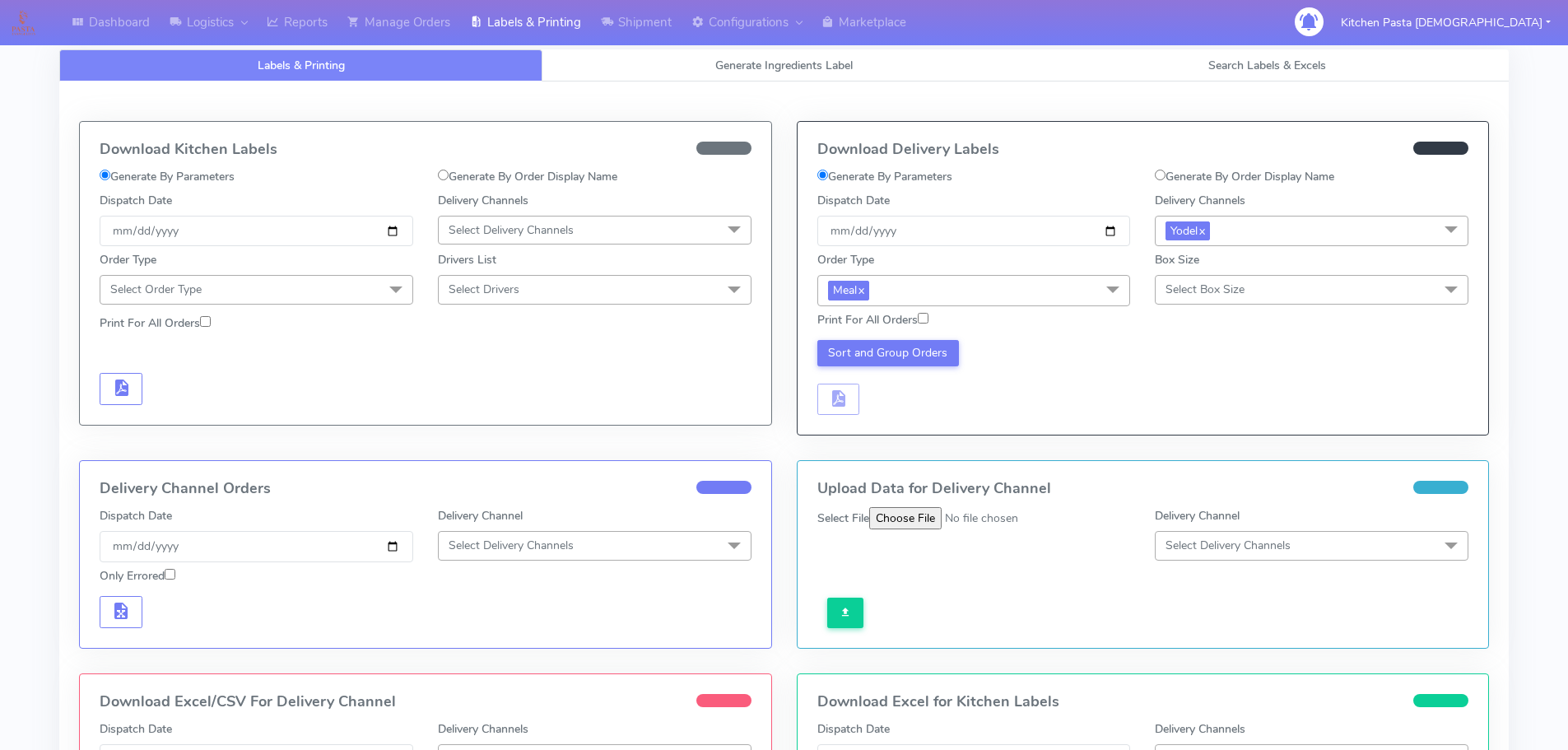
click at [1243, 294] on span "Select Box Size" at bounding box center [1206, 289] width 79 height 16
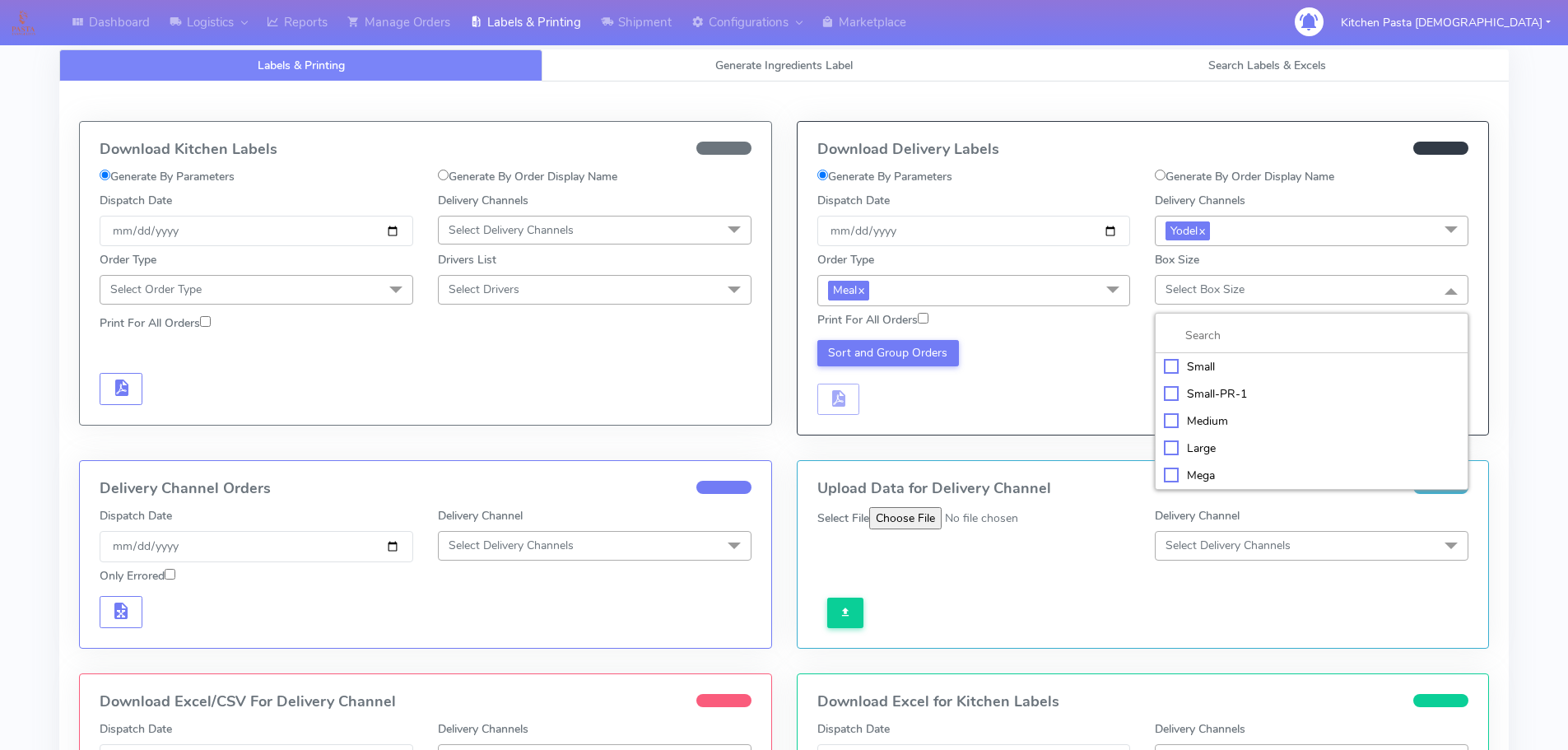
click at [1224, 409] on li "Medium" at bounding box center [1312, 420] width 312 height 27
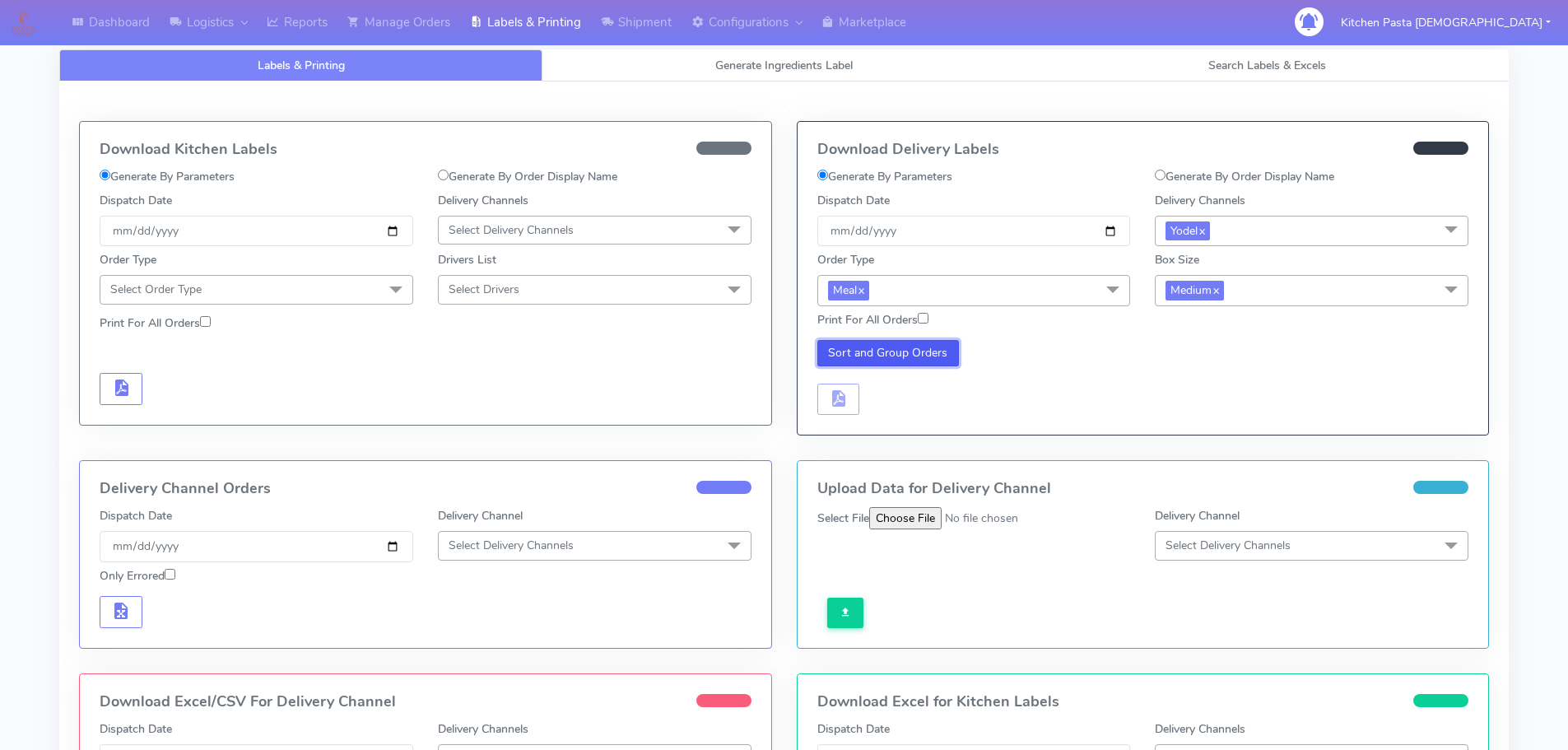
drag, startPoint x: 931, startPoint y: 351, endPoint x: 918, endPoint y: 351, distance: 13.0
click at [930, 351] on button "Sort and Group Orders" at bounding box center [889, 353] width 142 height 27
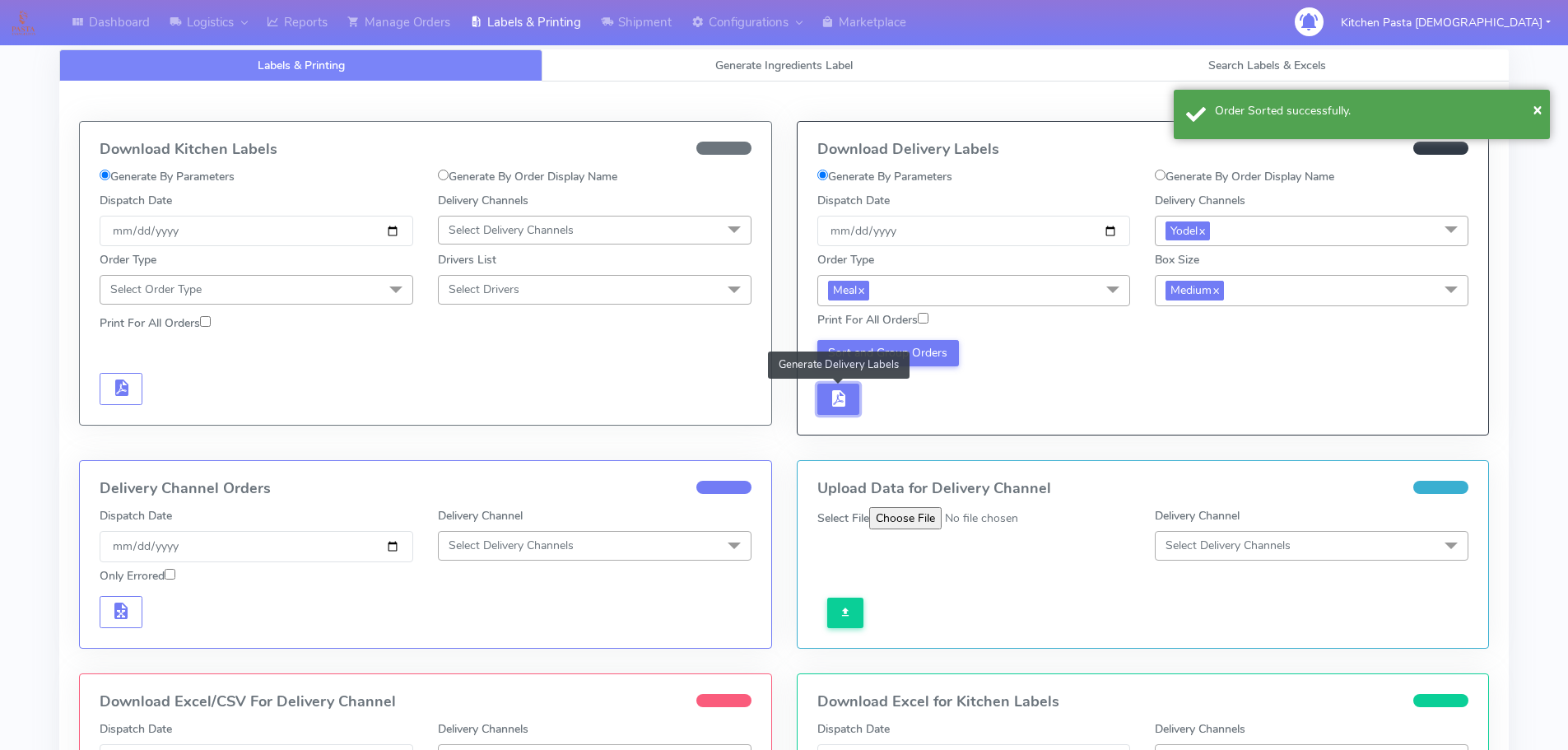
click at [842, 394] on span "button" at bounding box center [837, 402] width 19 height 16
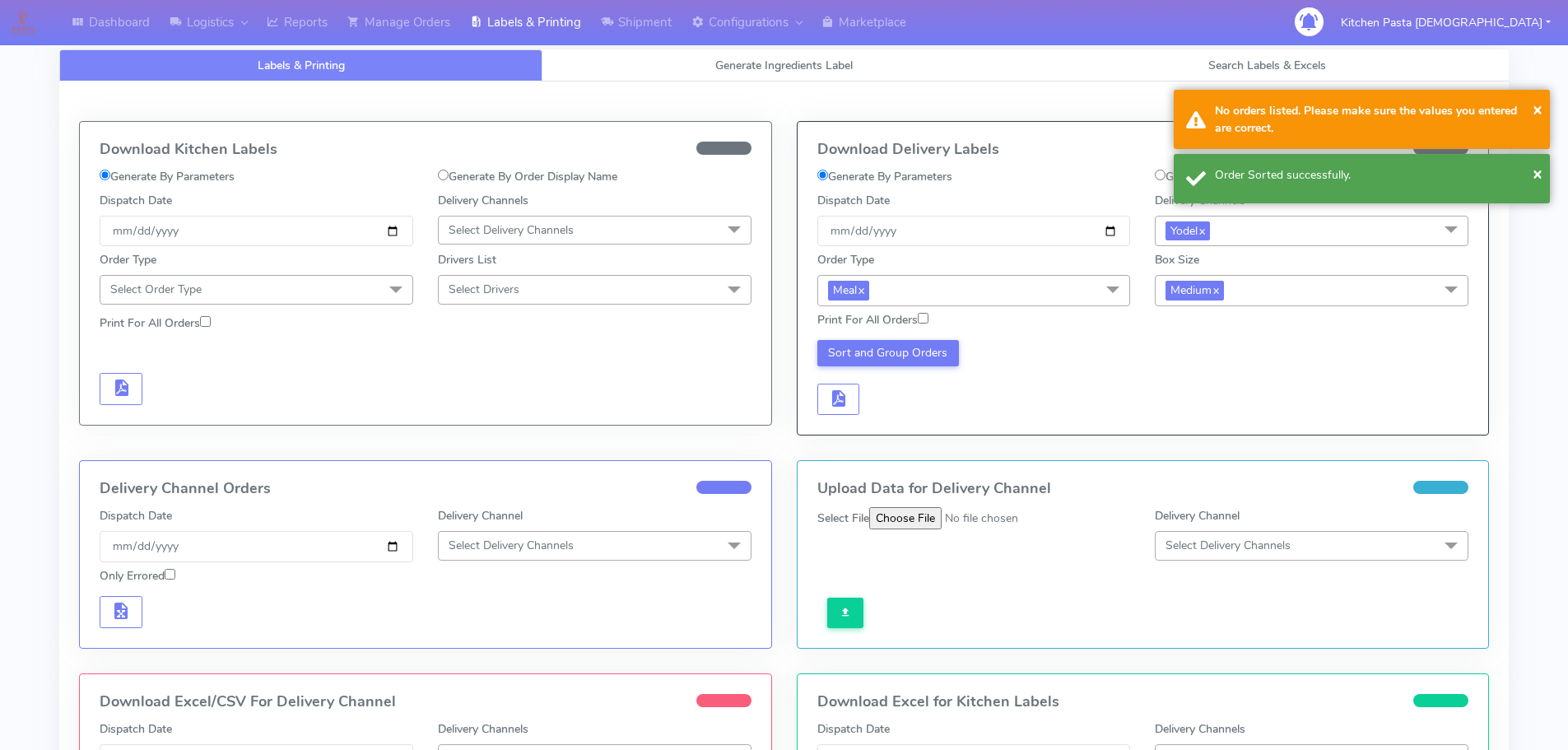
click at [882, 395] on div "Sort and Group Orders" at bounding box center [974, 378] width 338 height 76
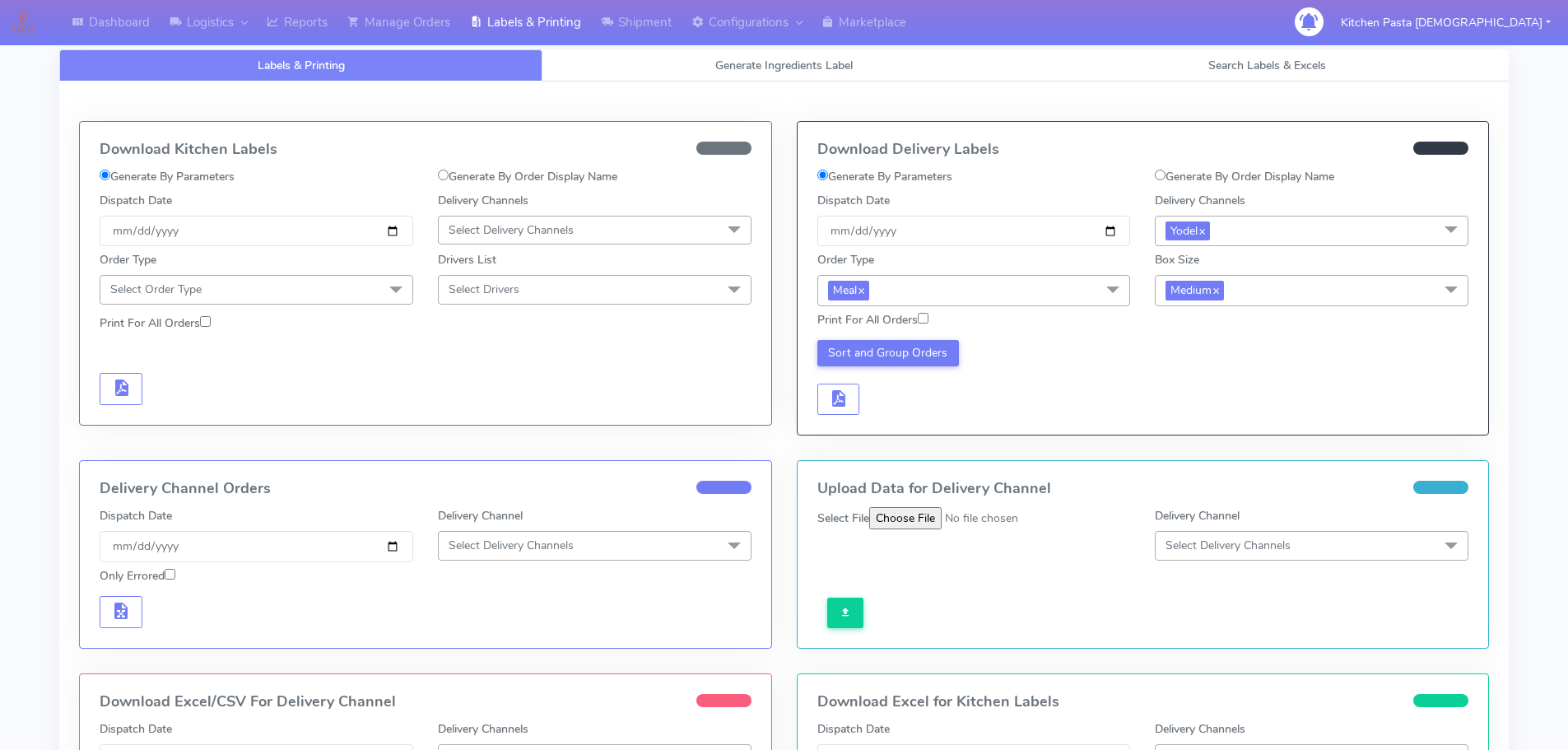
click at [1231, 284] on span "Medium x" at bounding box center [1311, 290] width 313 height 30
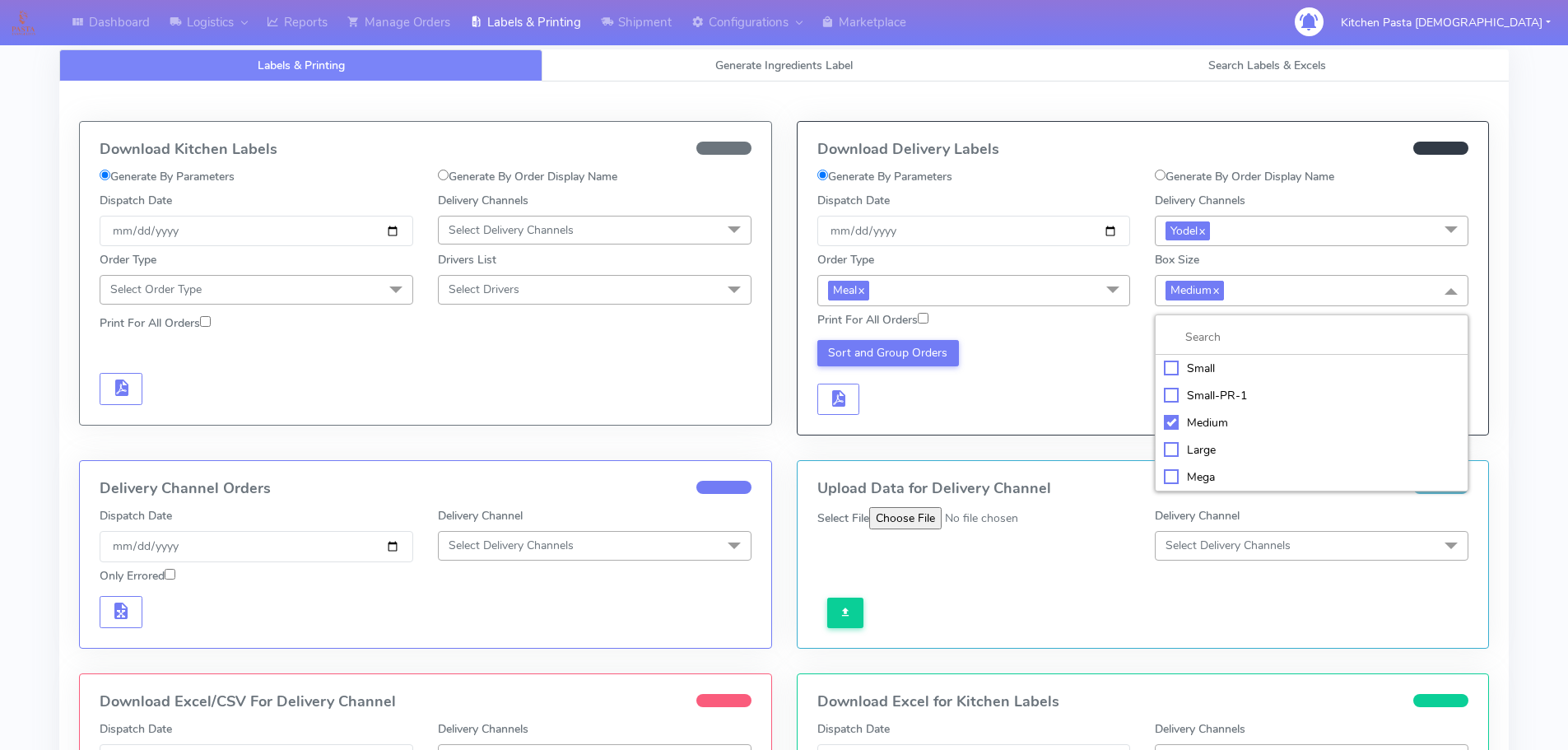
click at [1212, 367] on div "Small" at bounding box center [1312, 368] width 296 height 18
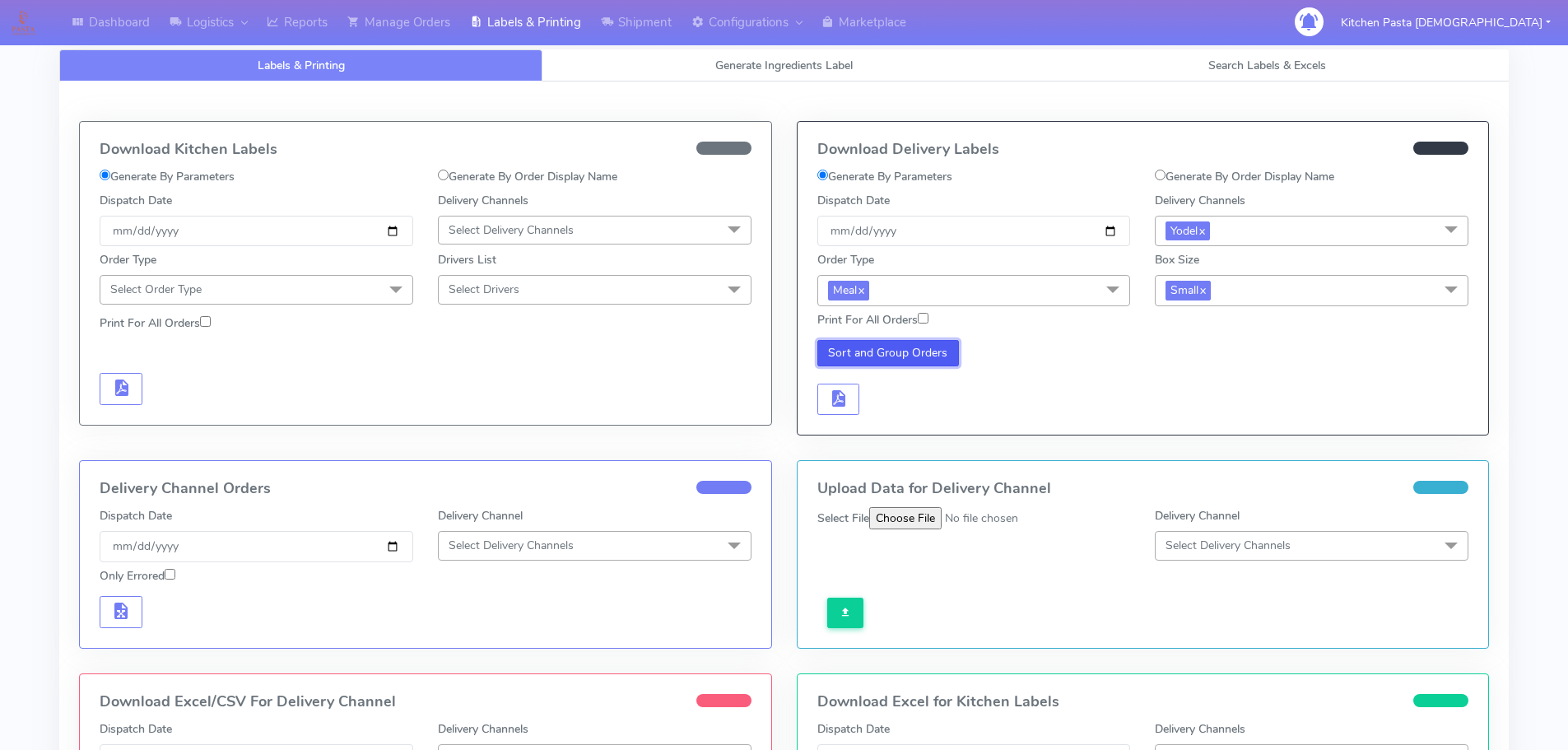
click at [920, 355] on button "Sort and Group Orders" at bounding box center [889, 353] width 142 height 27
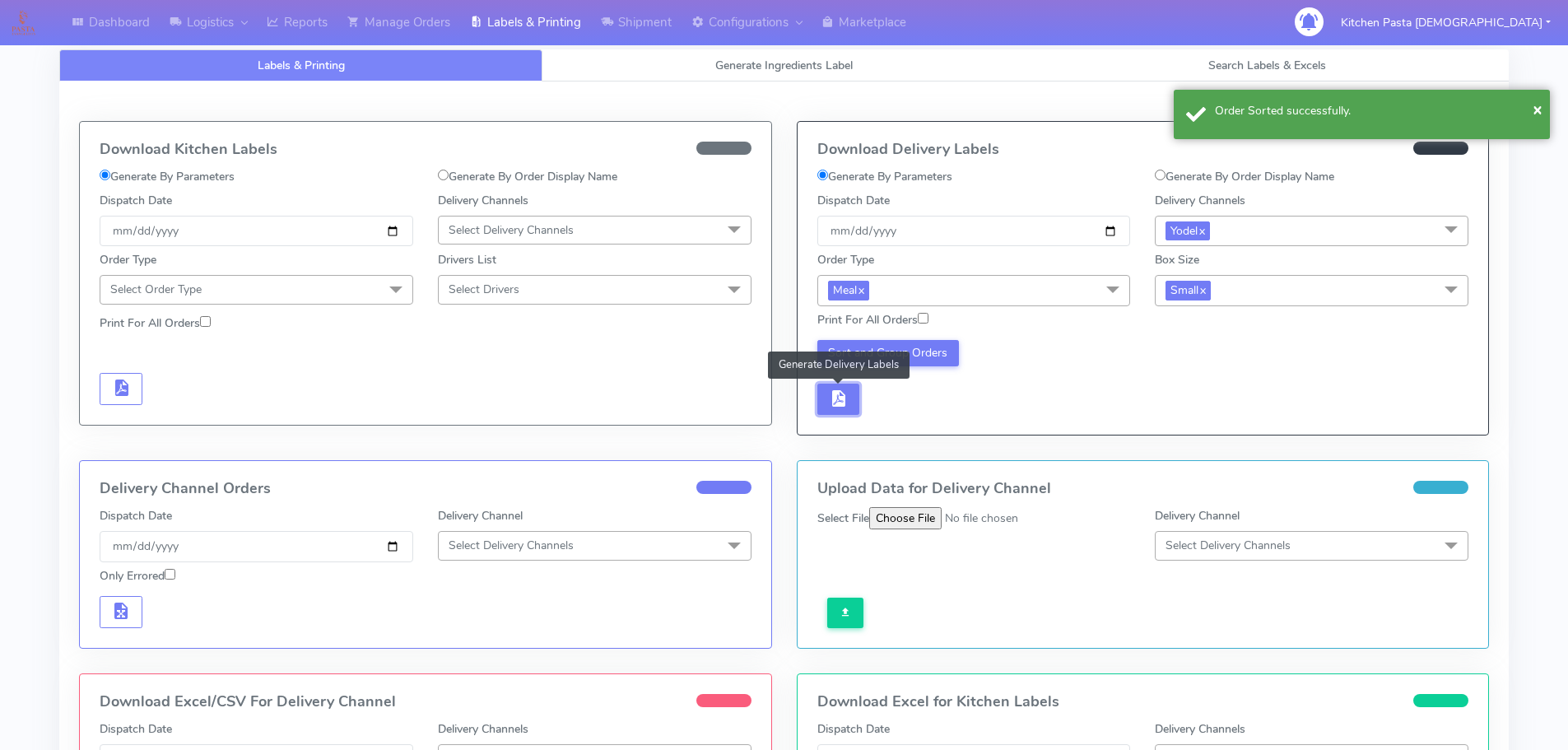
click at [832, 394] on span "button" at bounding box center [837, 402] width 19 height 16
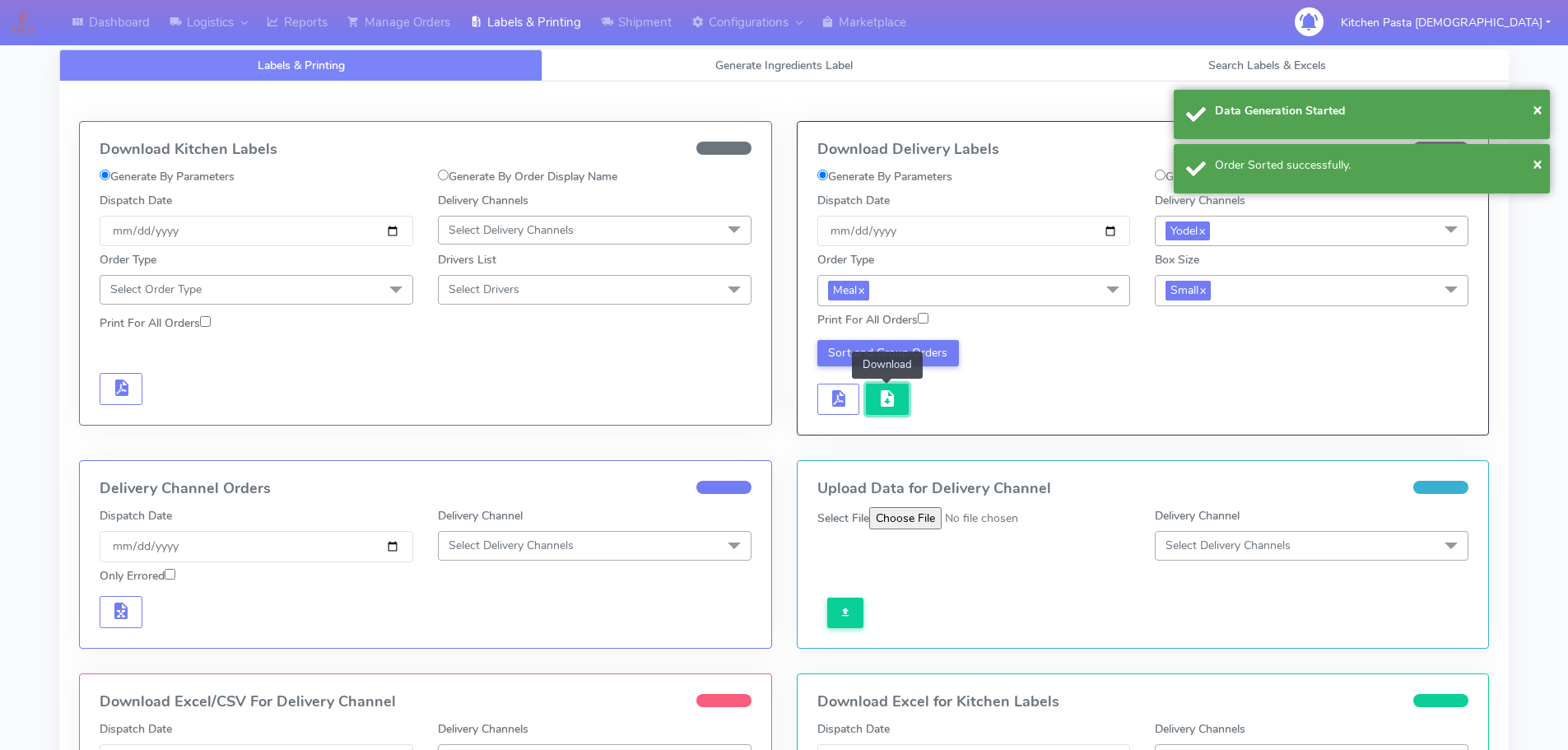
click at [898, 402] on button "button" at bounding box center [887, 399] width 43 height 32
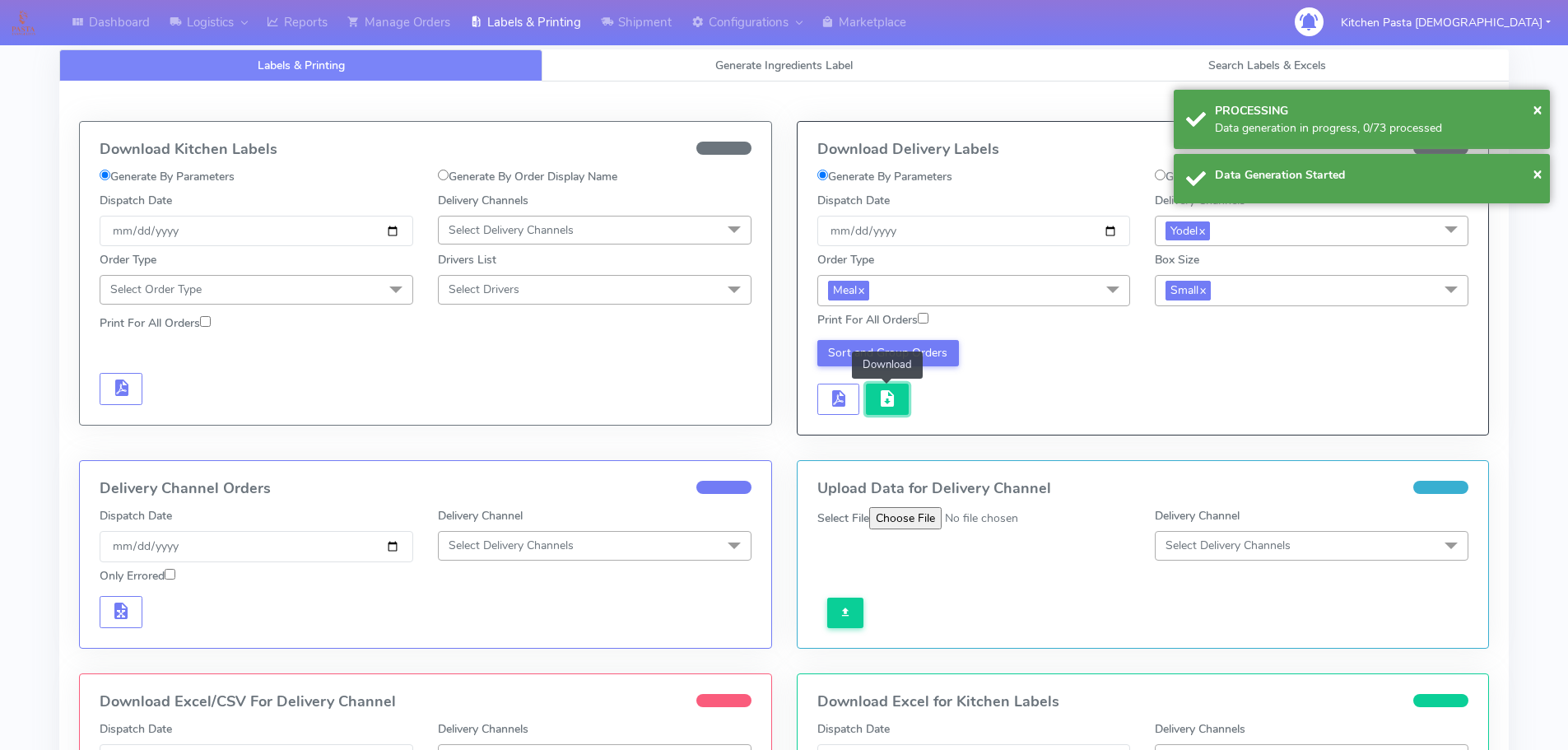
click at [898, 402] on button "button" at bounding box center [887, 399] width 43 height 32
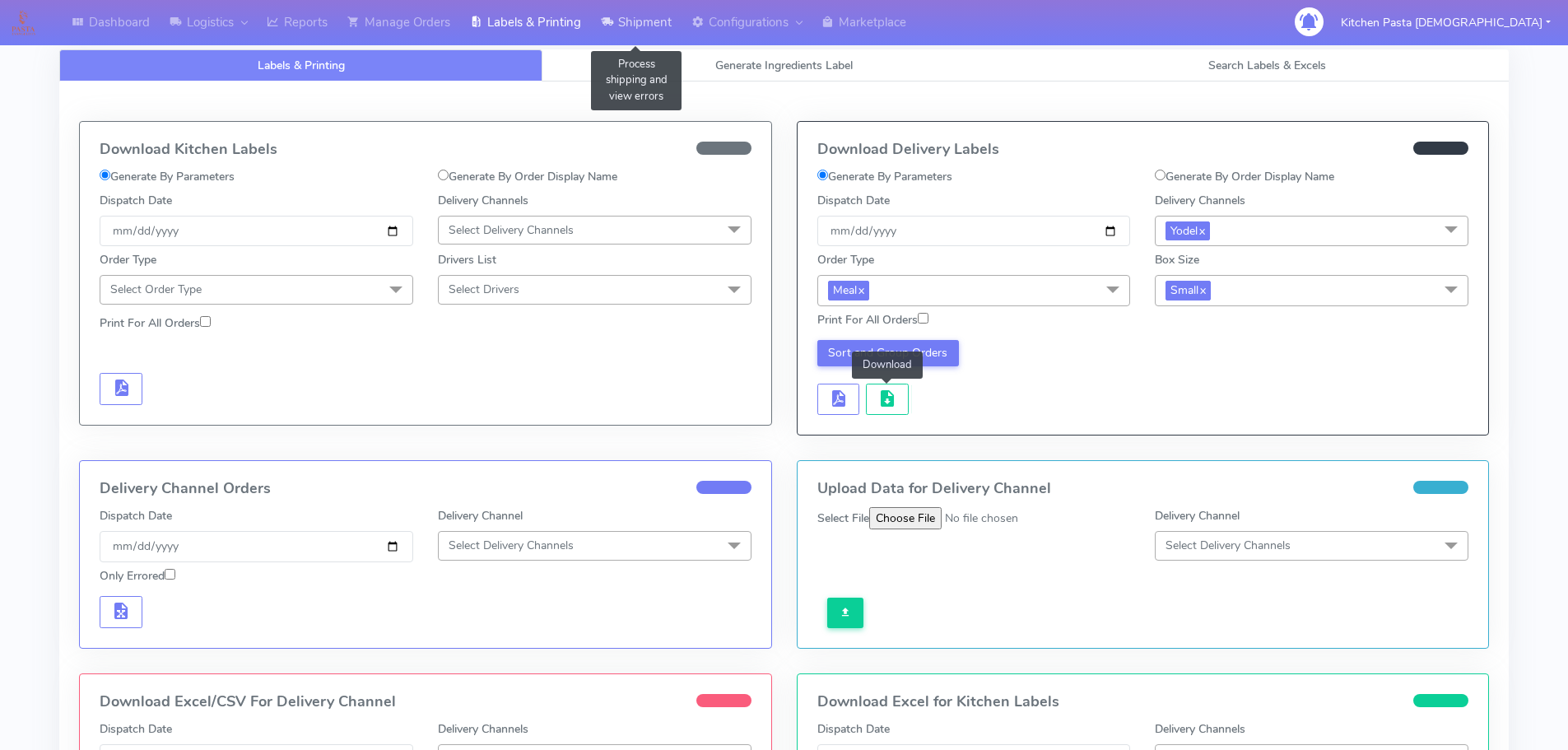
drag, startPoint x: 674, startPoint y: 24, endPoint x: 667, endPoint y: 33, distance: 11.4
click at [674, 24] on link "Shipment" at bounding box center [637, 22] width 91 height 45
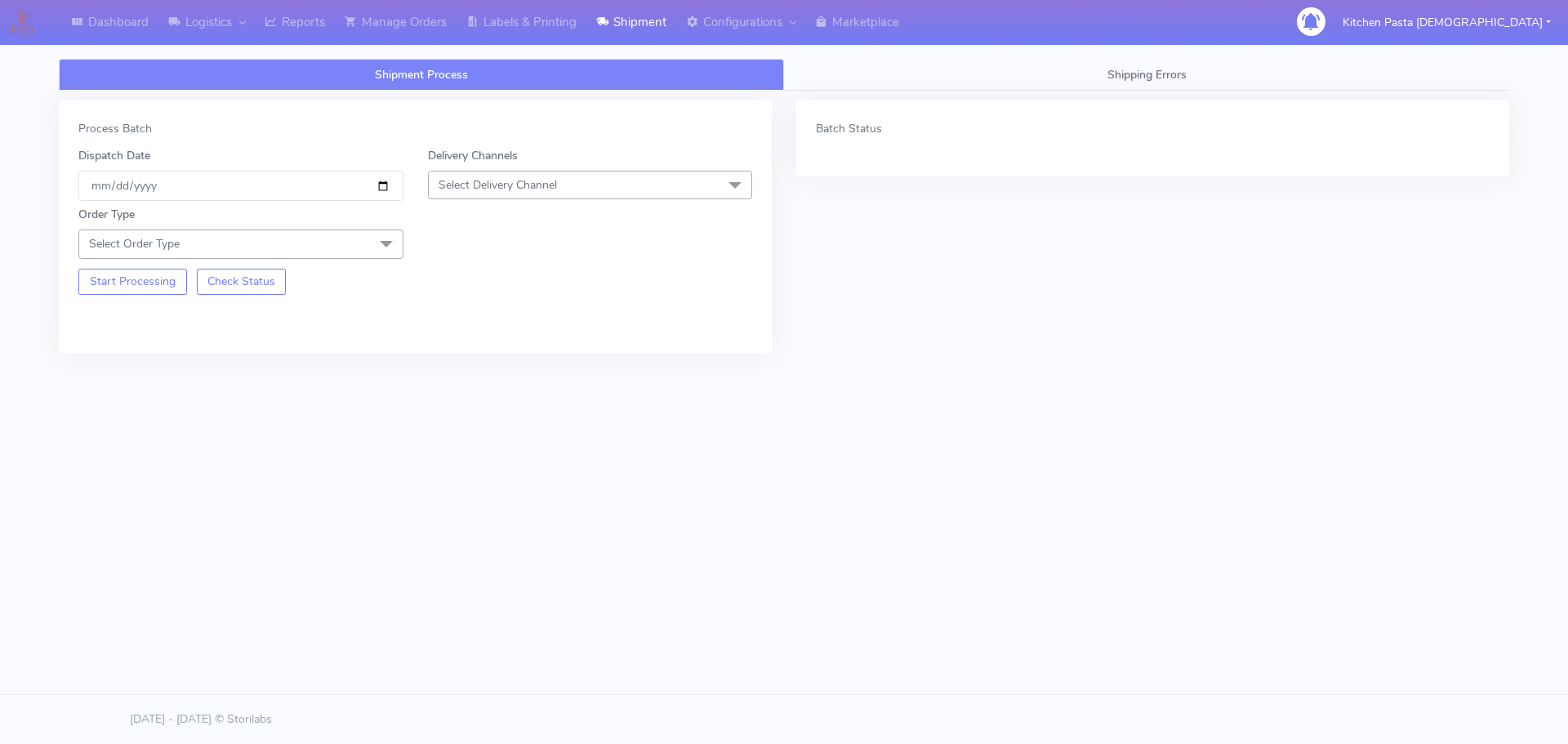
click at [547, 186] on span "Select Delivery Channel" at bounding box center [497, 184] width 118 height 16
click at [462, 374] on div "Yodel" at bounding box center [590, 368] width 307 height 17
click at [367, 246] on span "Select Order Type" at bounding box center [241, 243] width 325 height 28
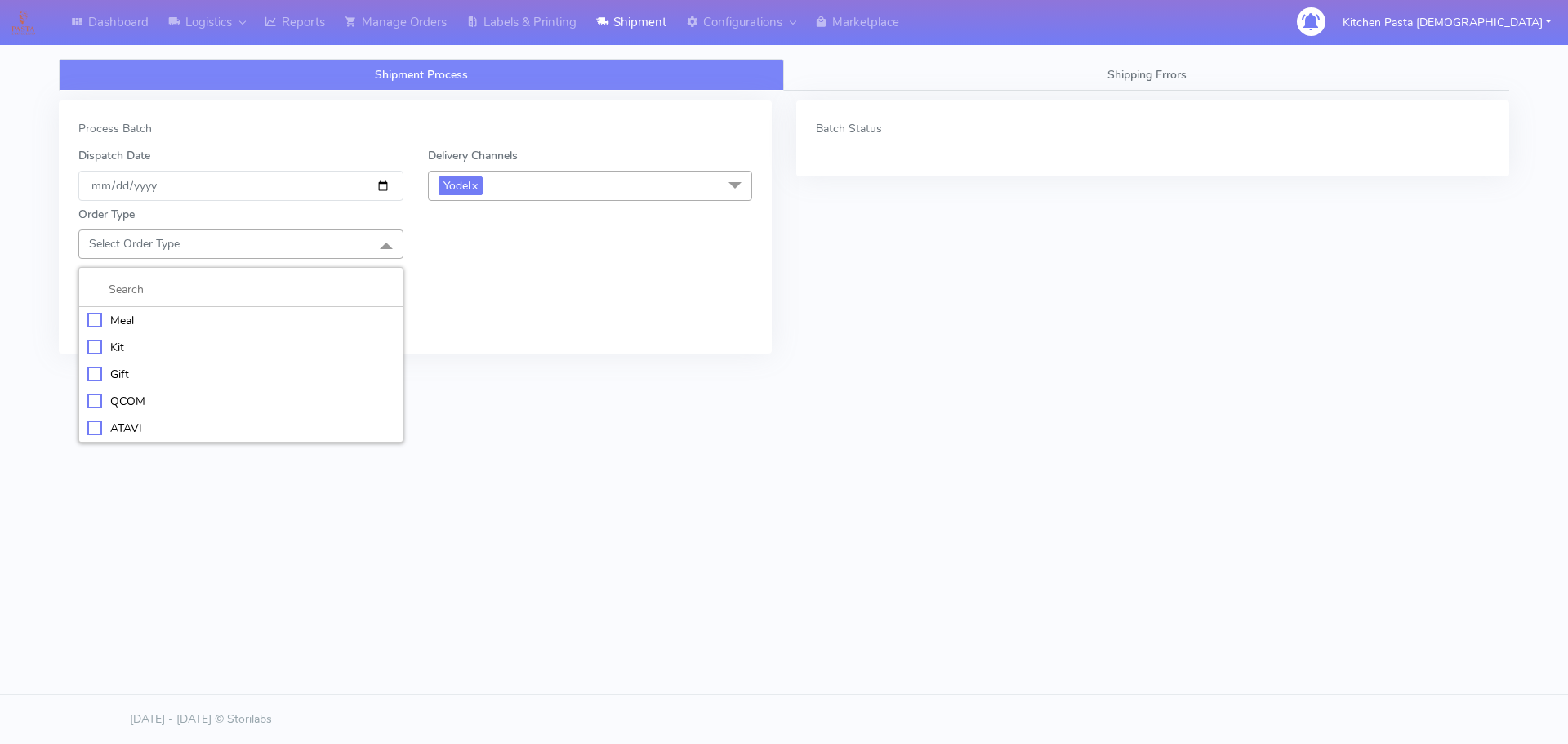
click at [205, 319] on div "Meal" at bounding box center [240, 320] width 307 height 17
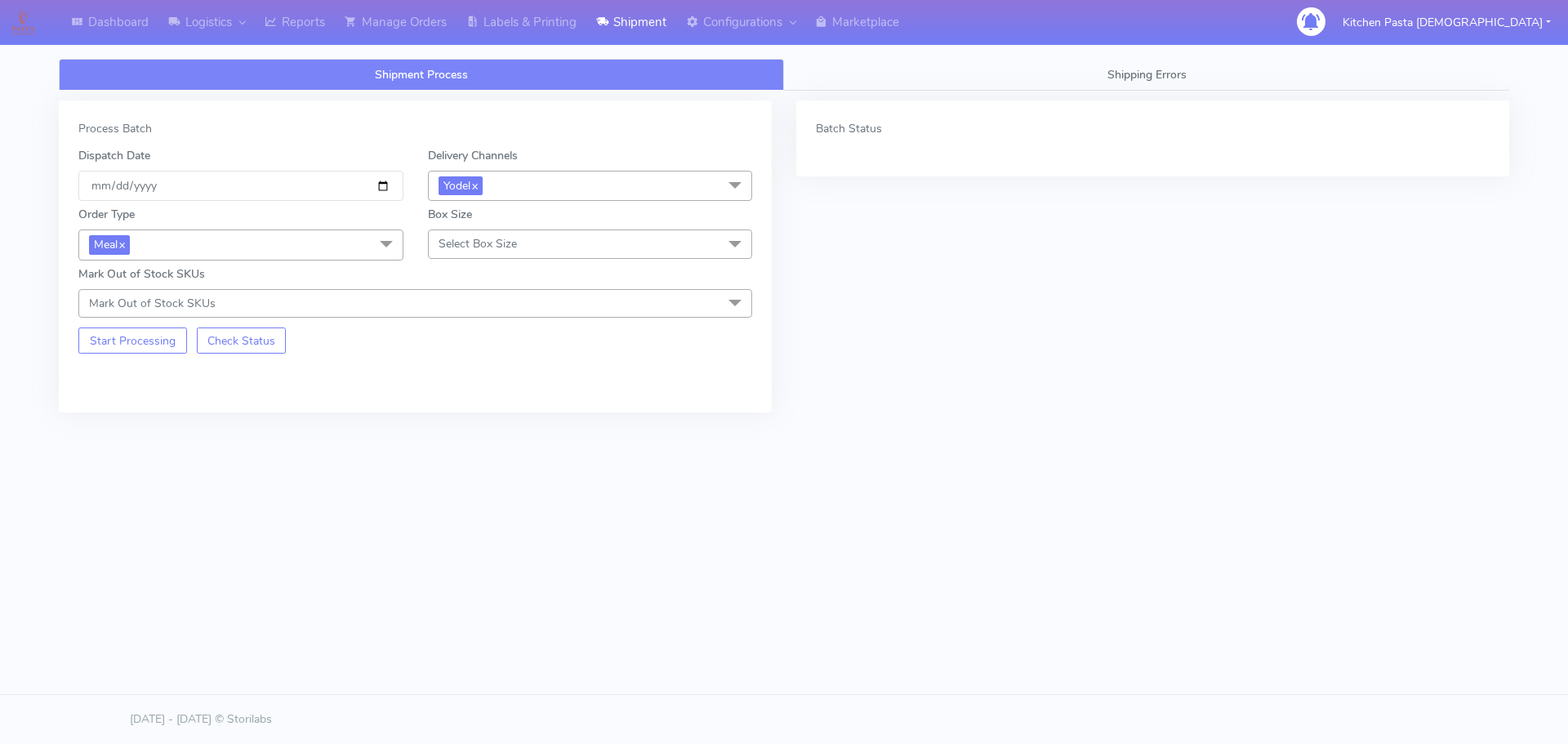
click at [480, 239] on span "Select Box Size" at bounding box center [477, 244] width 79 height 16
click at [496, 378] on div "Medium" at bounding box center [590, 374] width 307 height 17
click at [148, 342] on button "Start Processing" at bounding box center [133, 340] width 109 height 27
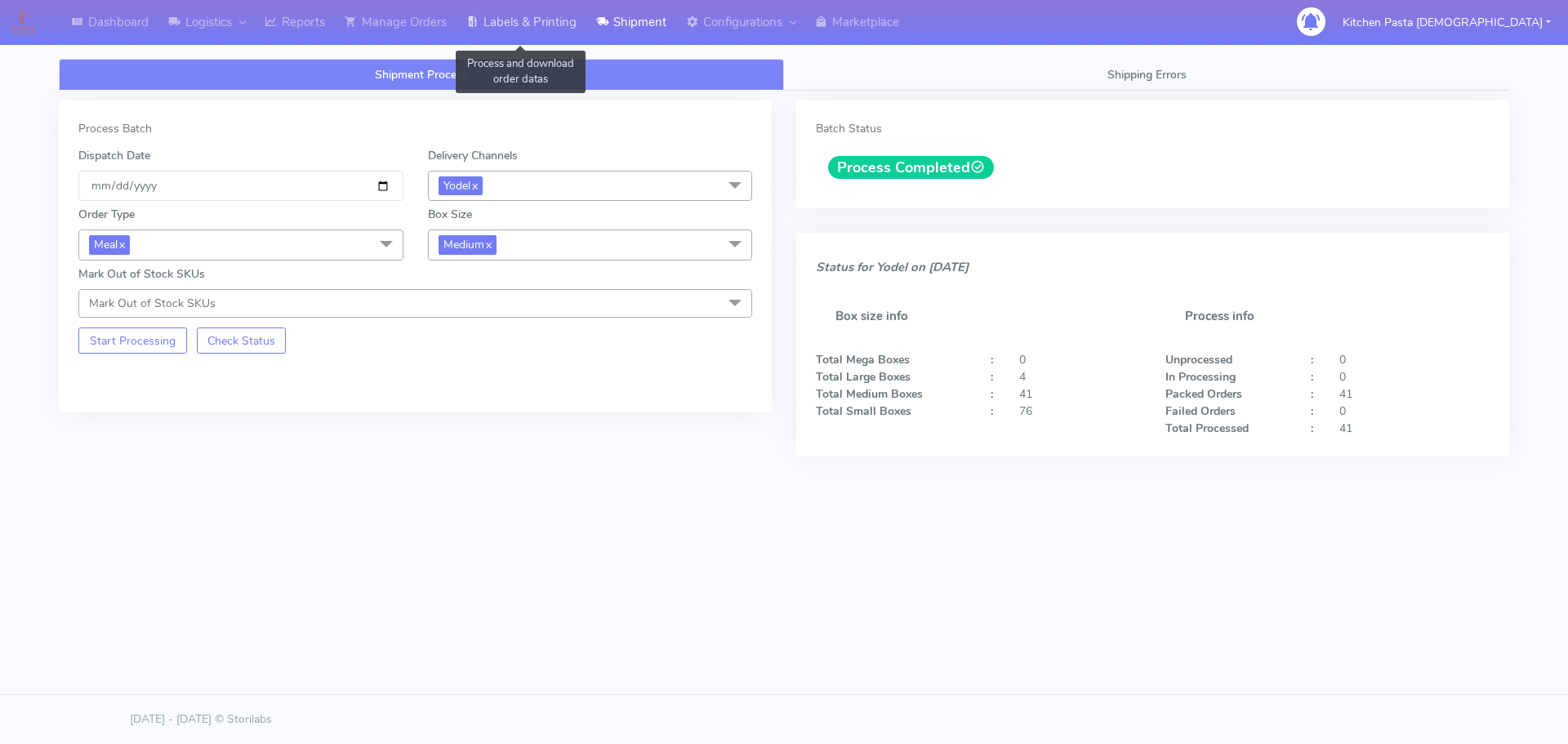
drag, startPoint x: 572, startPoint y: 22, endPoint x: 605, endPoint y: 18, distance: 33.2
click at [572, 22] on link "Labels & Printing" at bounding box center [521, 22] width 130 height 45
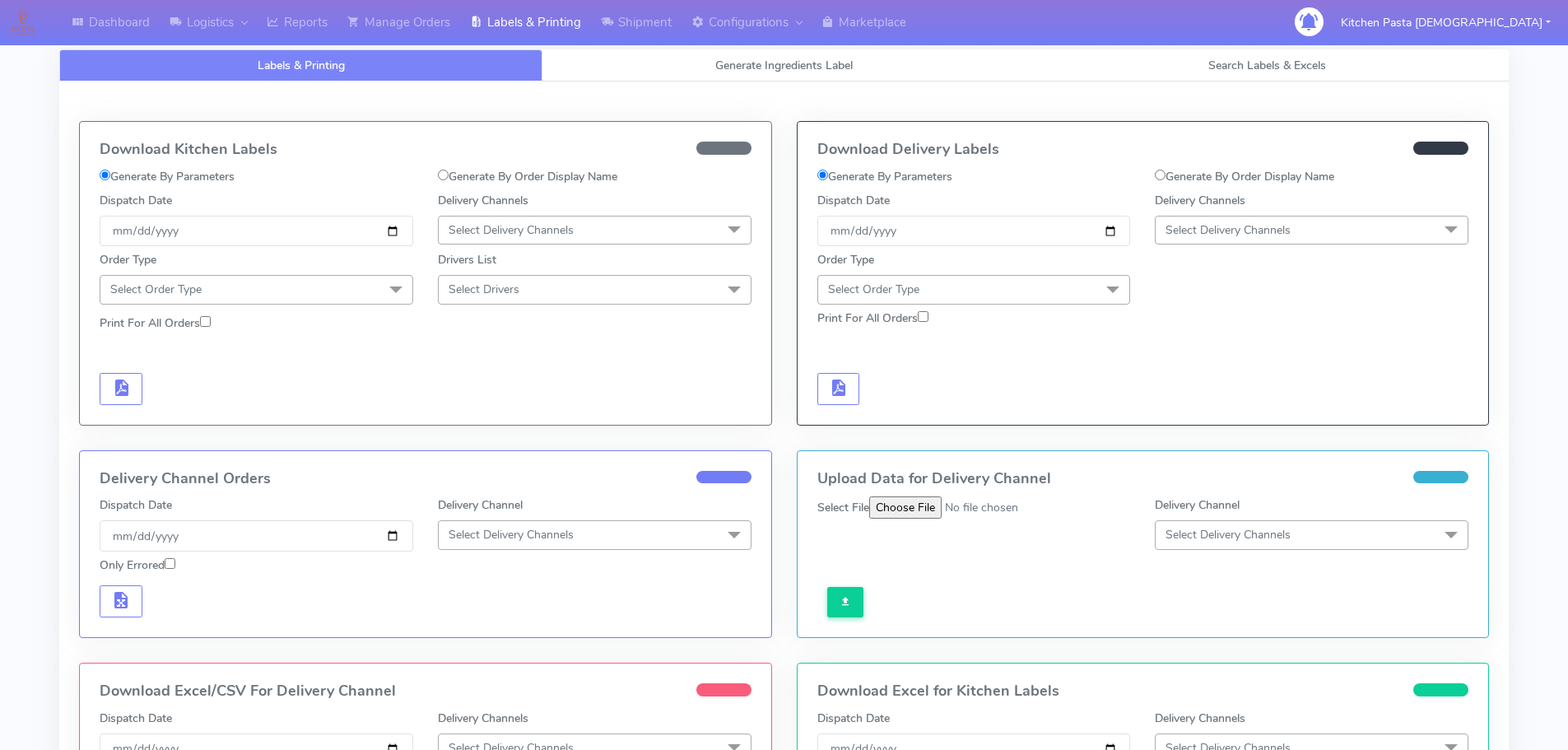
click at [1313, 231] on span "Select Delivery Channels" at bounding box center [1311, 229] width 313 height 29
click at [1224, 412] on div "Yodel" at bounding box center [1312, 415] width 296 height 18
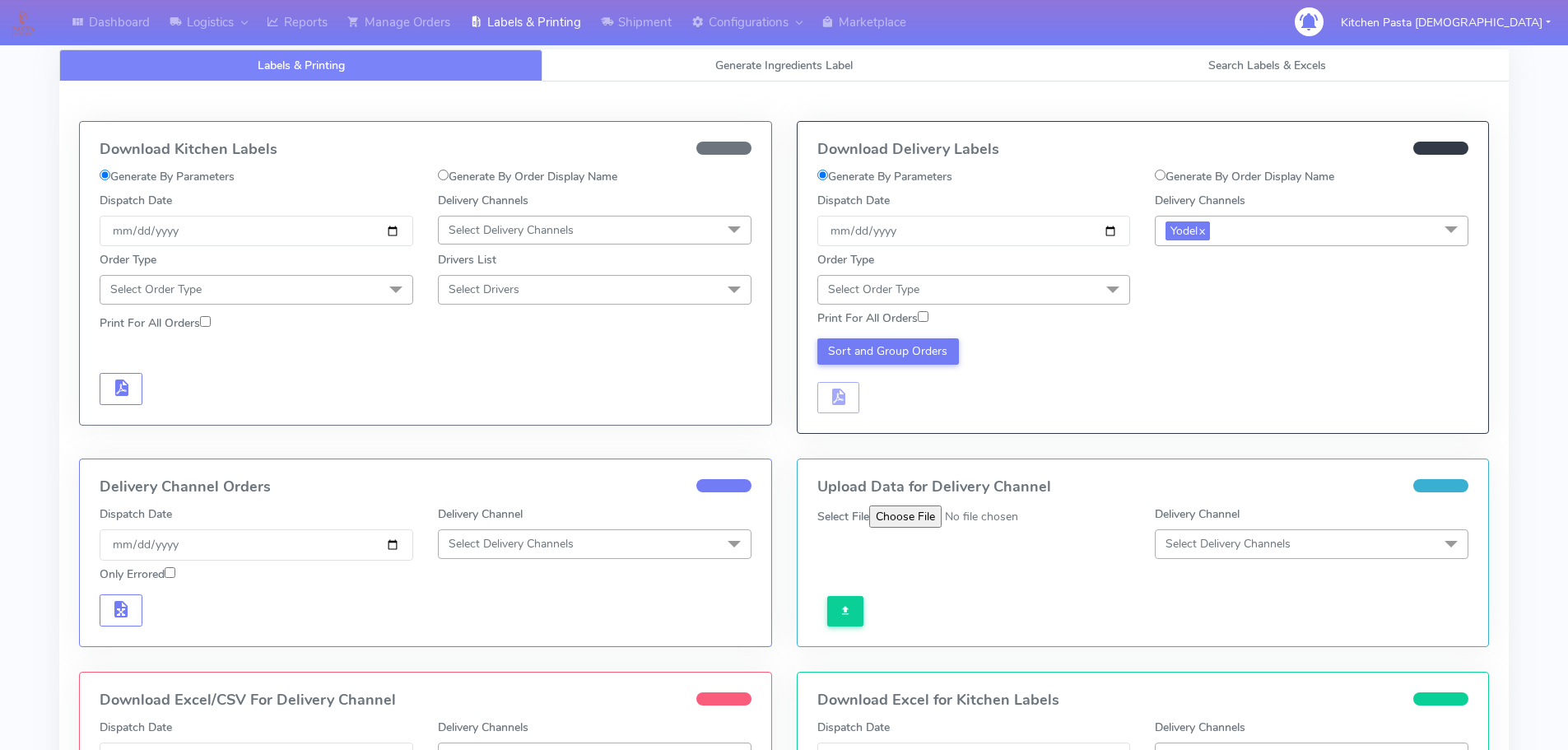
click at [1059, 287] on span "Select Order Type" at bounding box center [974, 289] width 313 height 29
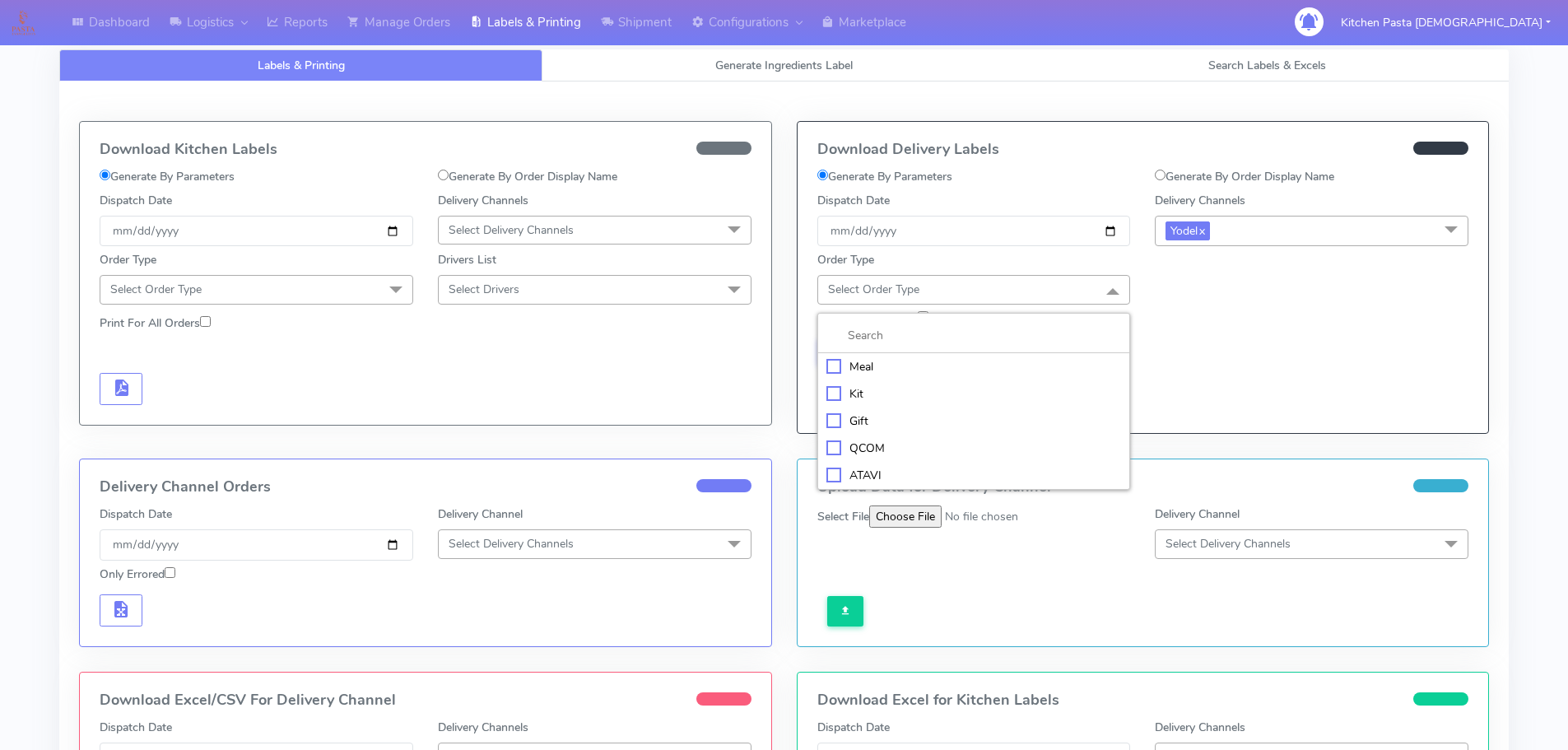
click at [990, 367] on div "Meal" at bounding box center [975, 367] width 296 height 18
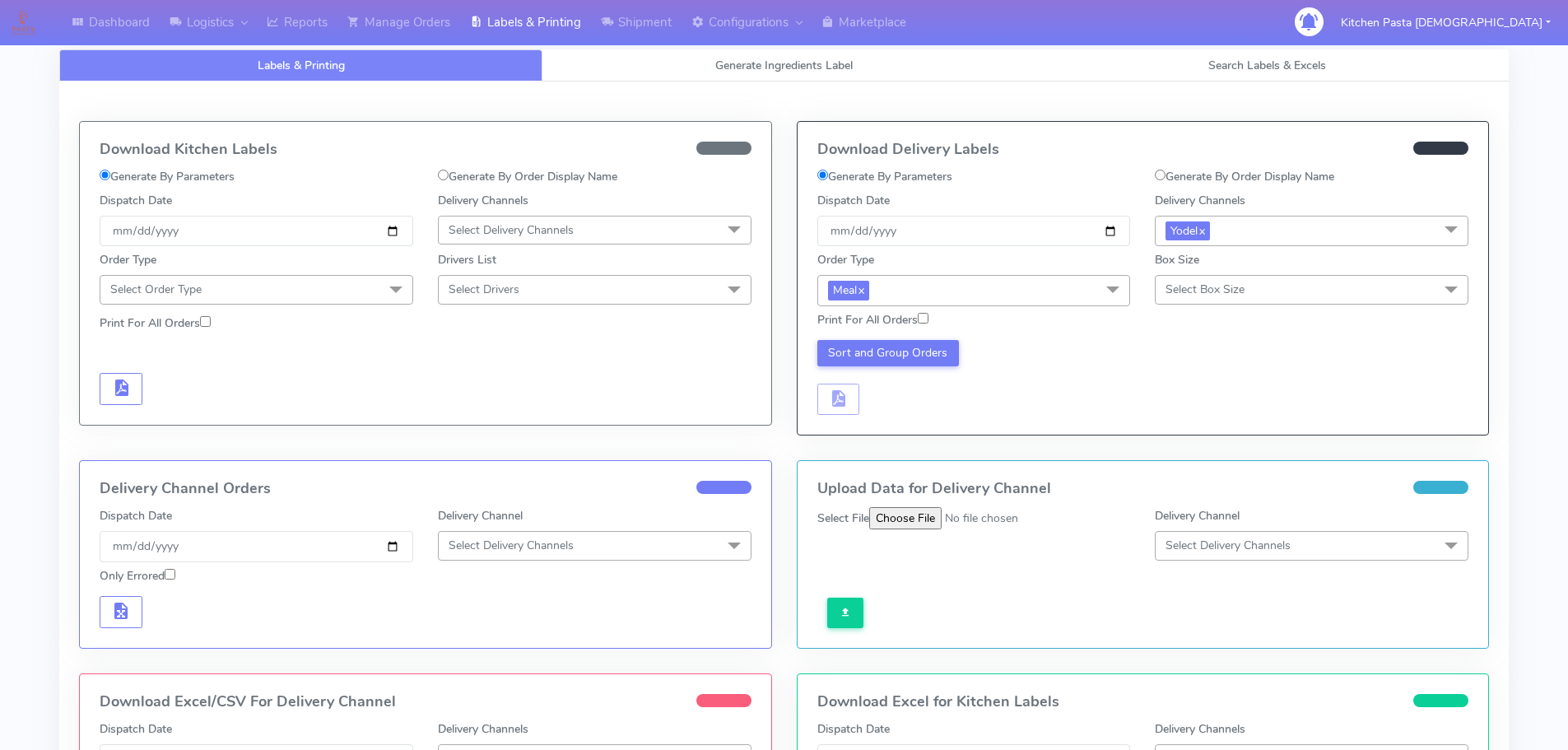
click at [1238, 296] on span "Select Box Size" at bounding box center [1206, 289] width 79 height 16
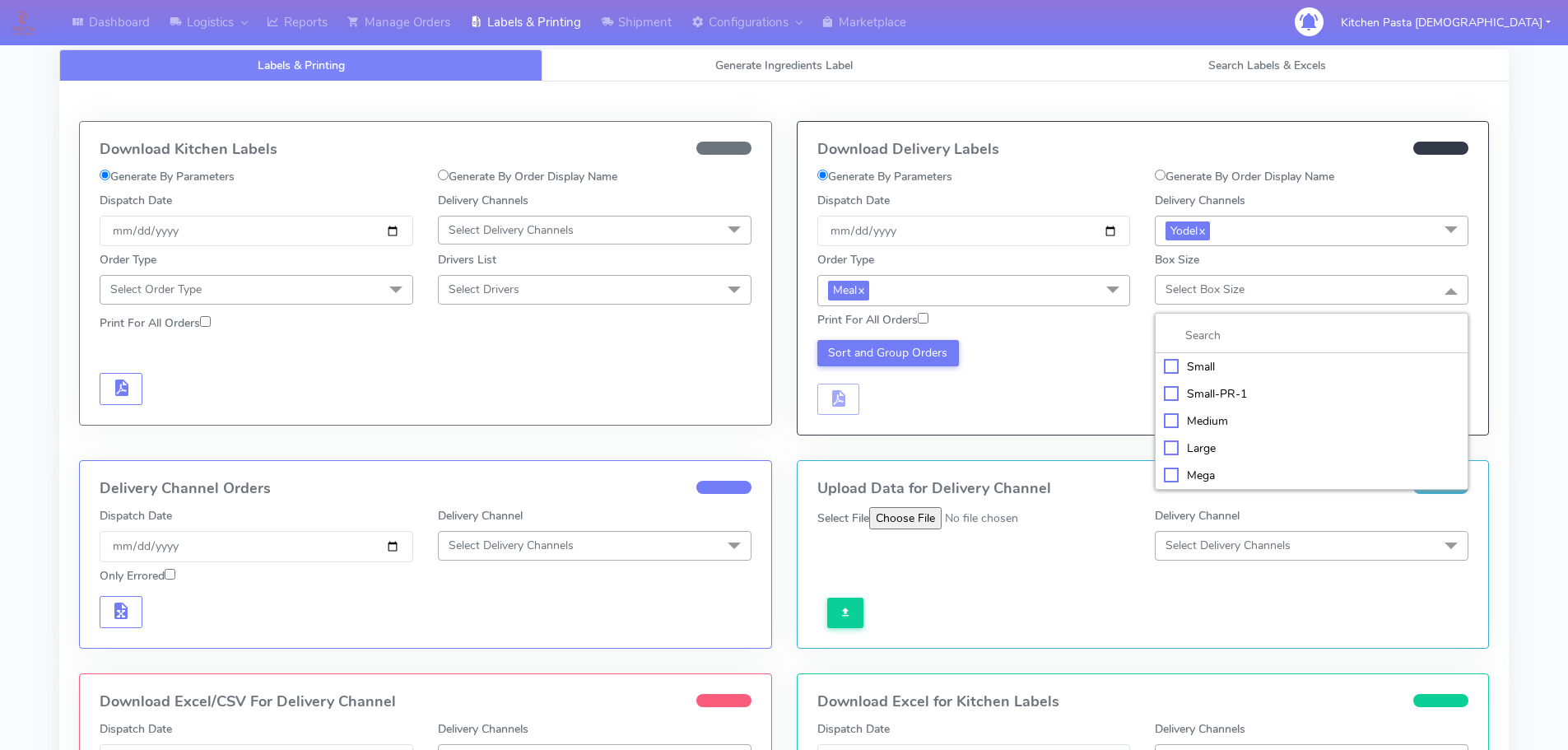
click at [1209, 410] on li "Medium" at bounding box center [1312, 420] width 312 height 27
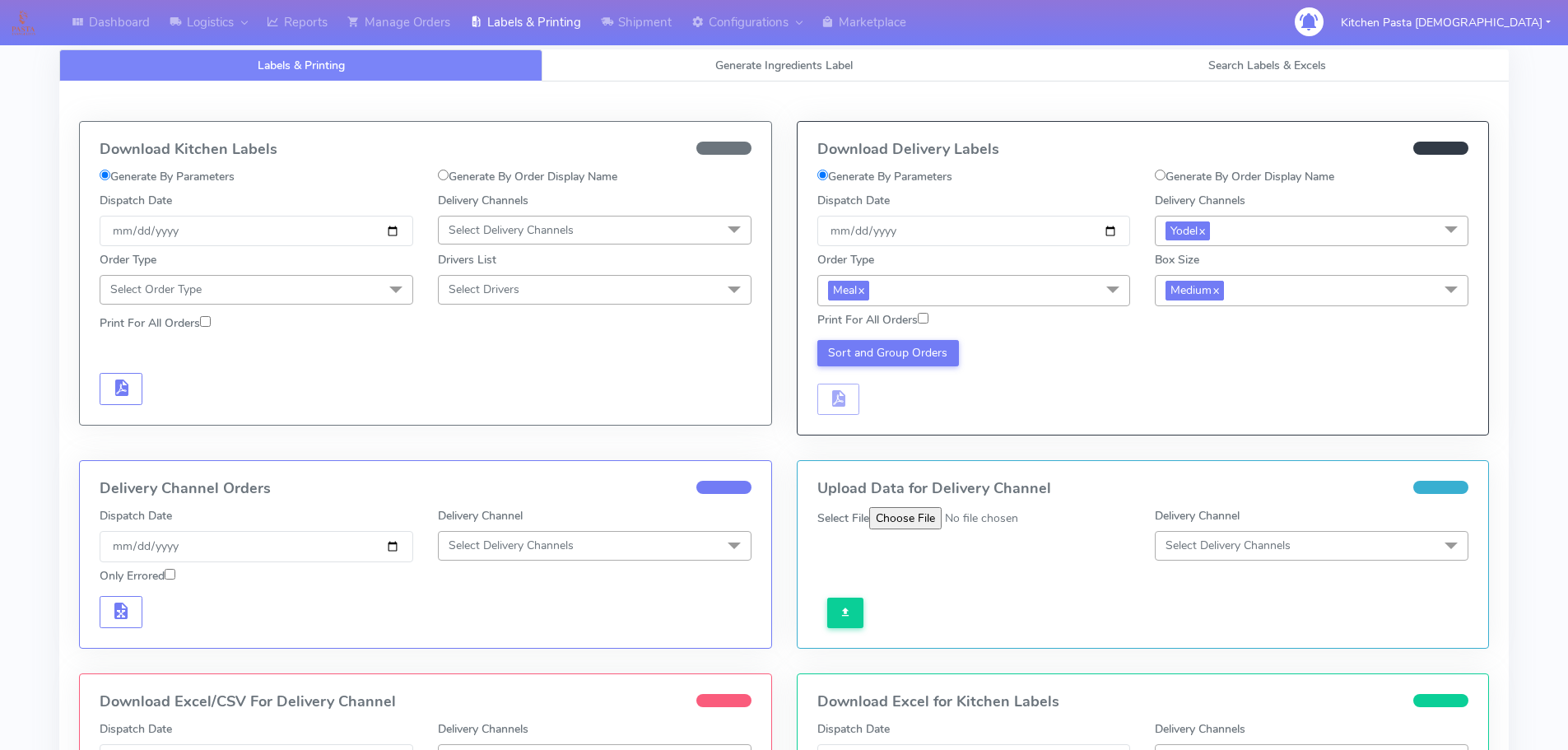
click at [917, 335] on div "Sort and Group Orders" at bounding box center [1143, 375] width 676 height 80
click at [914, 344] on button "Sort and Group Orders" at bounding box center [889, 353] width 142 height 27
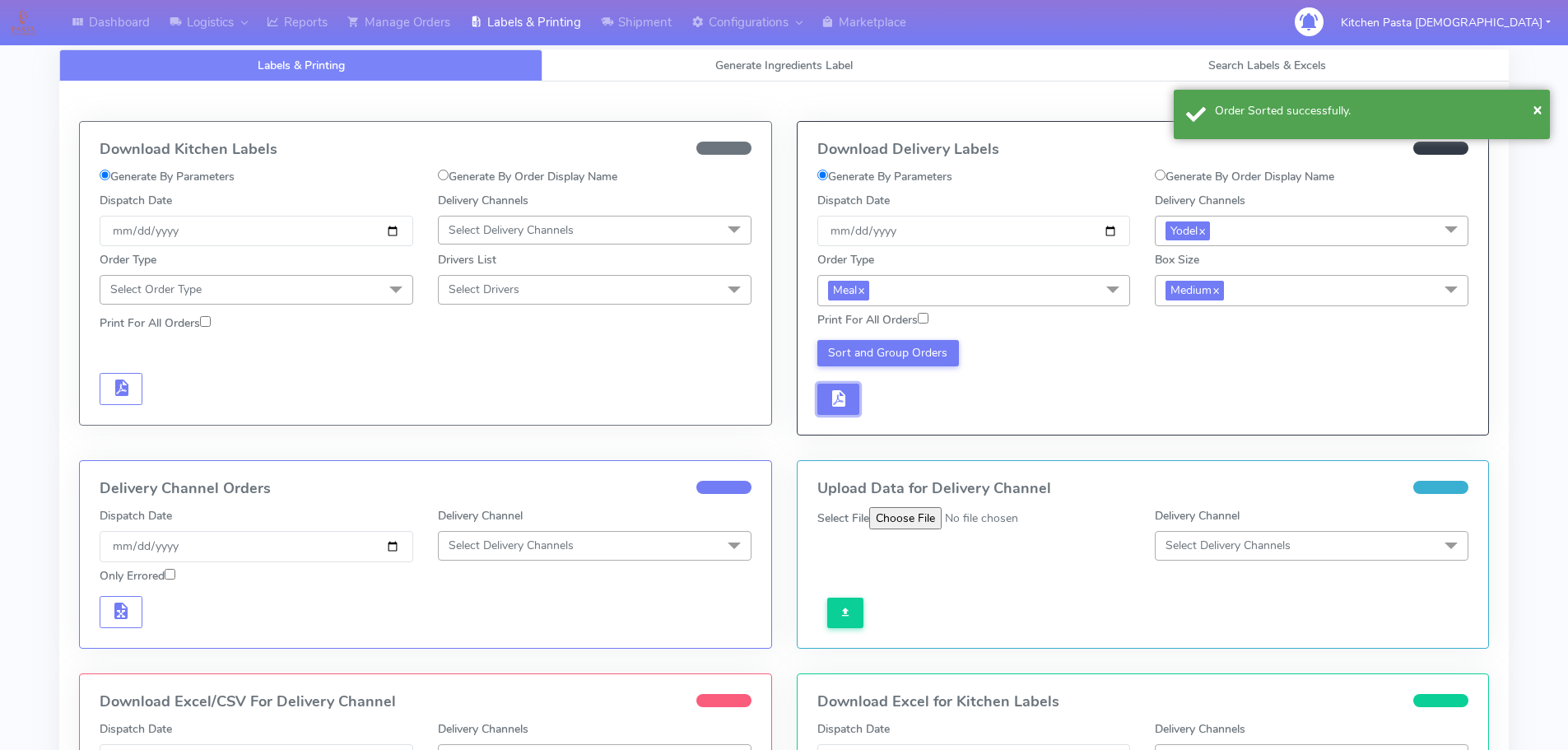
click at [853, 401] on button "button" at bounding box center [839, 399] width 43 height 32
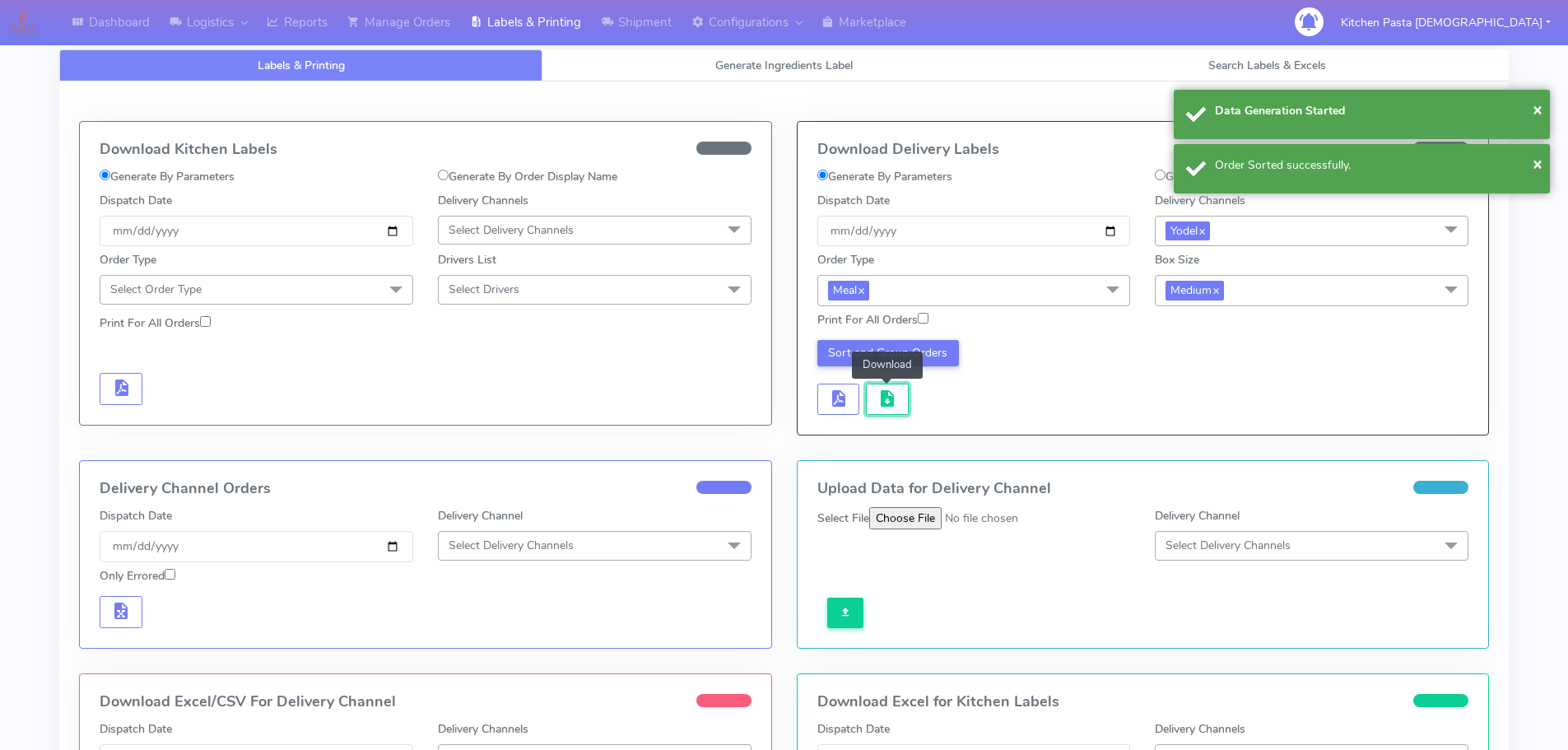
click at [882, 405] on span "button" at bounding box center [887, 402] width 19 height 16
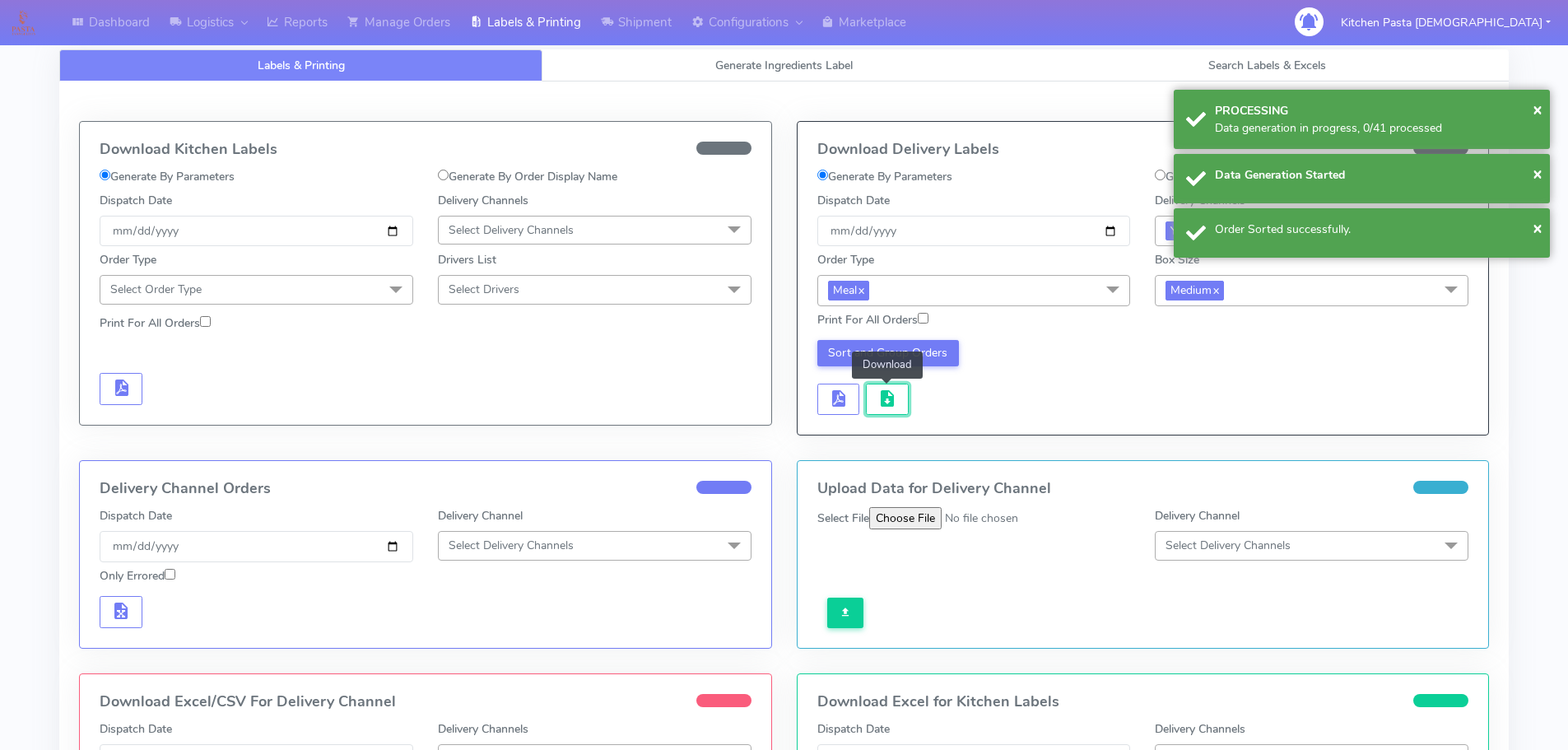
click at [882, 405] on span "button" at bounding box center [887, 402] width 19 height 16
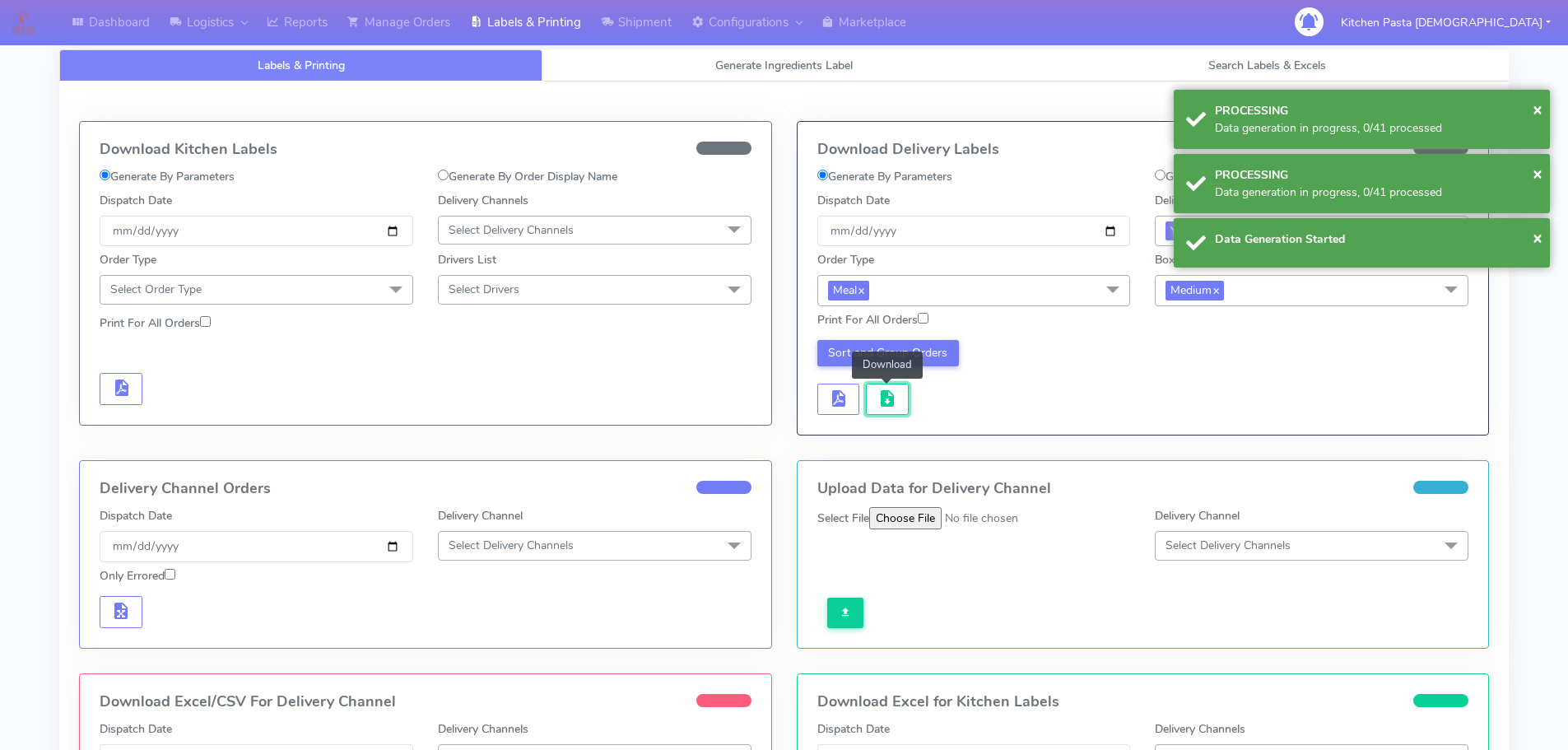
click at [882, 405] on span "button" at bounding box center [887, 402] width 19 height 16
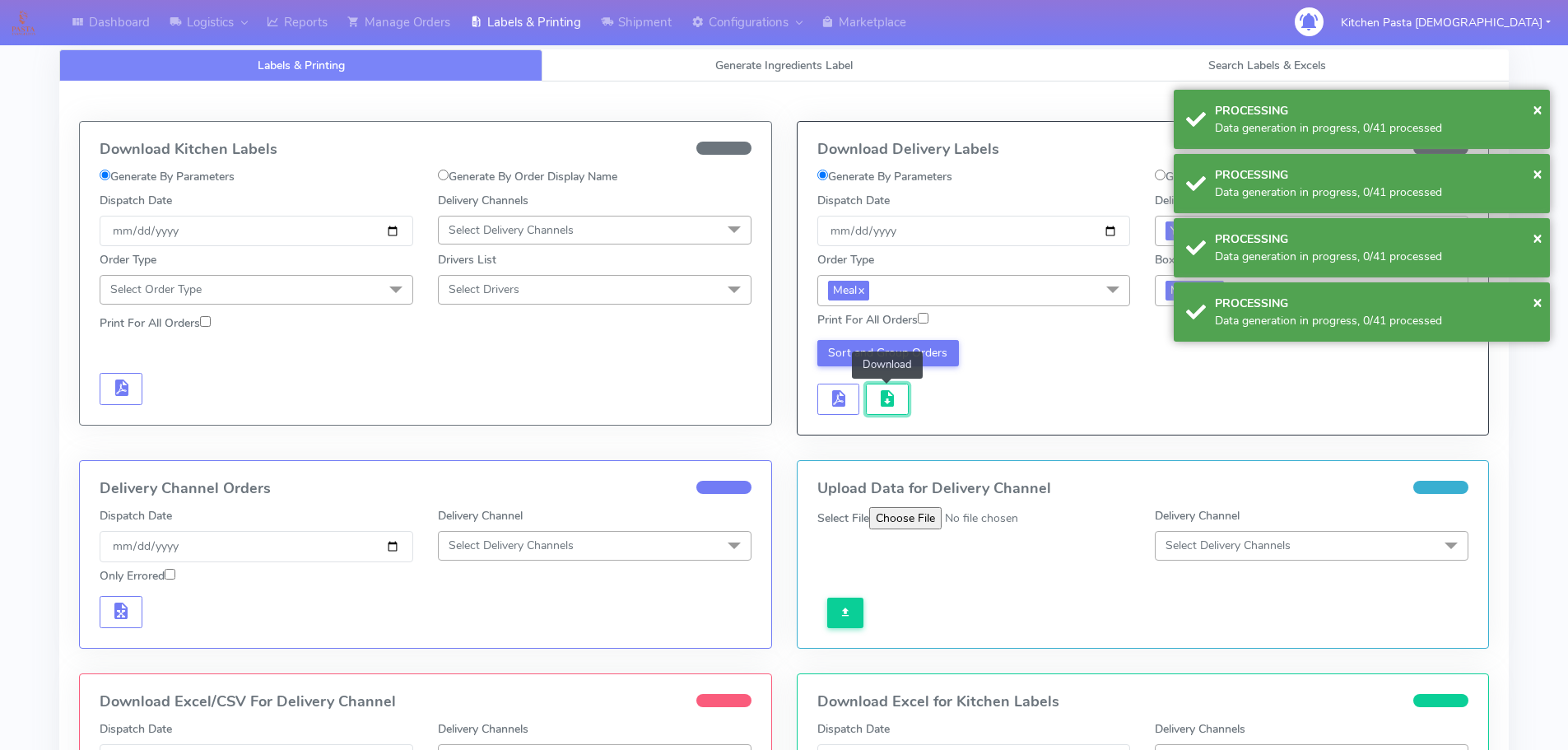
click at [882, 405] on span "button" at bounding box center [887, 402] width 19 height 16
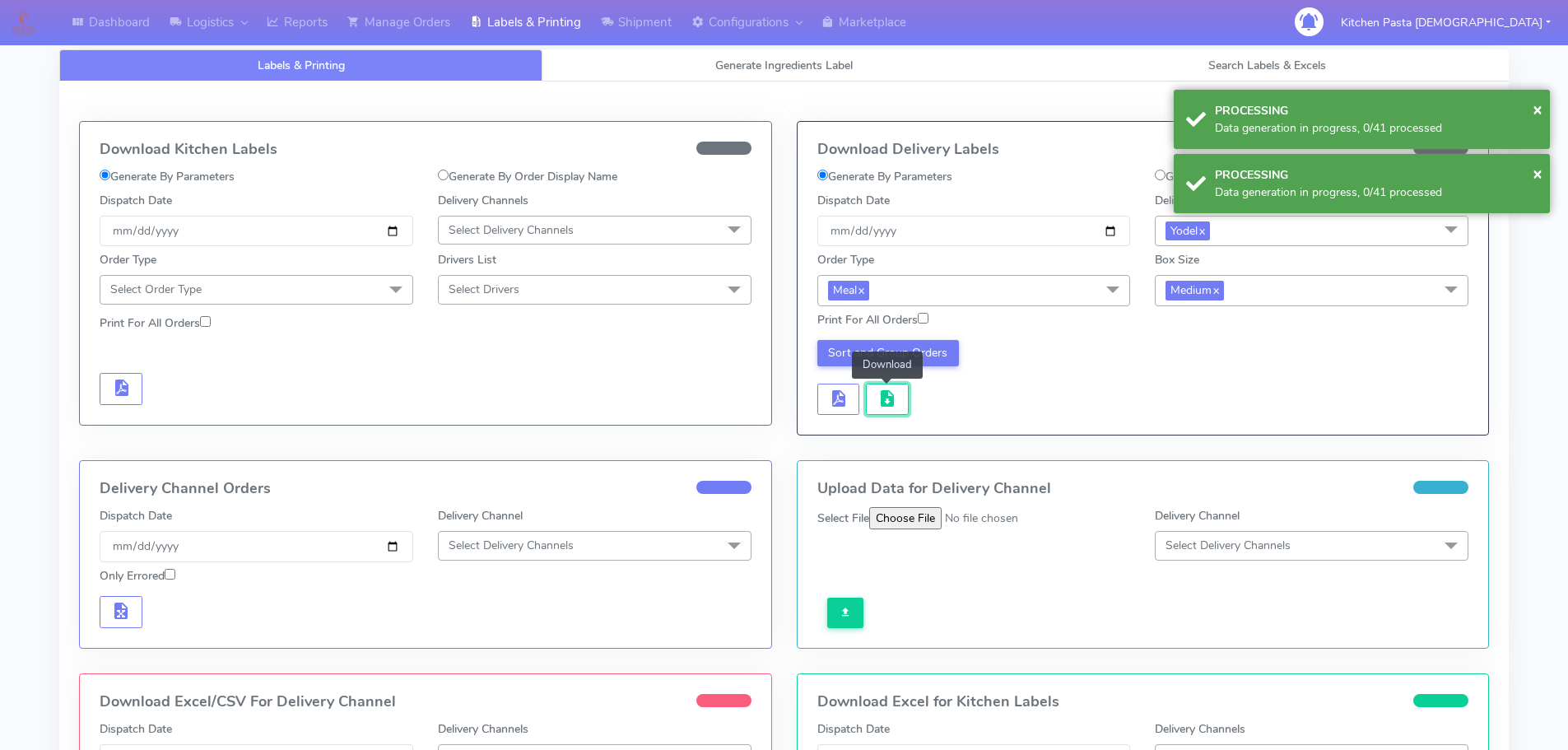
click at [882, 405] on span "button" at bounding box center [887, 402] width 19 height 16
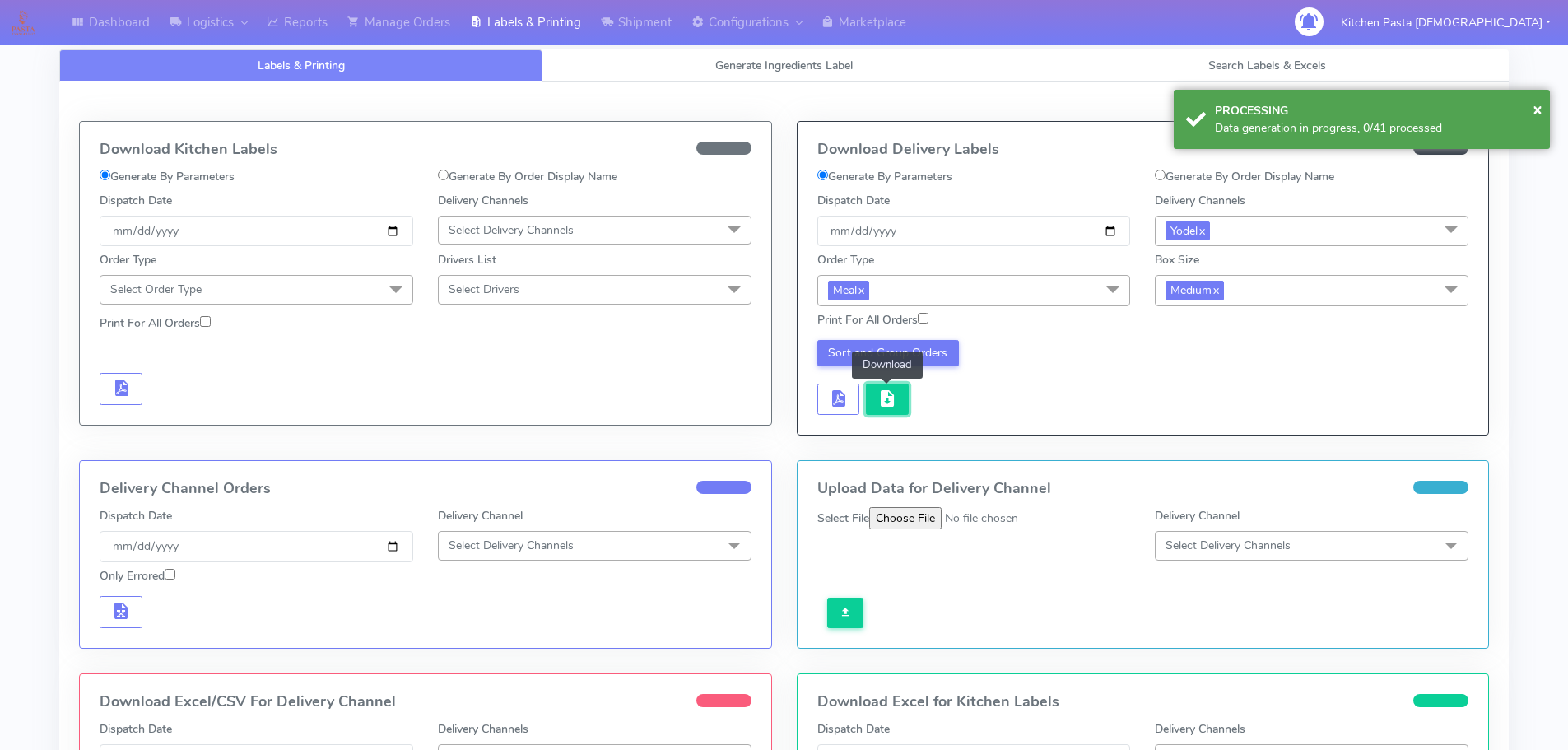
click at [888, 396] on span "button" at bounding box center [887, 402] width 19 height 16
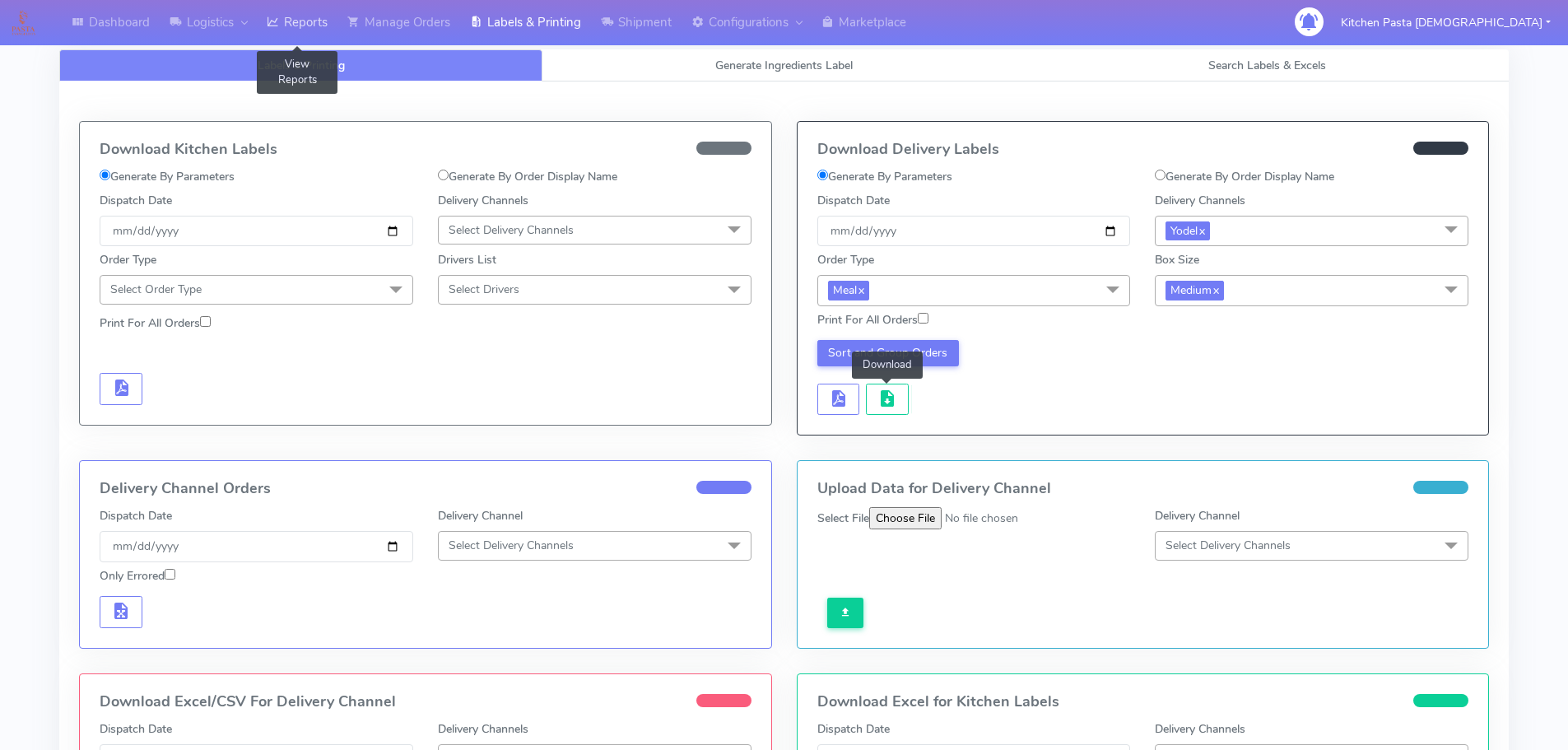
drag, startPoint x: 308, startPoint y: 21, endPoint x: 326, endPoint y: 6, distance: 23.4
click at [308, 21] on link "Reports" at bounding box center [297, 22] width 80 height 45
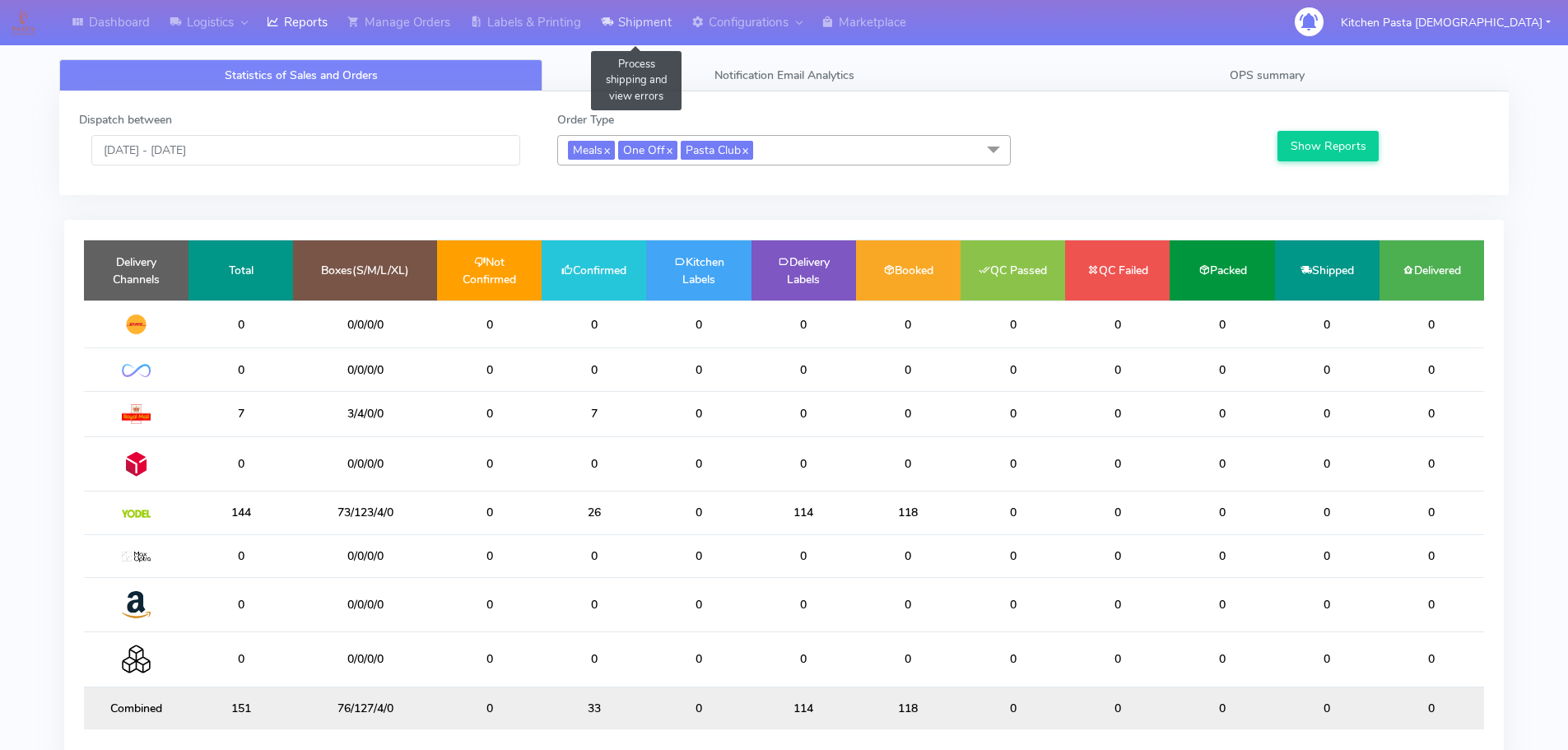
click at [638, 28] on link "Shipment" at bounding box center [637, 22] width 91 height 45
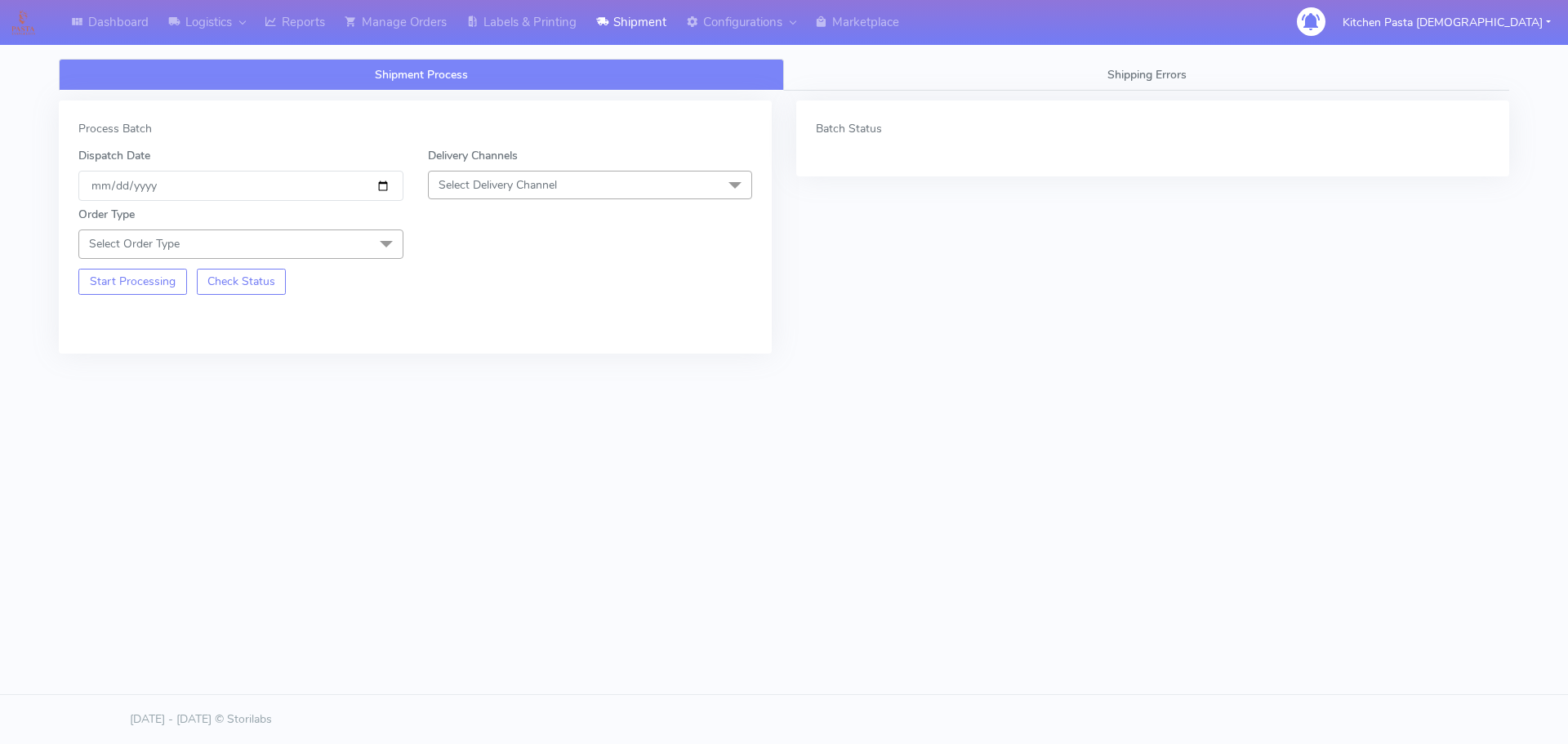
click at [575, 176] on span "Select Delivery Channel" at bounding box center [590, 184] width 325 height 28
click at [509, 367] on div "Yodel" at bounding box center [590, 368] width 307 height 17
click at [384, 244] on span at bounding box center [387, 245] width 33 height 31
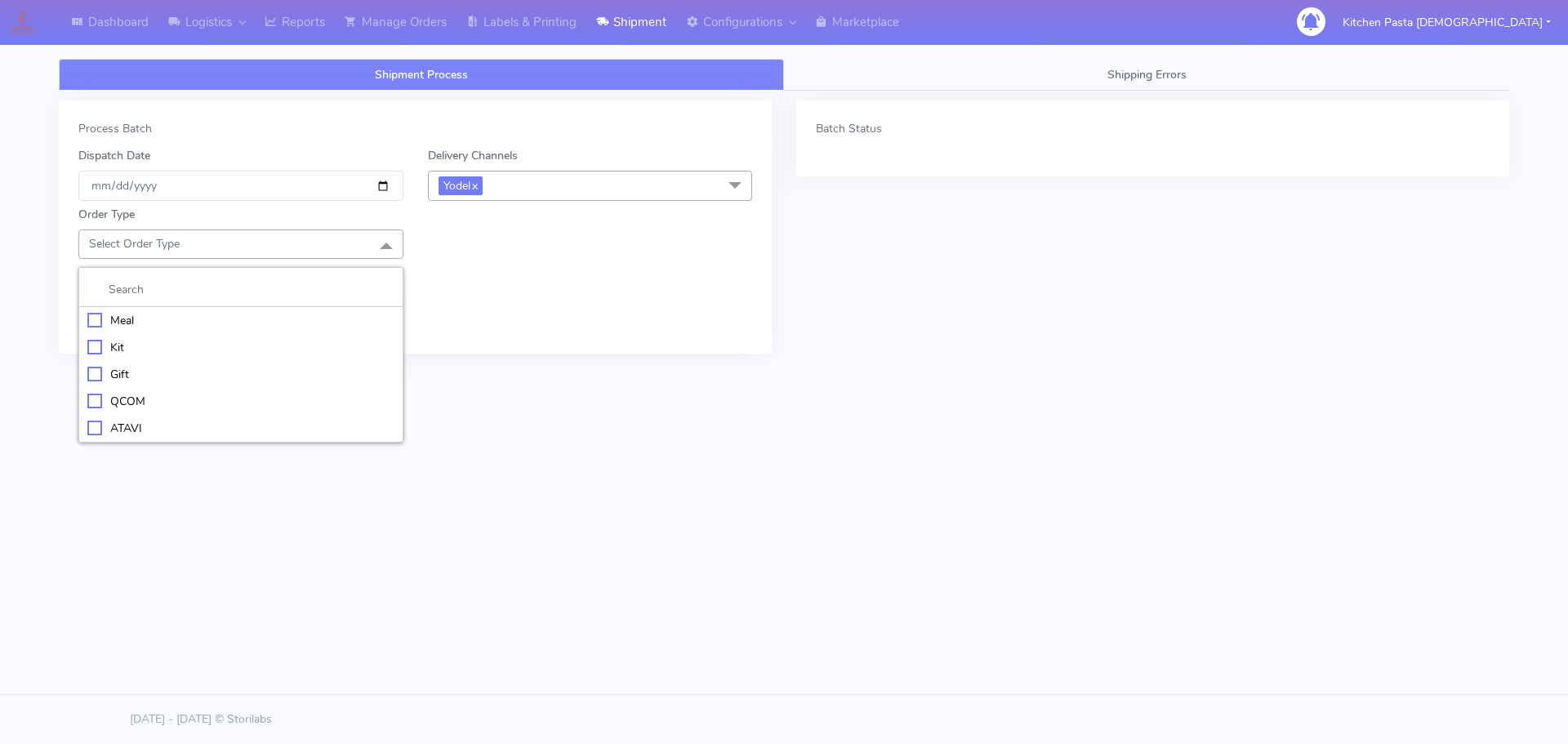
click at [235, 312] on div "Meal" at bounding box center [240, 320] width 307 height 17
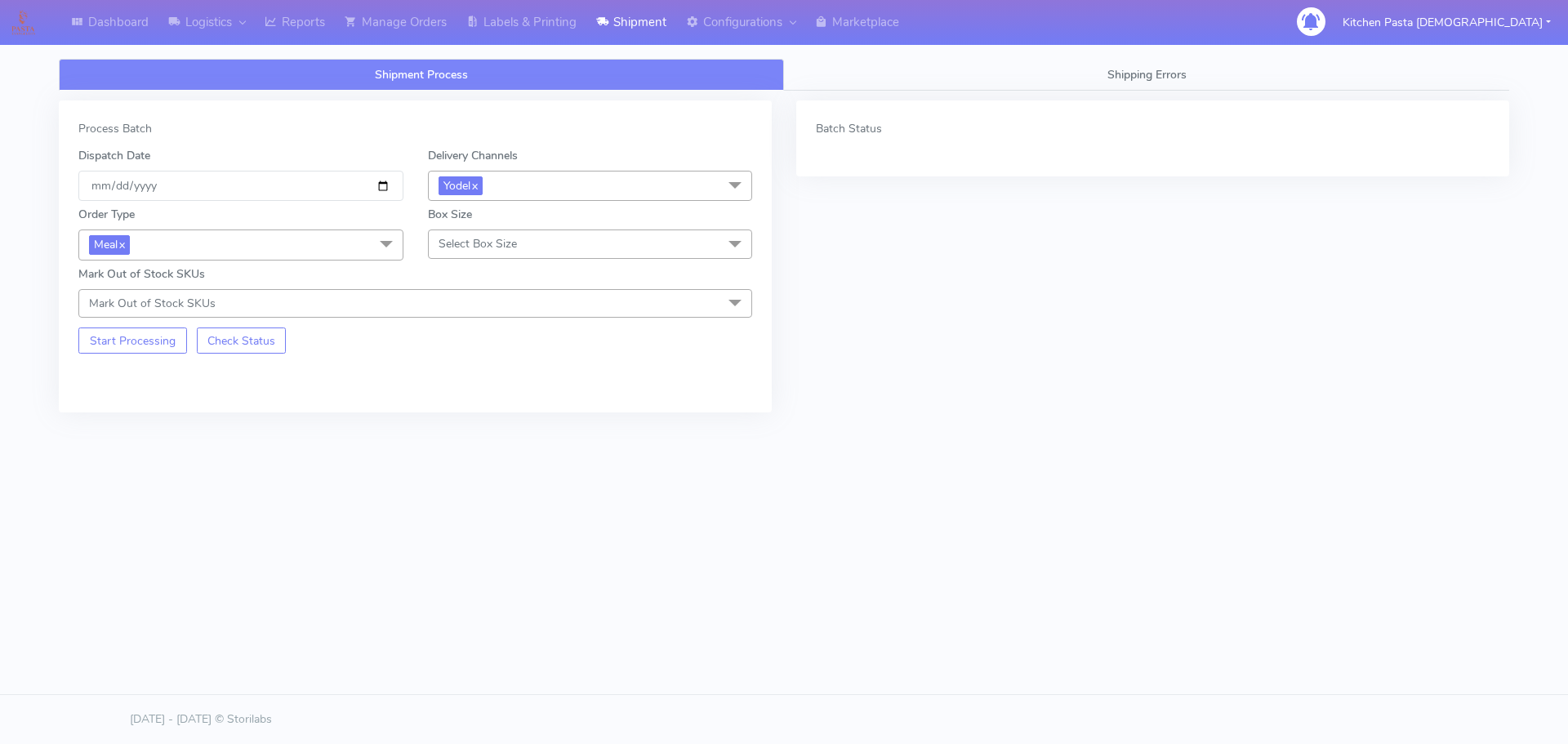
click at [456, 244] on span "Select Box Size" at bounding box center [477, 244] width 79 height 16
click at [493, 375] on div "Medium" at bounding box center [590, 374] width 307 height 17
click at [171, 345] on button "Start Processing" at bounding box center [133, 340] width 109 height 27
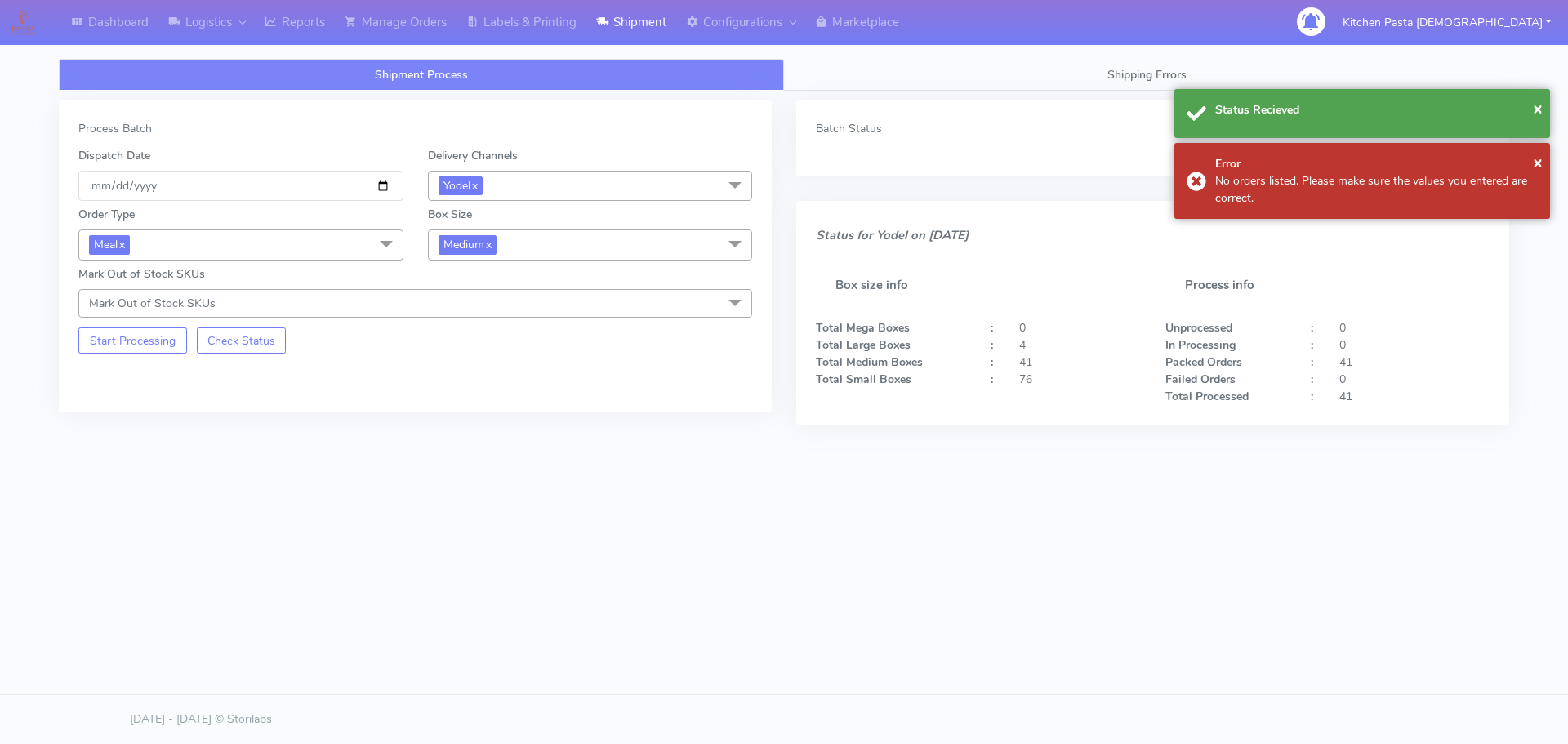
click at [552, 236] on span "Medium x" at bounding box center [590, 244] width 325 height 30
click at [470, 319] on div "Small" at bounding box center [590, 322] width 307 height 17
click at [166, 346] on button "Start Processing" at bounding box center [133, 340] width 109 height 27
click at [497, 238] on span "Small x" at bounding box center [590, 244] width 325 height 30
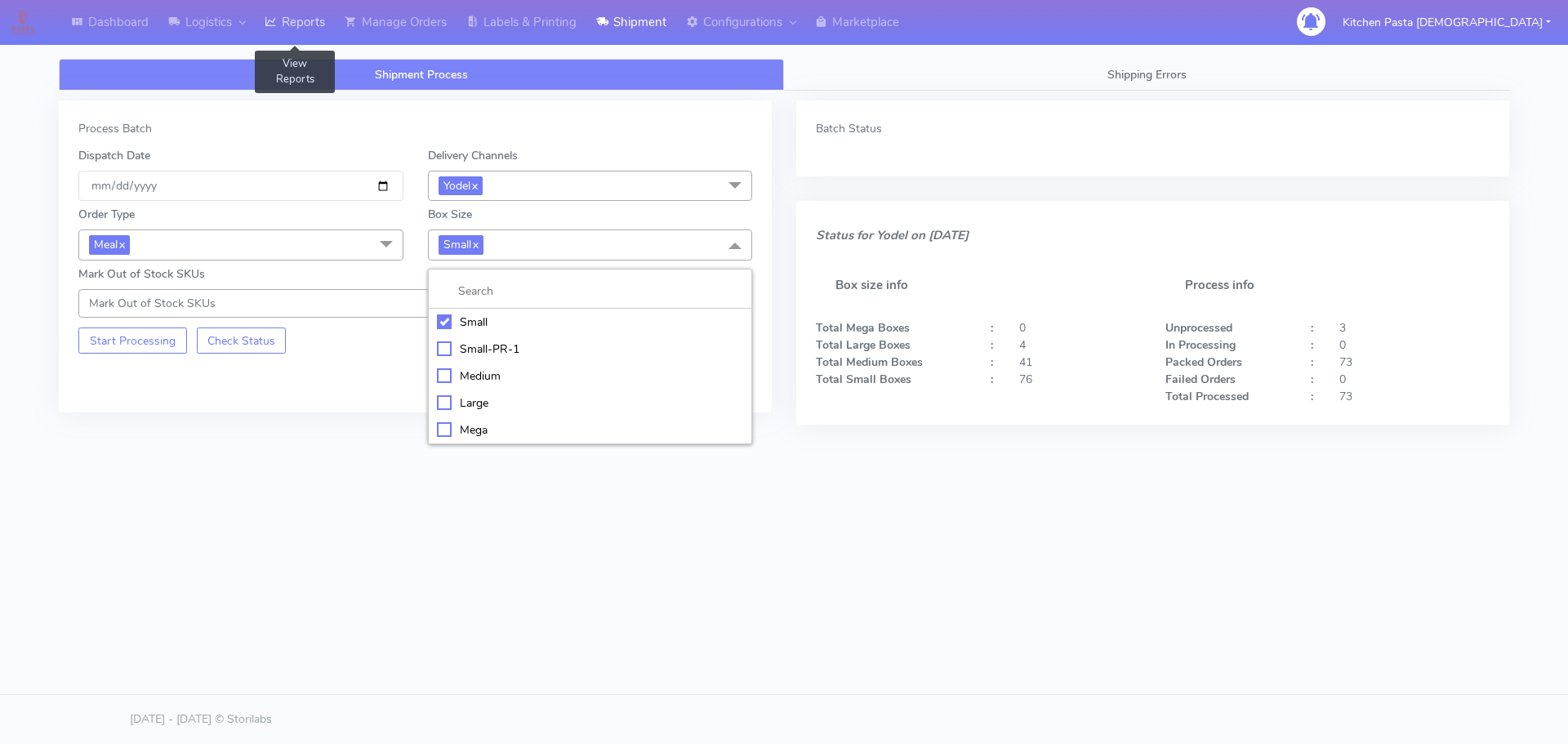
click at [312, 16] on link "Reports" at bounding box center [294, 22] width 80 height 45
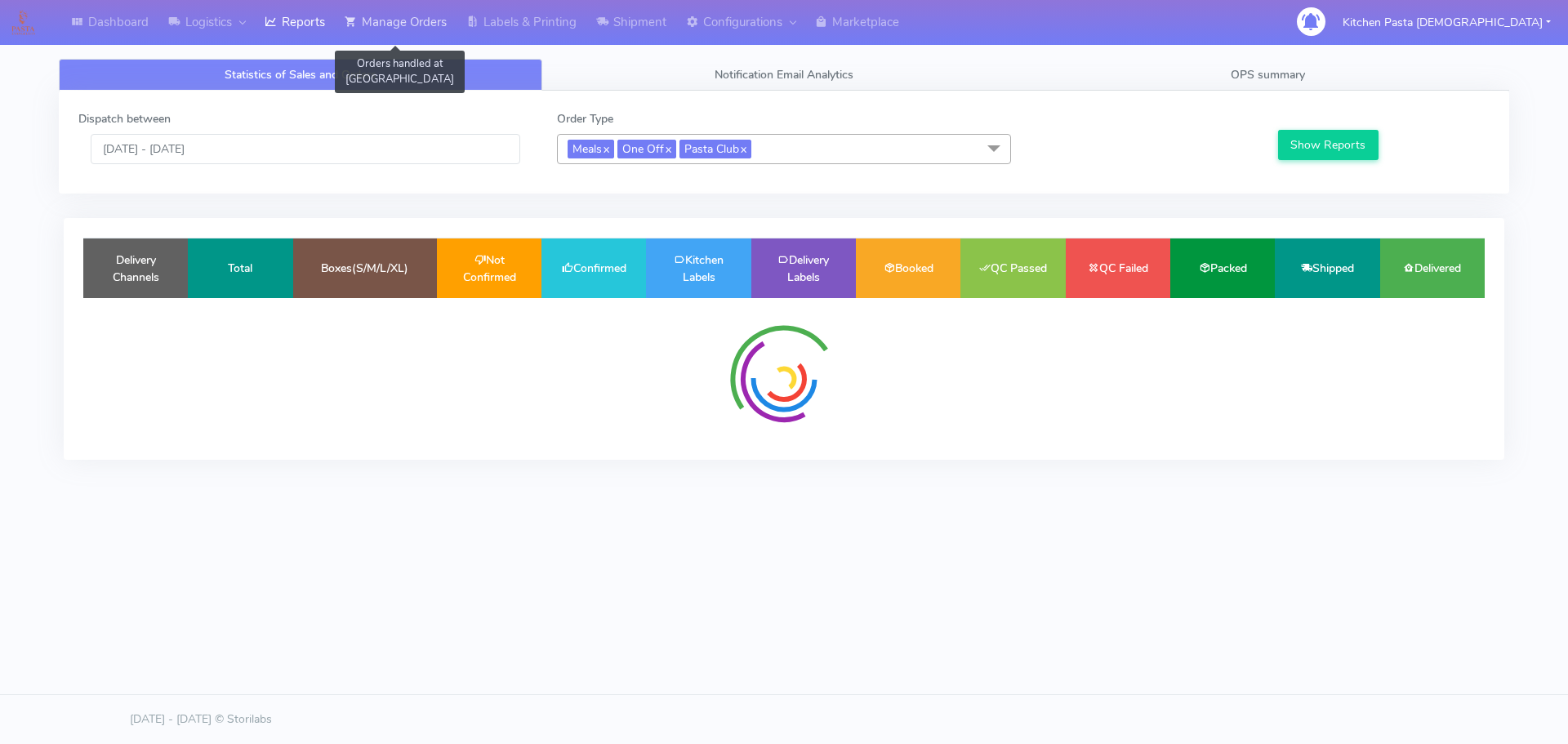
click at [393, 18] on link "Manage Orders" at bounding box center [395, 22] width 122 height 45
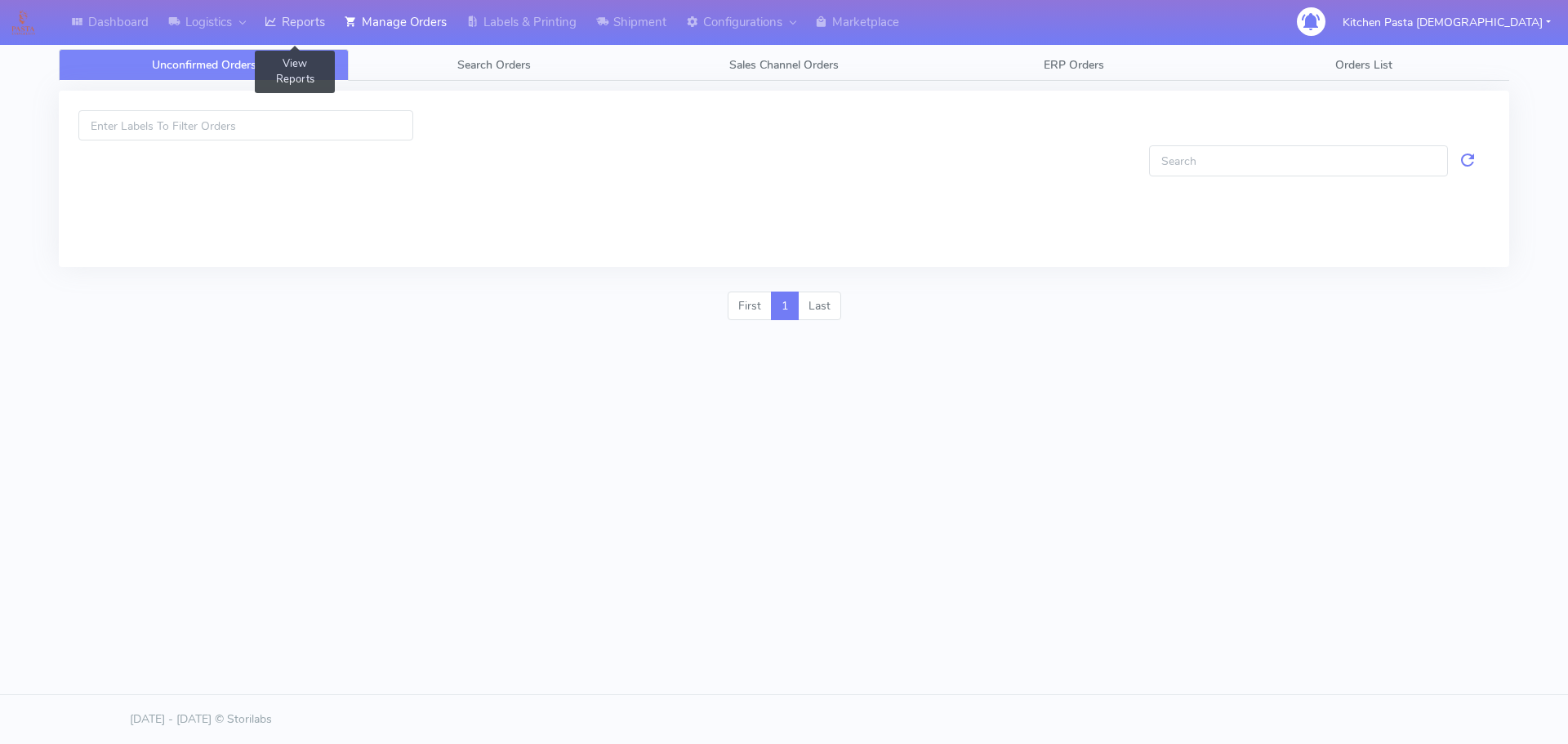
click at [319, 18] on link "Reports" at bounding box center [294, 22] width 80 height 45
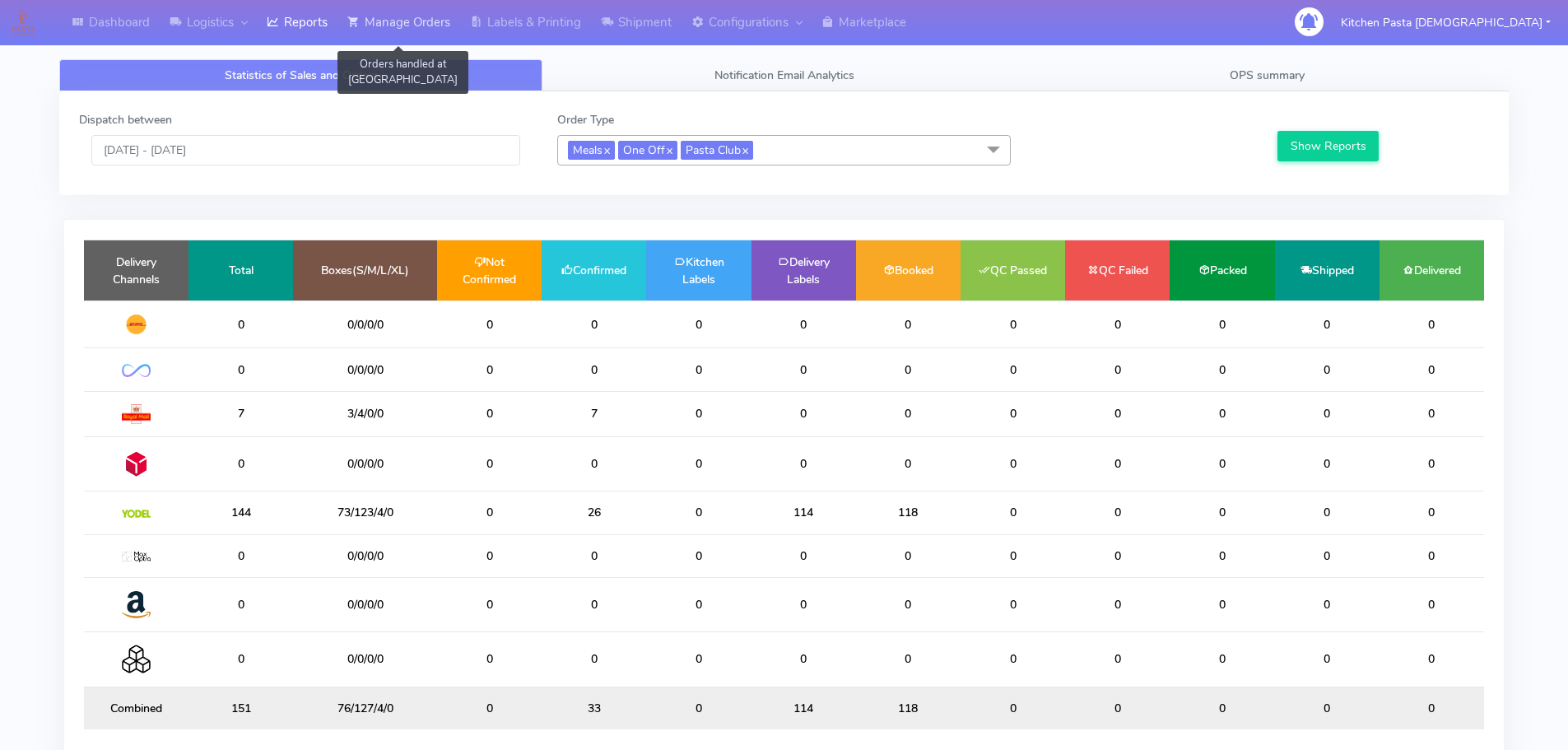
click at [426, 23] on link "Manage Orders" at bounding box center [398, 22] width 123 height 45
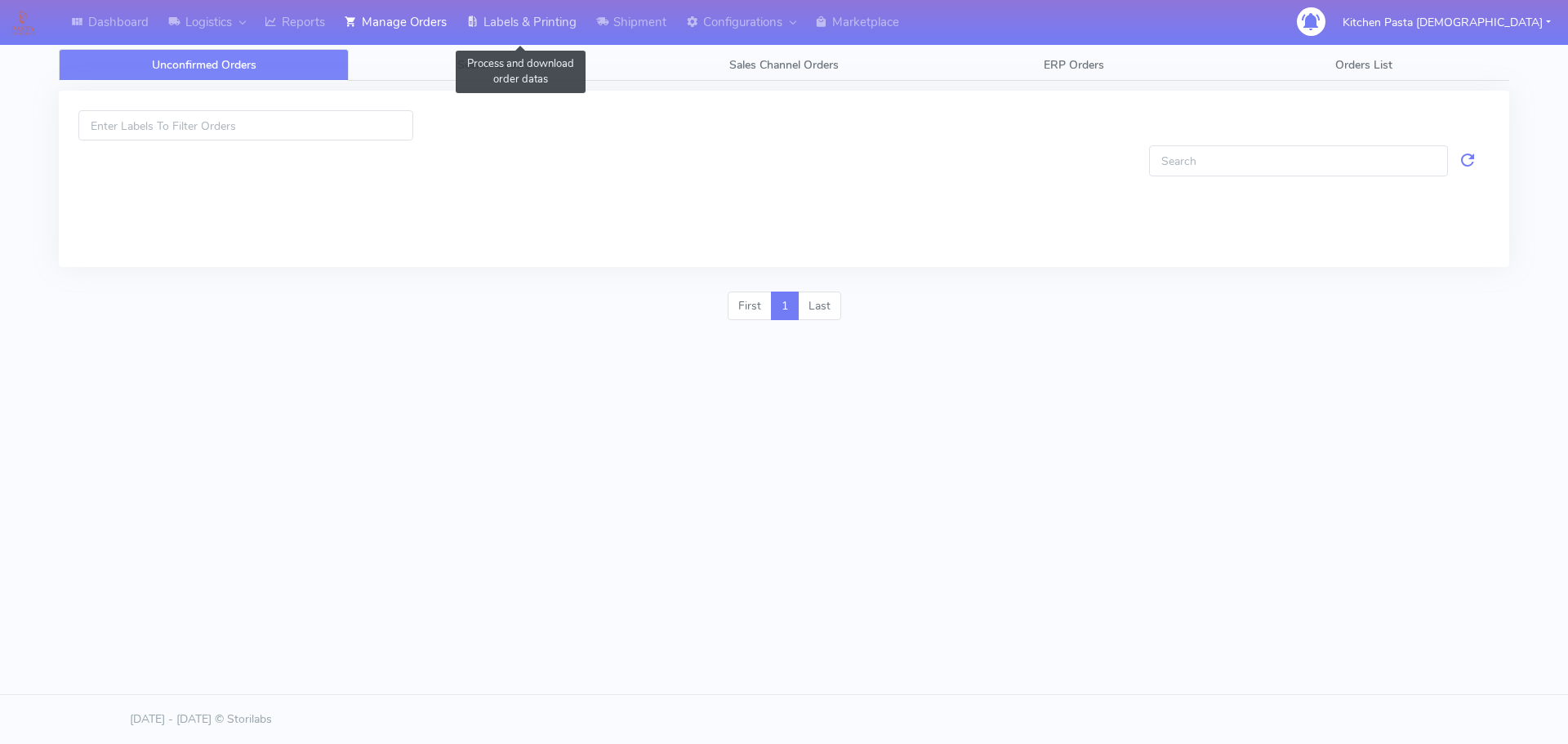
click at [508, 23] on link "Labels & Printing" at bounding box center [521, 22] width 130 height 45
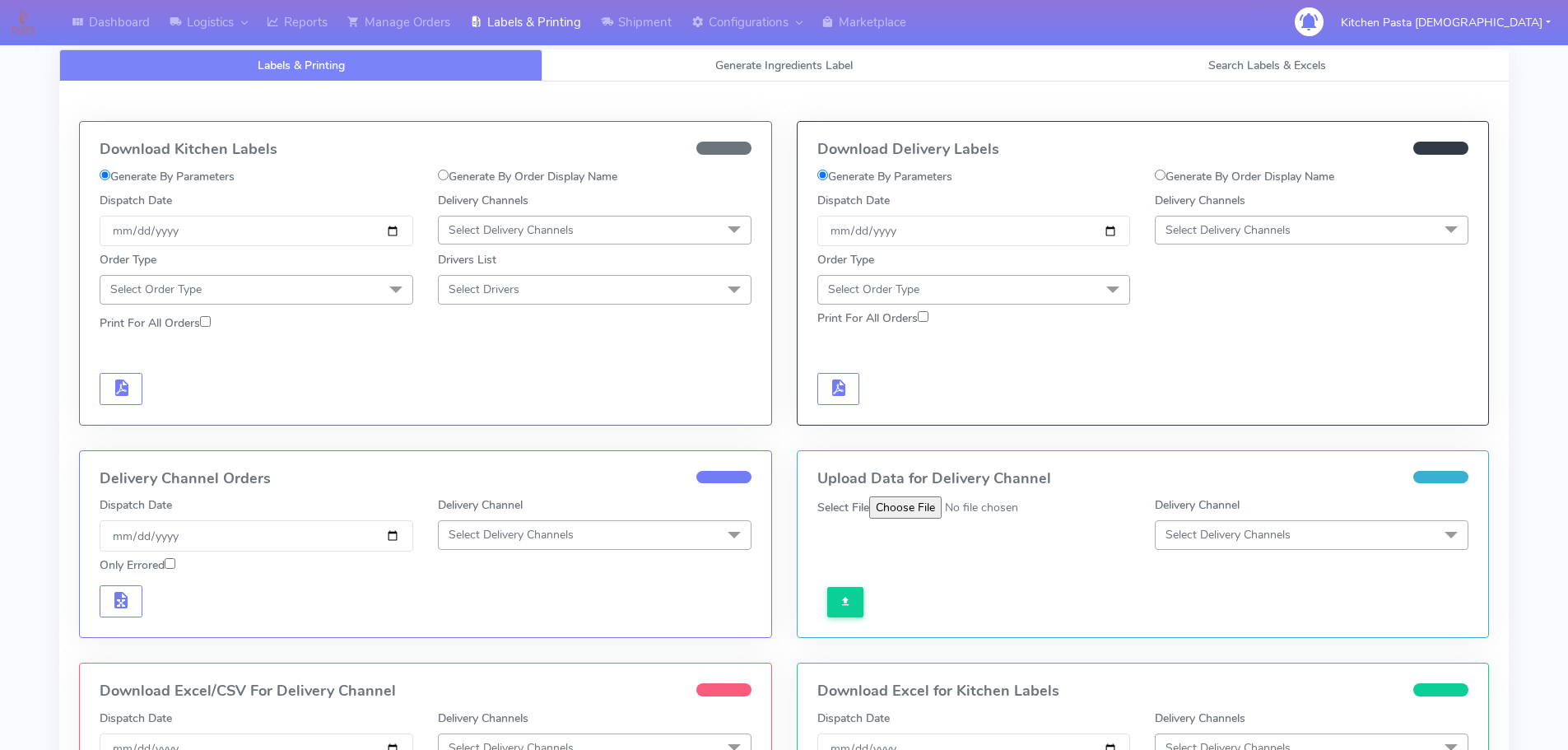
click at [536, 227] on span "Select Delivery Channels" at bounding box center [511, 230] width 125 height 16
click at [503, 366] on div "Royal Mail" at bounding box center [595, 360] width 296 height 18
click at [394, 291] on span at bounding box center [396, 291] width 33 height 31
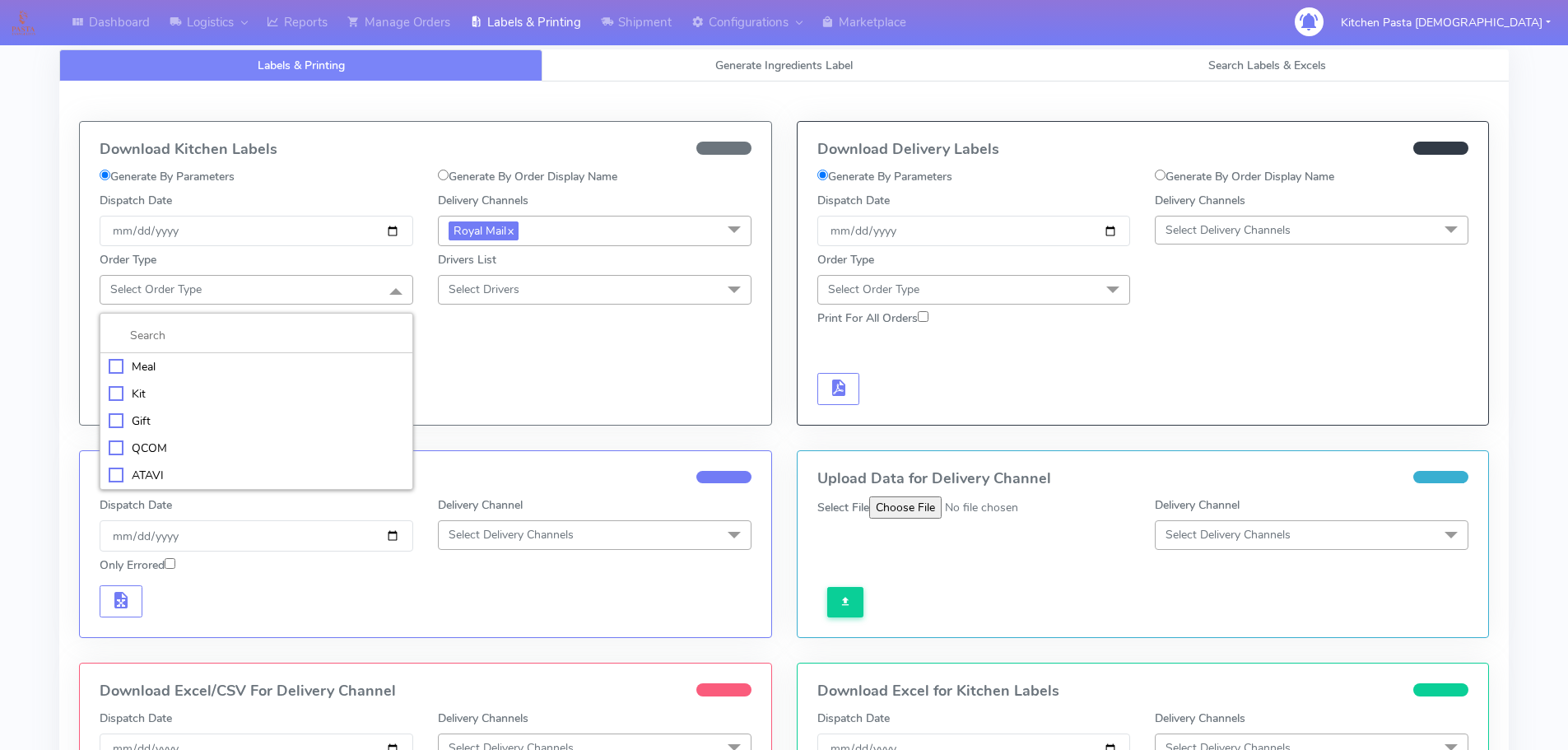
click at [287, 367] on div "Meal" at bounding box center [257, 367] width 296 height 18
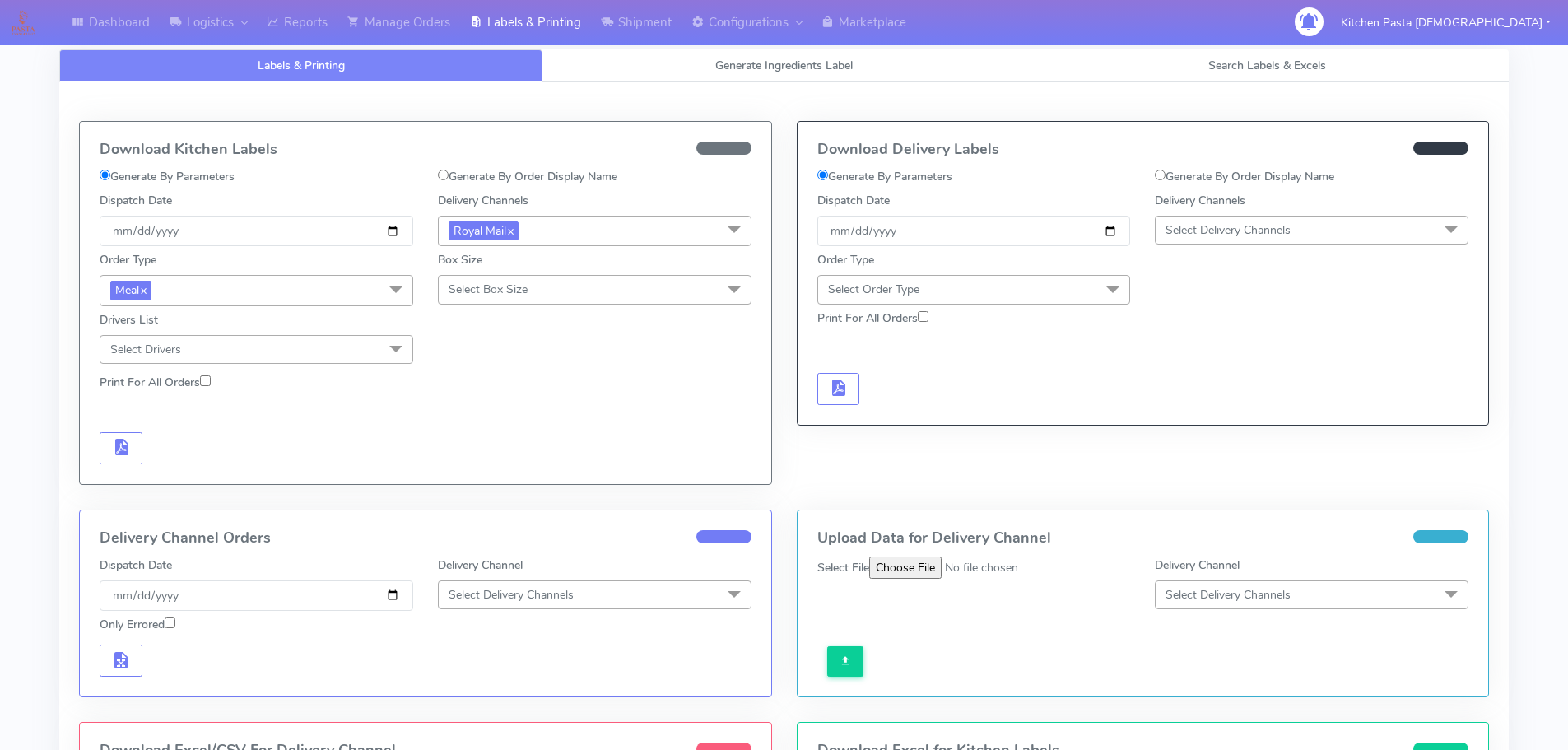
click at [518, 291] on span "Select Box Size" at bounding box center [489, 289] width 79 height 16
click at [510, 419] on div "Medium" at bounding box center [595, 420] width 296 height 18
click at [120, 442] on span "button" at bounding box center [120, 450] width 19 height 16
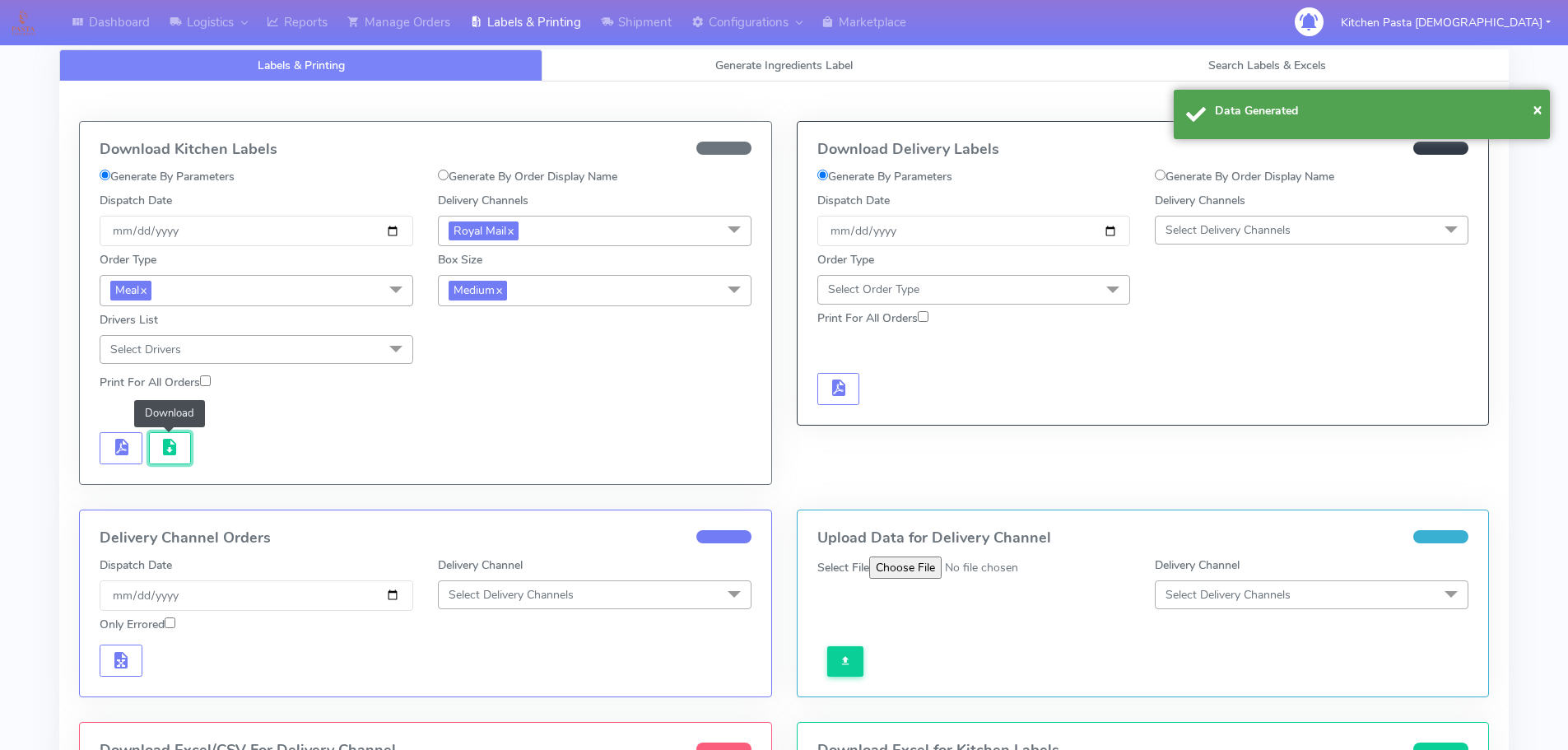
click at [161, 454] on span "button" at bounding box center [169, 450] width 19 height 16
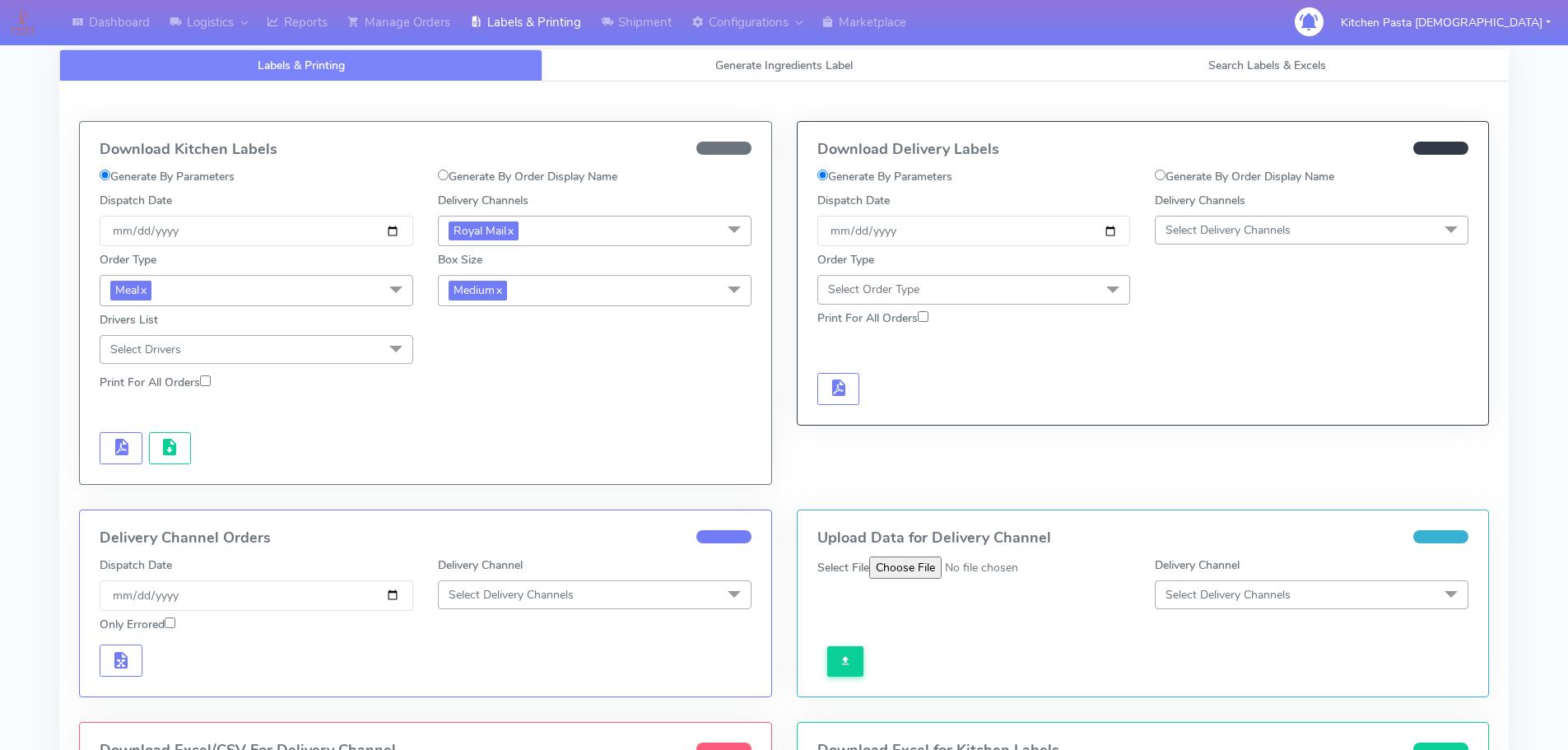
click at [588, 284] on span "Medium x" at bounding box center [594, 290] width 313 height 30
click at [514, 372] on div "Small" at bounding box center [595, 368] width 296 height 18
click at [120, 462] on button "button" at bounding box center [121, 448] width 43 height 32
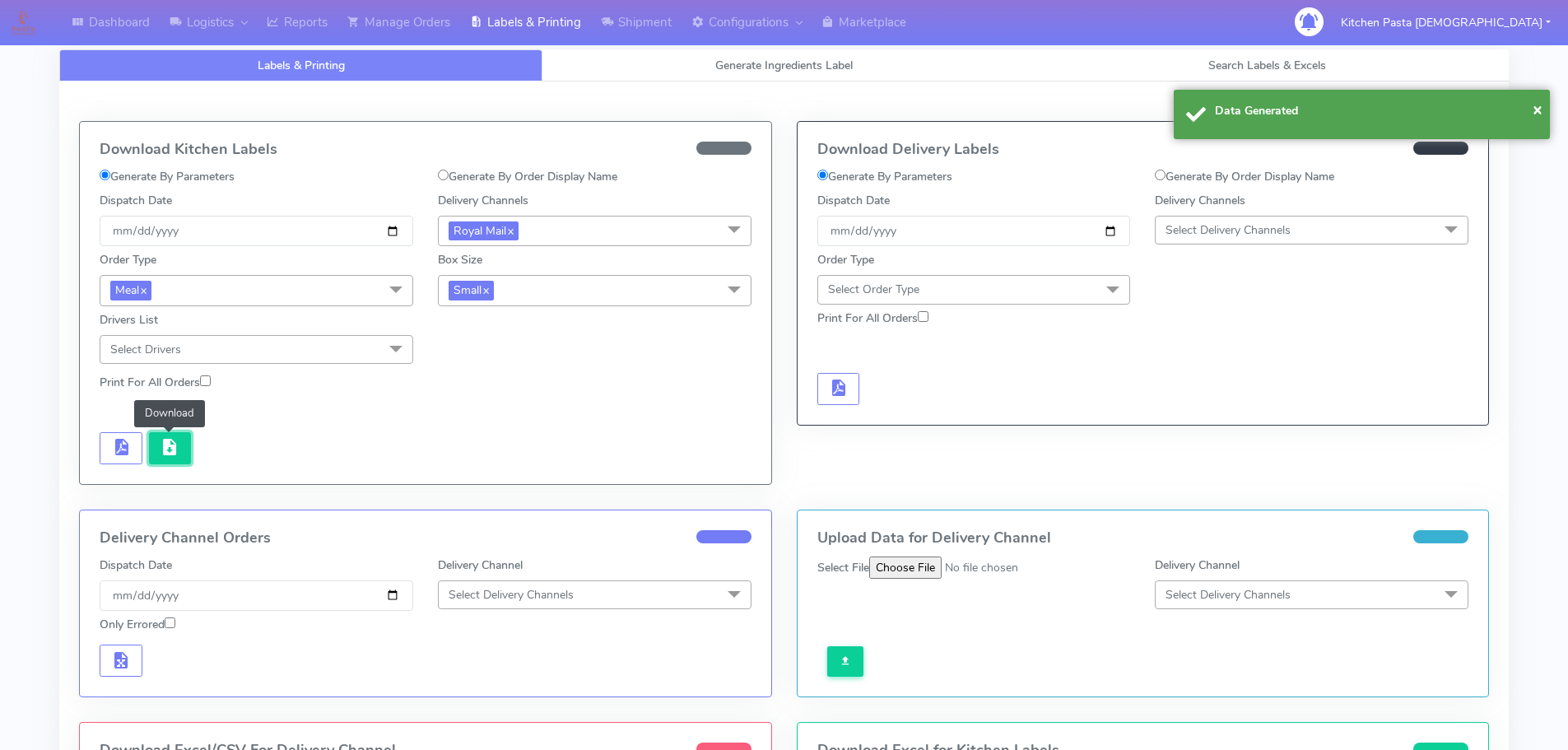
click at [151, 463] on button "button" at bounding box center [170, 448] width 43 height 32
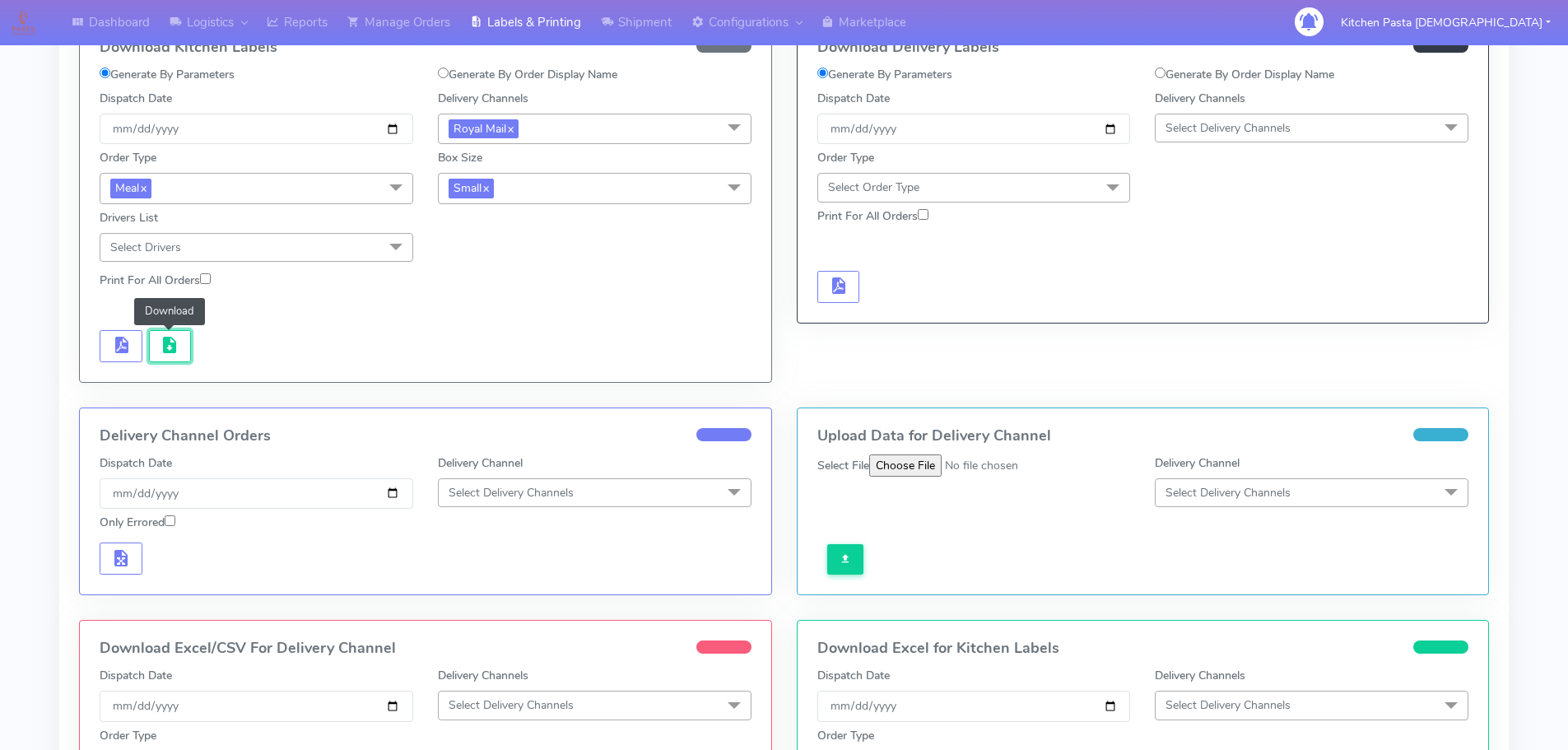
scroll to position [392, 0]
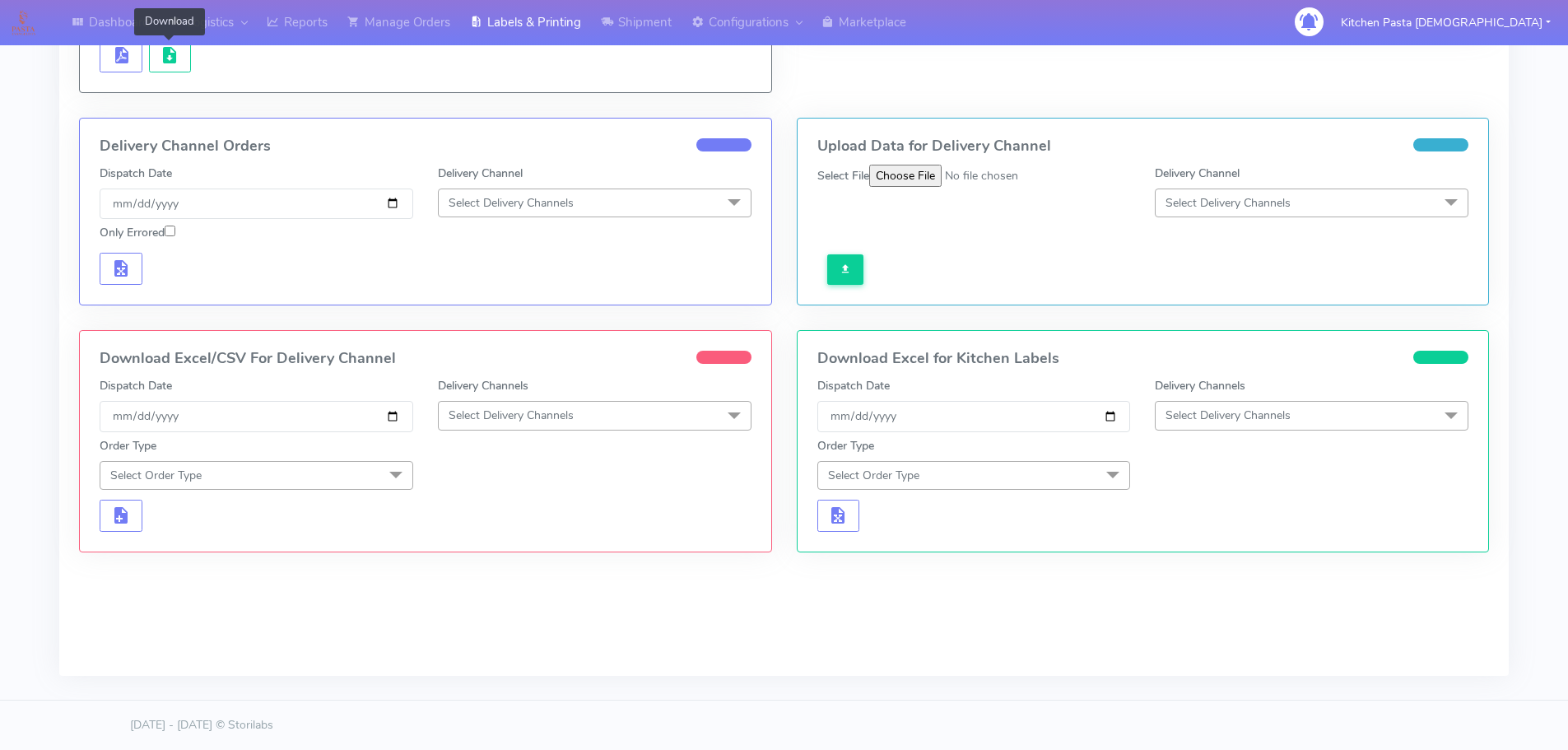
drag, startPoint x: 653, startPoint y: 411, endPoint x: 640, endPoint y: 429, distance: 22.2
click at [653, 411] on span "Select Delivery Channels" at bounding box center [594, 415] width 313 height 29
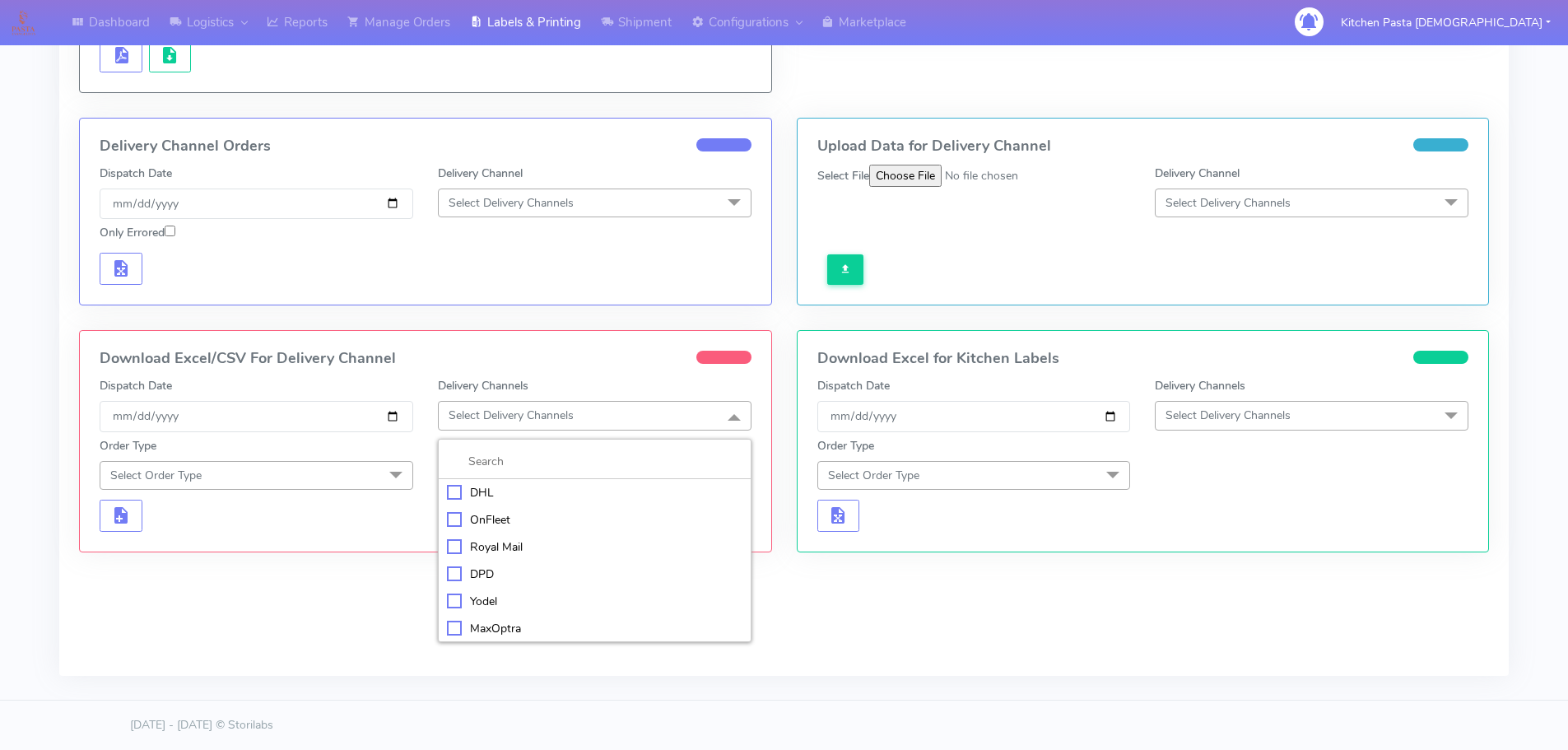
click at [465, 541] on div "Royal Mail" at bounding box center [595, 547] width 296 height 18
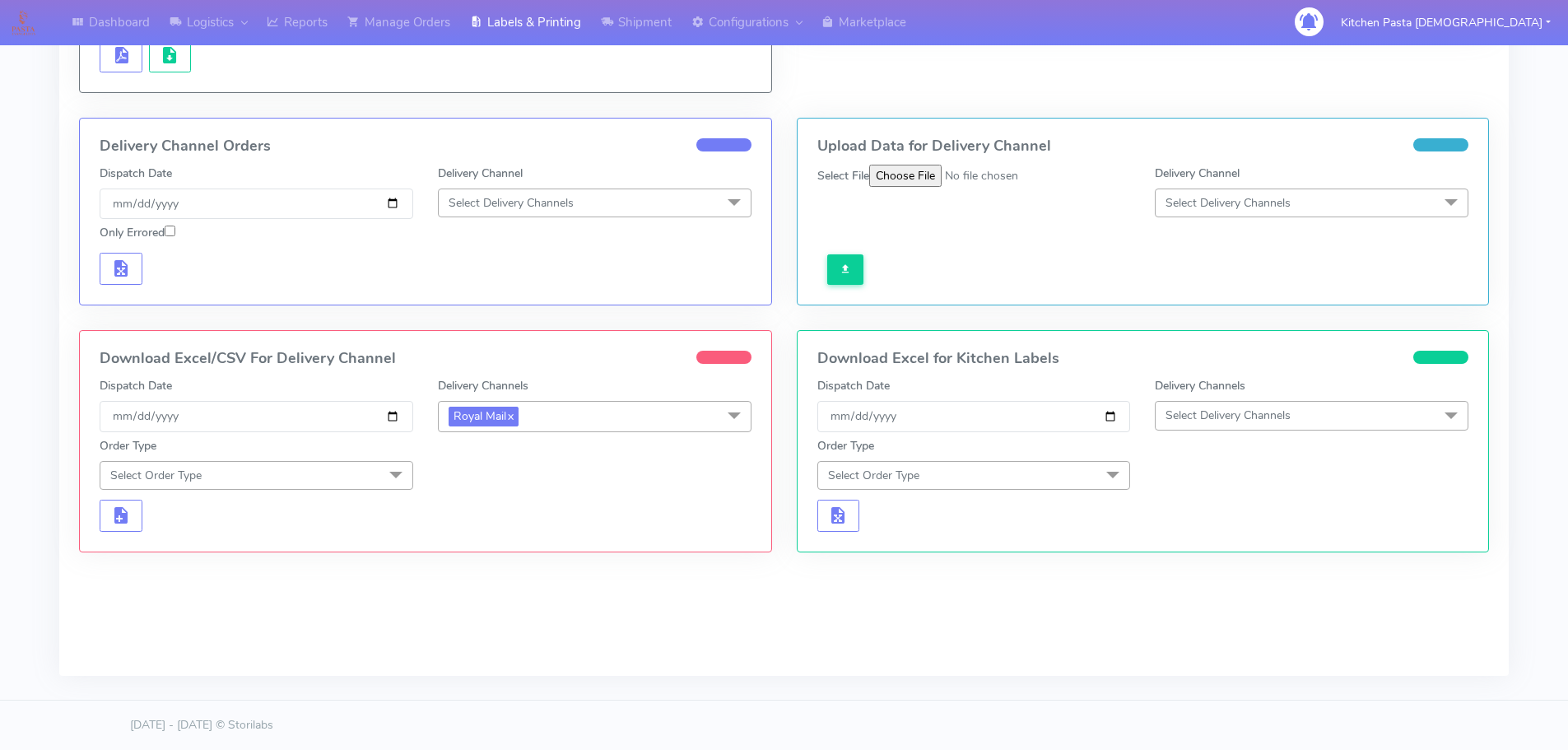
drag, startPoint x: 395, startPoint y: 466, endPoint x: 230, endPoint y: 536, distance: 179.2
click at [395, 467] on span at bounding box center [396, 477] width 33 height 31
click at [230, 536] on li at bounding box center [257, 520] width 312 height 34
click at [322, 550] on div "Meal" at bounding box center [257, 551] width 296 height 18
click at [582, 484] on span "Select Box Size" at bounding box center [594, 475] width 313 height 29
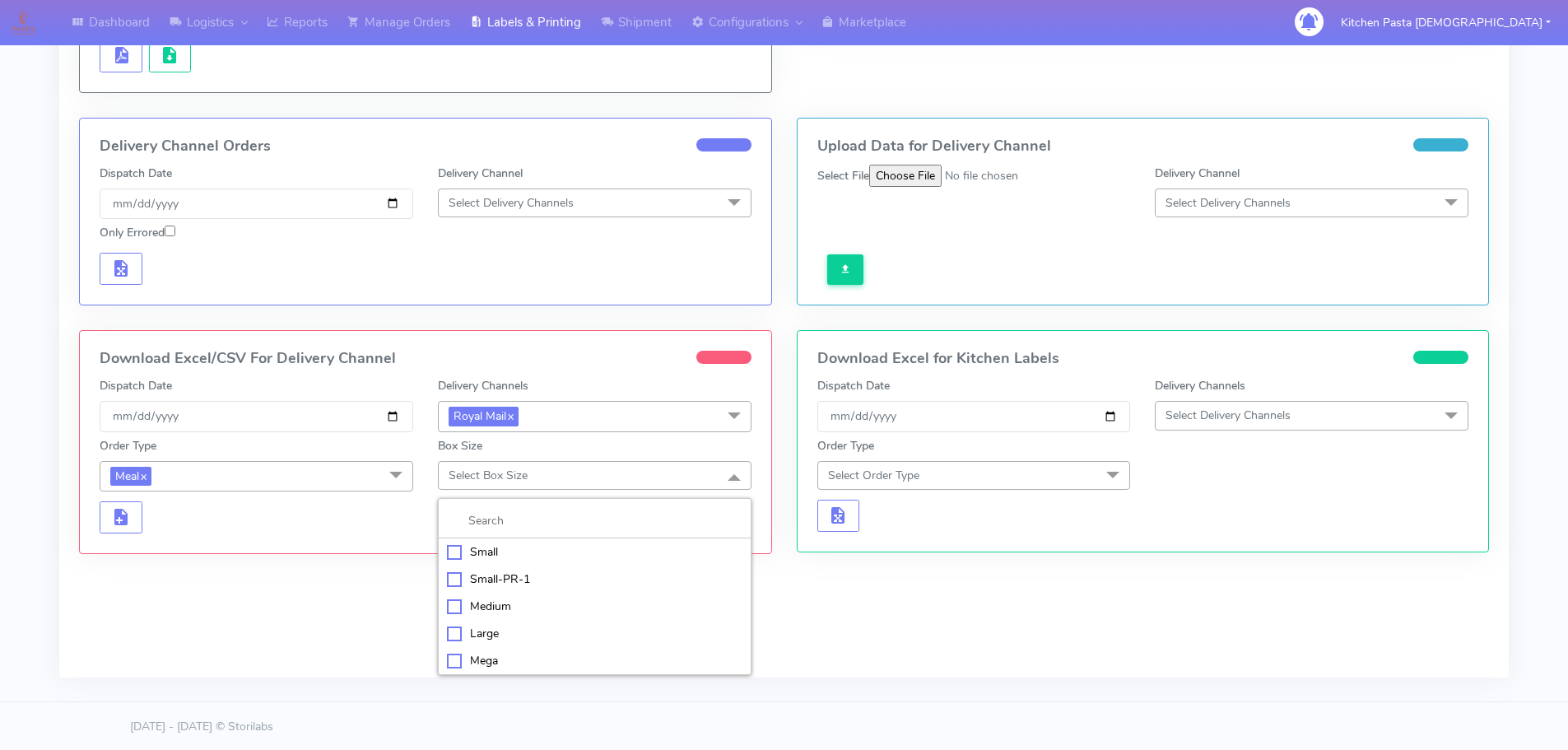
click at [510, 600] on div "Medium" at bounding box center [595, 606] width 296 height 18
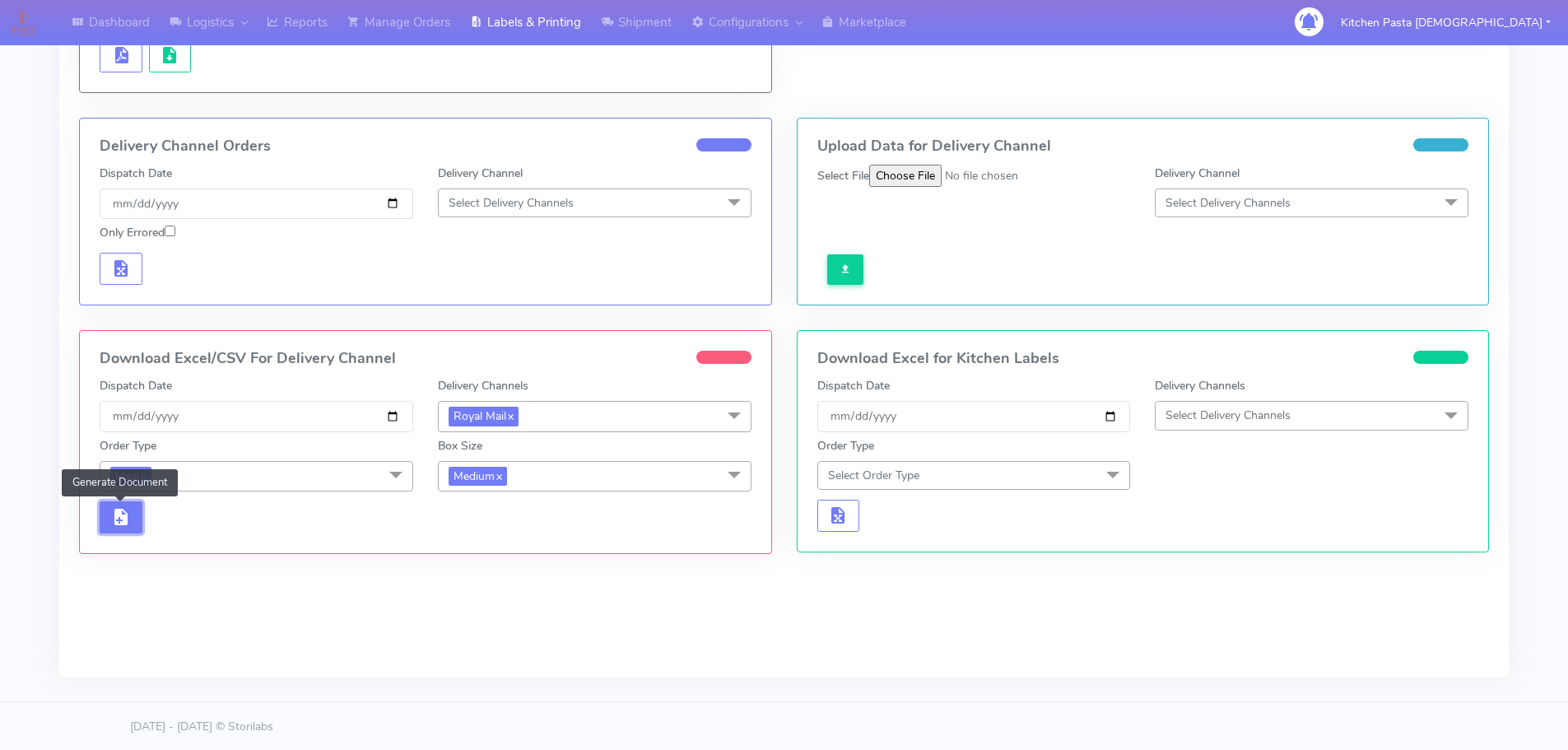
click at [115, 513] on span "button" at bounding box center [120, 520] width 19 height 16
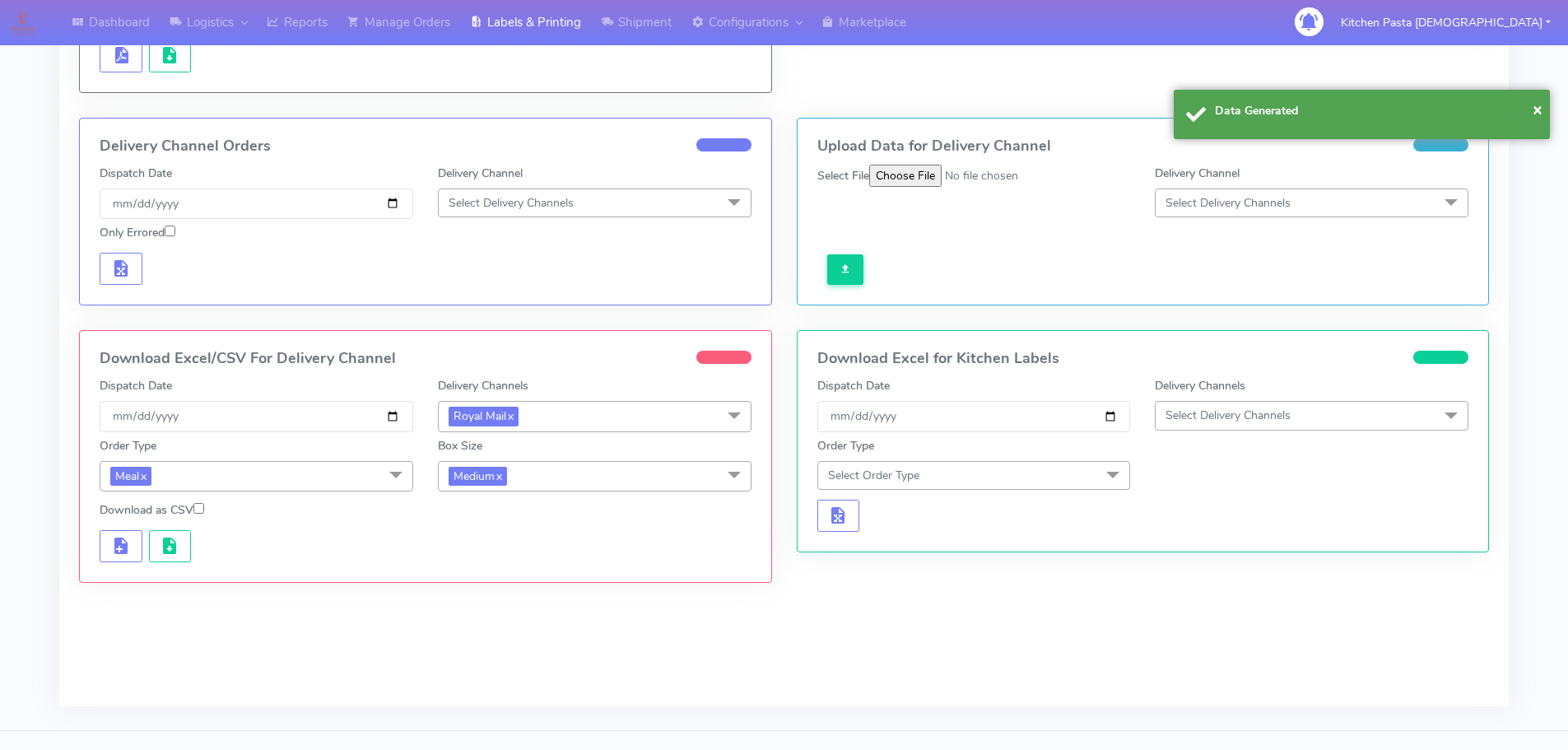
click at [152, 527] on div at bounding box center [425, 543] width 676 height 37
click at [164, 543] on span "button" at bounding box center [169, 549] width 19 height 16
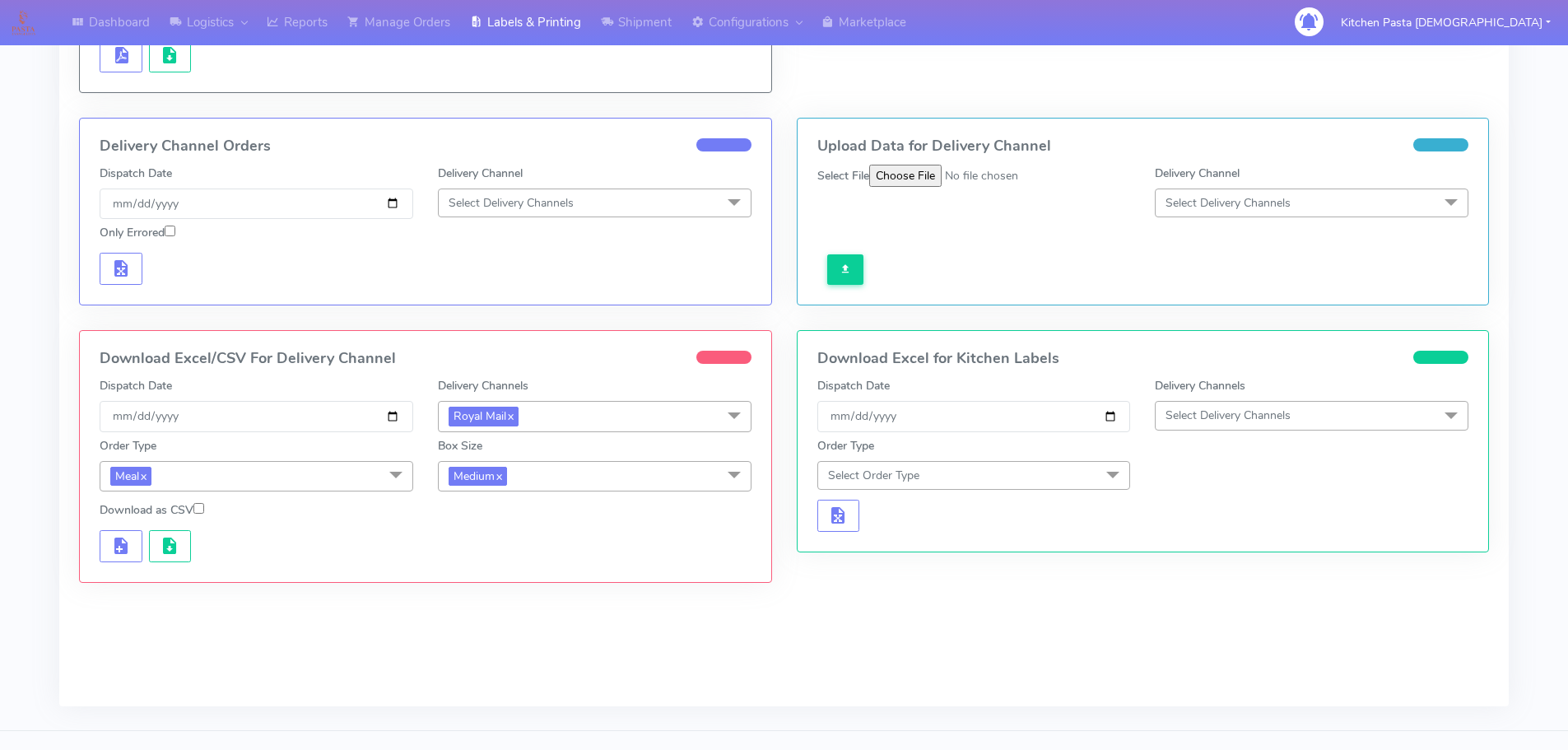
click at [646, 479] on span "Medium x" at bounding box center [594, 476] width 313 height 30
click at [488, 549] on div "Small" at bounding box center [595, 553] width 296 height 18
click at [141, 559] on button "button" at bounding box center [121, 546] width 43 height 32
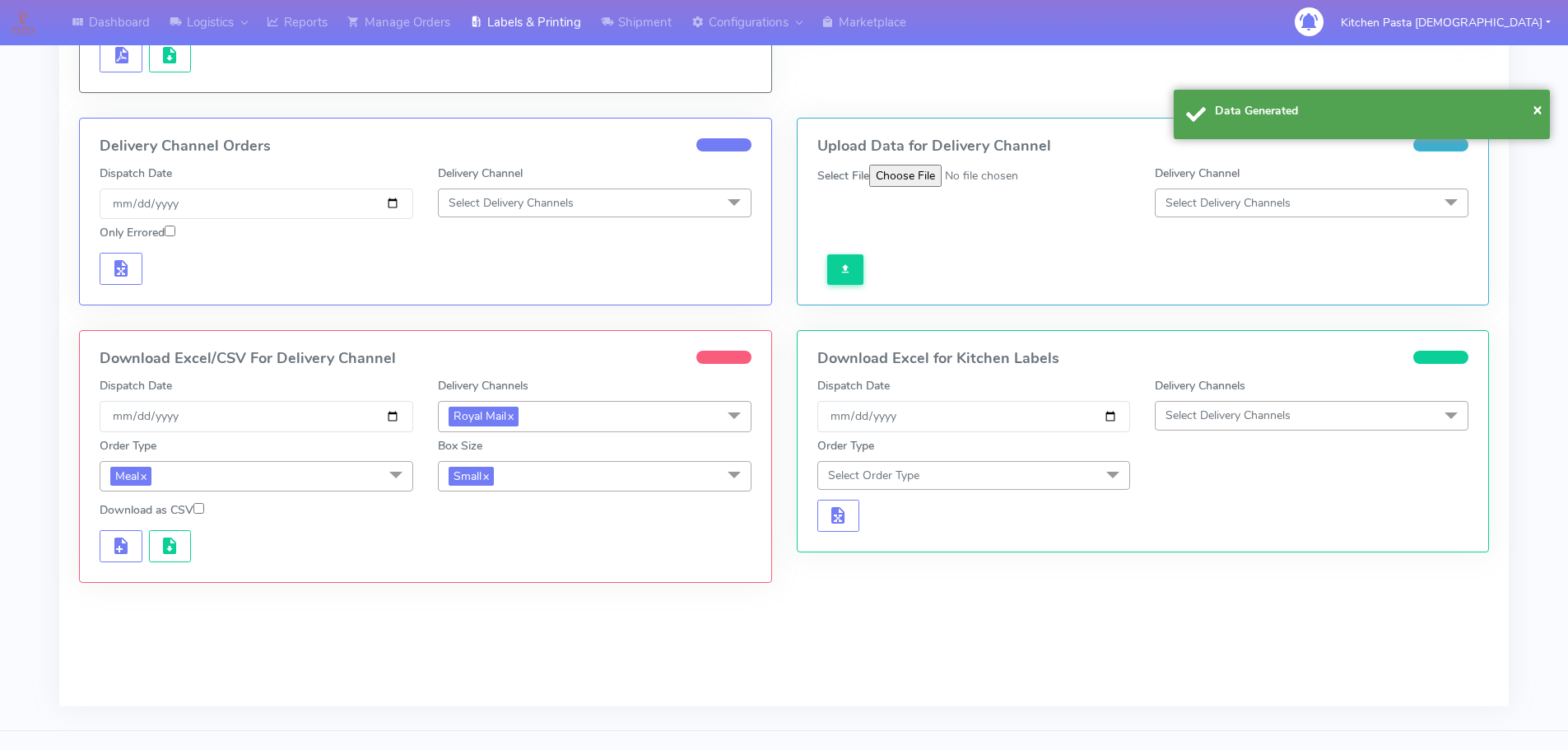
click at [175, 562] on div "Download Excel/CSV For Delivery Channel Dispatch Date [DATE] Delivery Channels …" at bounding box center [425, 456] width 691 height 251
click at [176, 560] on button "button" at bounding box center [170, 546] width 43 height 32
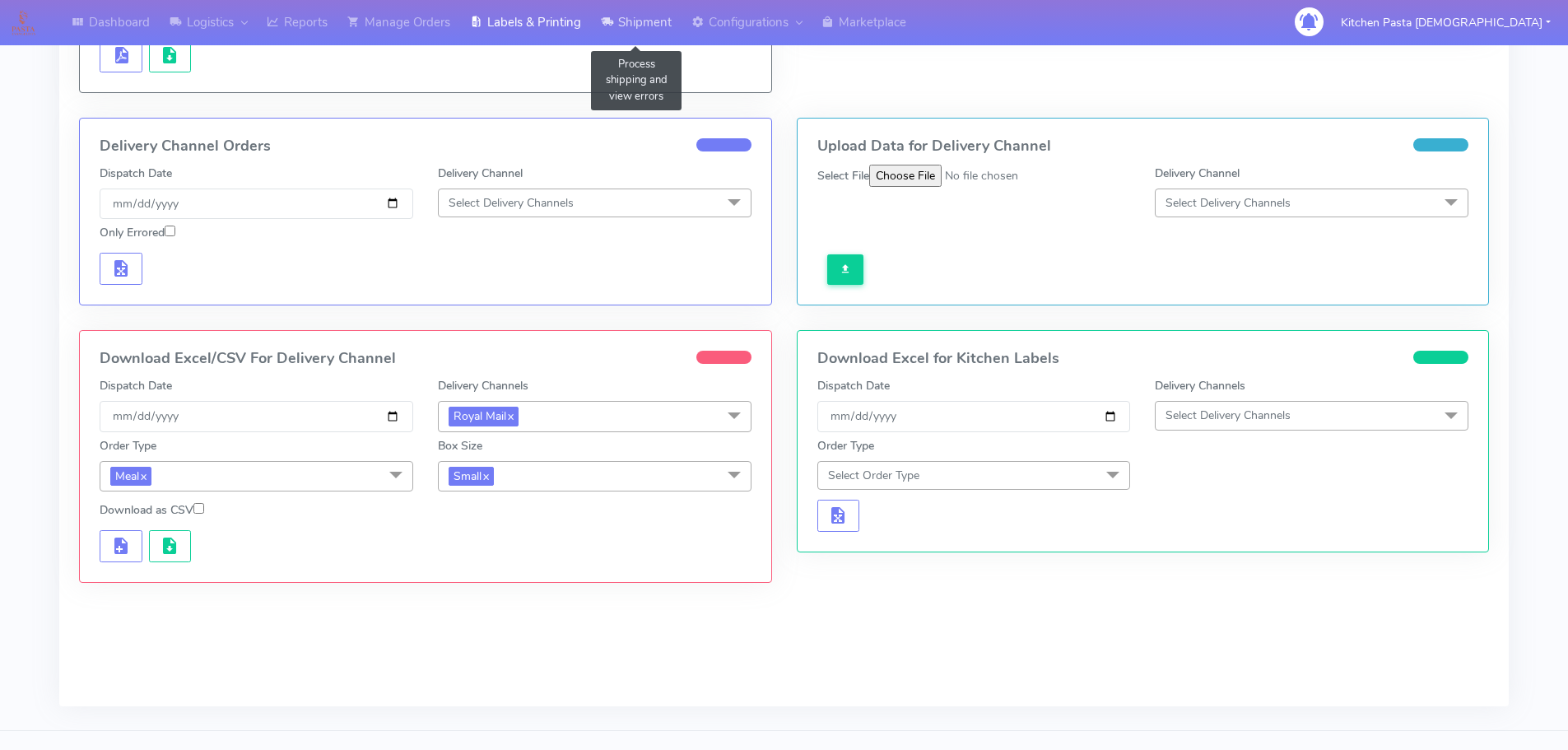
click at [624, 30] on link "Shipment" at bounding box center [637, 22] width 91 height 45
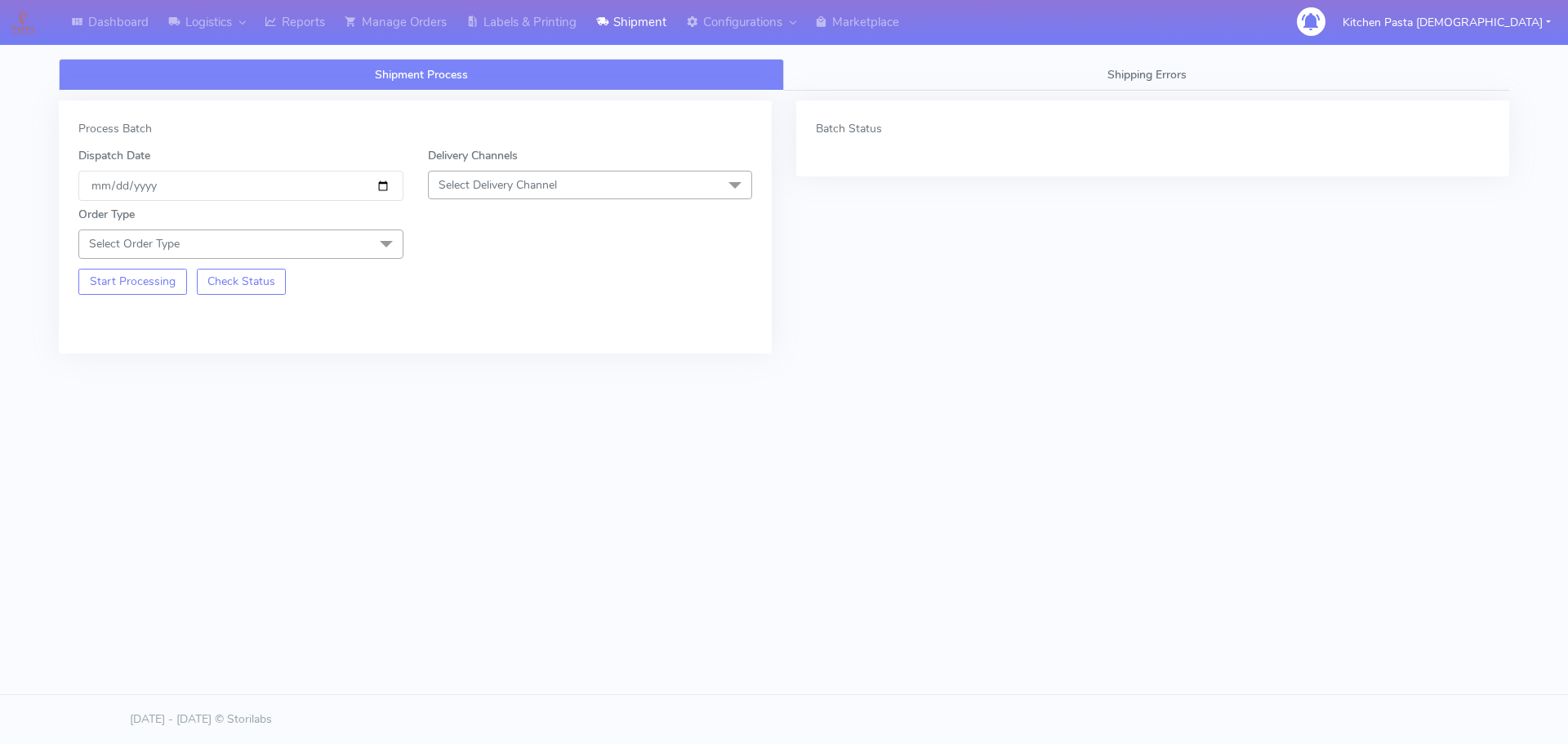
click at [529, 180] on span "Select Delivery Channel" at bounding box center [497, 184] width 118 height 16
click at [484, 360] on div "Yodel" at bounding box center [590, 368] width 307 height 17
click at [389, 252] on span at bounding box center [387, 245] width 33 height 31
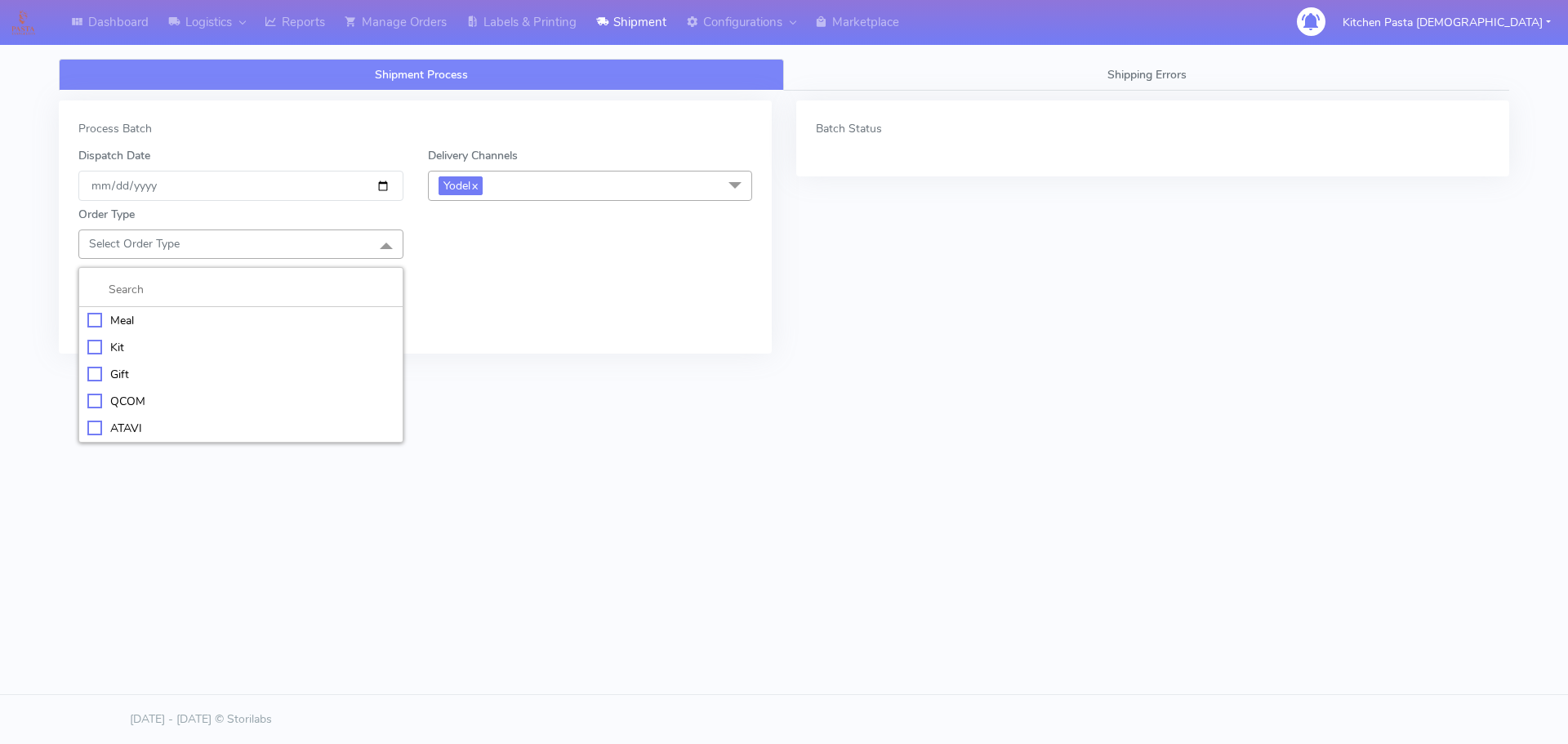
click at [170, 348] on div "Kit" at bounding box center [240, 347] width 307 height 17
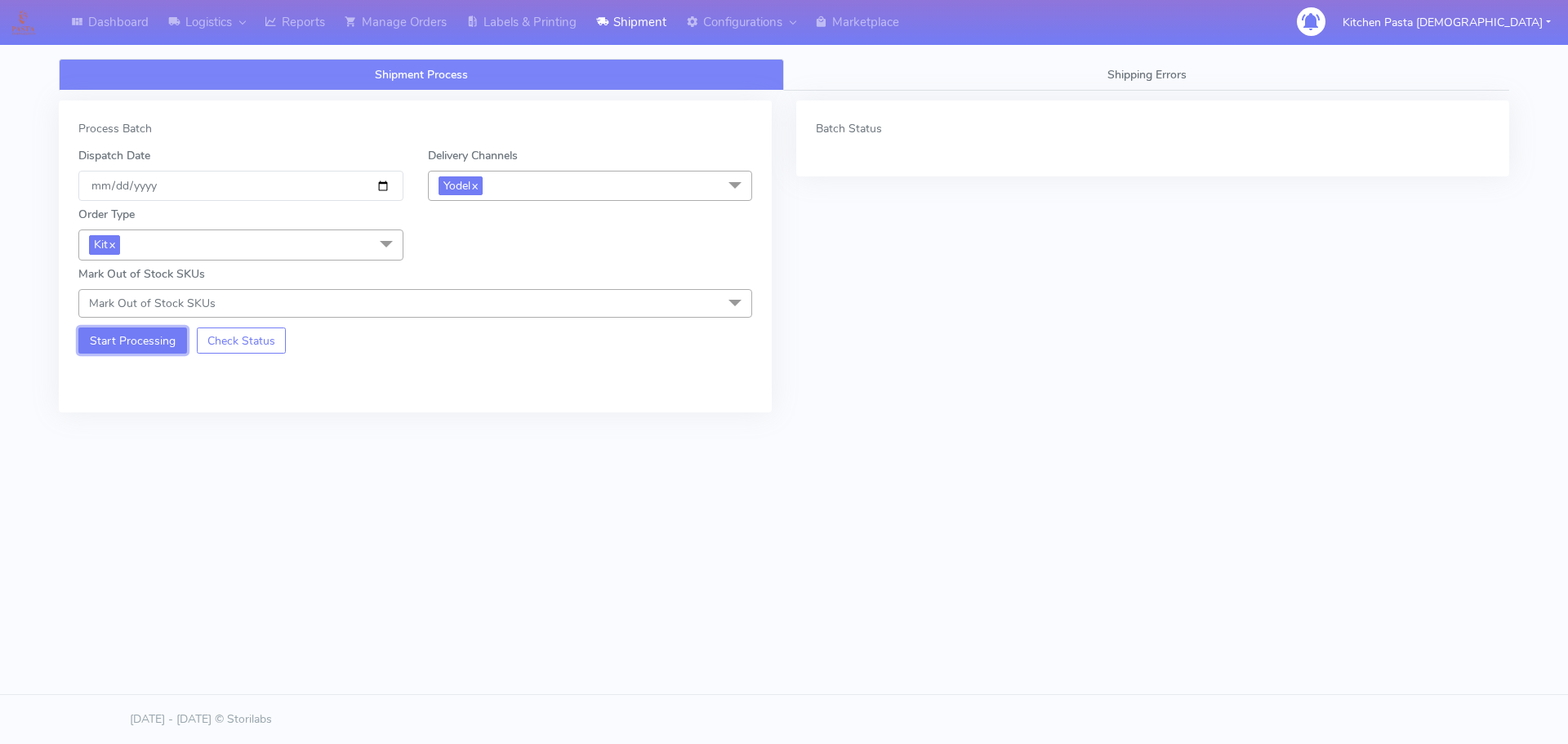
click at [150, 334] on button "Start Processing" at bounding box center [133, 340] width 109 height 27
click at [162, 327] on div "Start Processing Check Status" at bounding box center [240, 339] width 349 height 42
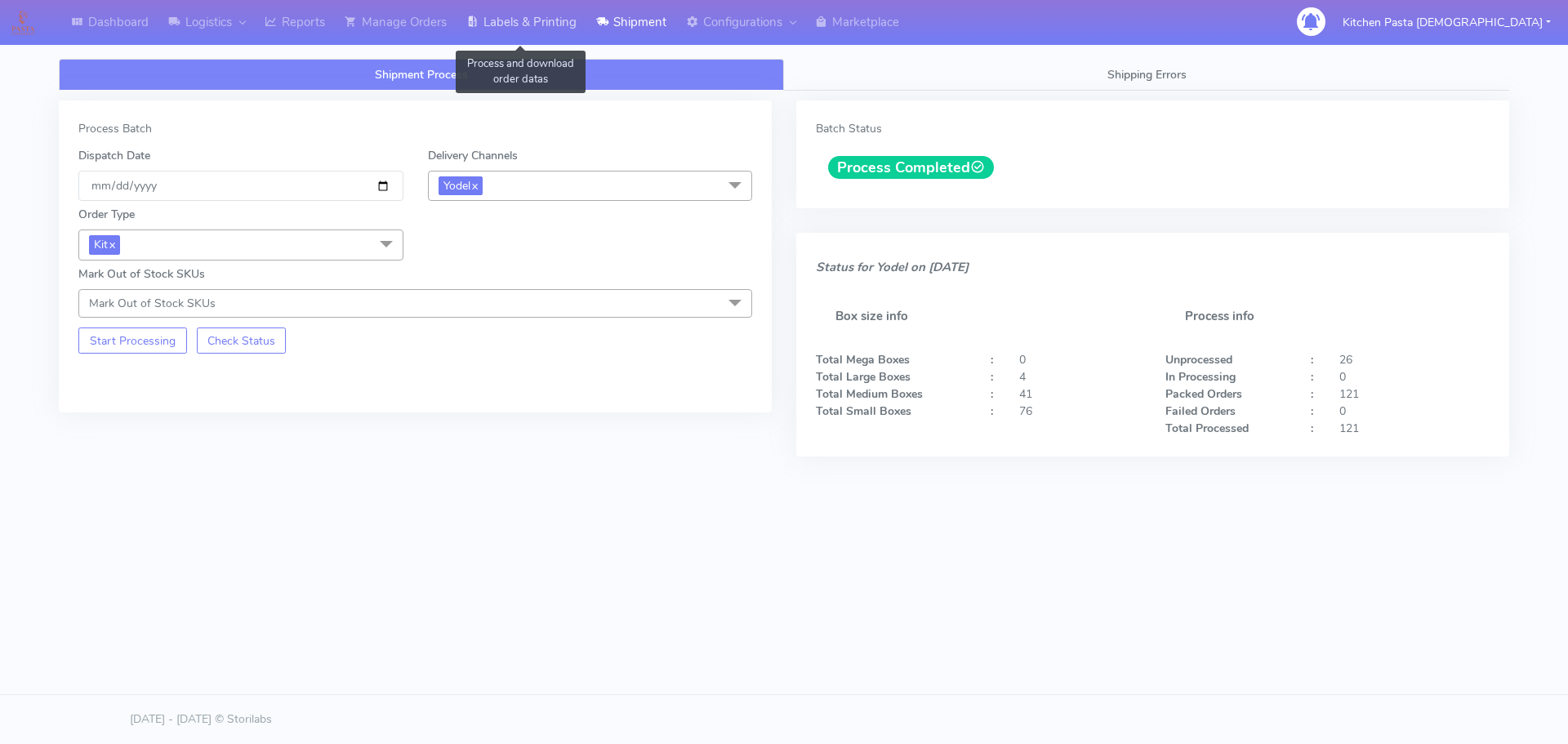
drag, startPoint x: 506, startPoint y: 27, endPoint x: 609, endPoint y: 39, distance: 103.7
click at [506, 27] on link "Labels & Printing" at bounding box center [521, 22] width 130 height 45
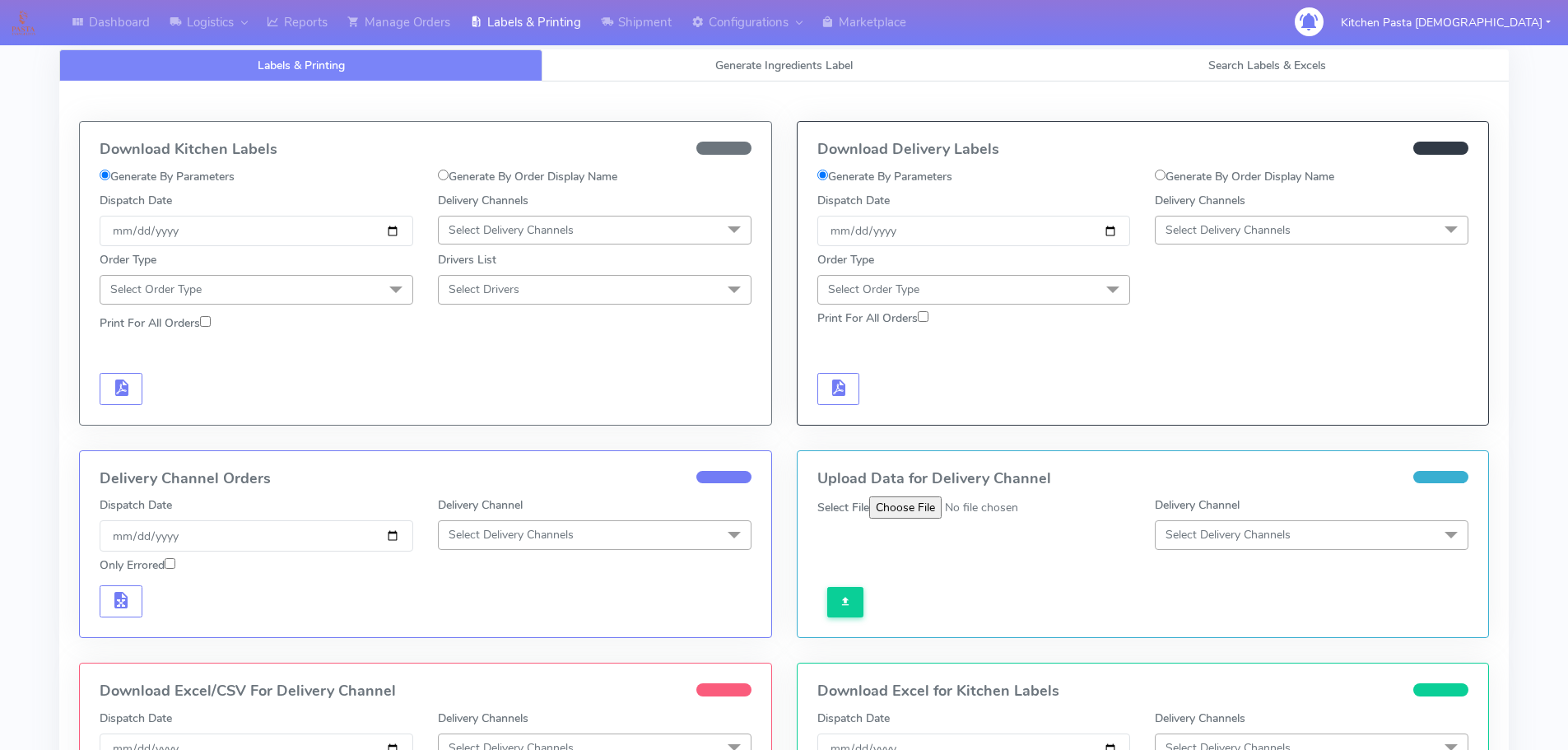
click at [1325, 231] on span "Select Delivery Channels" at bounding box center [1311, 229] width 313 height 29
click at [1234, 412] on div "Yodel" at bounding box center [1312, 415] width 296 height 18
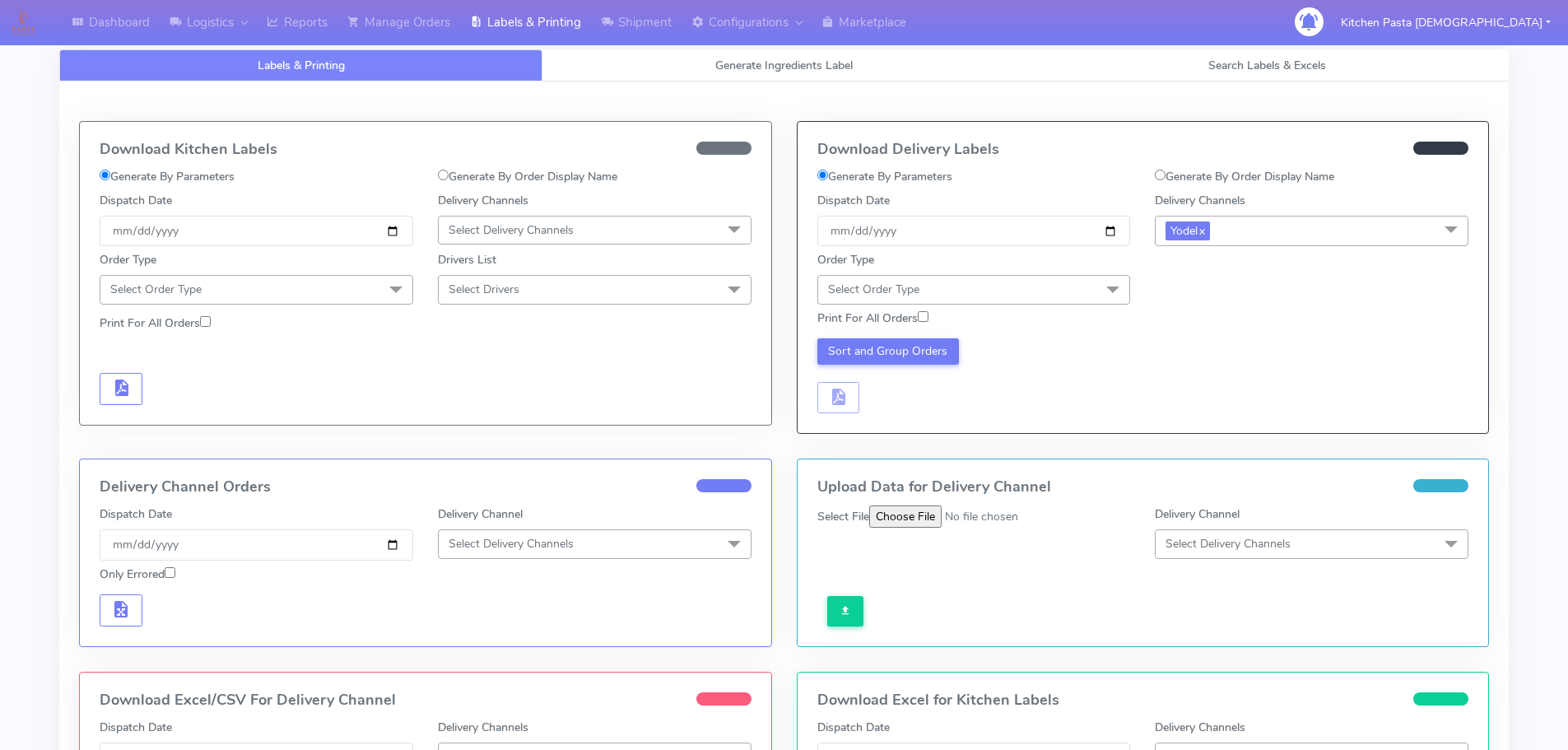
click at [1072, 295] on span "Select Order Type" at bounding box center [974, 289] width 313 height 29
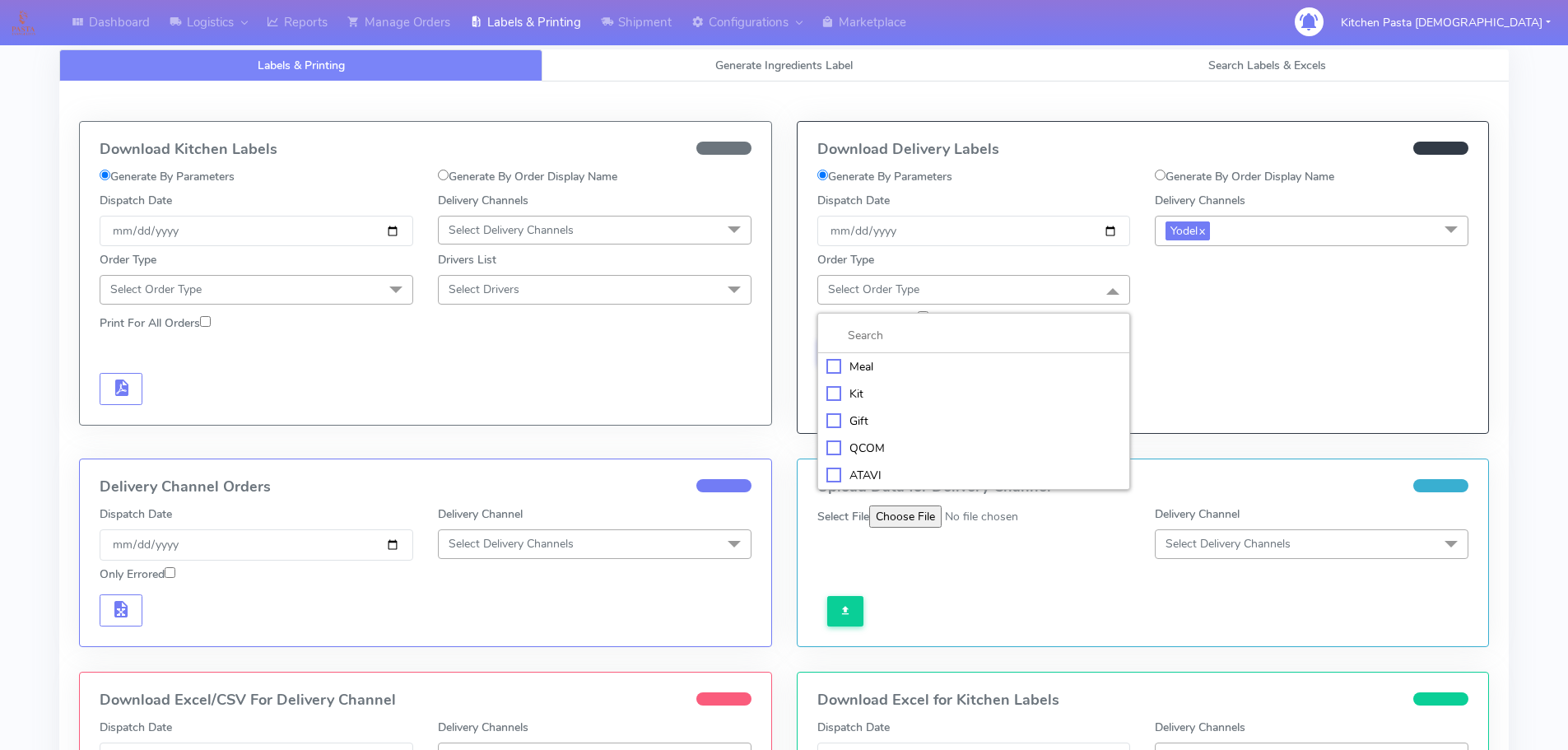
click at [899, 386] on div "Kit" at bounding box center [975, 393] width 296 height 18
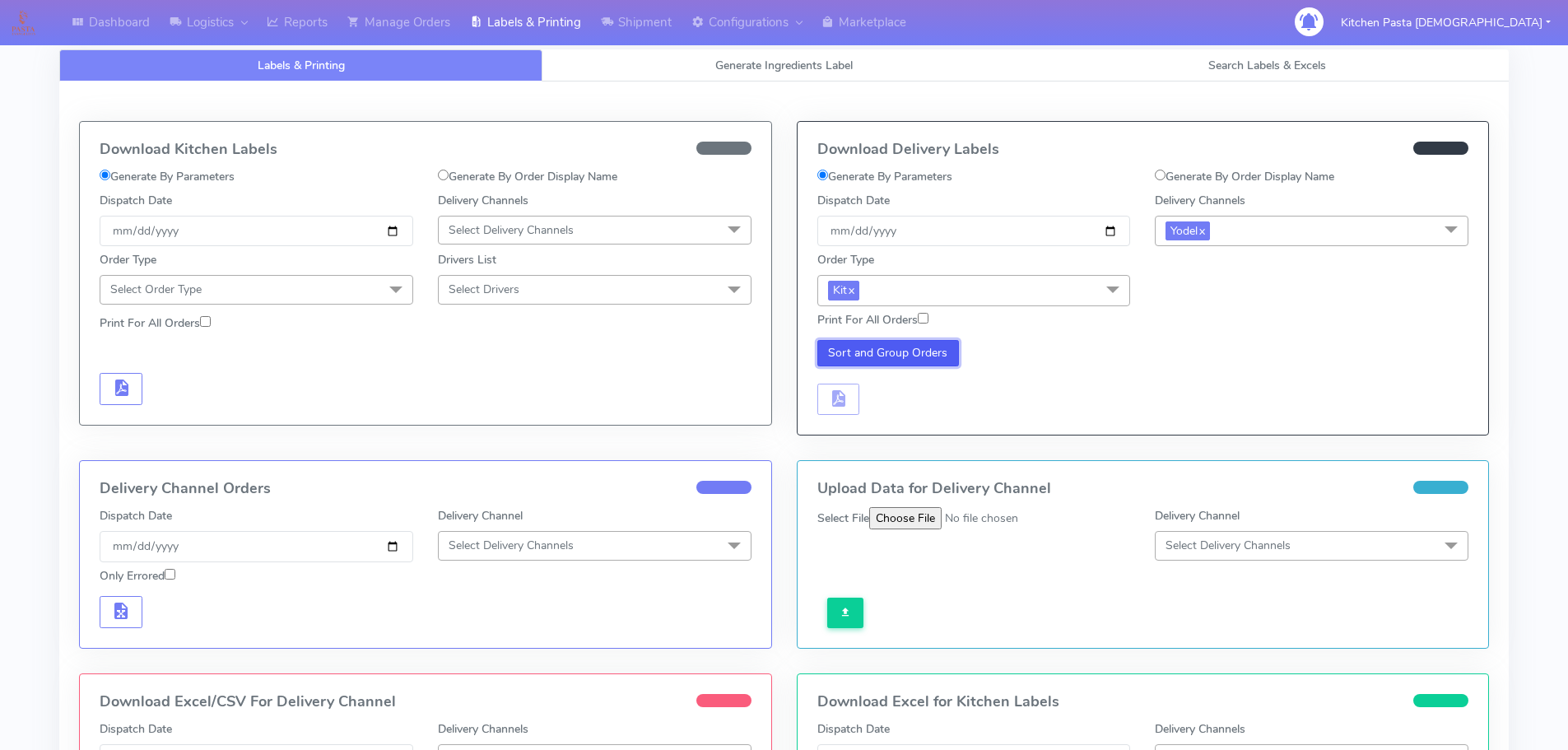
click at [872, 354] on button "Sort and Group Orders" at bounding box center [889, 353] width 142 height 27
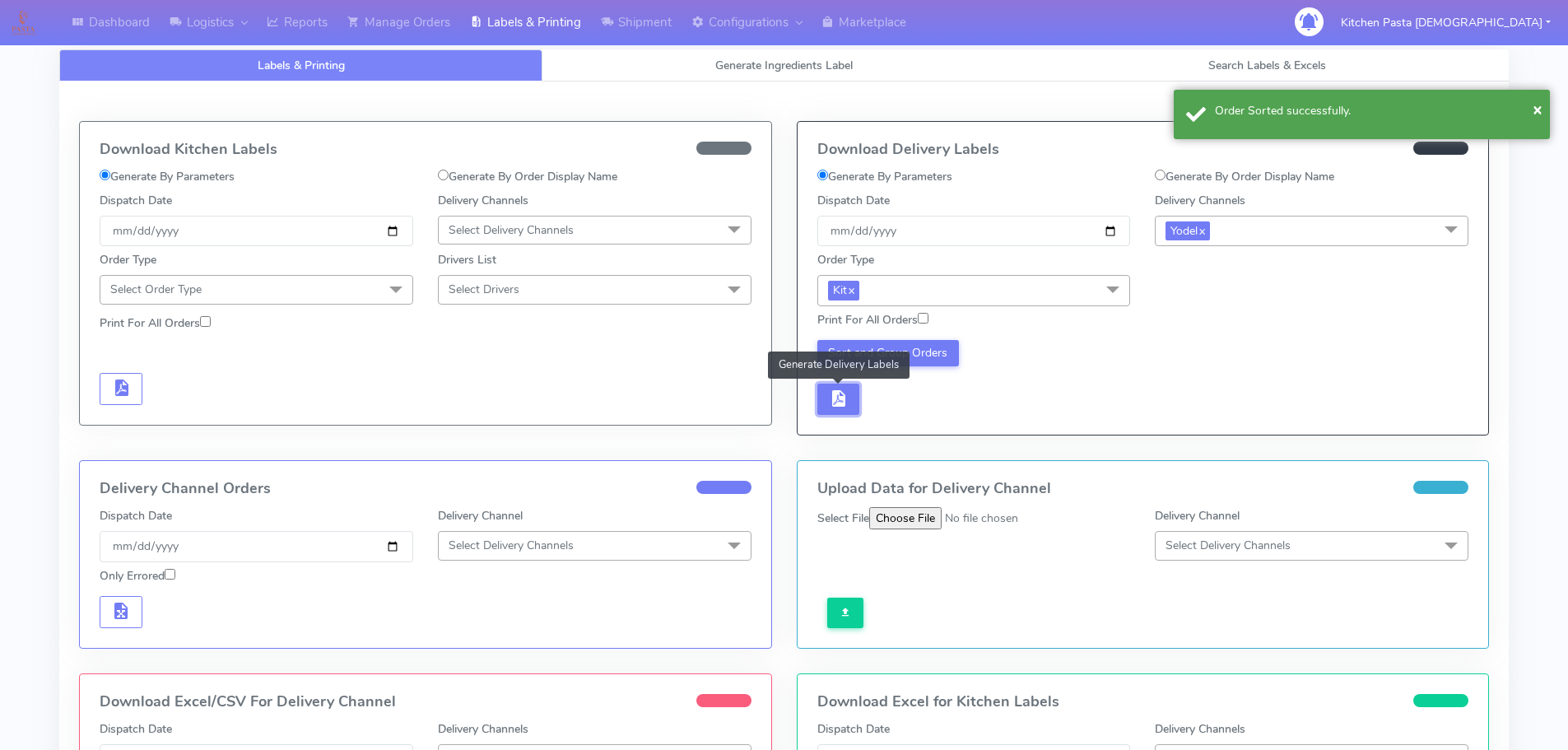
click at [847, 400] on span "button" at bounding box center [837, 402] width 19 height 16
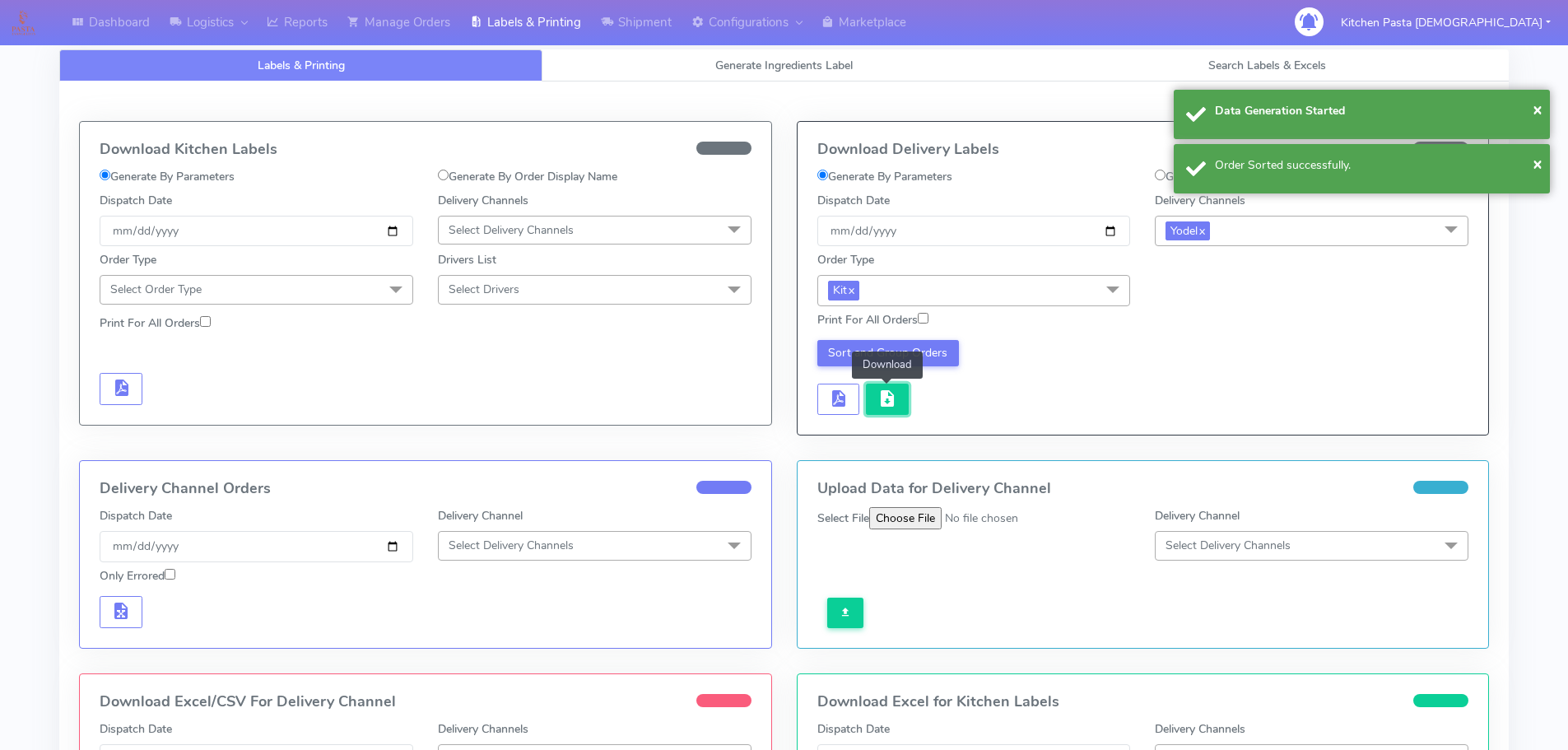
click at [886, 410] on button "button" at bounding box center [887, 399] width 43 height 32
